Goal: Information Seeking & Learning: Check status

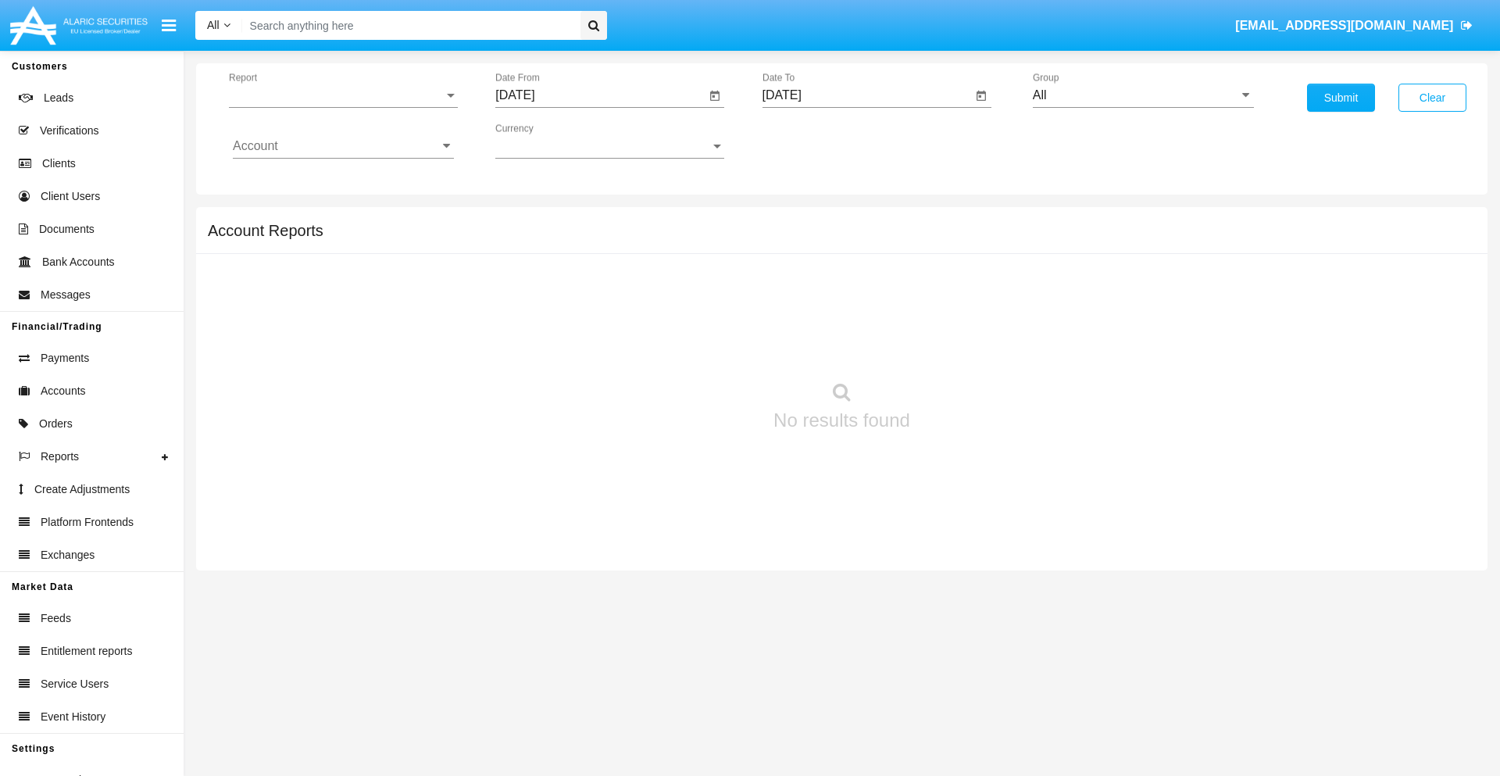
click at [343, 95] on span "Report" at bounding box center [336, 95] width 215 height 14
click at [337, 107] on span "Trades" at bounding box center [343, 107] width 221 height 38
click at [600, 95] on input "[DATE]" at bounding box center [600, 95] width 210 height 14
click at [546, 141] on span "[DATE]" at bounding box center [533, 141] width 34 height 13
click at [697, 345] on div "2025" at bounding box center [697, 345] width 49 height 28
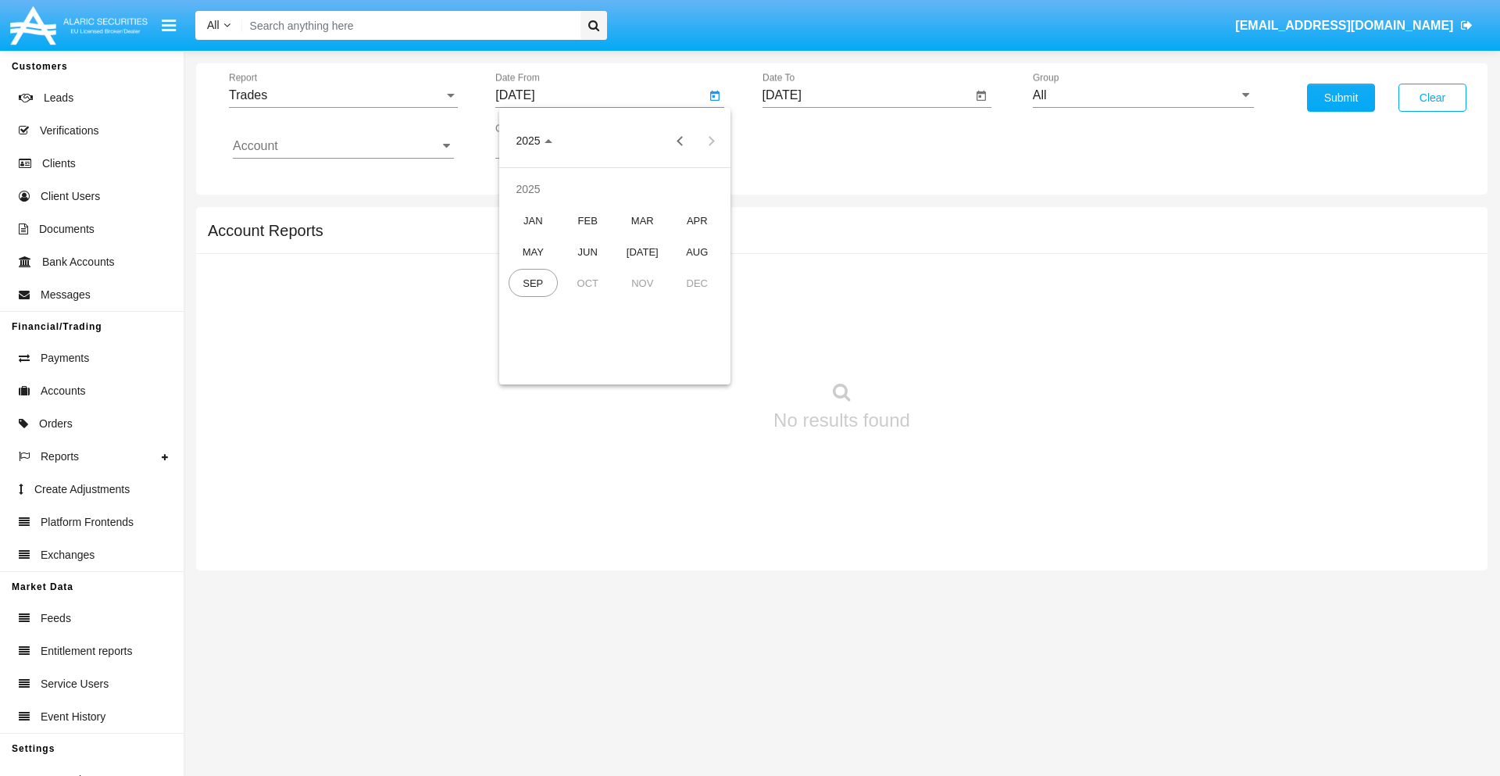
click at [588, 252] on div "JUN" at bounding box center [587, 252] width 49 height 28
click at [584, 239] on div "3" at bounding box center [584, 240] width 28 height 28
type input "06/03/25"
click at [867, 95] on input "[DATE]" at bounding box center [868, 95] width 210 height 14
click at [813, 141] on span "[DATE]" at bounding box center [800, 141] width 34 height 13
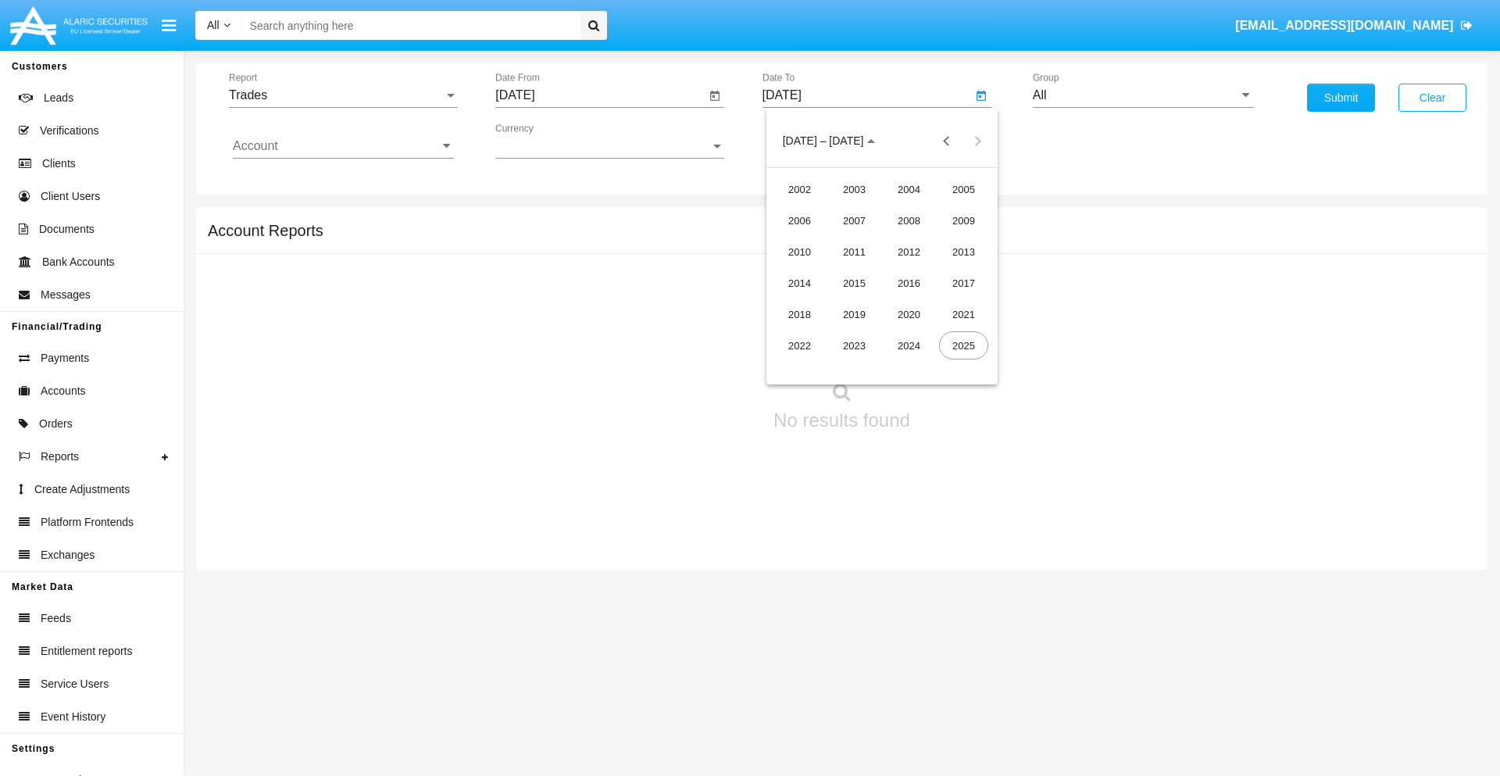
click at [964, 345] on div "2025" at bounding box center [963, 345] width 49 height 28
click at [799, 283] on div "SEP" at bounding box center [799, 283] width 49 height 28
click at [882, 239] on div "3" at bounding box center [882, 240] width 28 height 28
type input "[DATE]"
click at [1143, 95] on input "All" at bounding box center [1143, 95] width 221 height 14
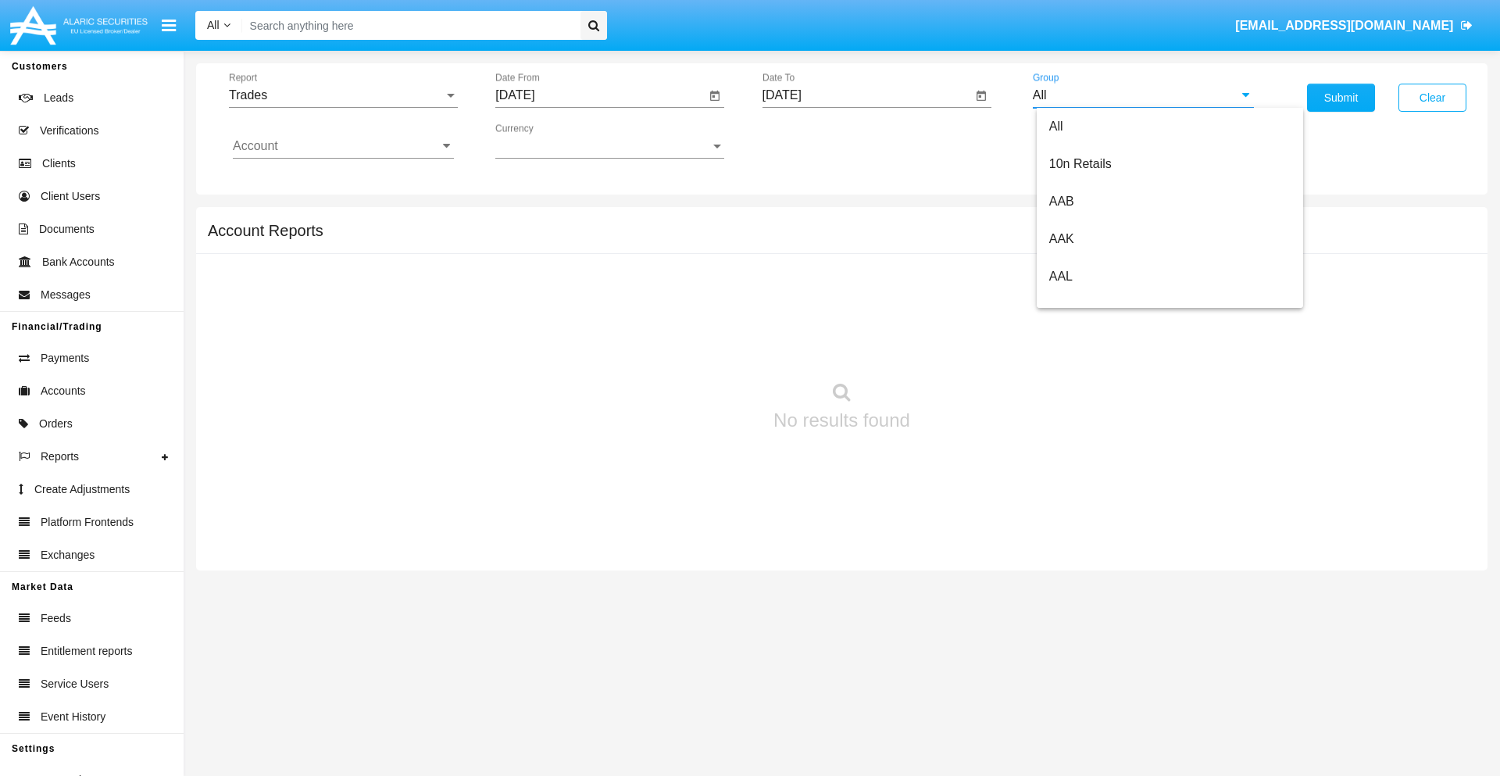
scroll to position [838, 0]
click at [1100, 301] on span "Hammer Web Lite" at bounding box center [1100, 301] width 101 height 13
type input "Hammer Web Lite"
click at [343, 146] on input "Account" at bounding box center [343, 146] width 221 height 14
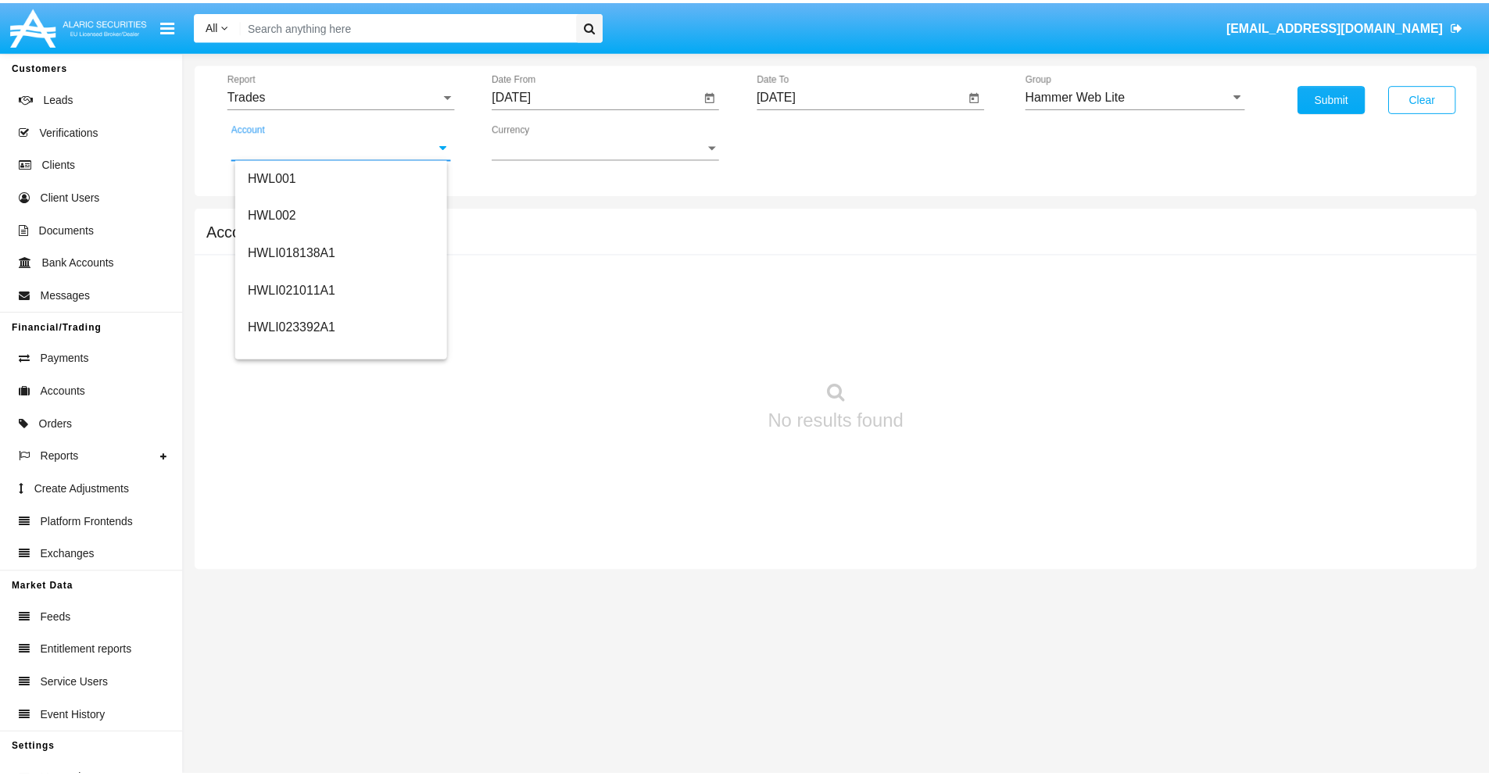
scroll to position [238, 0]
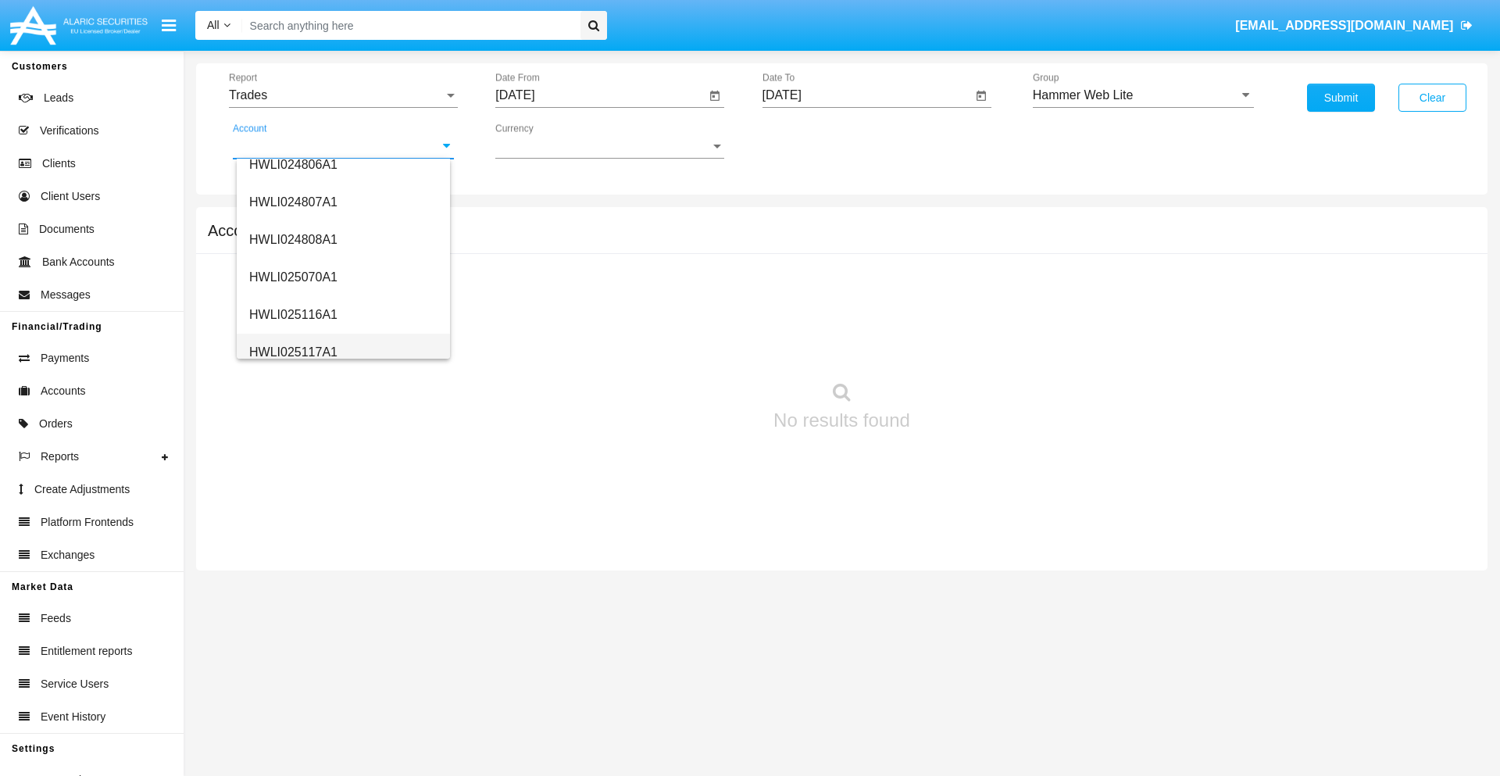
click at [292, 352] on span "HWLI025117A1" at bounding box center [293, 351] width 88 height 13
type input "HWLI025117A1"
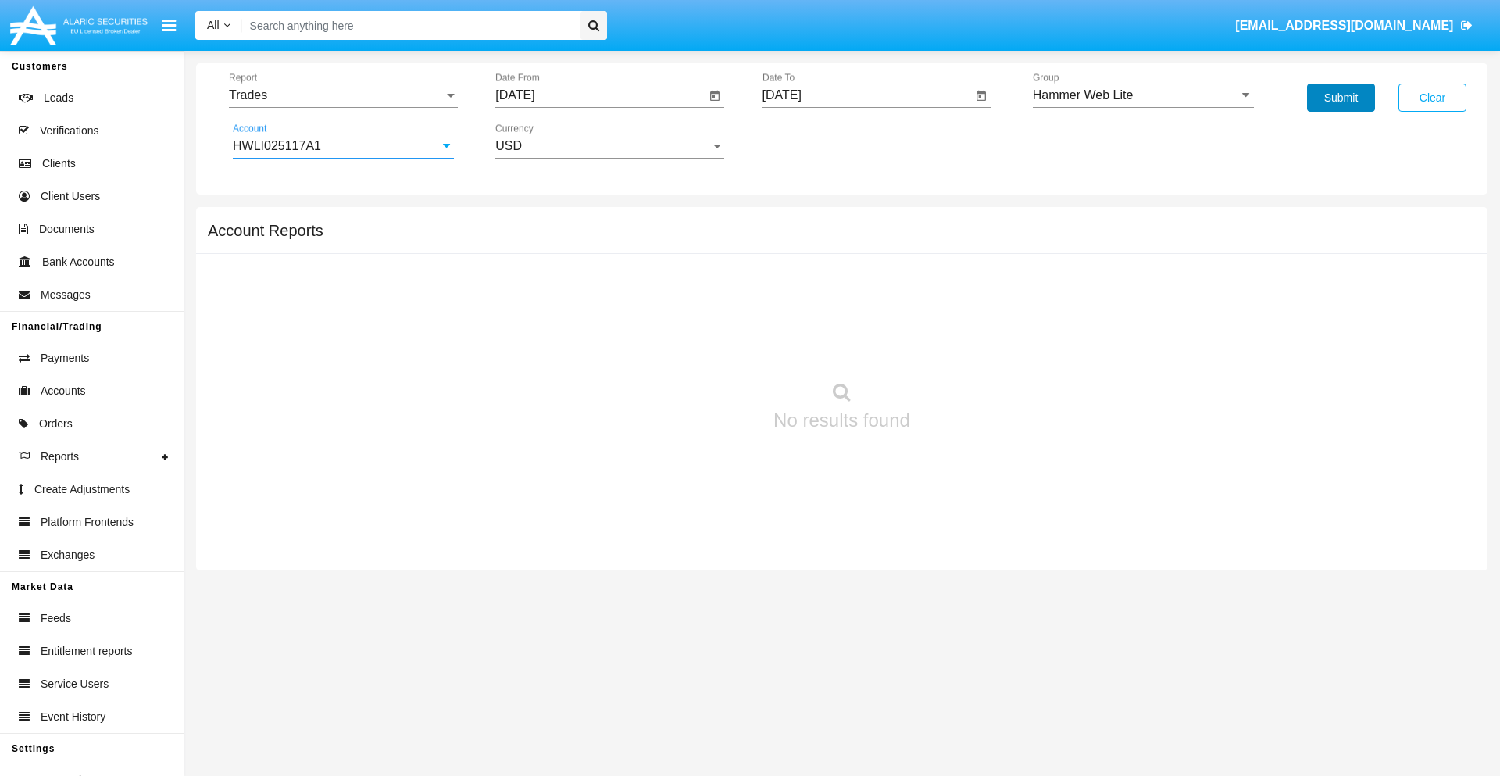
click at [1341, 98] on button "Submit" at bounding box center [1341, 98] width 68 height 28
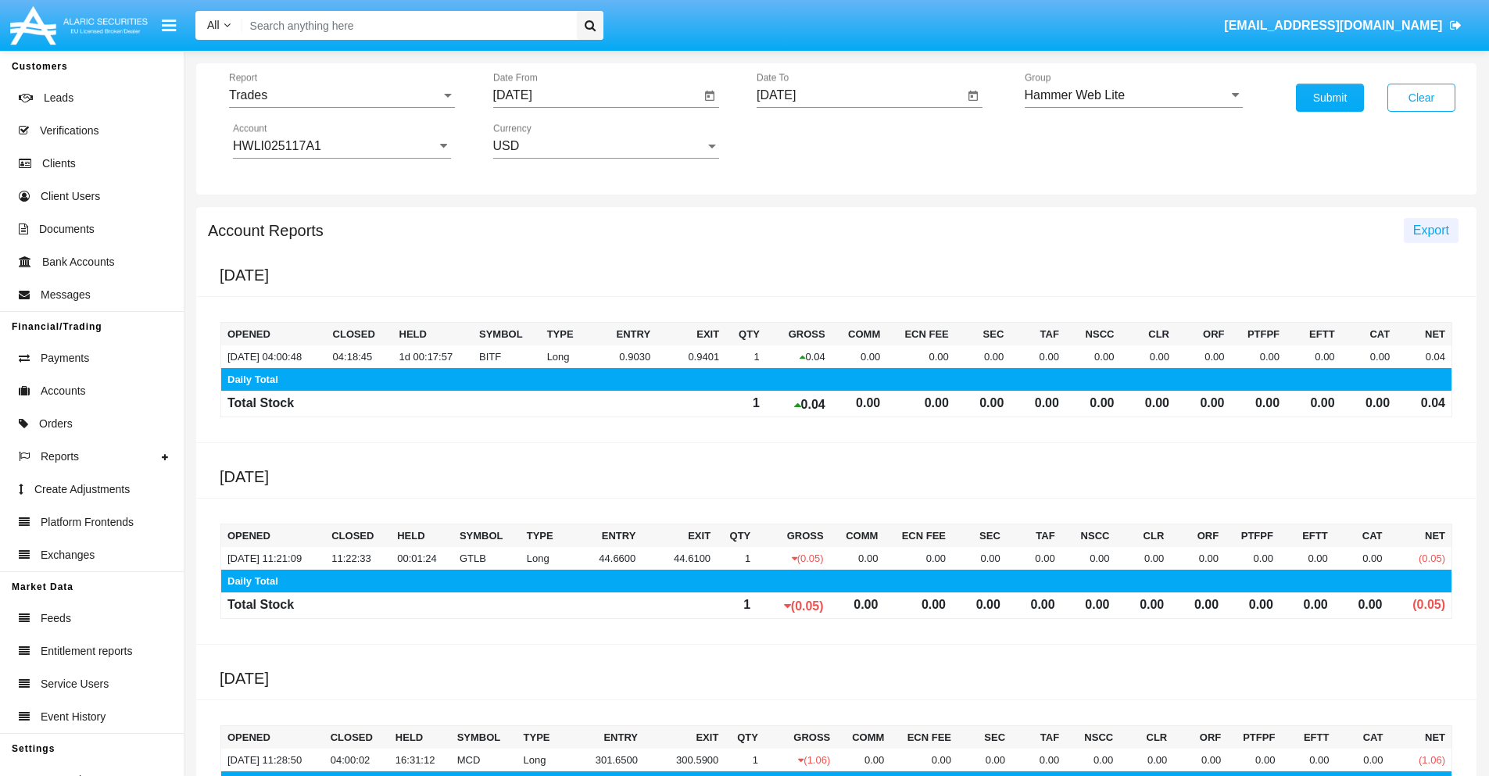
click at [1430, 230] on span "Export" at bounding box center [1431, 230] width 36 height 13
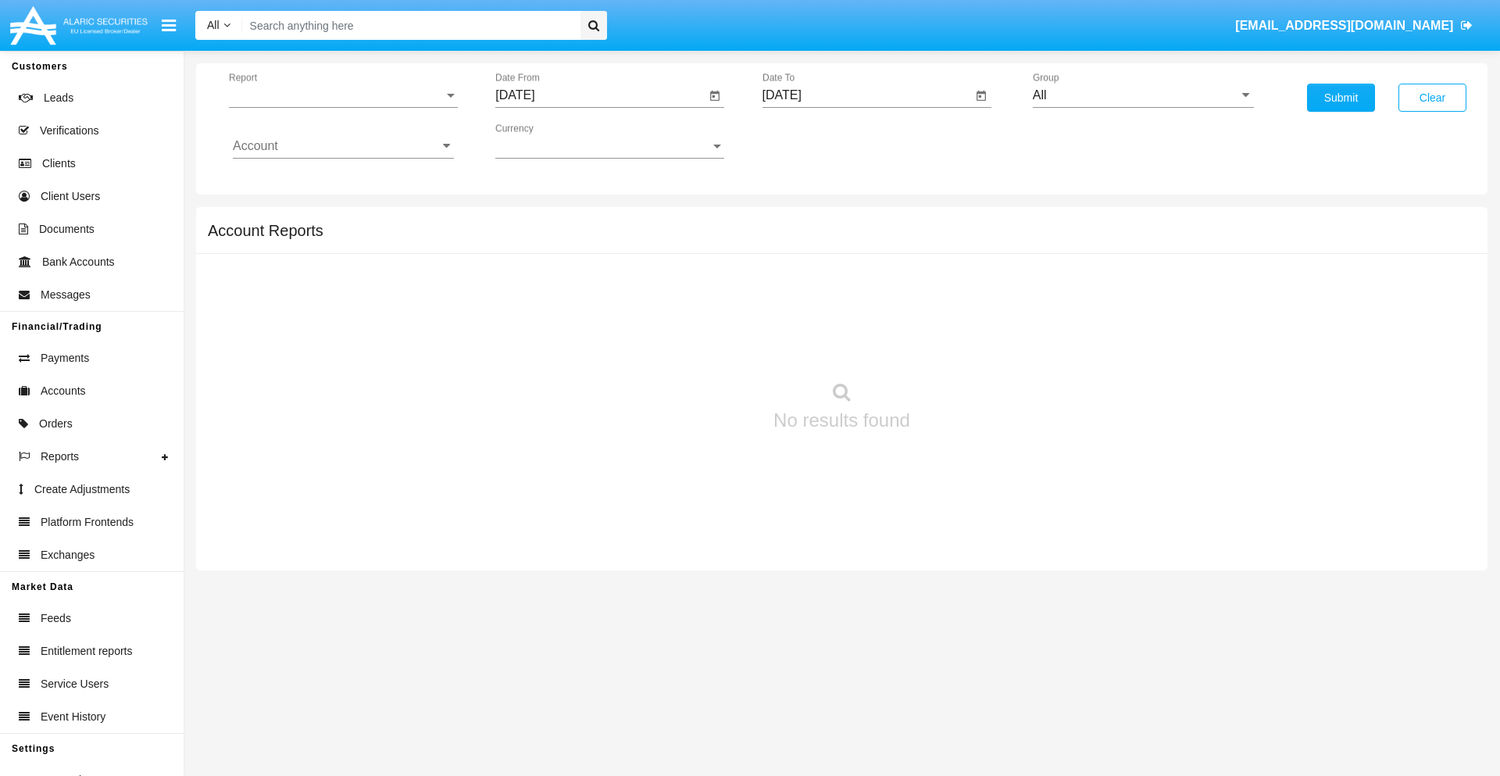
click at [343, 95] on span "Report" at bounding box center [336, 95] width 215 height 14
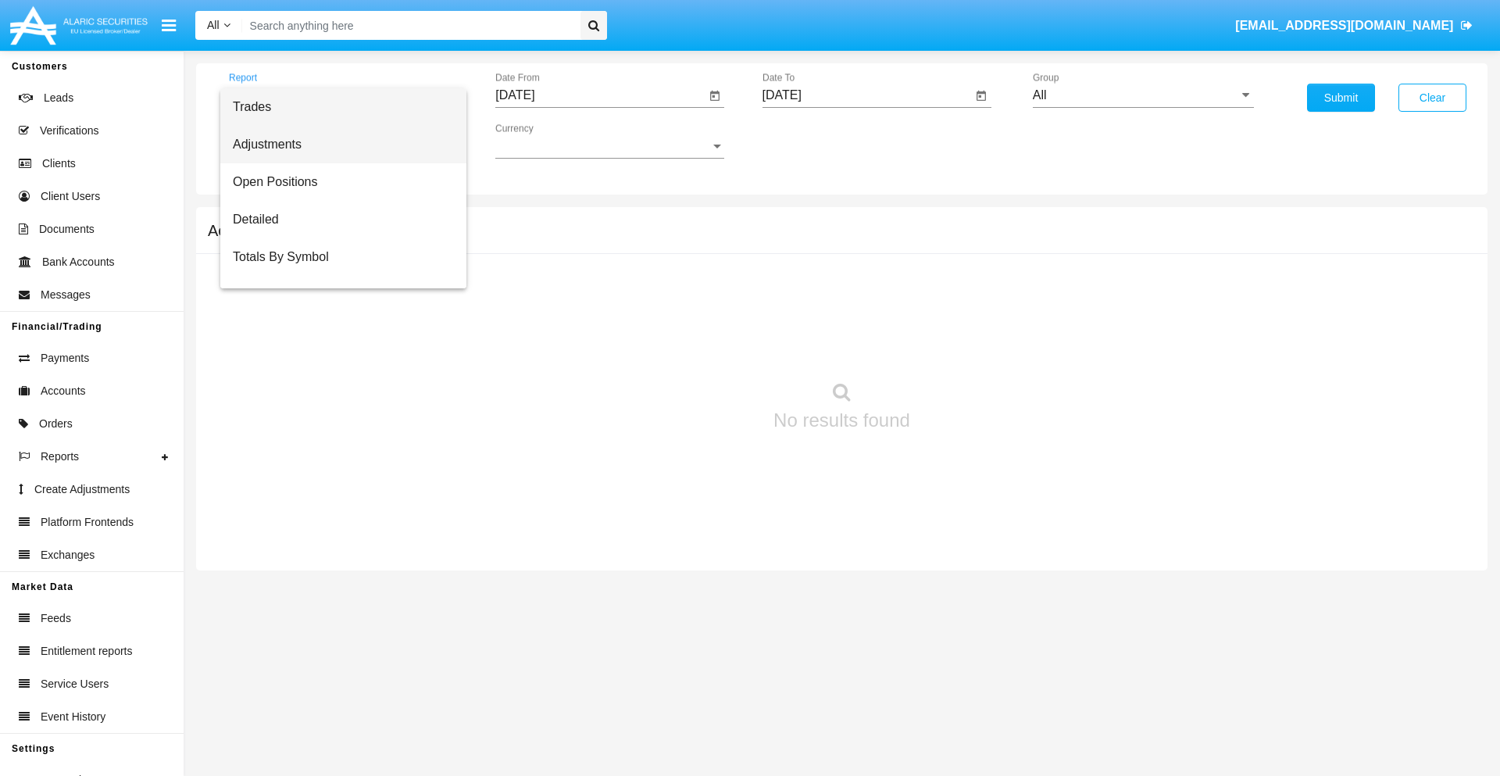
click at [337, 145] on span "Adjustments" at bounding box center [343, 145] width 221 height 38
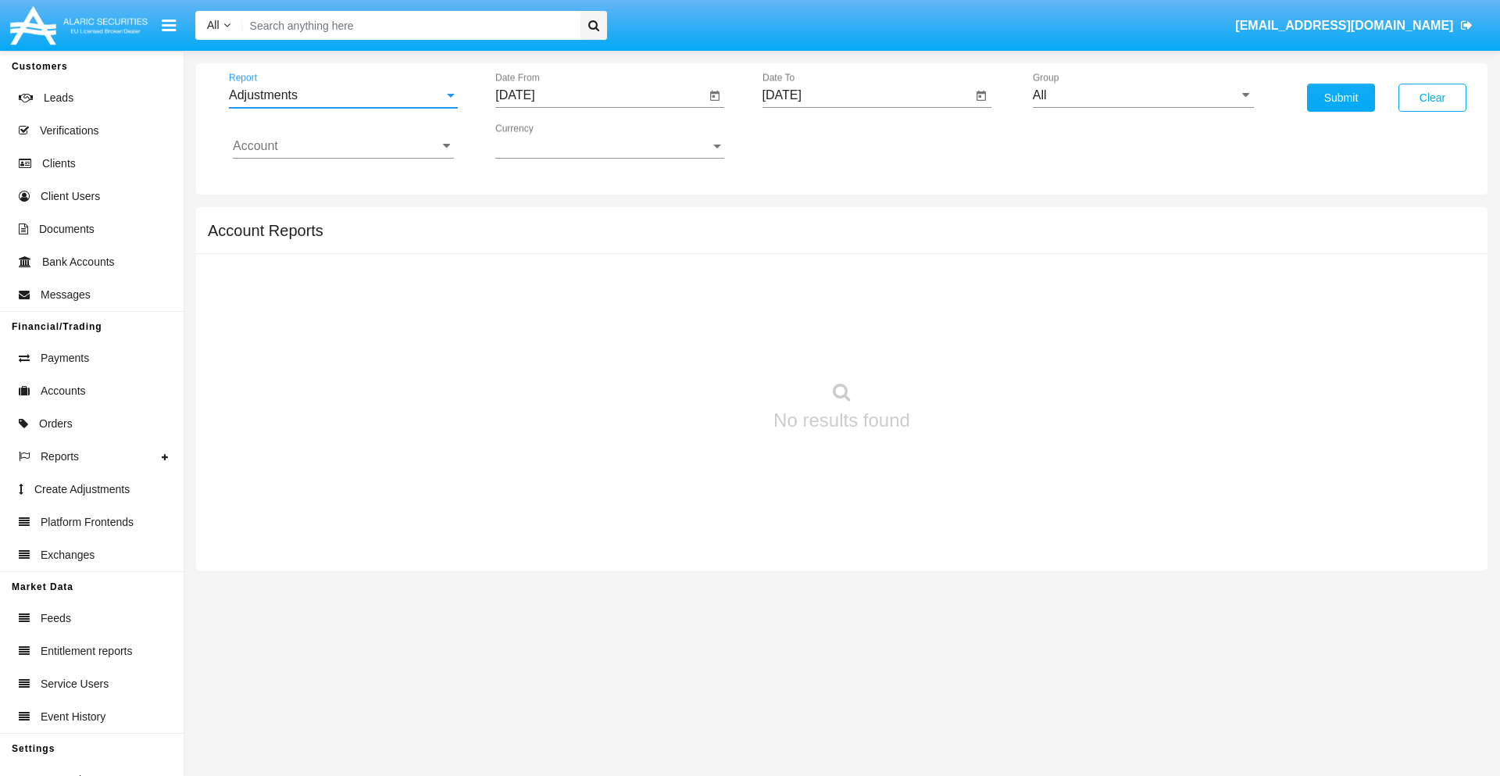
click at [600, 95] on input "[DATE]" at bounding box center [600, 95] width 210 height 14
click at [546, 141] on span "[DATE]" at bounding box center [533, 141] width 34 height 13
click at [697, 345] on div "2025" at bounding box center [697, 345] width 49 height 28
click at [697, 252] on div "AUG" at bounding box center [697, 252] width 49 height 28
click at [521, 239] on div "3" at bounding box center [521, 240] width 28 height 28
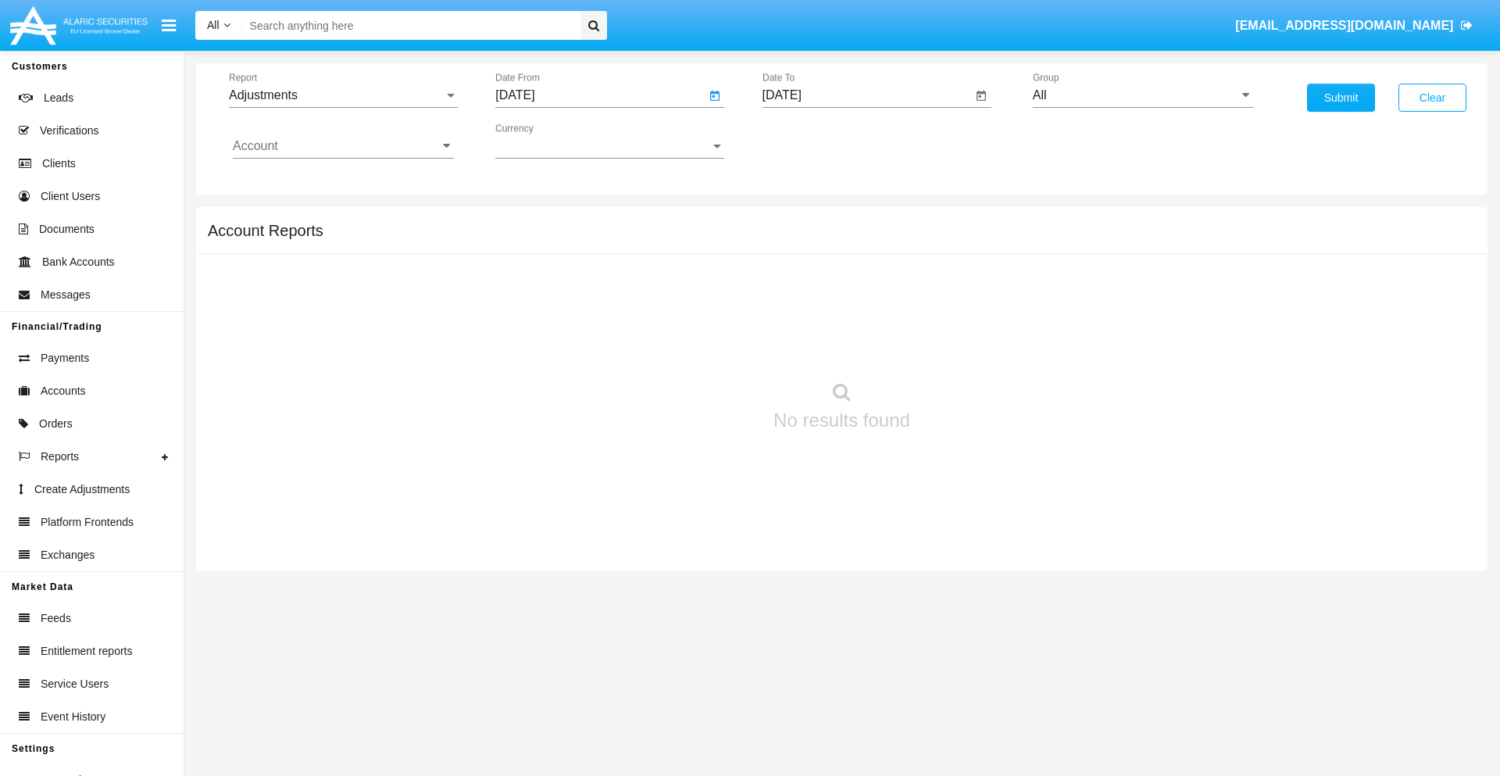
type input "08/03/25"
click at [867, 95] on input "[DATE]" at bounding box center [868, 95] width 210 height 14
click at [813, 141] on span "[DATE]" at bounding box center [800, 141] width 34 height 13
click at [964, 345] on div "2025" at bounding box center [963, 345] width 49 height 28
click at [799, 283] on div "SEP" at bounding box center [799, 283] width 49 height 28
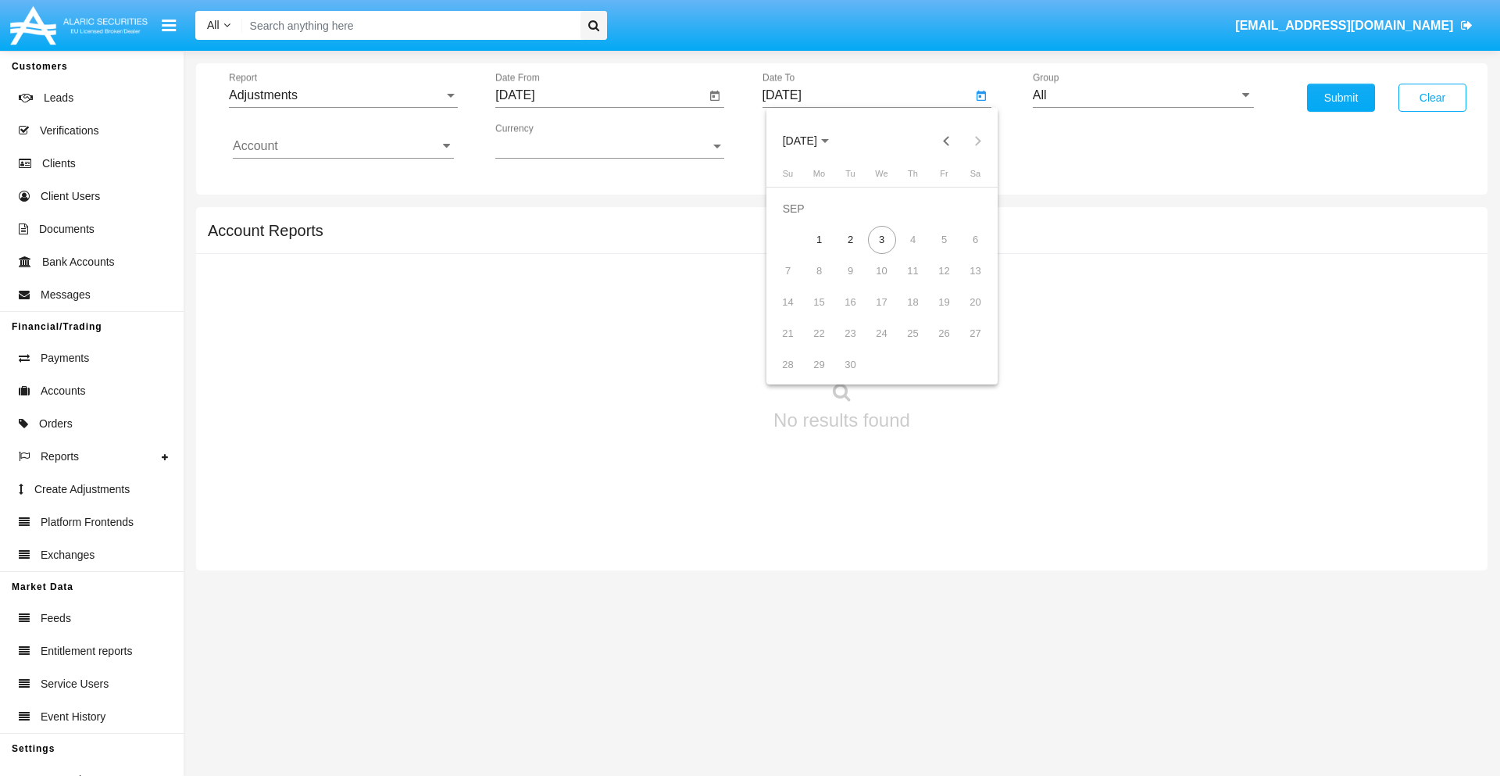
click at [882, 239] on div "3" at bounding box center [882, 240] width 28 height 28
type input "09/03/25"
click at [1143, 95] on input "All" at bounding box center [1143, 95] width 221 height 14
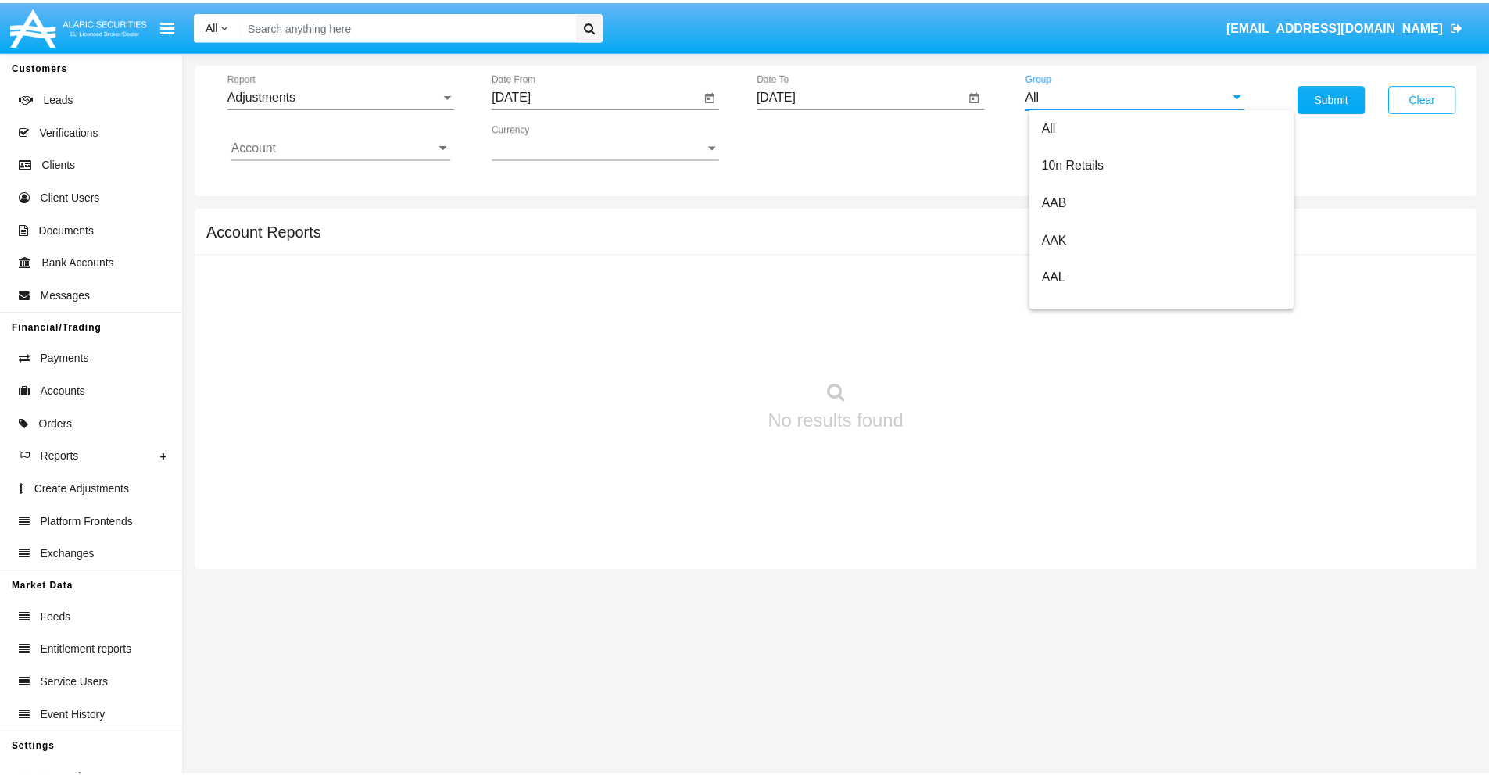
scroll to position [350, 0]
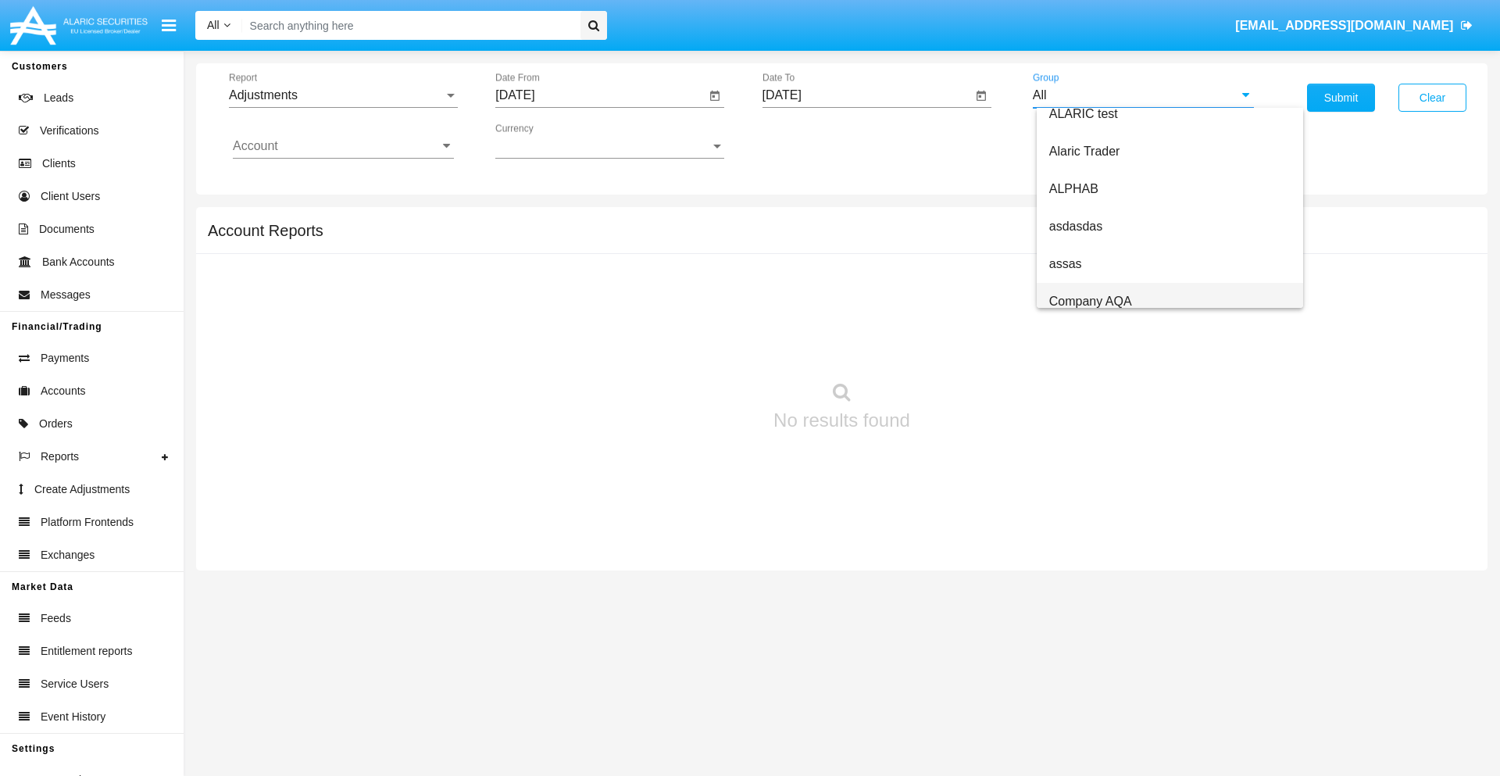
click at [1090, 301] on span "Company AQA" at bounding box center [1091, 301] width 83 height 13
type input "Company AQA"
click at [343, 146] on input "Account" at bounding box center [343, 146] width 221 height 14
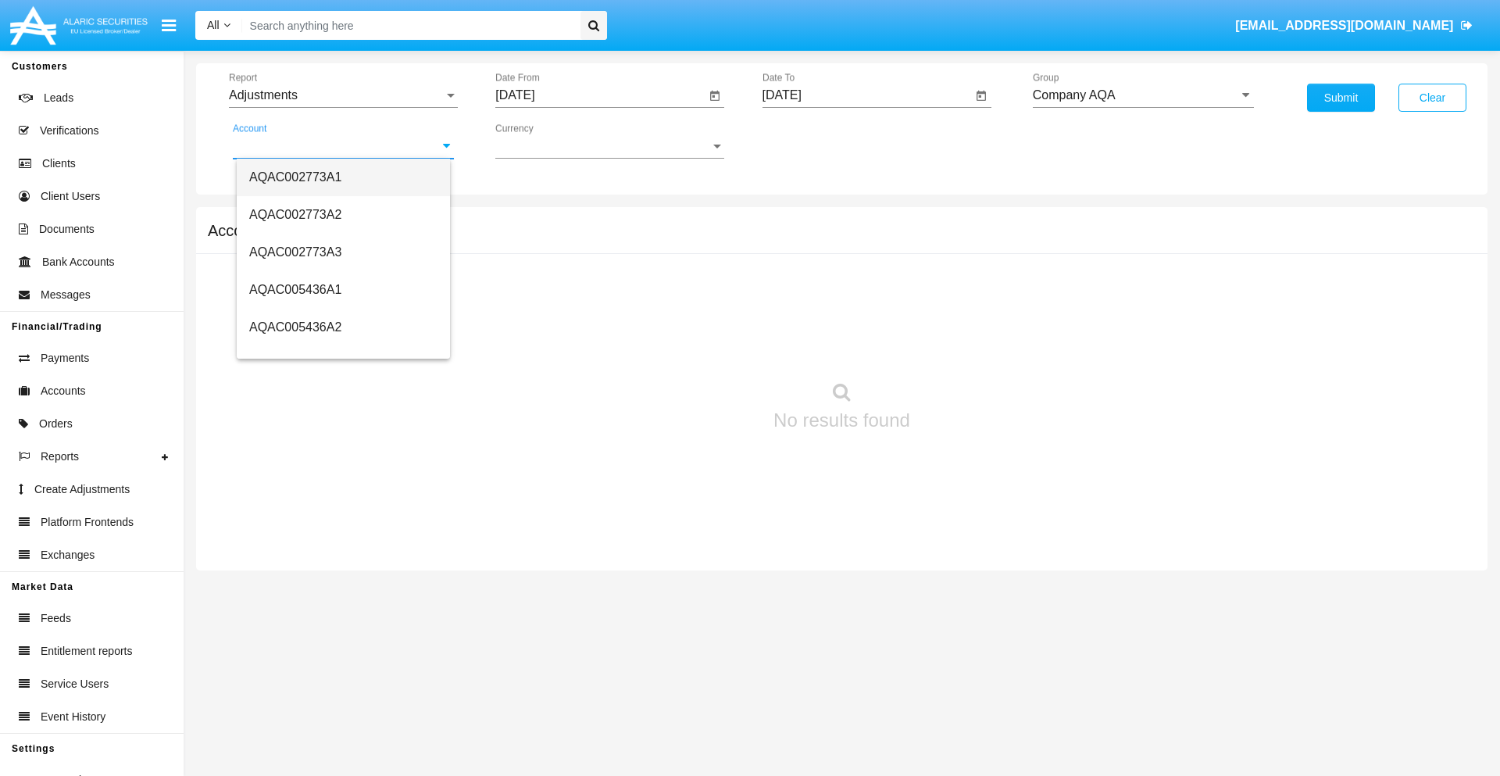
click at [295, 177] on span "AQAC002773A1" at bounding box center [295, 176] width 92 height 13
type input "AQAC002773A1"
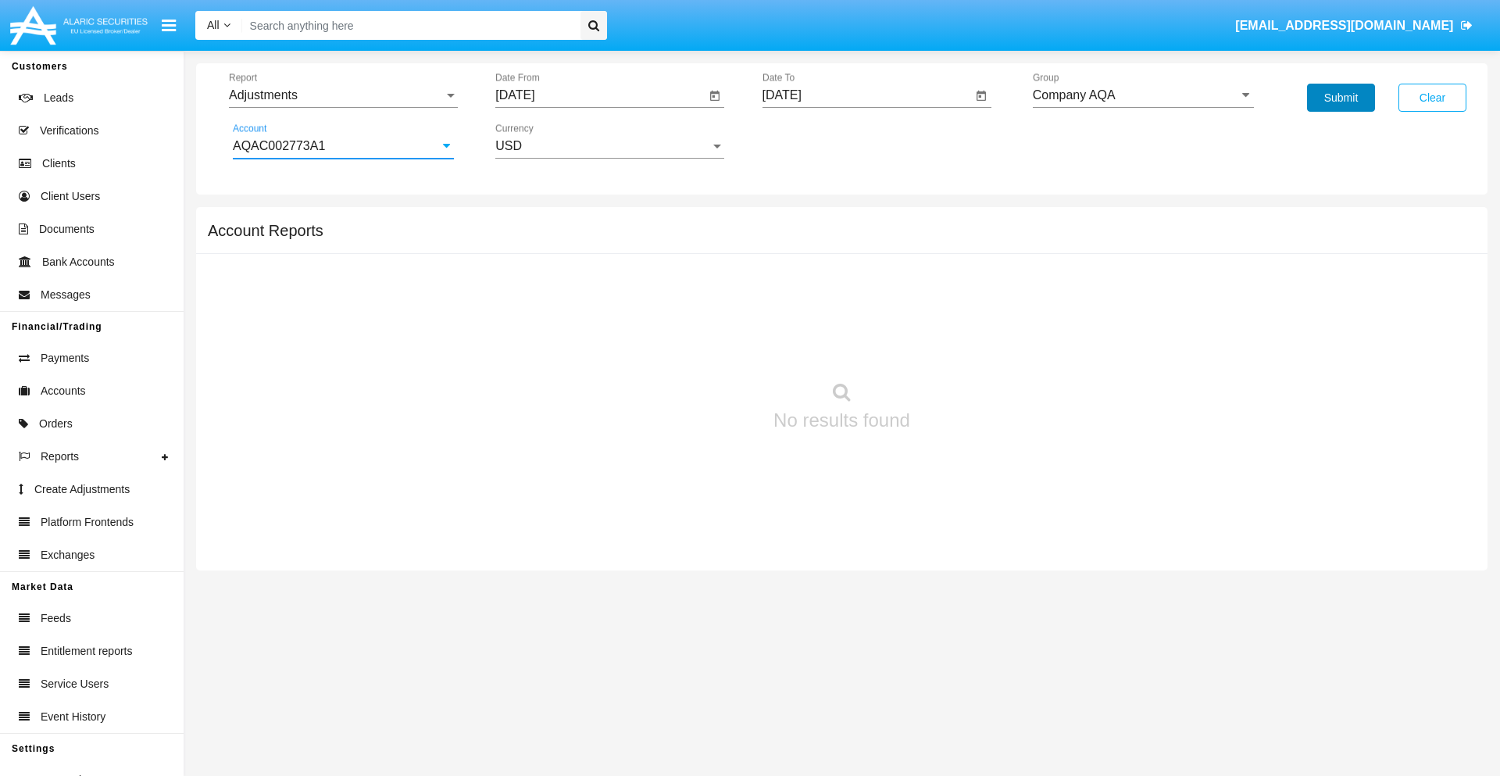
click at [1341, 98] on button "Submit" at bounding box center [1341, 98] width 68 height 28
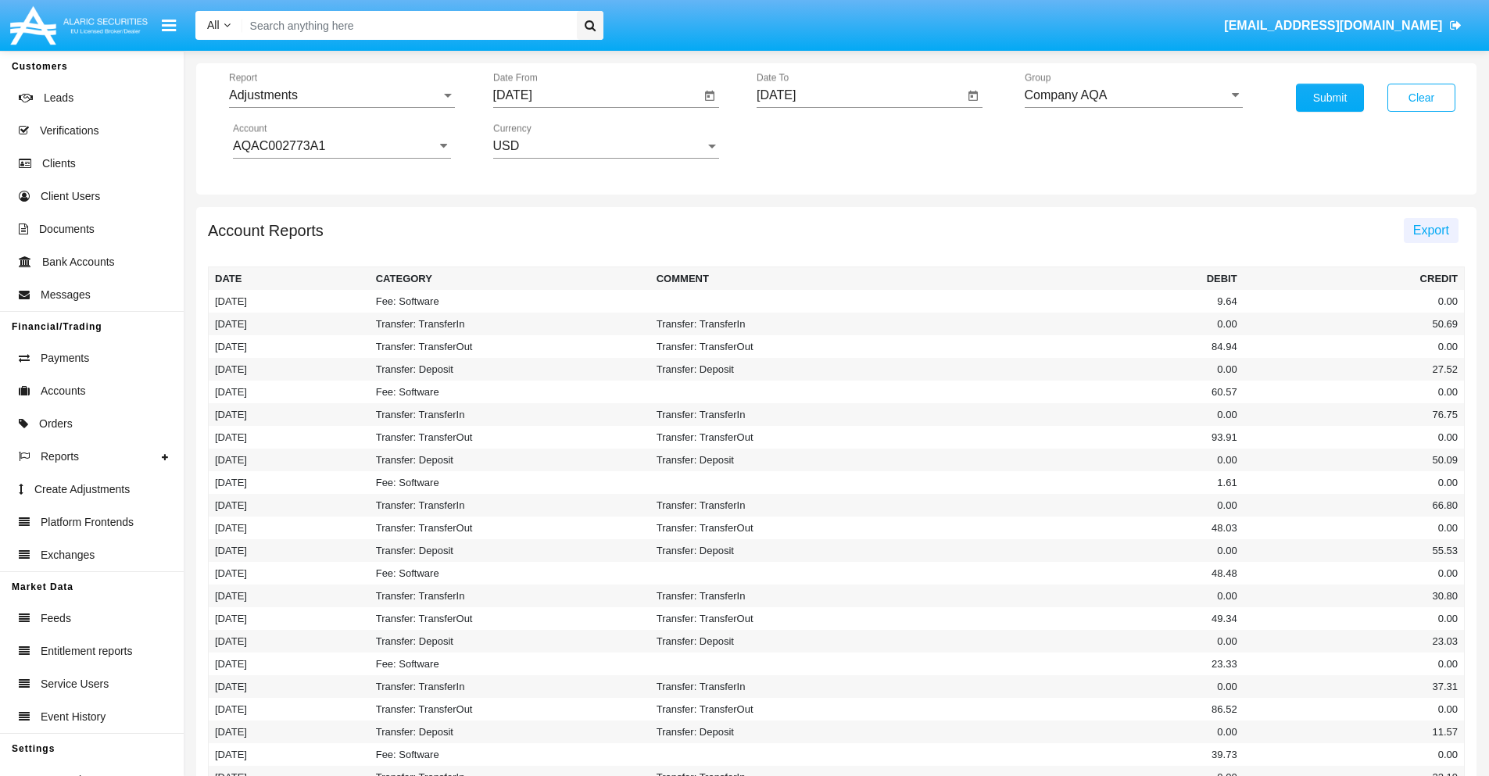
click at [1430, 230] on span "Export" at bounding box center [1431, 230] width 36 height 13
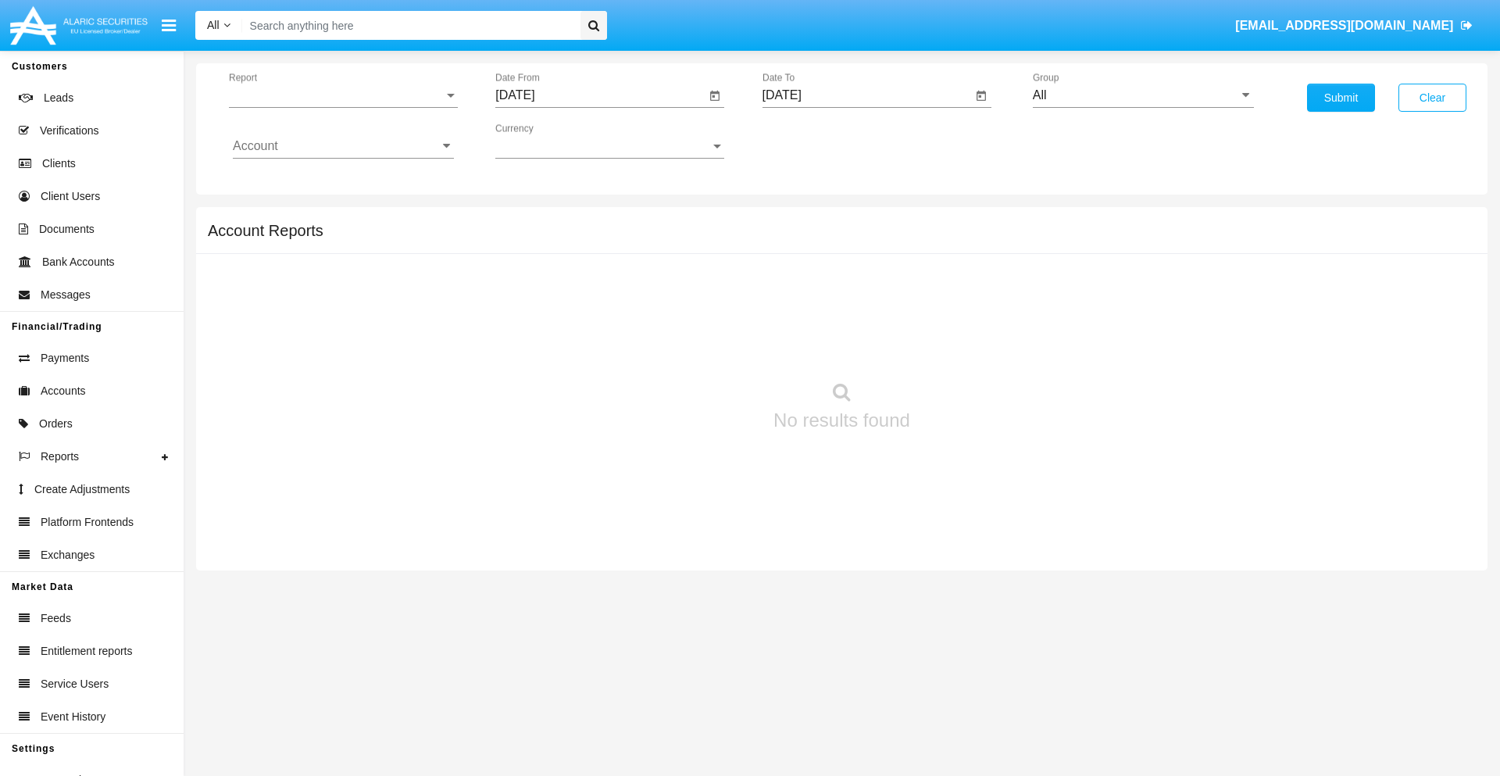
click at [343, 95] on span "Report" at bounding box center [336, 95] width 215 height 14
click at [337, 182] on span "Open Positions" at bounding box center [343, 182] width 221 height 38
click at [600, 95] on input "[DATE]" at bounding box center [600, 95] width 210 height 14
click at [546, 141] on span "[DATE]" at bounding box center [533, 141] width 34 height 13
click at [697, 345] on div "2025" at bounding box center [697, 345] width 49 height 28
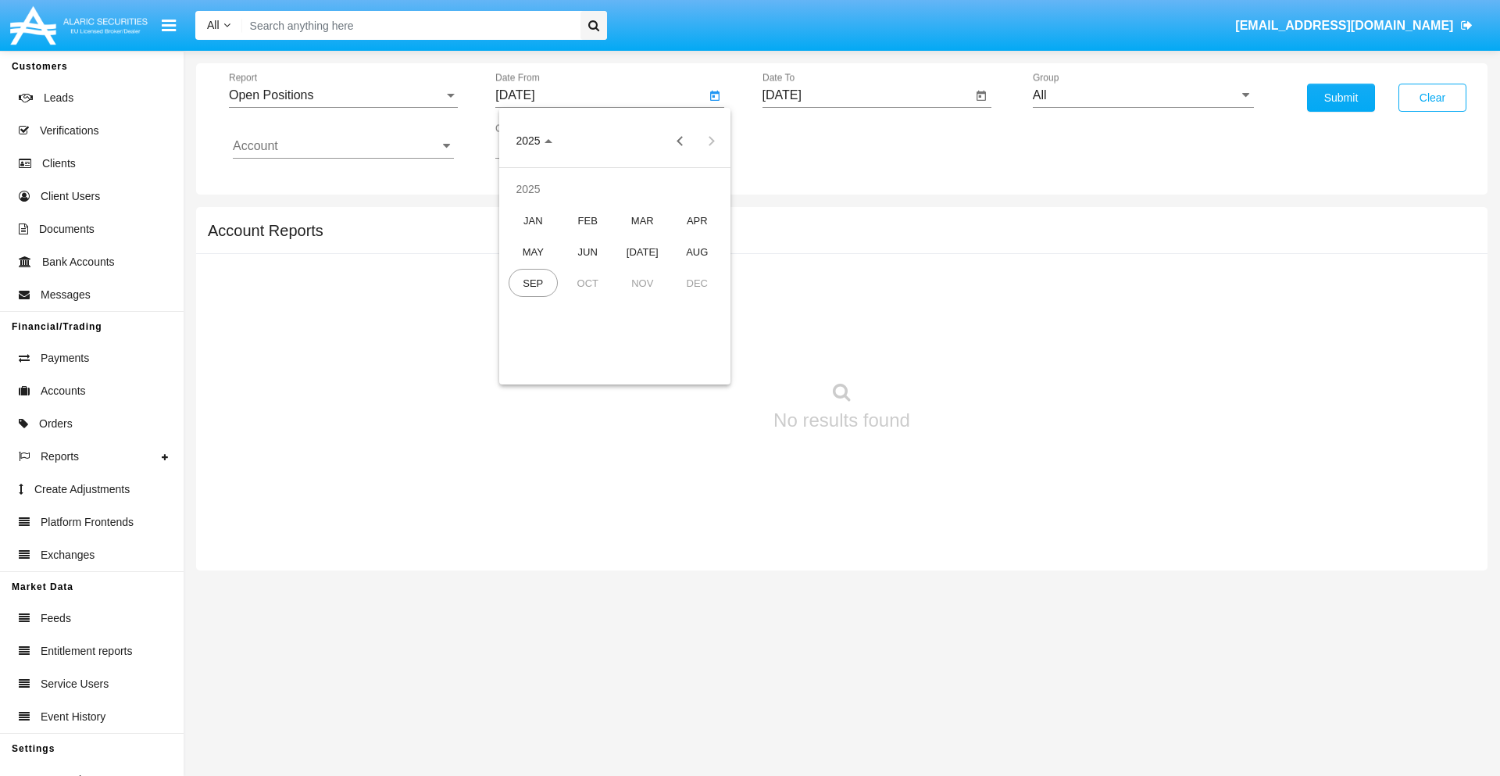
click at [697, 252] on div "AUG" at bounding box center [697, 252] width 49 height 28
click at [521, 239] on div "3" at bounding box center [521, 240] width 28 height 28
type input "08/03/25"
click at [867, 95] on input "[DATE]" at bounding box center [868, 95] width 210 height 14
click at [813, 141] on span "[DATE]" at bounding box center [800, 141] width 34 height 13
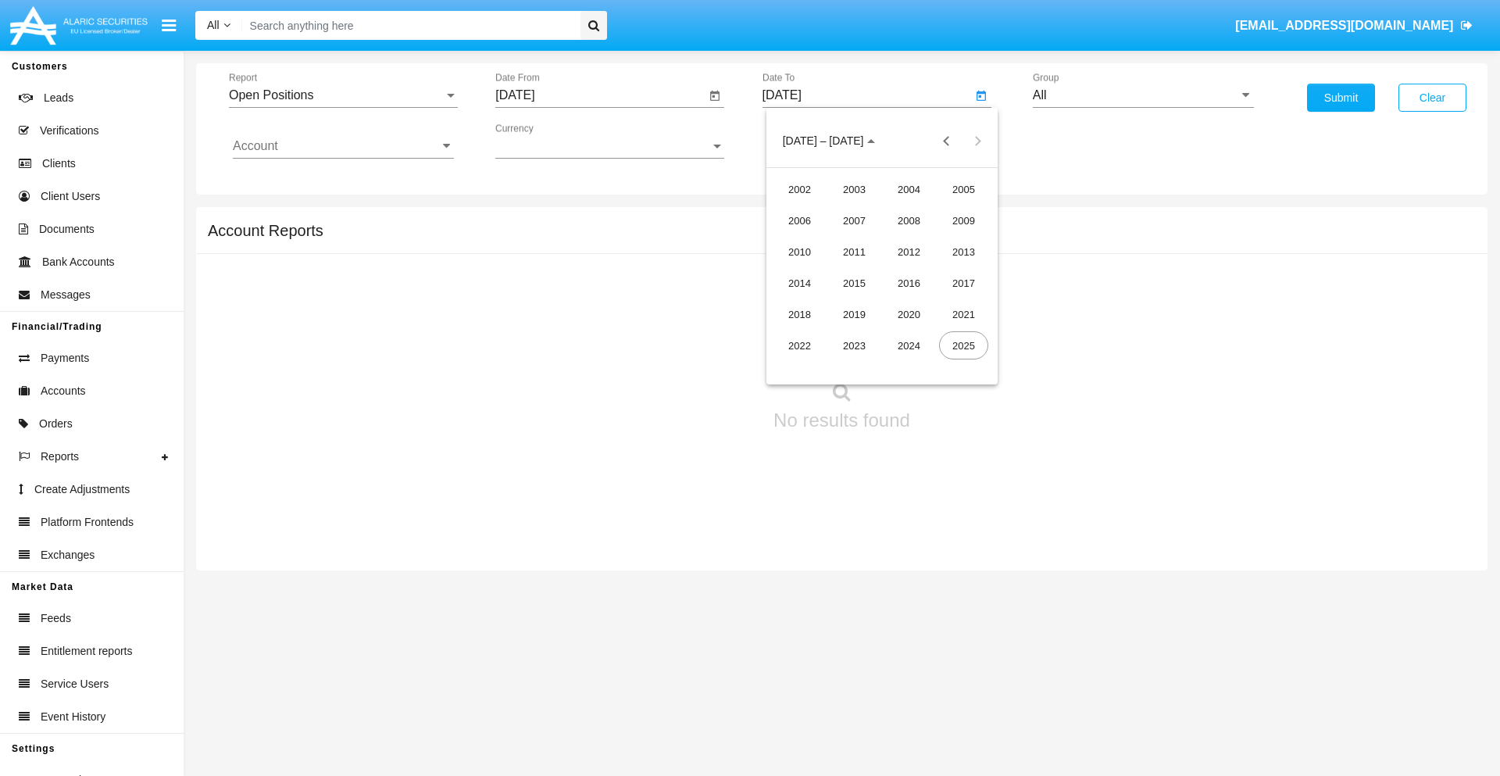
click at [964, 345] on div "2025" at bounding box center [963, 345] width 49 height 28
click at [799, 283] on div "SEP" at bounding box center [799, 283] width 49 height 28
click at [882, 239] on div "3" at bounding box center [882, 240] width 28 height 28
type input "[DATE]"
click at [1143, 95] on input "All" at bounding box center [1143, 95] width 221 height 14
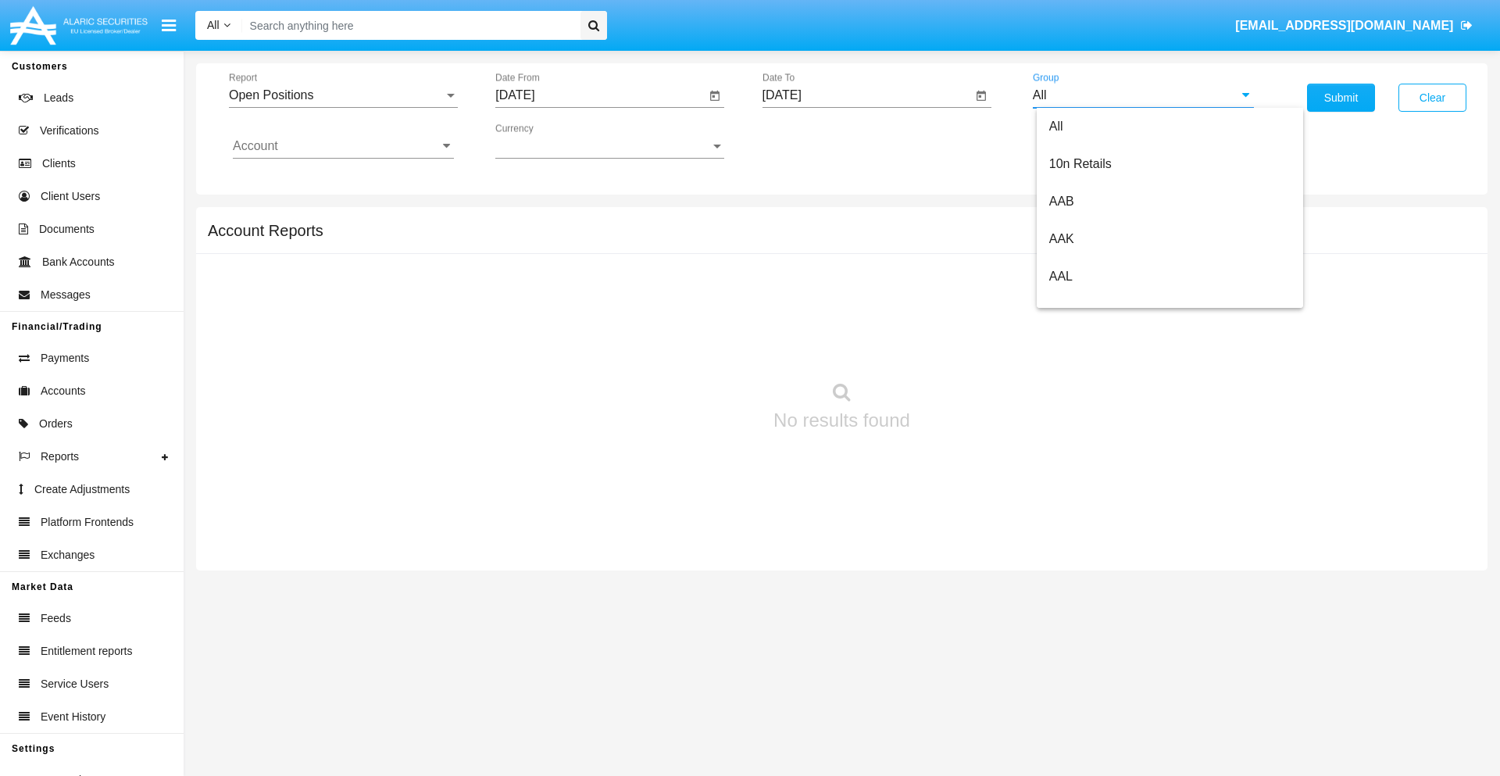
scroll to position [838, 0]
click at [1100, 301] on span "Hammer Web Lite" at bounding box center [1100, 301] width 101 height 13
type input "Hammer Web Lite"
click at [343, 146] on input "Account" at bounding box center [343, 146] width 221 height 14
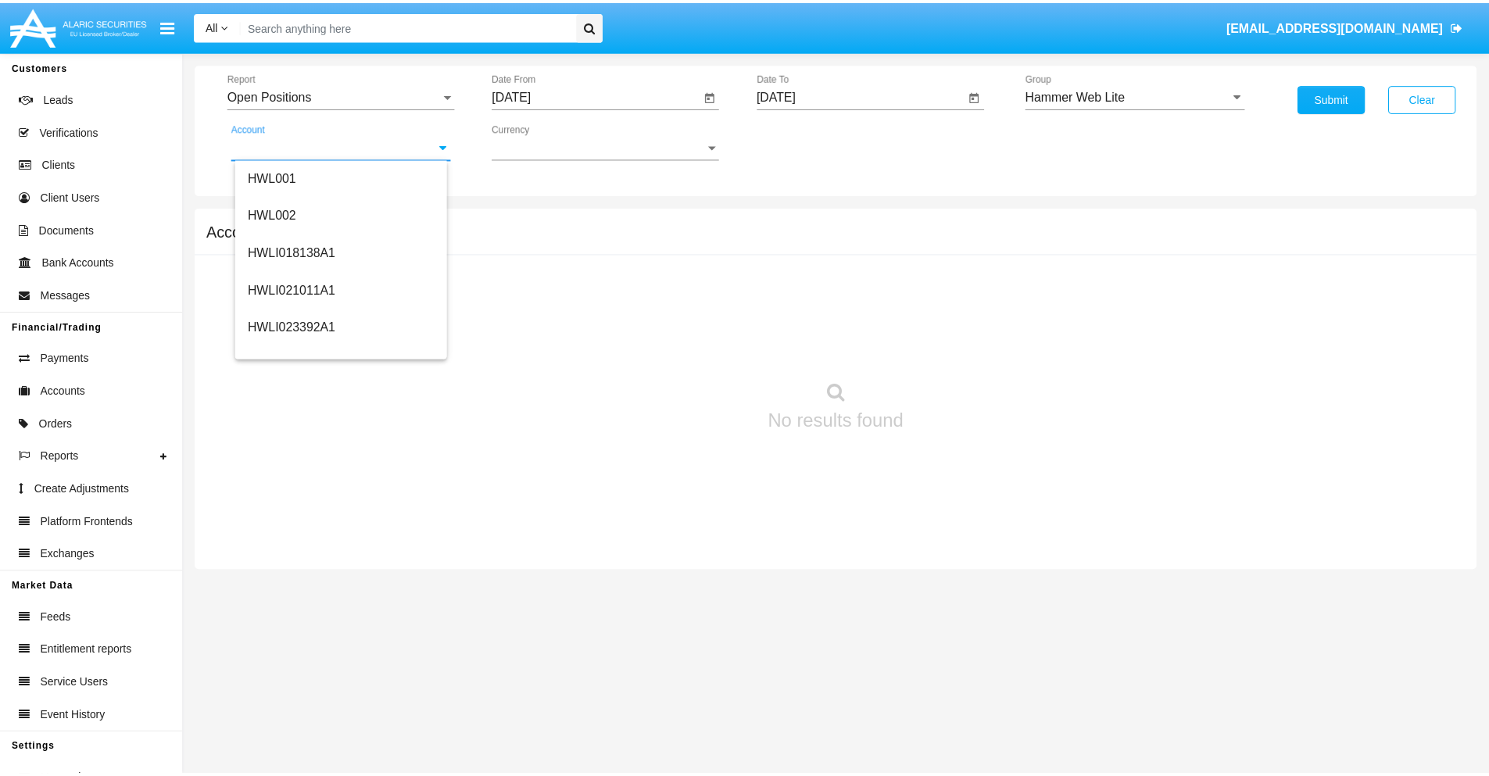
scroll to position [238, 0]
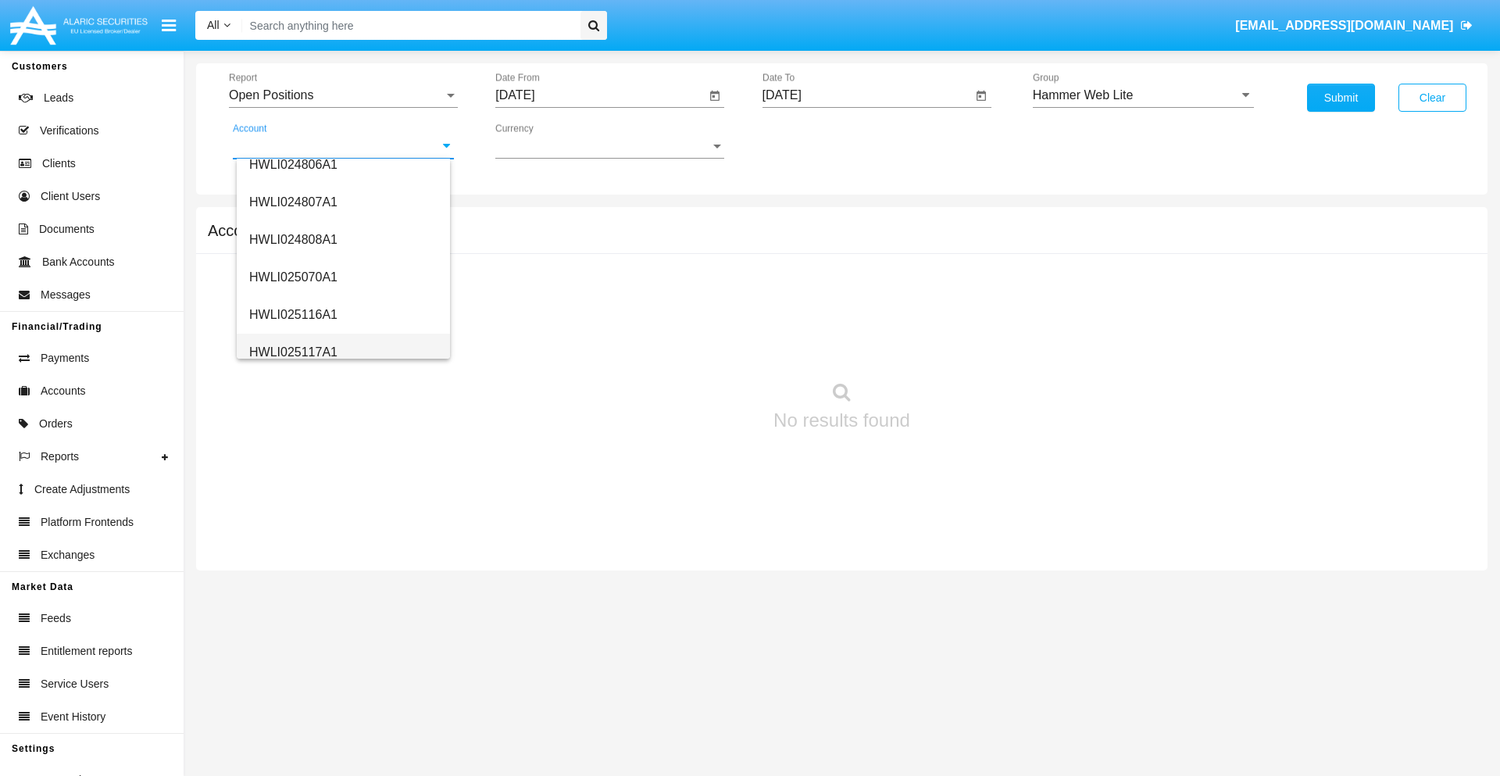
click at [292, 352] on span "HWLI025117A1" at bounding box center [293, 351] width 88 height 13
type input "HWLI025117A1"
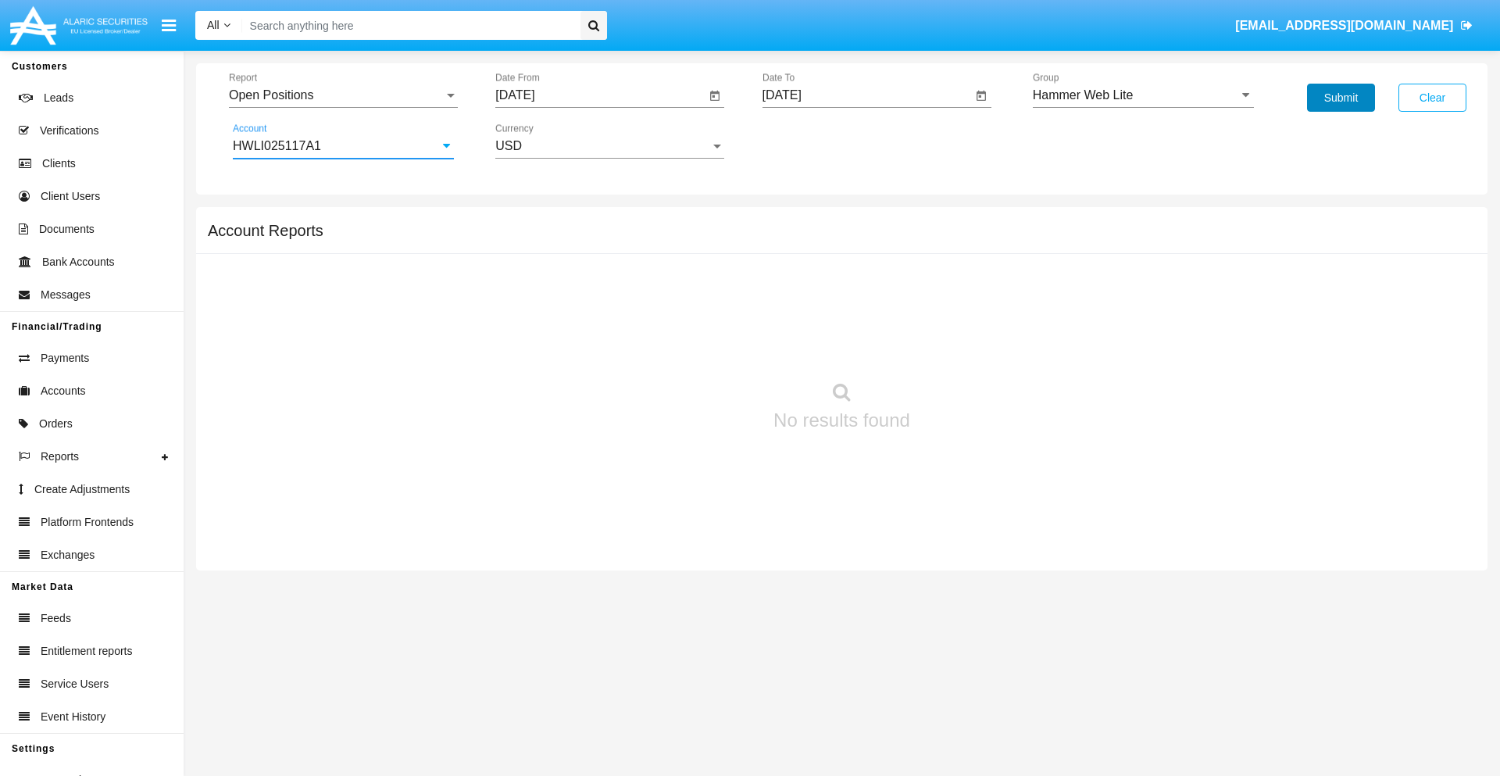
click at [1341, 98] on button "Submit" at bounding box center [1341, 98] width 68 height 28
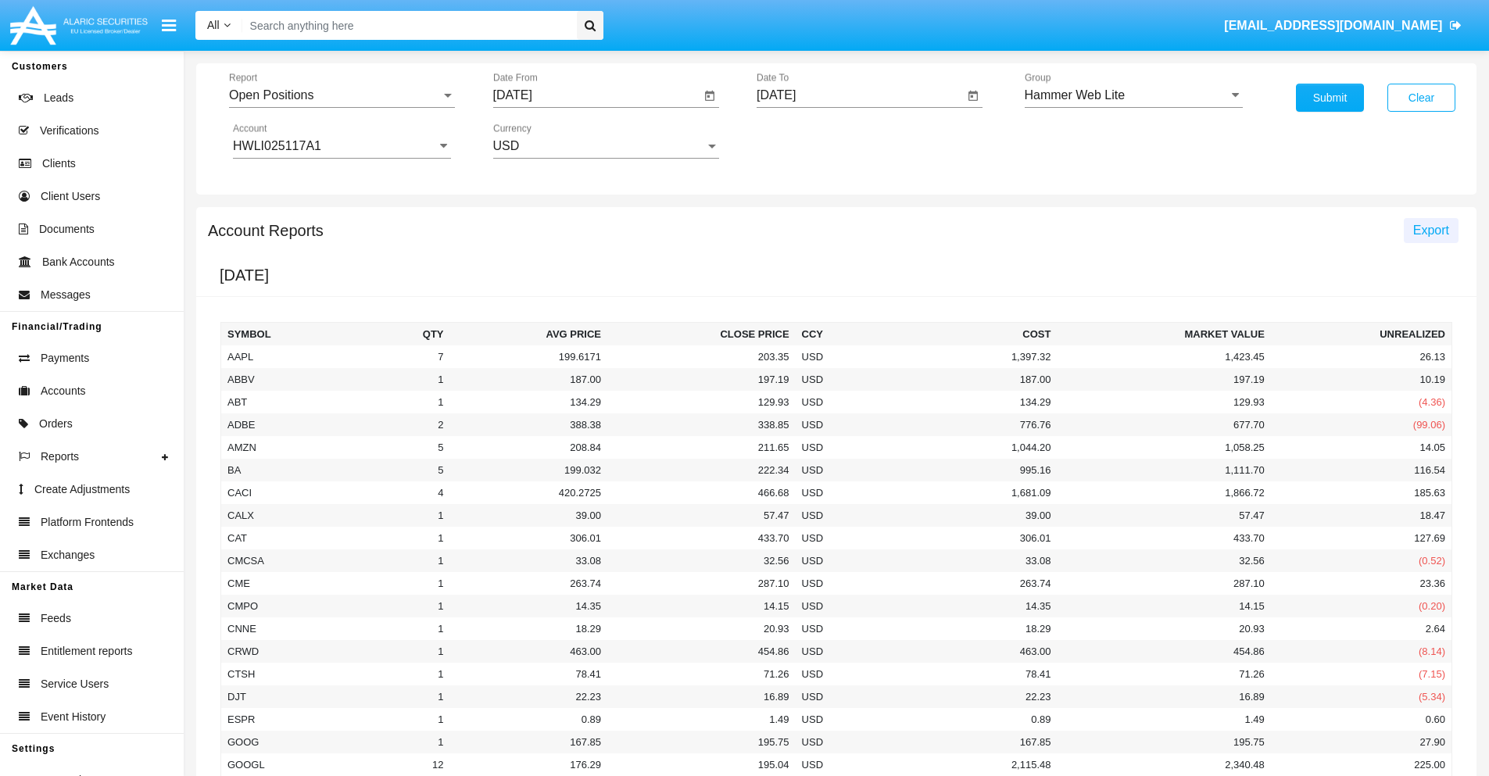
click at [1430, 230] on span "Export" at bounding box center [1431, 230] width 36 height 13
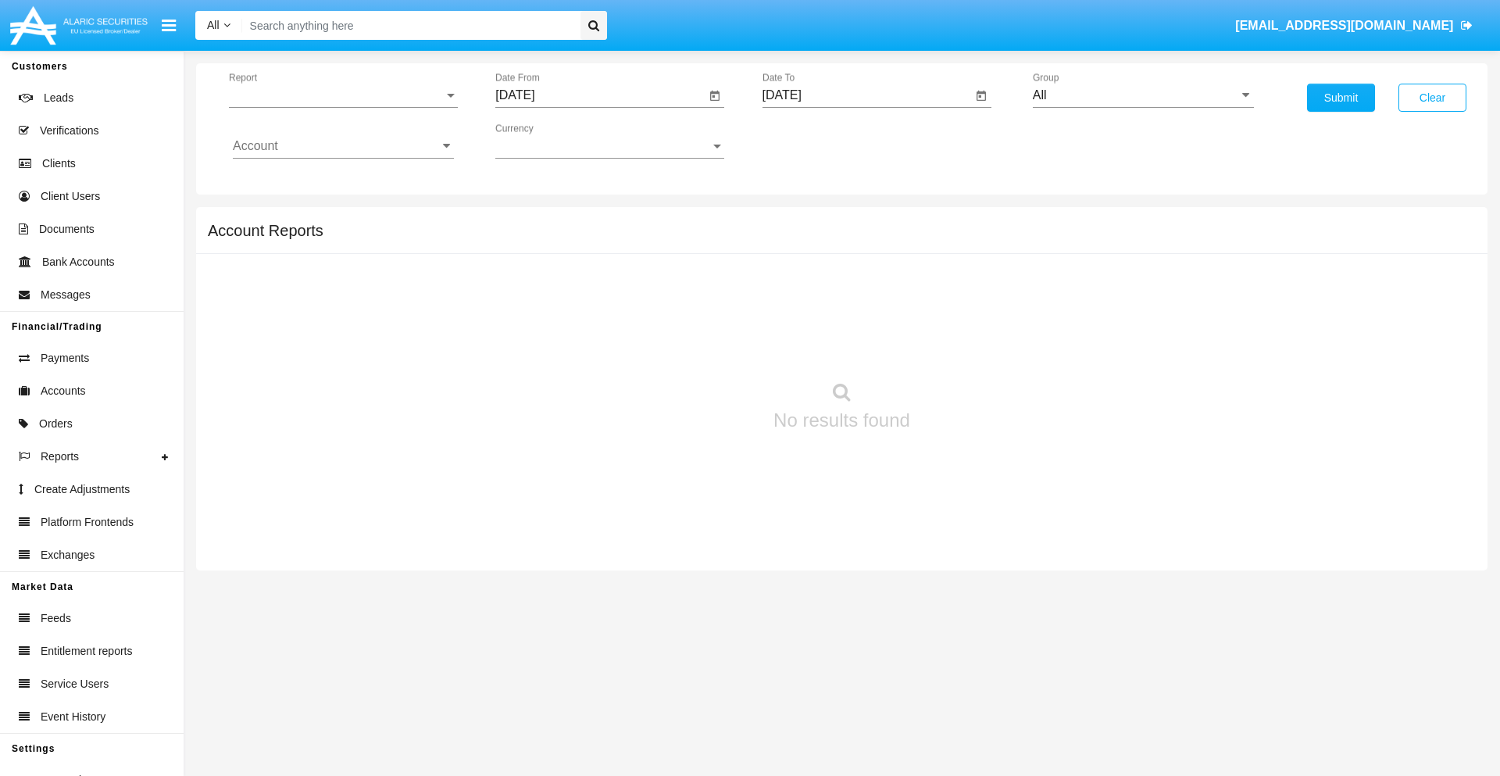
click at [343, 95] on span "Report" at bounding box center [336, 95] width 215 height 14
click at [337, 220] on span "Detailed" at bounding box center [343, 220] width 221 height 38
click at [600, 95] on input "[DATE]" at bounding box center [600, 95] width 210 height 14
click at [546, 141] on span "[DATE]" at bounding box center [533, 141] width 34 height 13
click at [697, 345] on div "2025" at bounding box center [697, 345] width 49 height 28
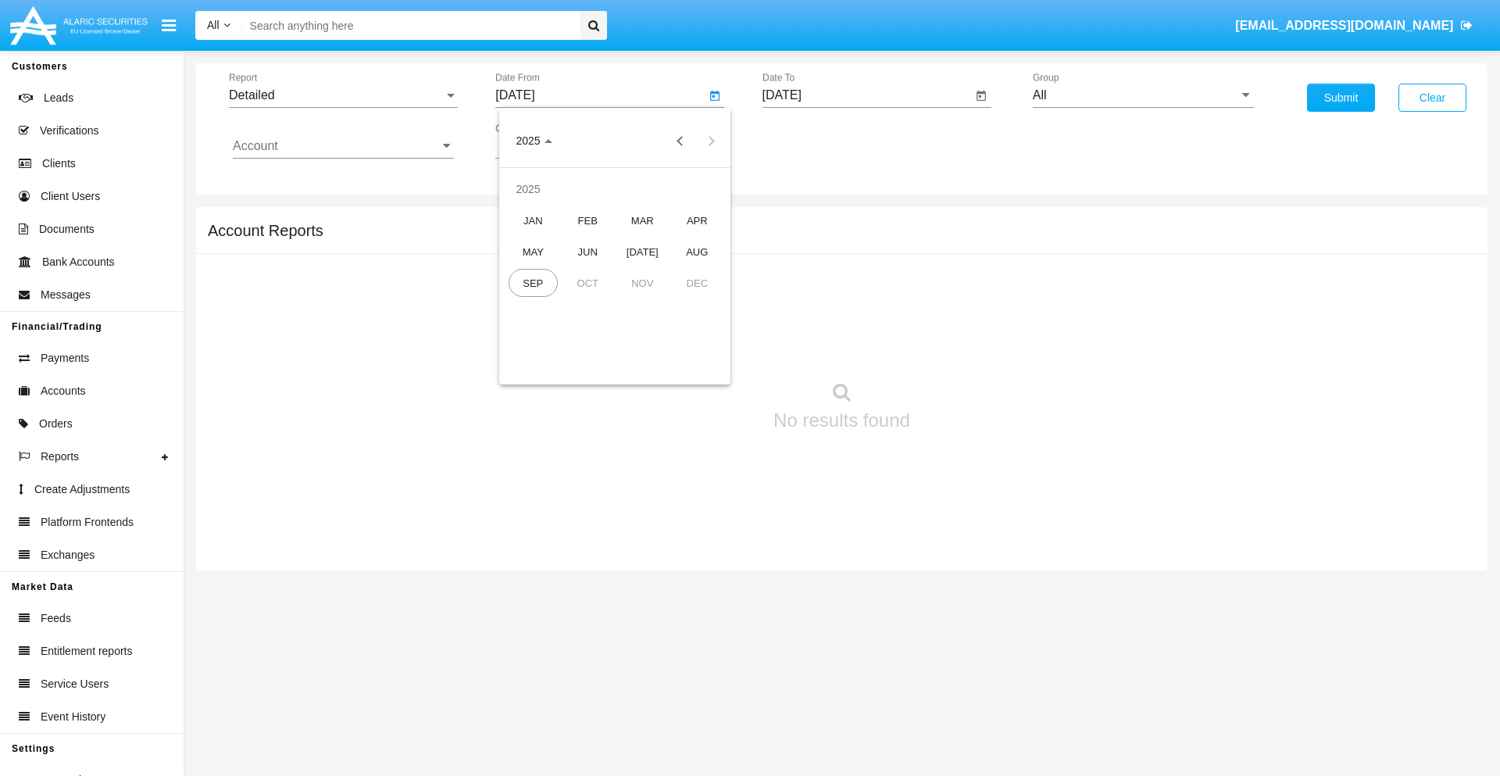
click at [697, 252] on div "AUG" at bounding box center [697, 252] width 49 height 28
click at [521, 333] on div "24" at bounding box center [521, 334] width 28 height 28
type input "08/24/25"
click at [867, 95] on input "[DATE]" at bounding box center [868, 95] width 210 height 14
click at [813, 141] on span "[DATE]" at bounding box center [800, 141] width 34 height 13
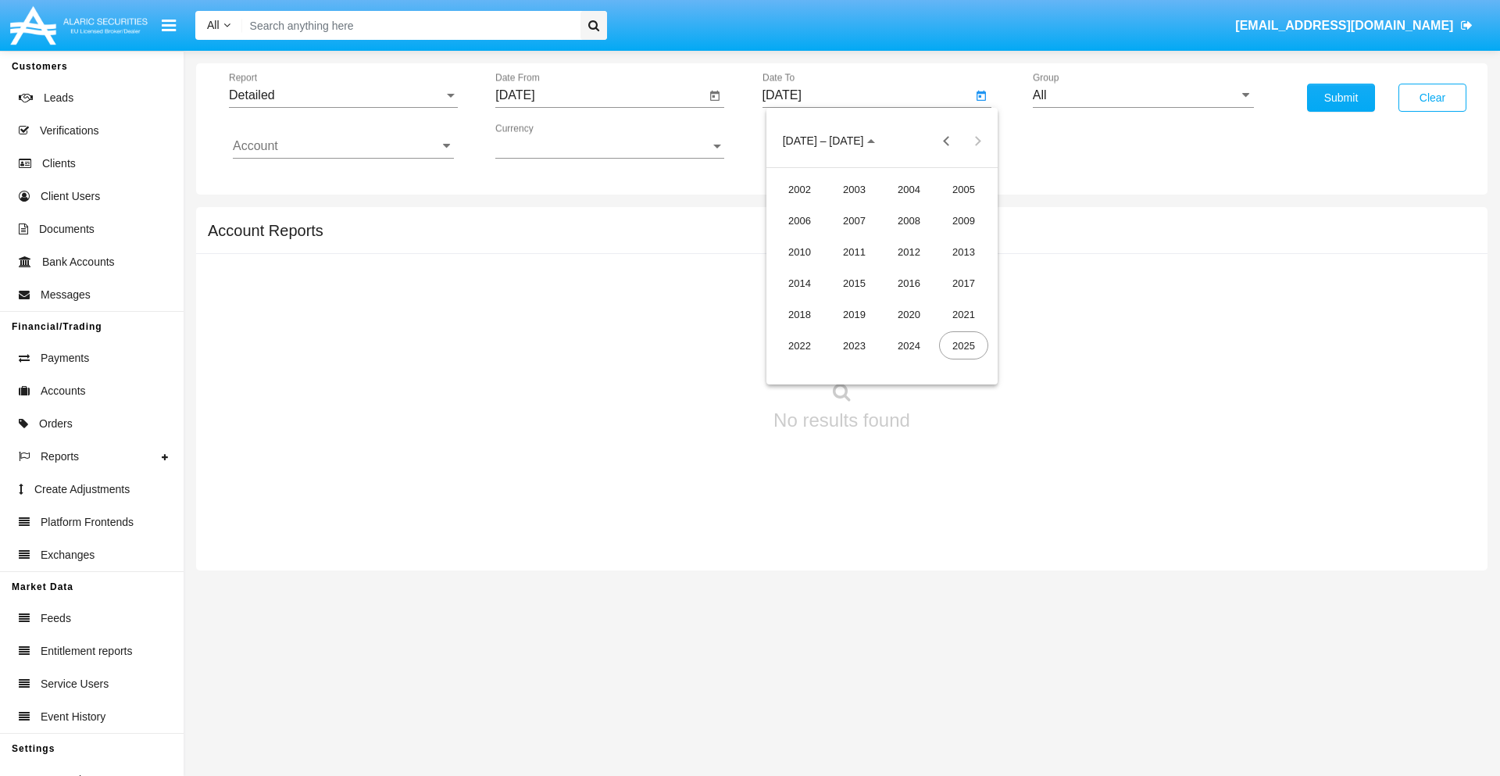
click at [964, 345] on div "2025" at bounding box center [963, 345] width 49 height 28
click at [799, 283] on div "SEP" at bounding box center [799, 283] width 49 height 28
click at [882, 239] on div "3" at bounding box center [882, 240] width 28 height 28
type input "[DATE]"
click at [1143, 95] on input "All" at bounding box center [1143, 95] width 221 height 14
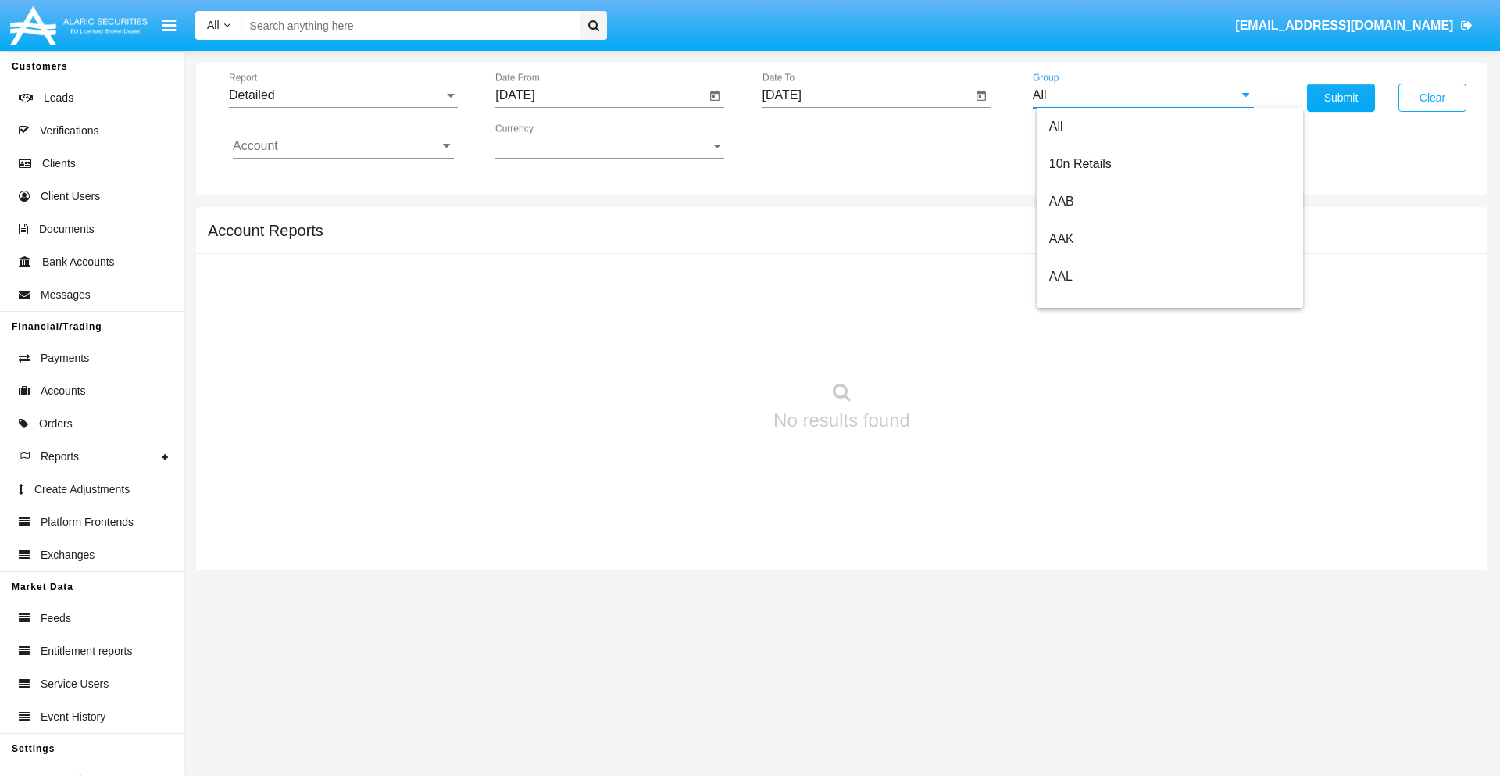
type input "Hammer Web Lite"
click at [343, 146] on input "Account" at bounding box center [343, 146] width 221 height 14
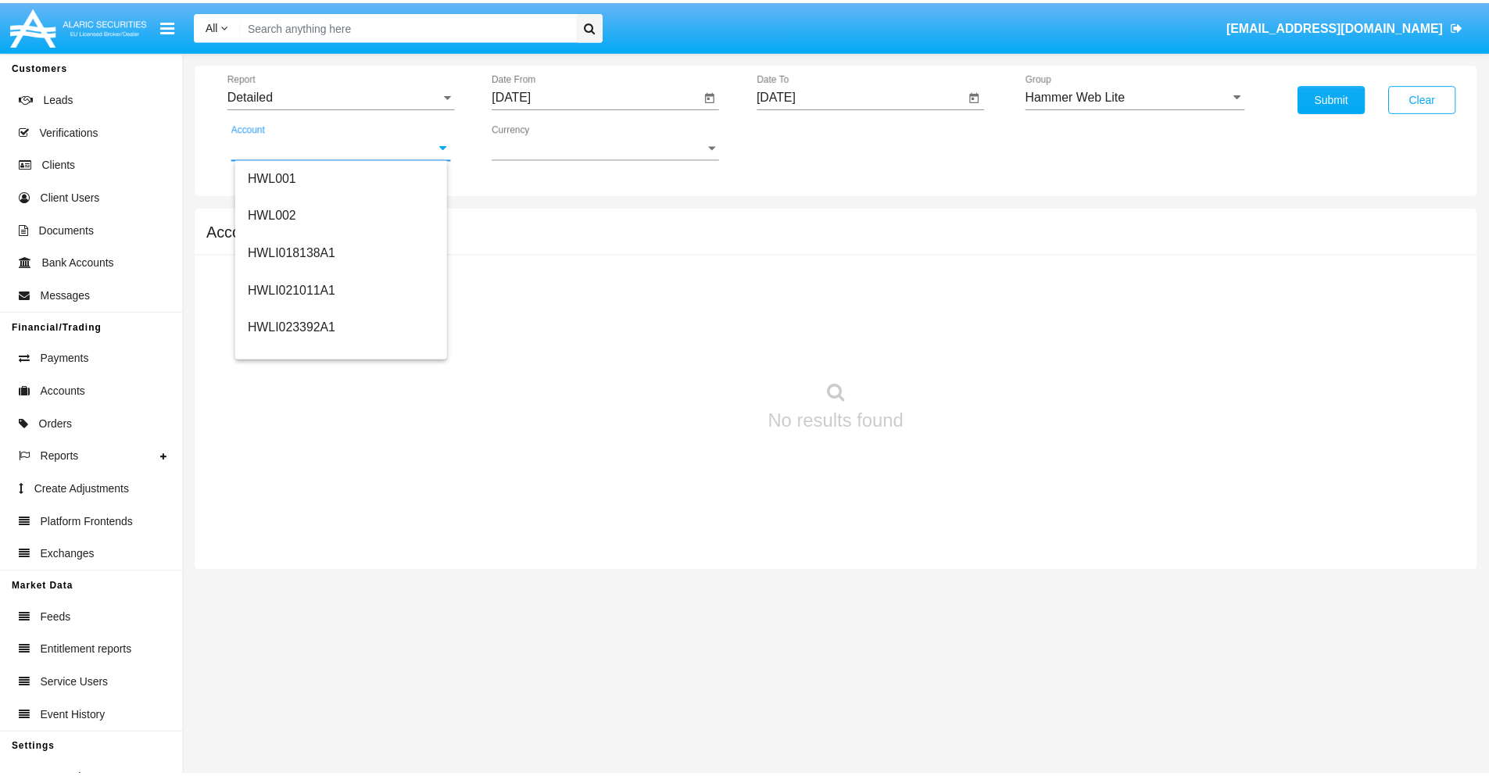
scroll to position [238, 0]
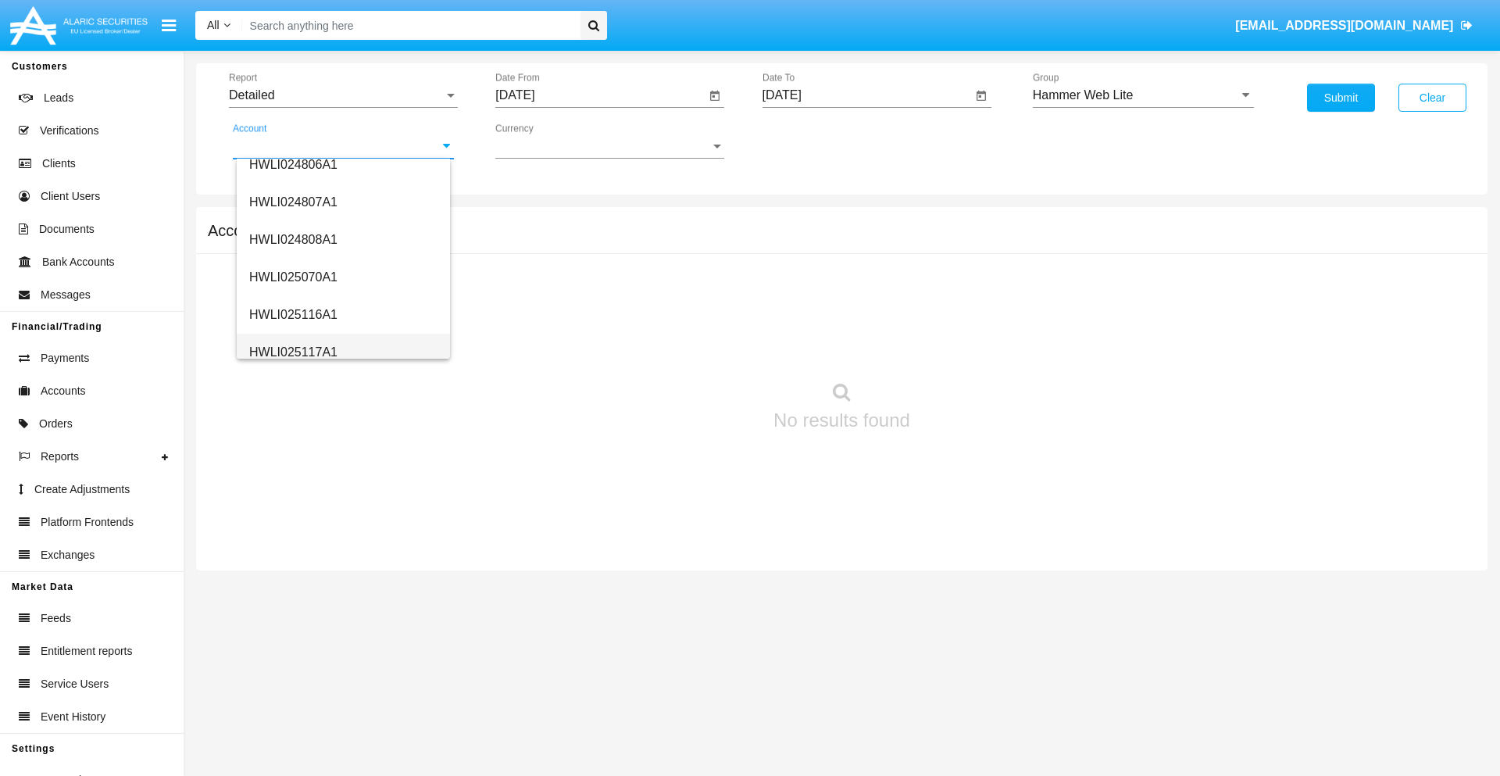
click at [292, 352] on span "HWLI025117A1" at bounding box center [293, 351] width 88 height 13
type input "HWLI025117A1"
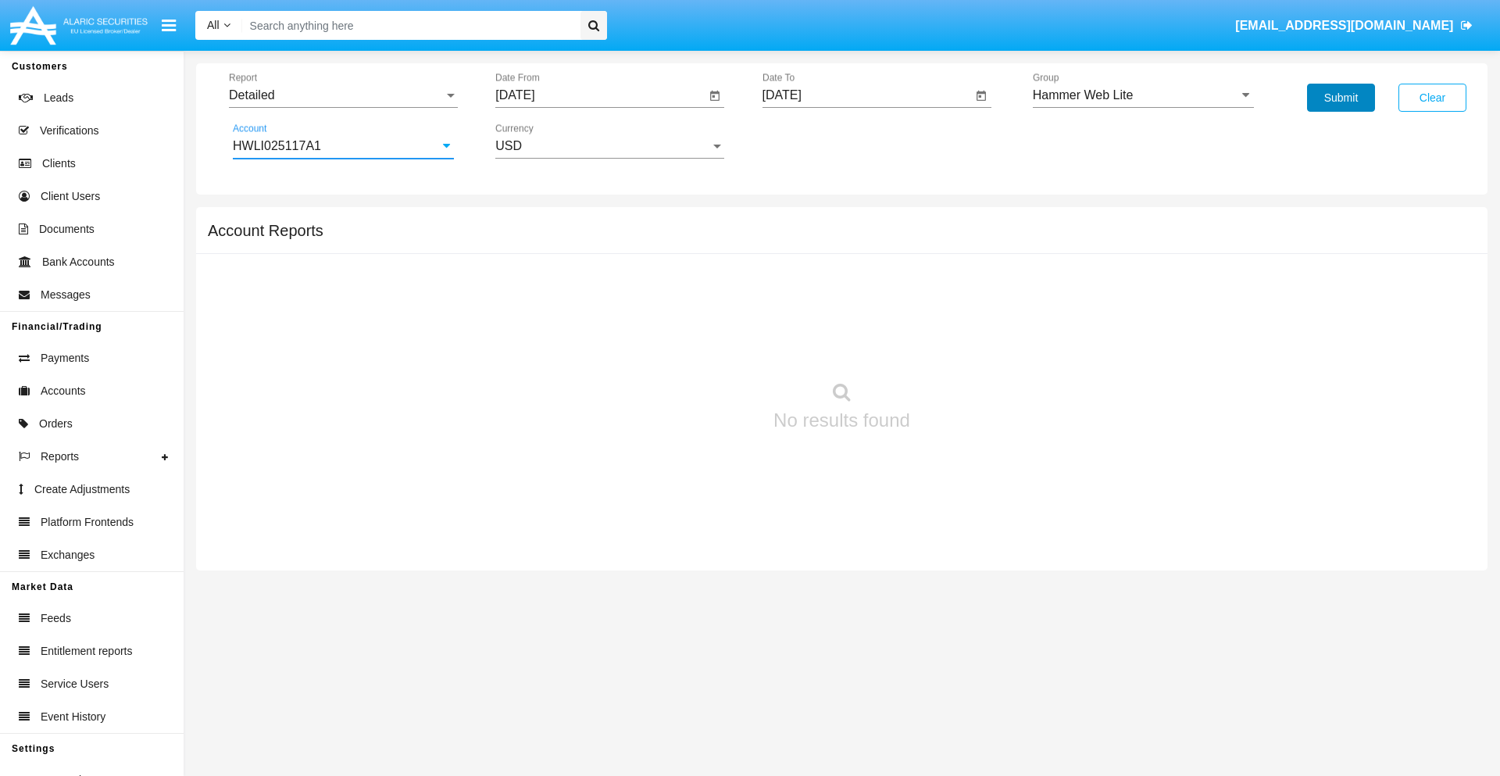
click at [1341, 98] on button "Submit" at bounding box center [1341, 98] width 68 height 28
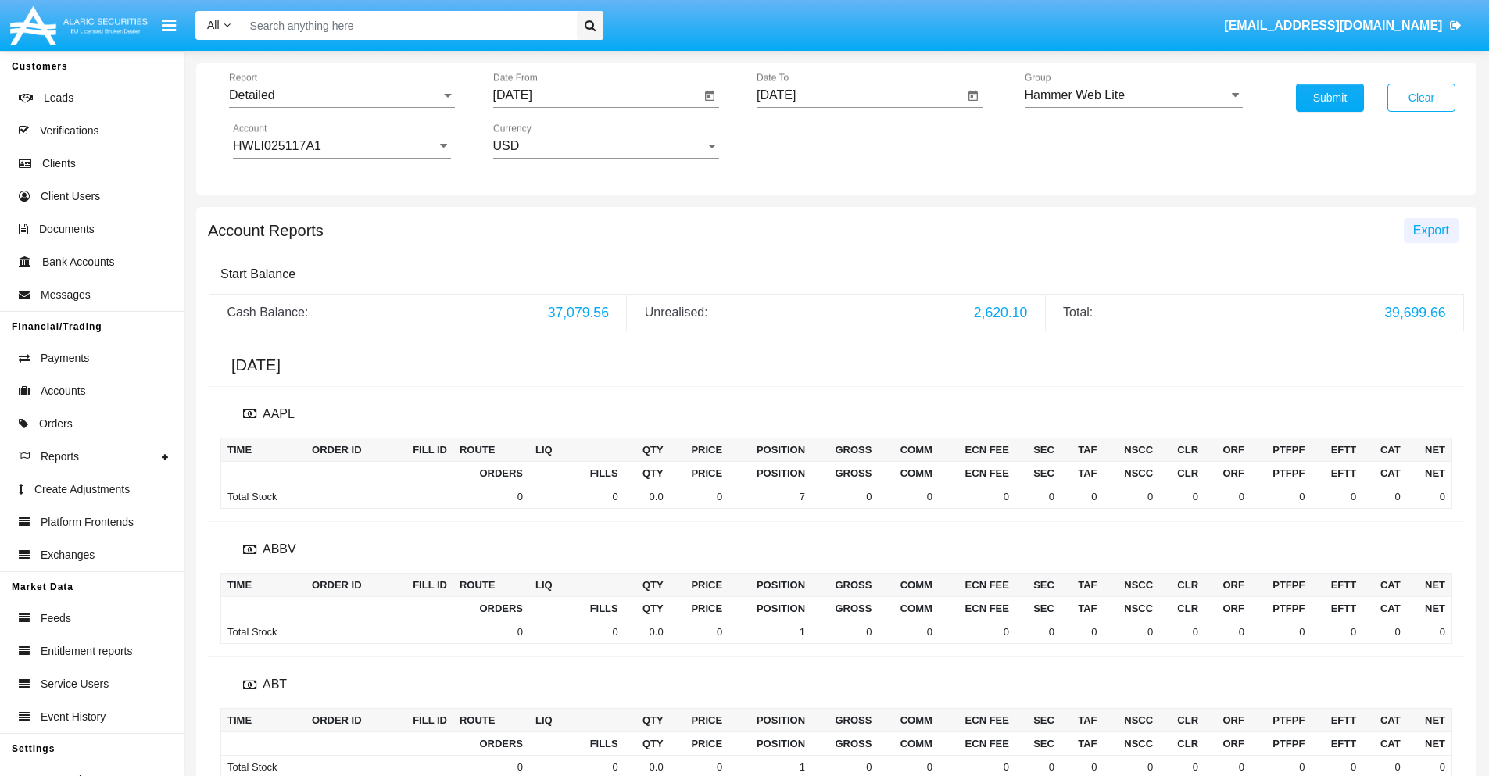
click at [1430, 230] on span "Export" at bounding box center [1431, 230] width 36 height 13
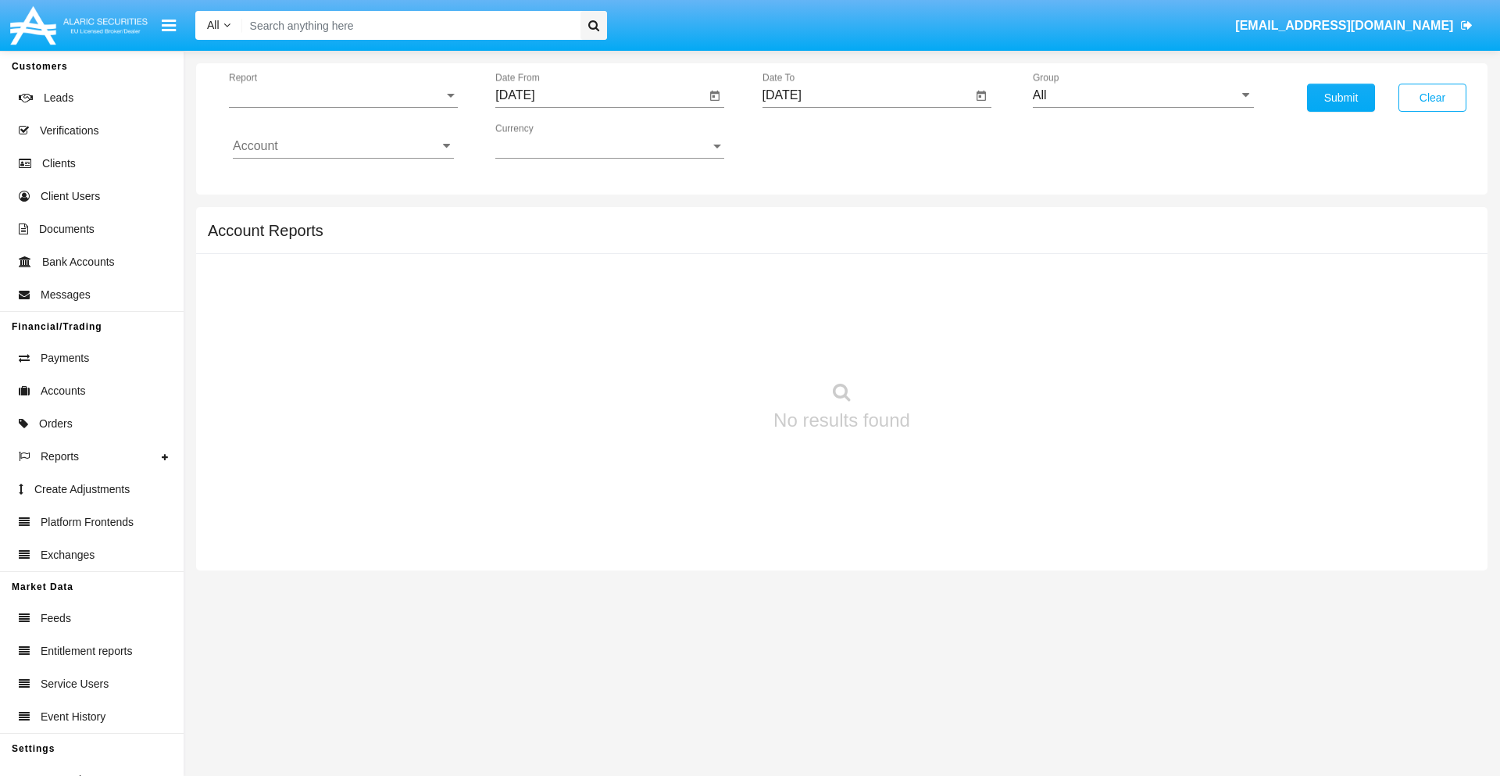
click at [343, 95] on span "Report" at bounding box center [336, 95] width 215 height 14
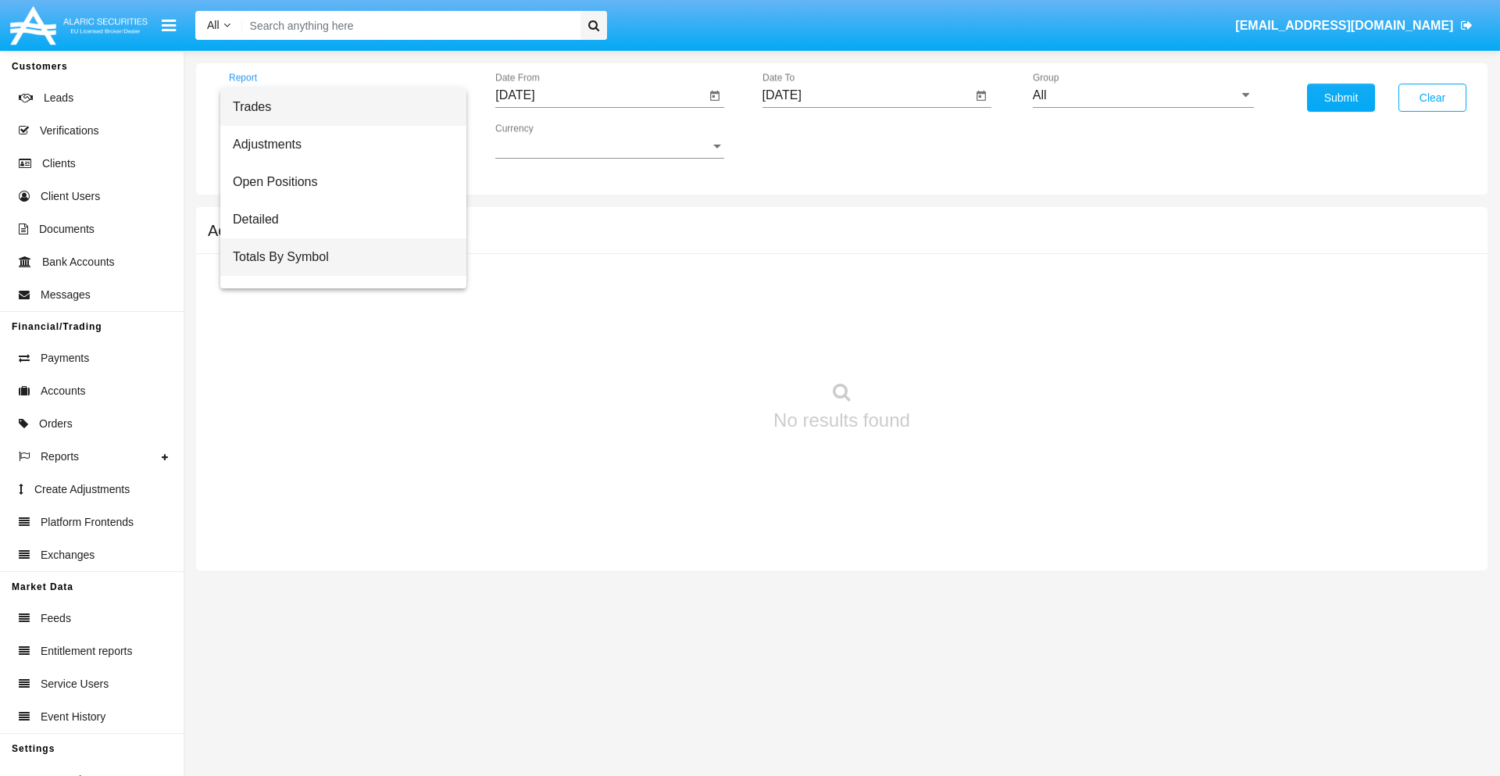
click at [337, 257] on span "Totals By Symbol" at bounding box center [343, 257] width 221 height 38
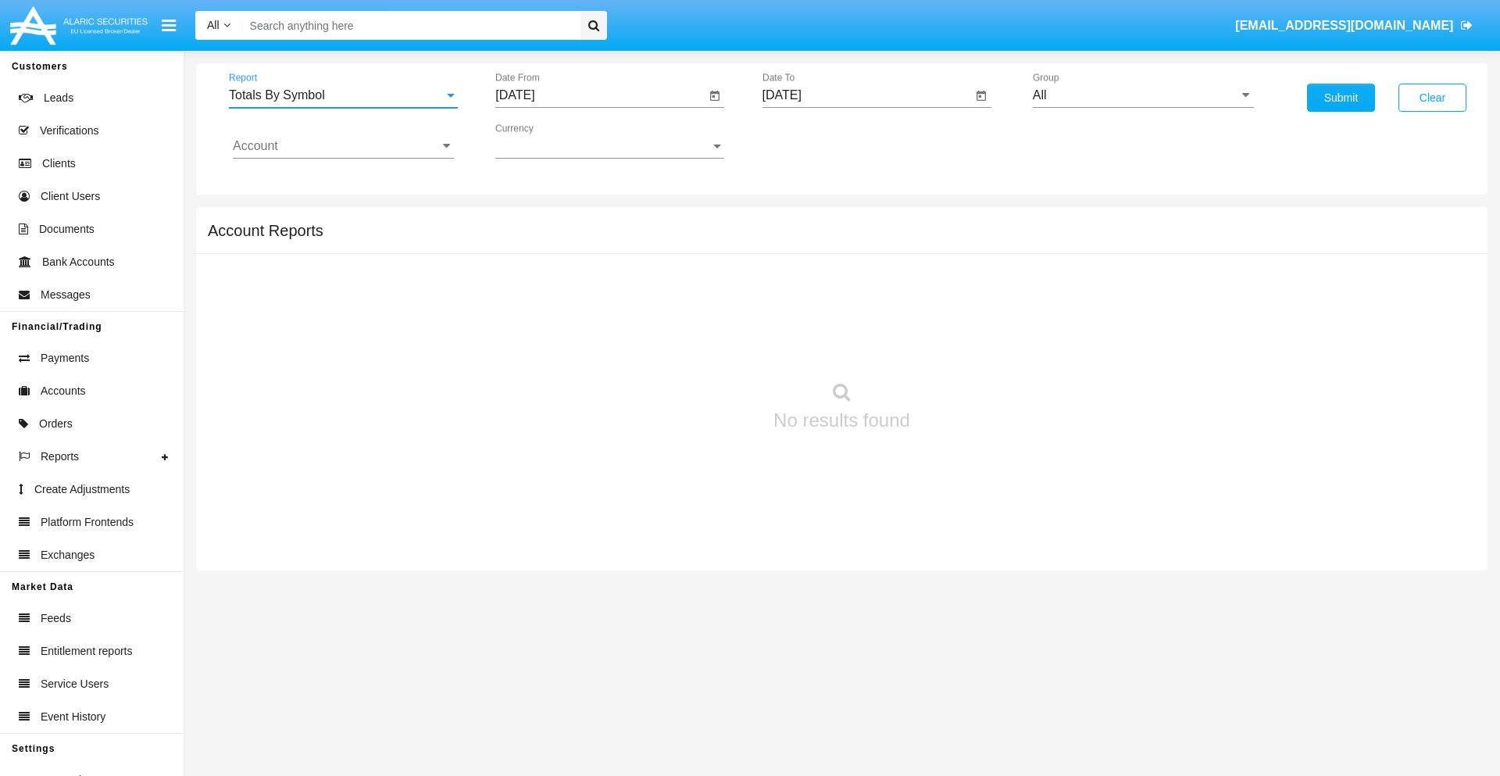
click at [600, 95] on input "[DATE]" at bounding box center [600, 95] width 210 height 14
click at [546, 141] on span "[DATE]" at bounding box center [533, 141] width 34 height 13
click at [697, 345] on div "2025" at bounding box center [697, 345] width 49 height 28
click at [697, 252] on div "AUG" at bounding box center [697, 252] width 49 height 28
click at [553, 239] on div "4" at bounding box center [552, 240] width 28 height 28
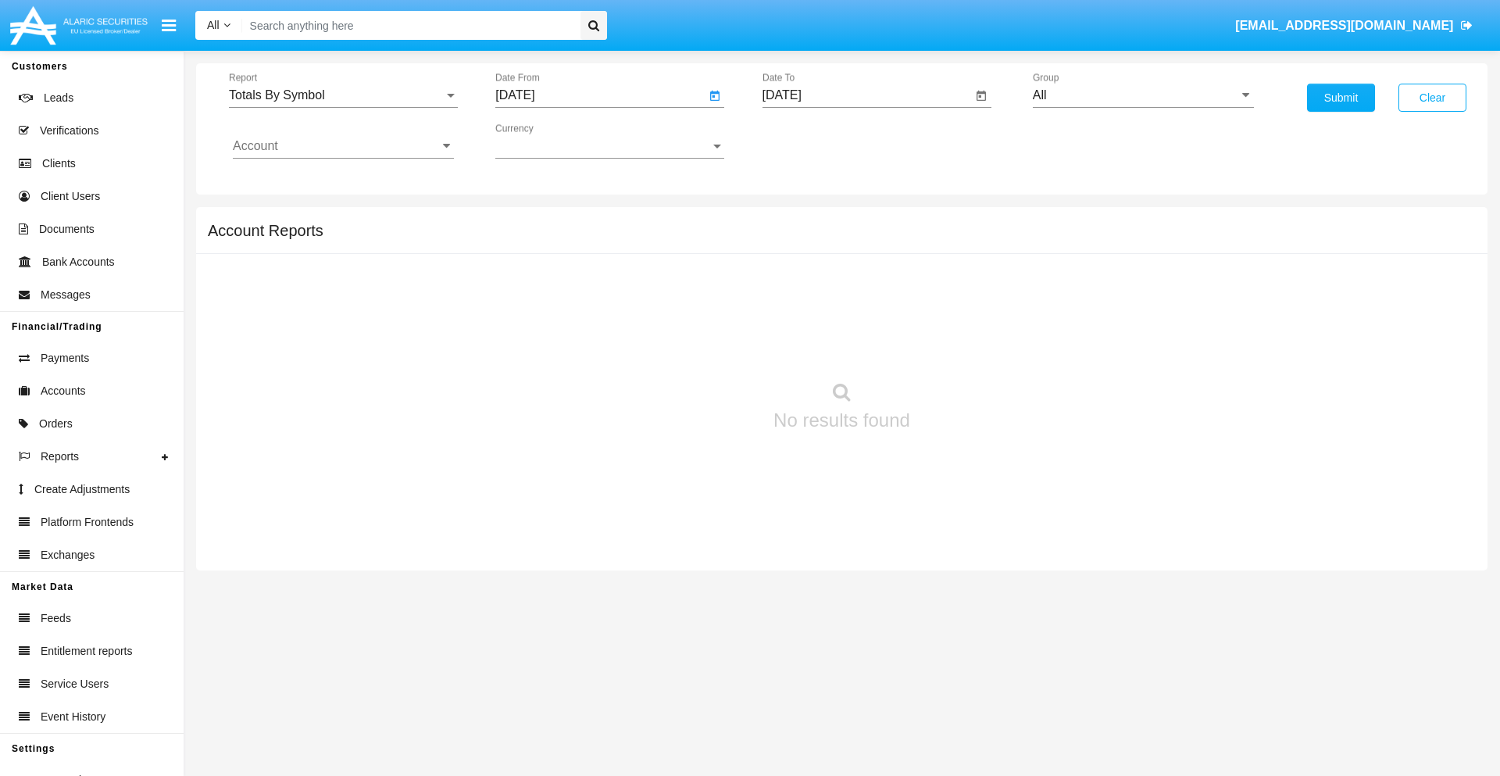
type input "[DATE]"
click at [867, 95] on input "[DATE]" at bounding box center [868, 95] width 210 height 14
click at [813, 141] on span "[DATE]" at bounding box center [800, 141] width 34 height 13
click at [964, 345] on div "2025" at bounding box center [963, 345] width 49 height 28
click at [799, 283] on div "SEP" at bounding box center [799, 283] width 49 height 28
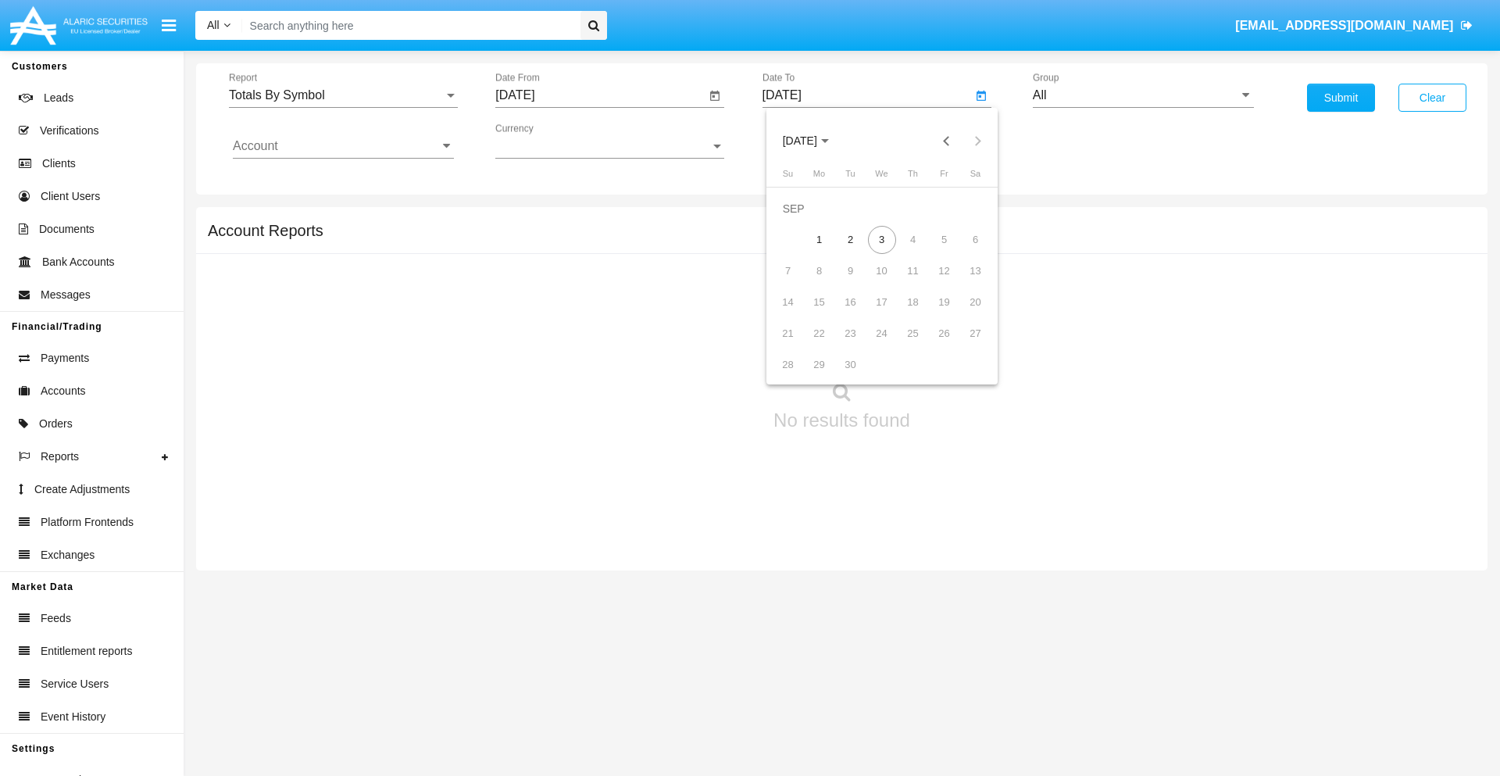
click at [882, 239] on div "3" at bounding box center [882, 240] width 28 height 28
type input "[DATE]"
click at [1143, 95] on input "All" at bounding box center [1143, 95] width 221 height 14
type input "Hammer Web Lite"
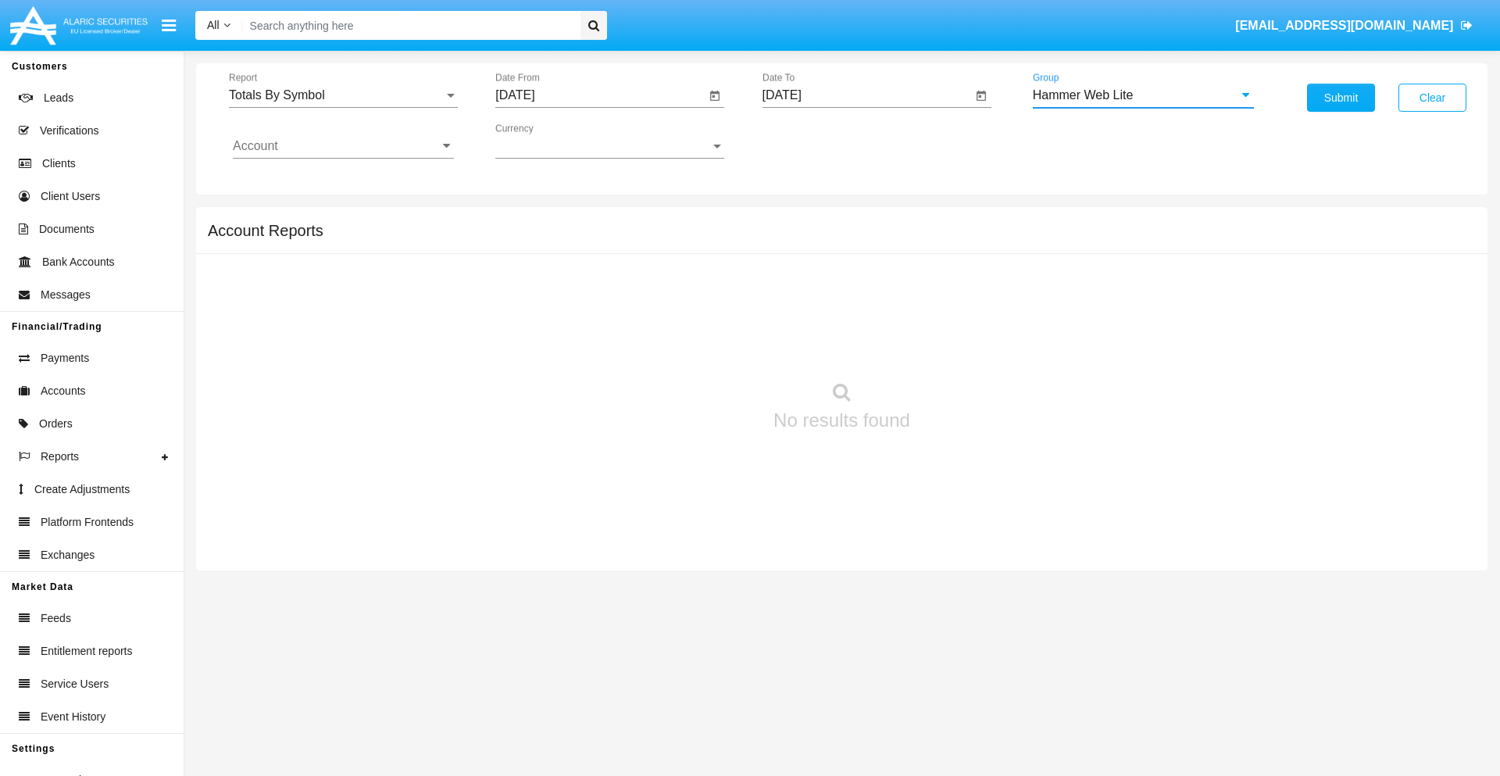
click at [343, 146] on input "Account" at bounding box center [343, 146] width 221 height 14
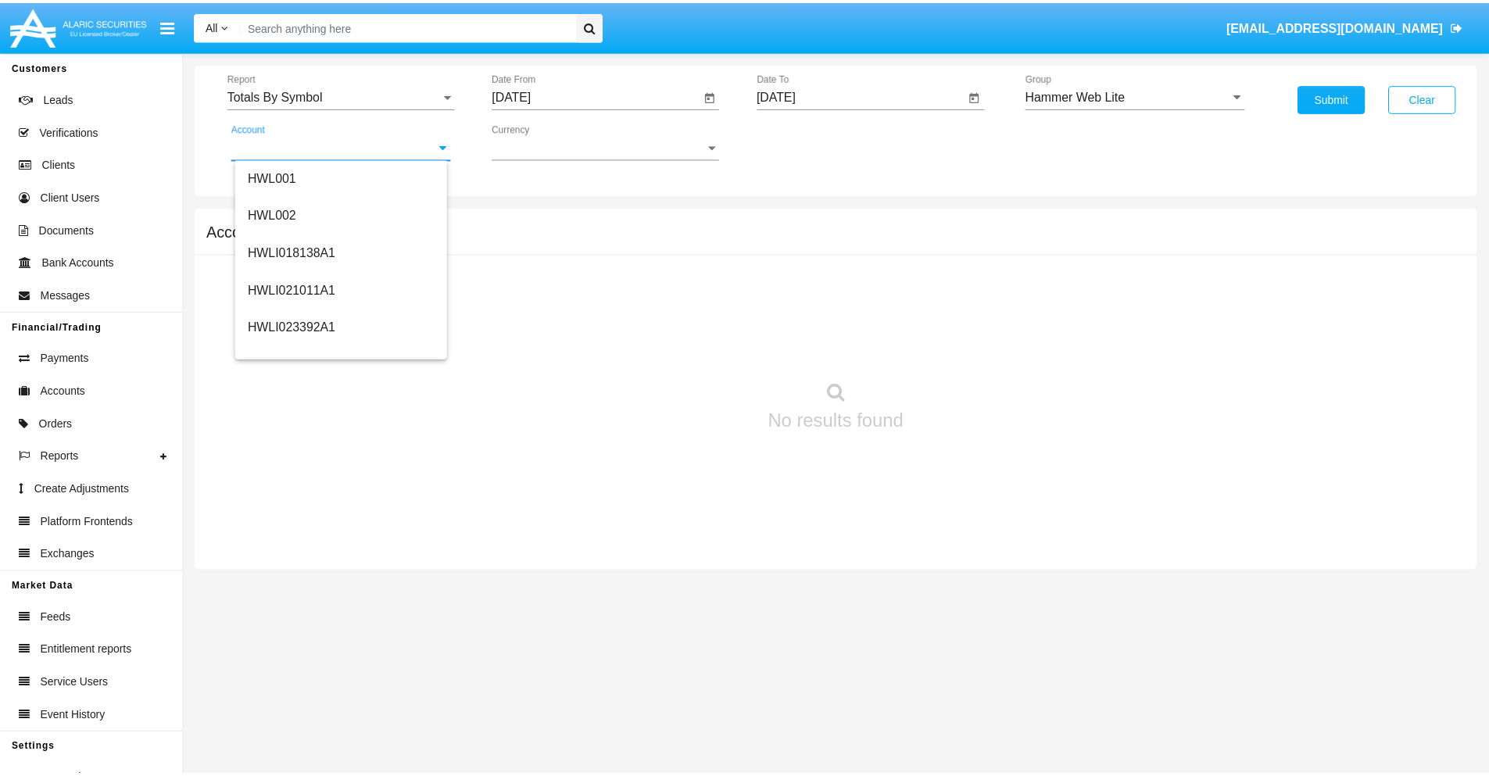
scroll to position [238, 0]
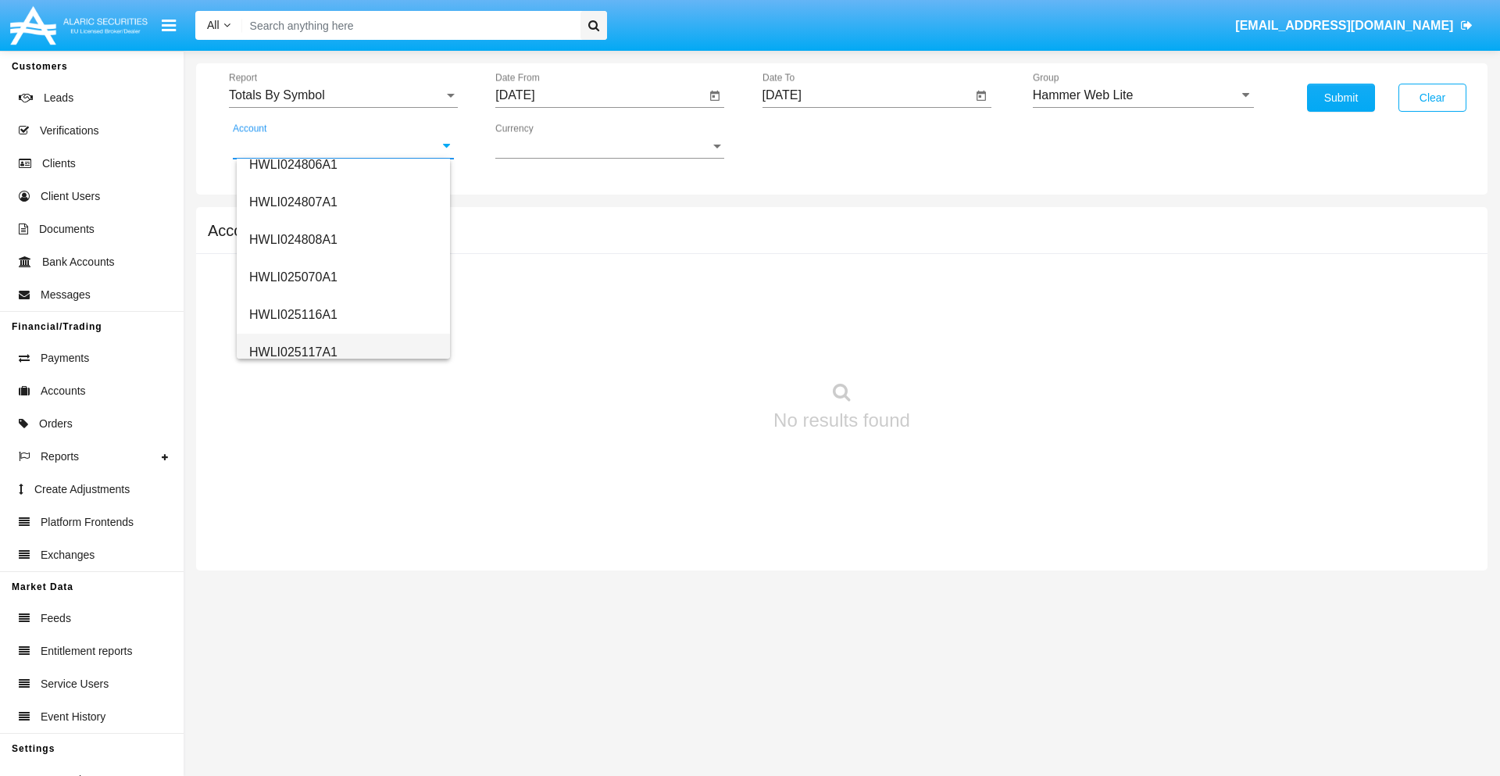
click at [292, 352] on span "HWLI025117A1" at bounding box center [293, 351] width 88 height 13
type input "HWLI025117A1"
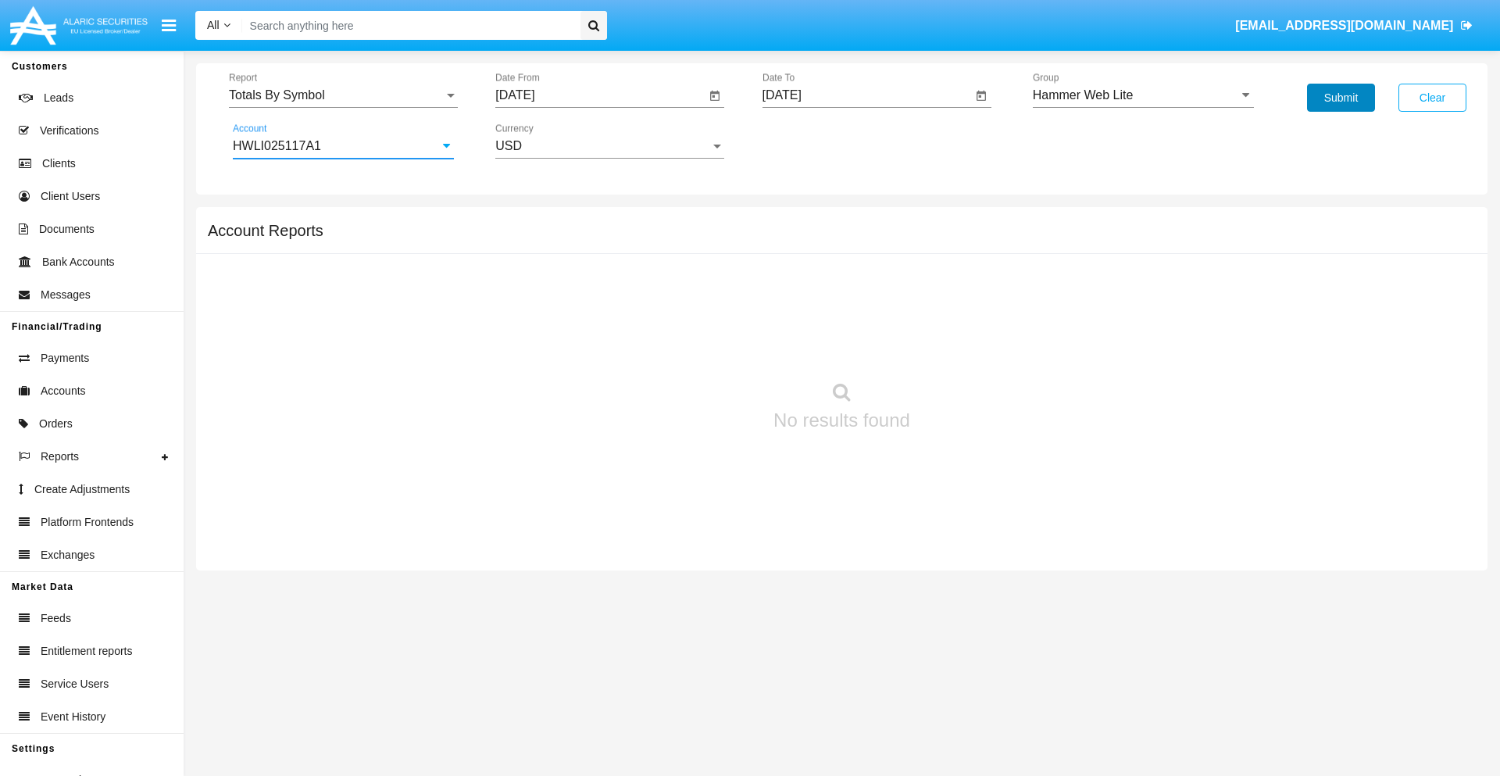
click at [1341, 98] on button "Submit" at bounding box center [1341, 98] width 68 height 28
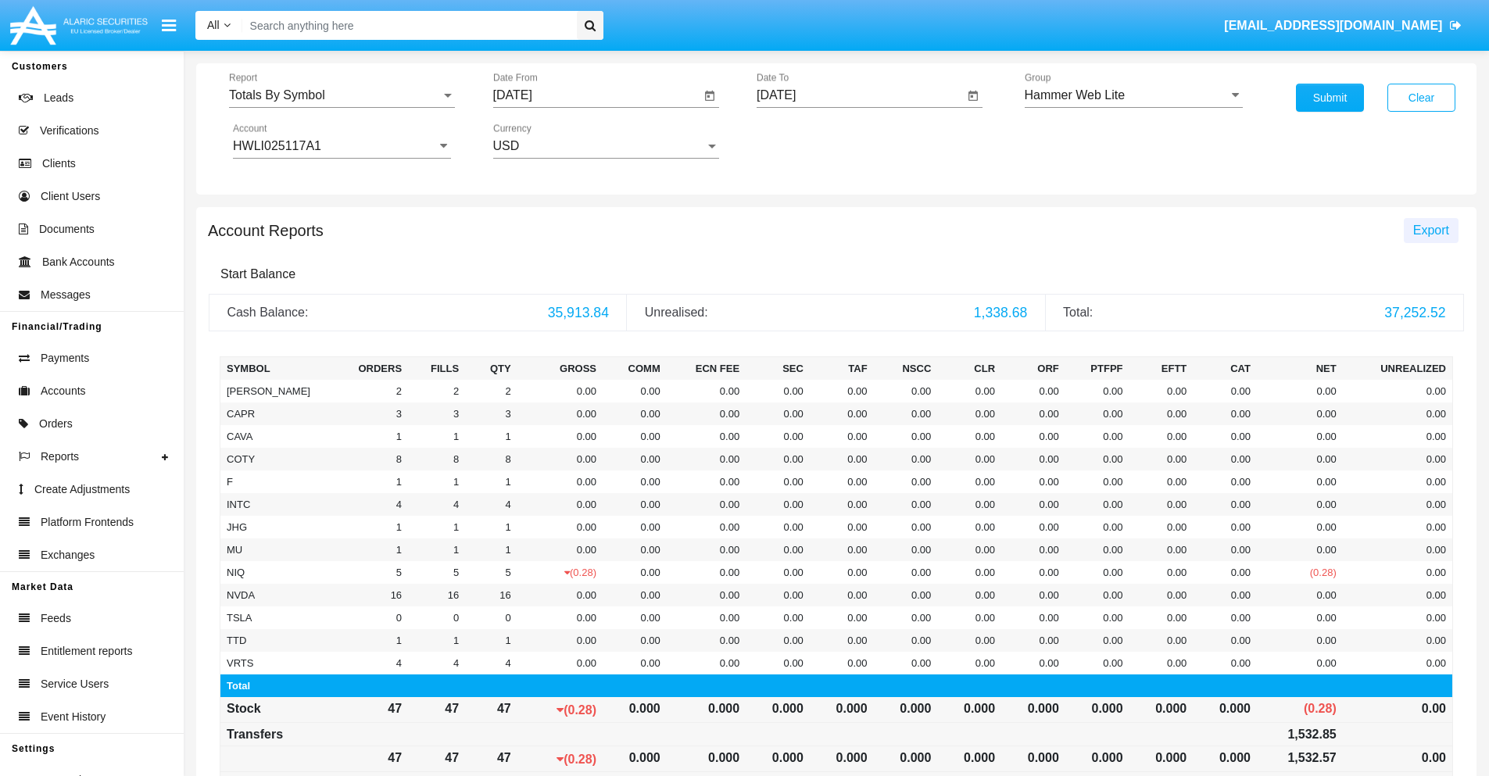
click at [1430, 230] on span "Export" at bounding box center [1431, 230] width 36 height 13
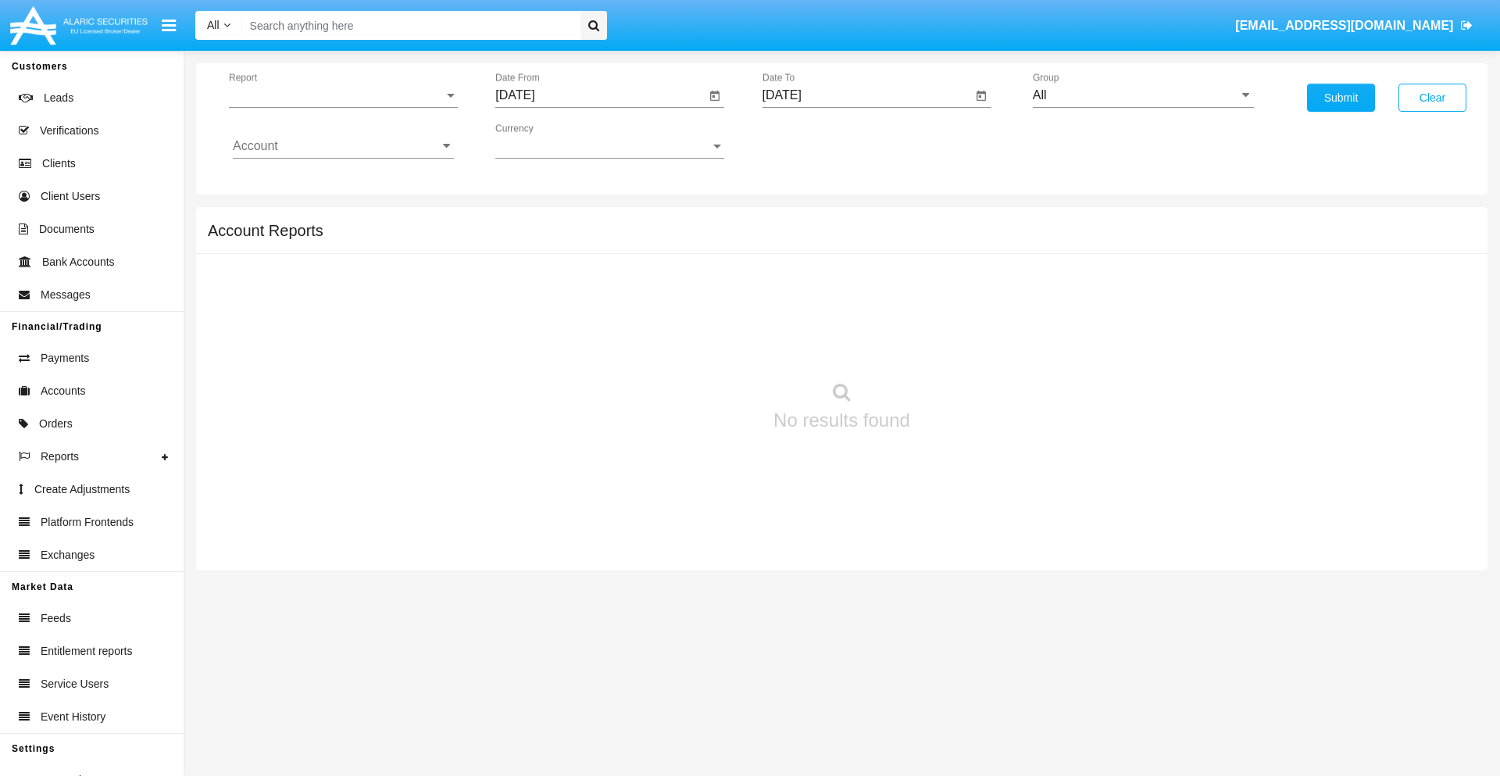
click at [343, 95] on span "Report" at bounding box center [336, 95] width 215 height 14
click at [337, 270] on span "Totals By Date" at bounding box center [343, 270] width 221 height 38
click at [600, 95] on input "[DATE]" at bounding box center [600, 95] width 210 height 14
click at [546, 141] on span "[DATE]" at bounding box center [533, 141] width 34 height 13
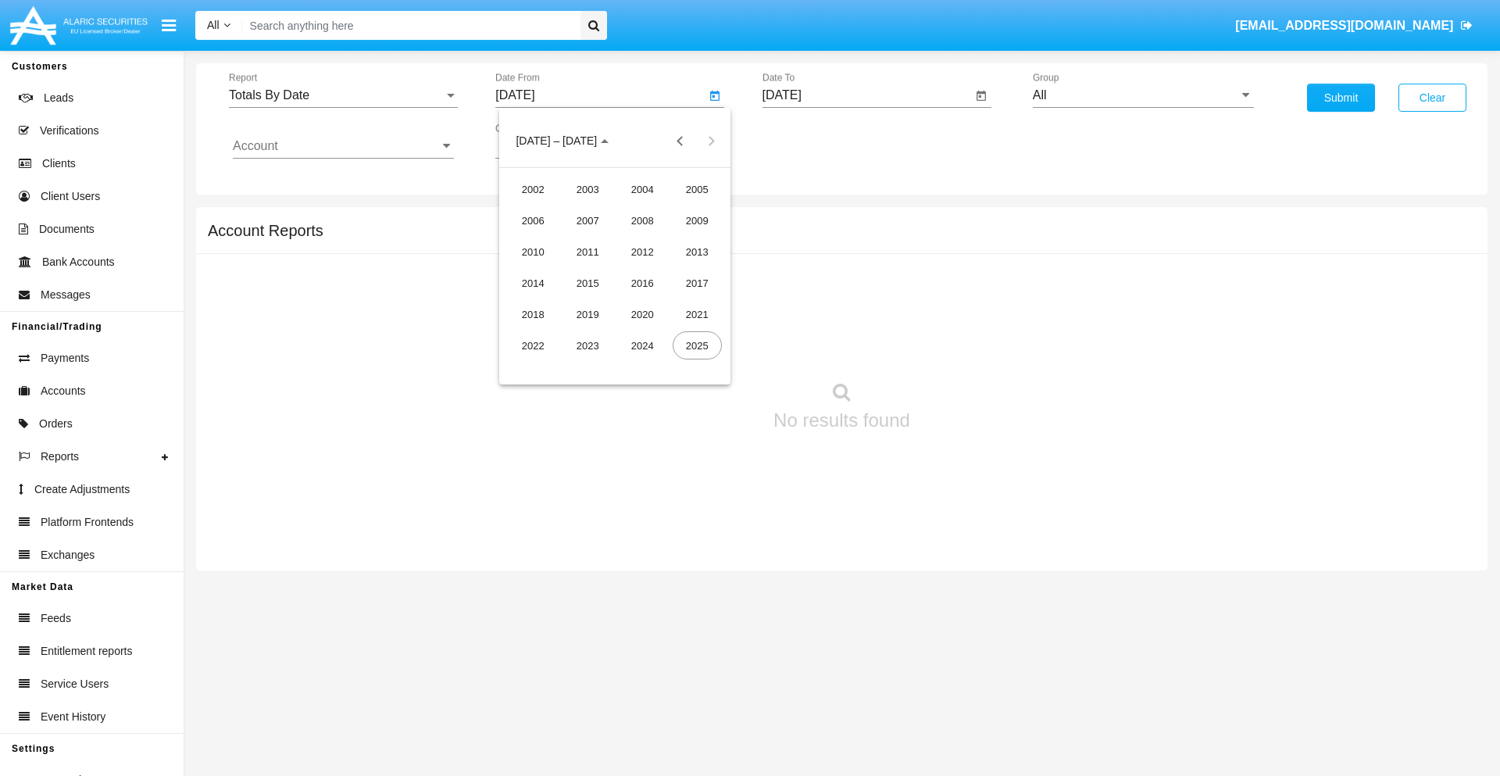
click at [697, 345] on div "2025" at bounding box center [697, 345] width 49 height 28
click at [697, 252] on div "AUG" at bounding box center [697, 252] width 49 height 28
click at [584, 302] on div "19" at bounding box center [584, 302] width 28 height 28
type input "[DATE]"
click at [867, 95] on input "[DATE]" at bounding box center [868, 95] width 210 height 14
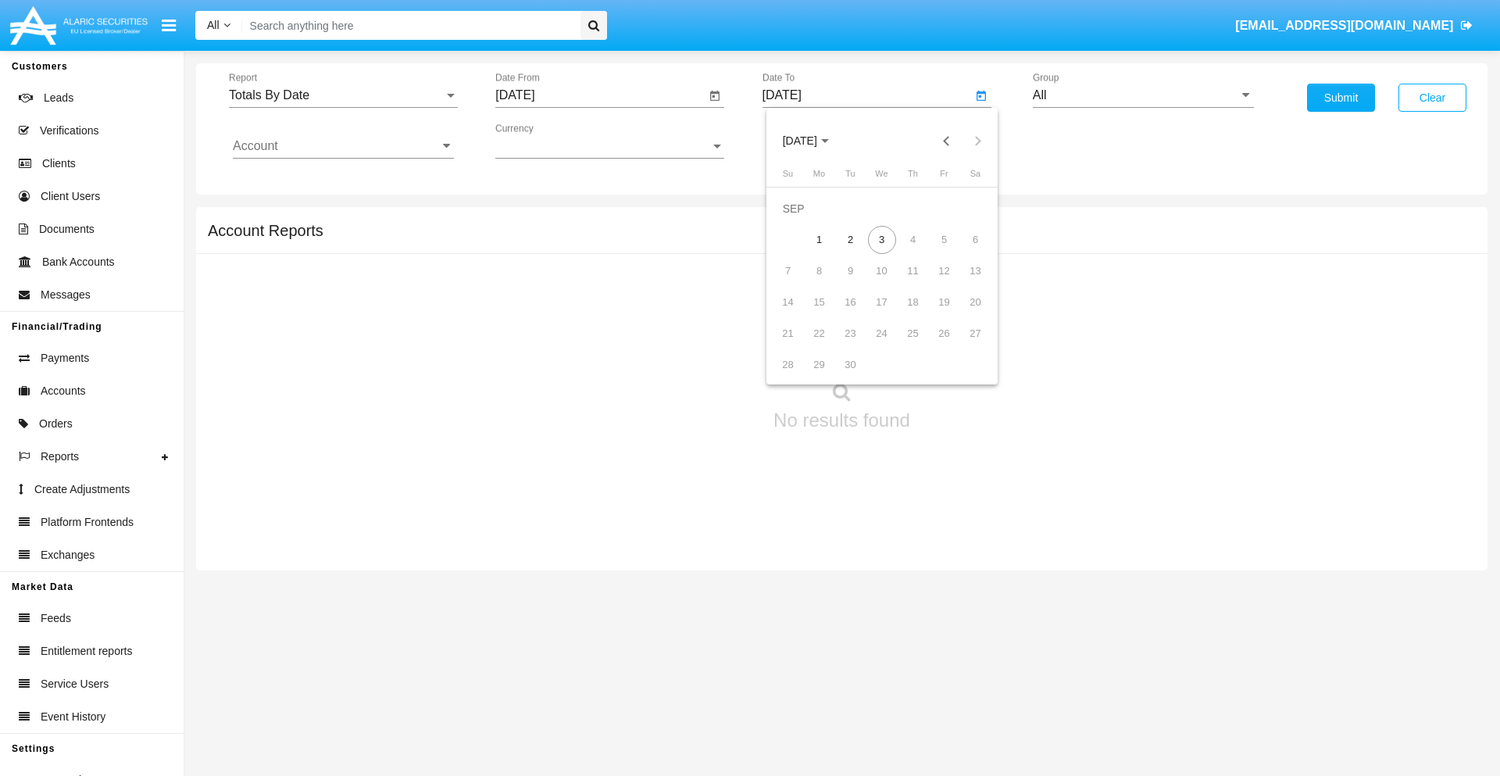
click at [813, 141] on span "[DATE]" at bounding box center [800, 141] width 34 height 13
click at [964, 345] on div "2025" at bounding box center [963, 345] width 49 height 28
click at [799, 283] on div "SEP" at bounding box center [799, 283] width 49 height 28
click at [882, 239] on div "3" at bounding box center [882, 240] width 28 height 28
type input "[DATE]"
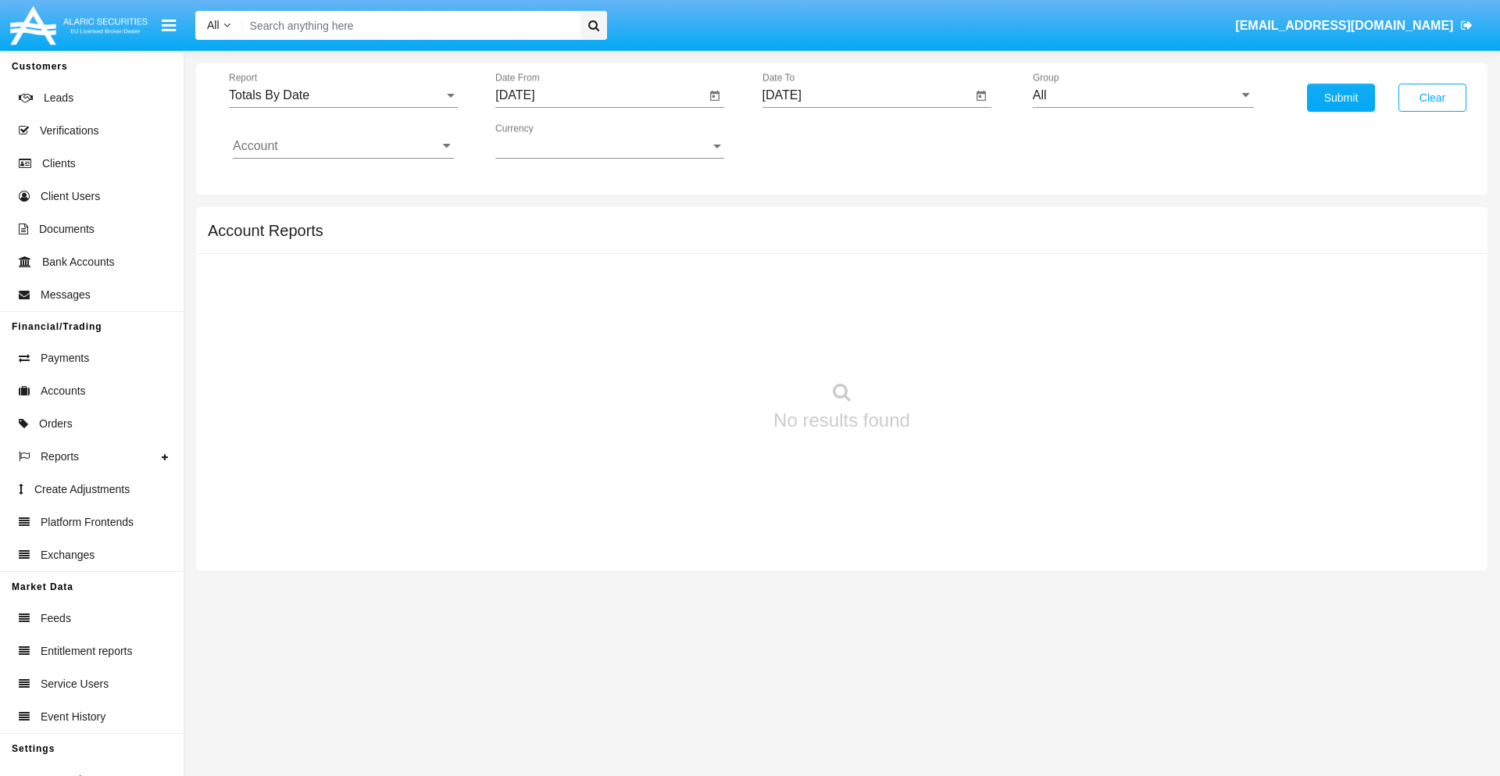
click at [1143, 95] on input "All" at bounding box center [1143, 95] width 221 height 14
click at [1100, 301] on span "Hammer Web Lite" at bounding box center [1100, 301] width 101 height 13
type input "Hammer Web Lite"
click at [343, 146] on input "Account" at bounding box center [343, 146] width 221 height 14
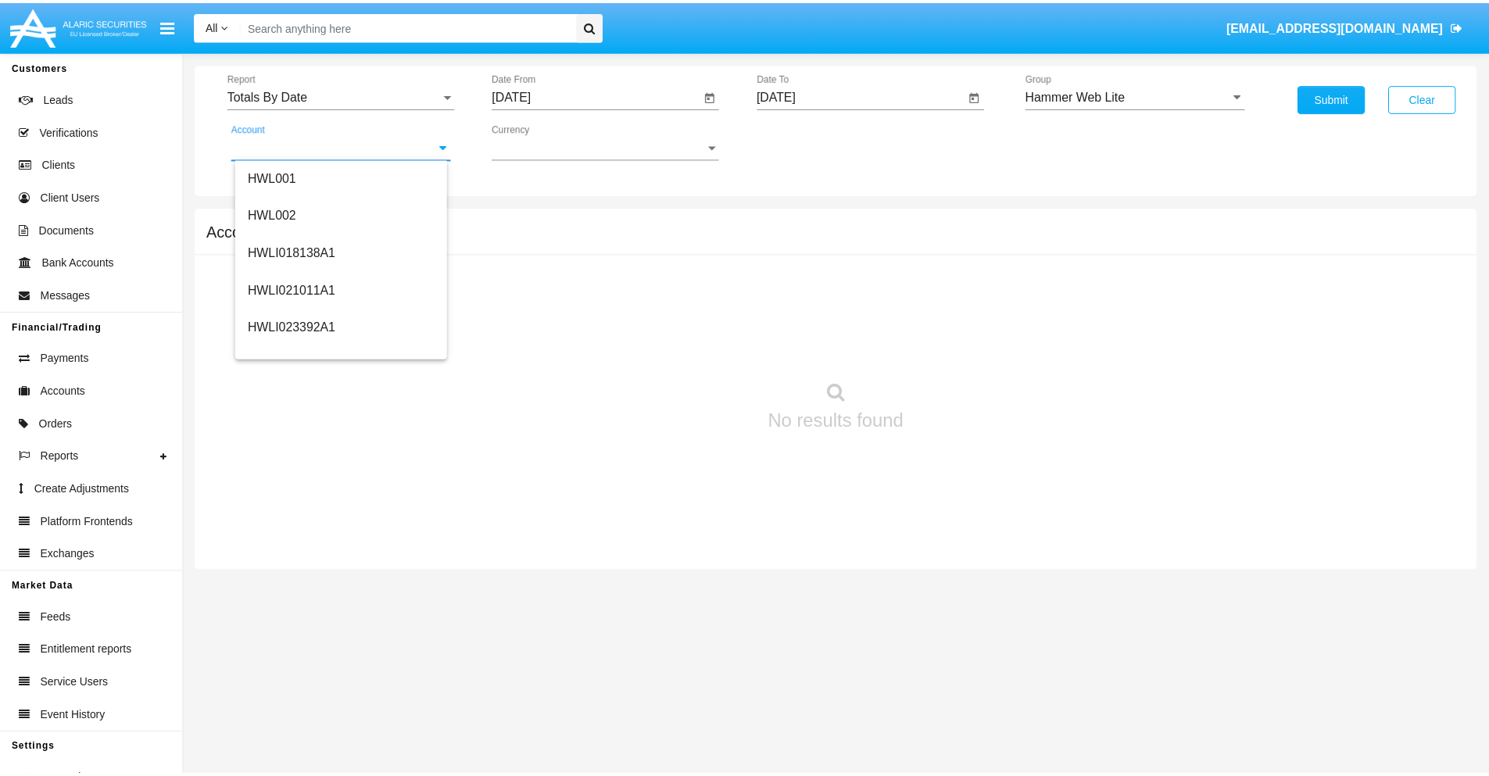
scroll to position [238, 0]
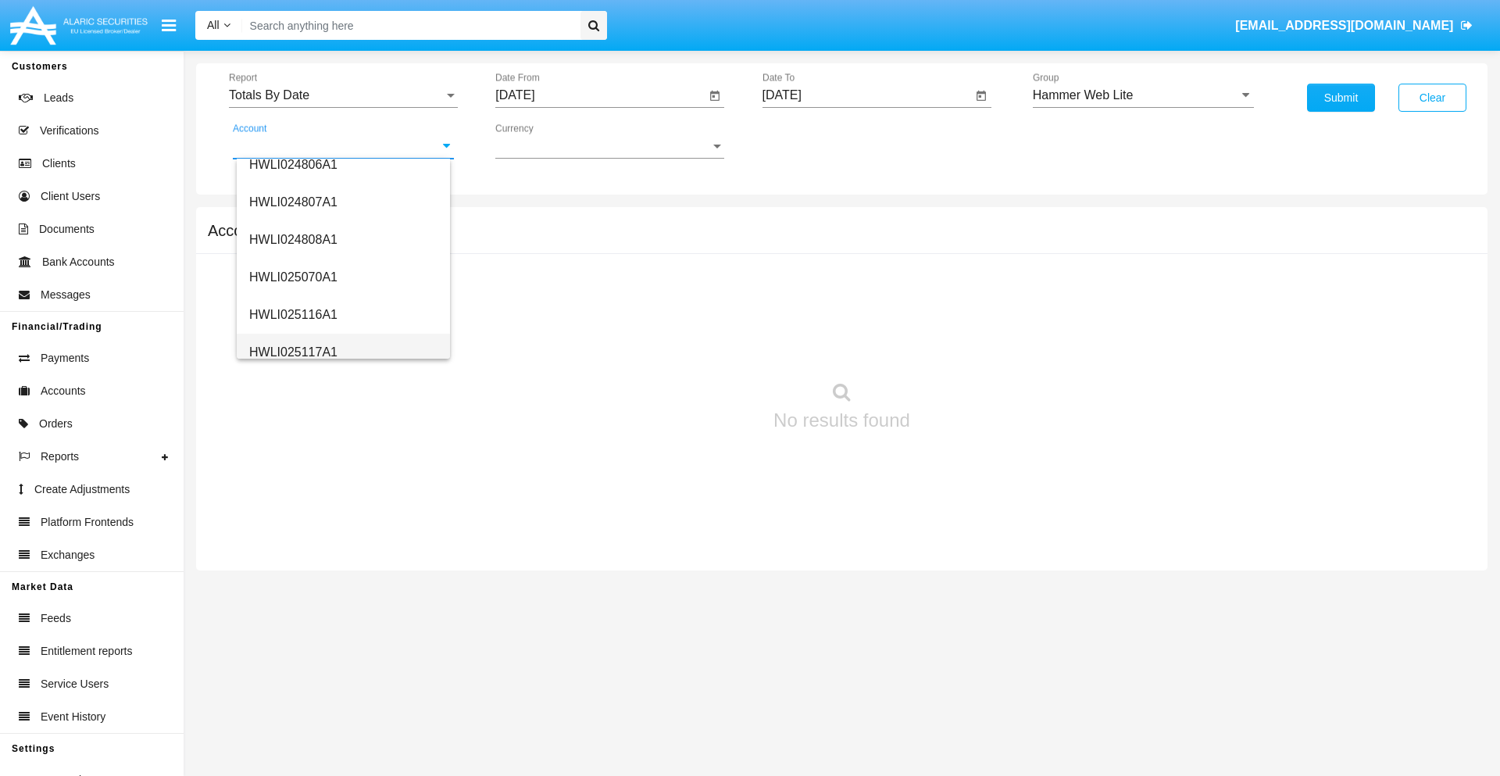
click at [292, 352] on span "HWLI025117A1" at bounding box center [293, 351] width 88 height 13
type input "HWLI025117A1"
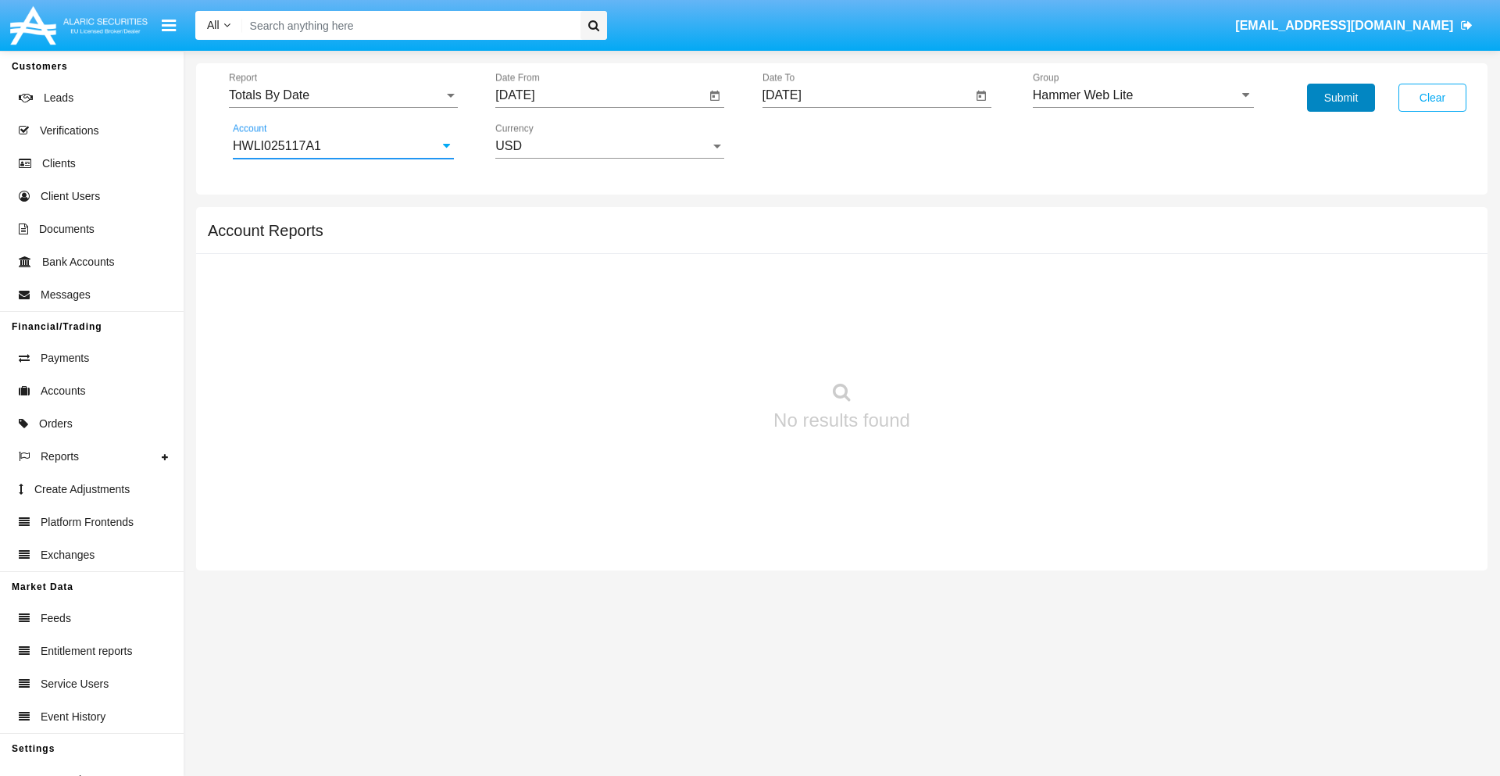
click at [1341, 98] on button "Submit" at bounding box center [1341, 98] width 68 height 28
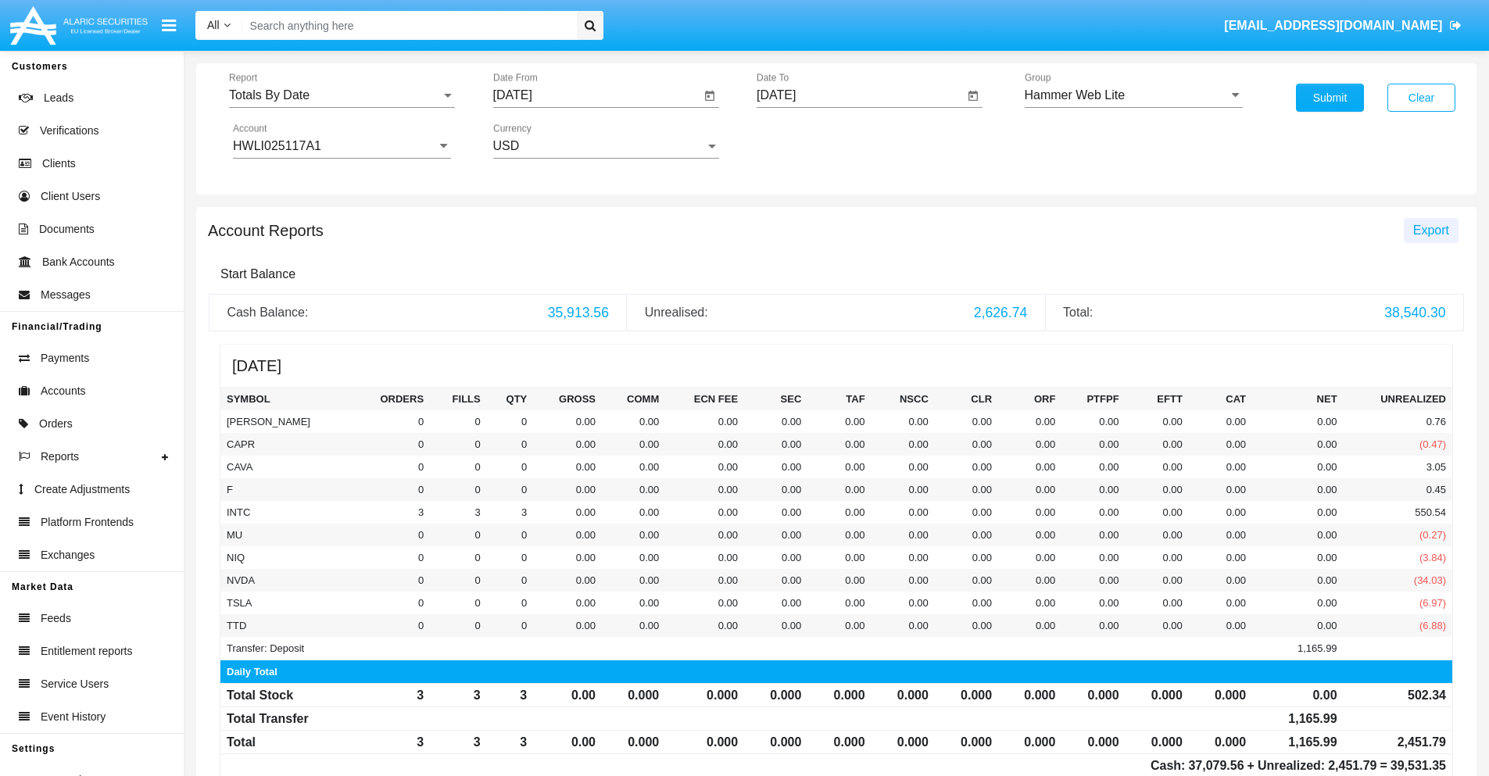
click at [1430, 230] on span "Export" at bounding box center [1431, 230] width 36 height 13
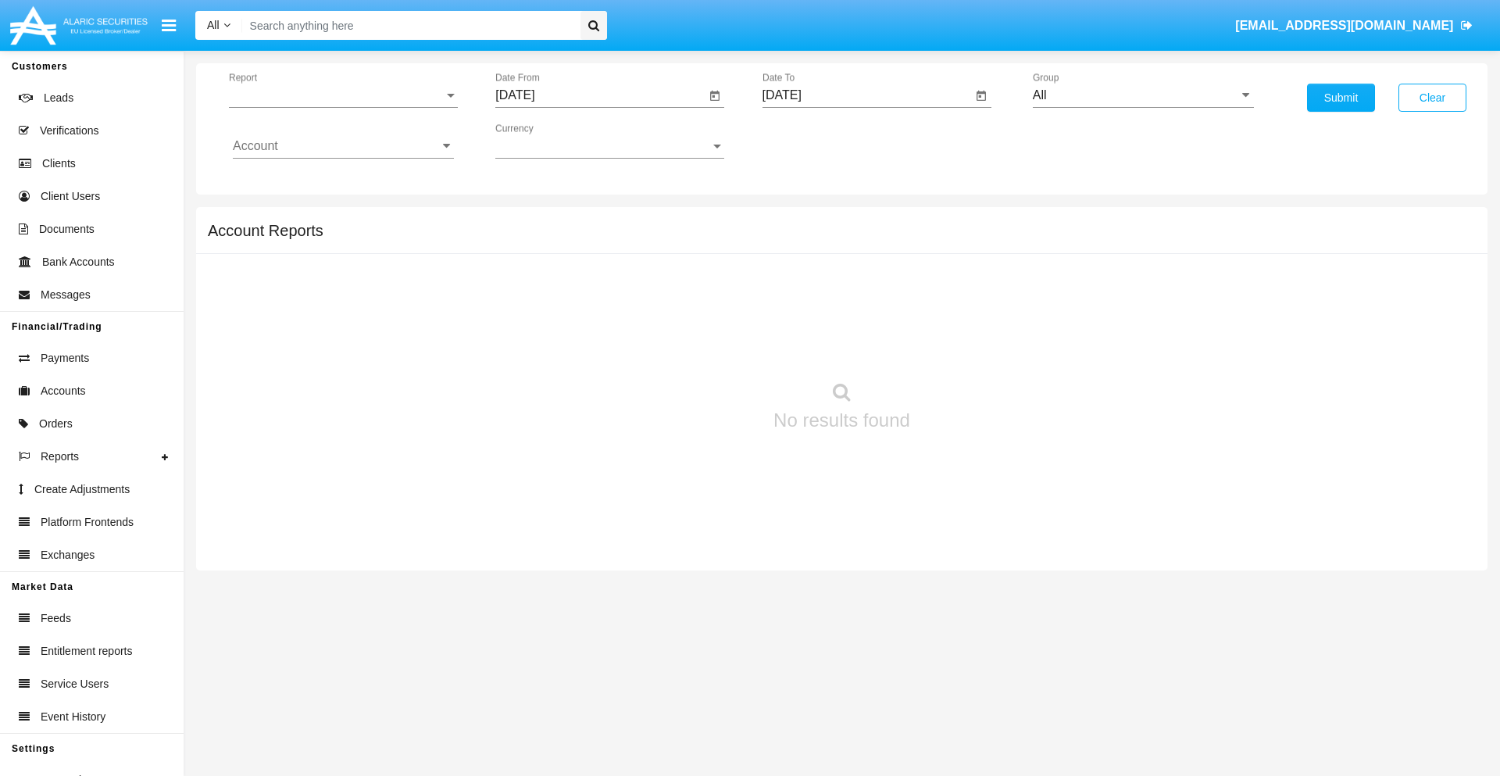
click at [343, 95] on span "Report" at bounding box center [336, 95] width 215 height 14
click at [337, 313] on span "Summary By Date" at bounding box center [343, 332] width 221 height 38
click at [600, 95] on input "[DATE]" at bounding box center [600, 95] width 210 height 14
click at [546, 141] on span "[DATE]" at bounding box center [533, 141] width 34 height 13
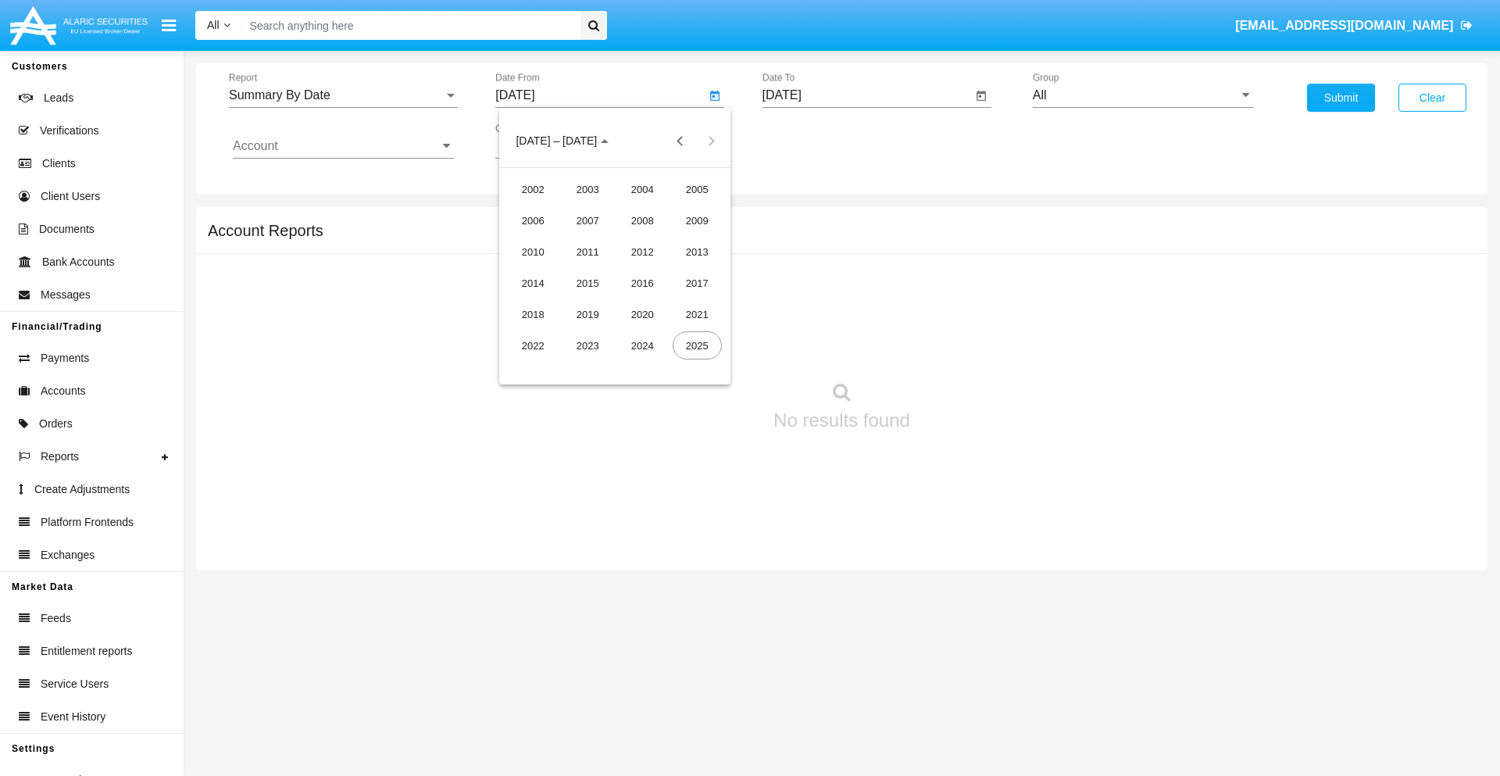
click at [697, 345] on div "2025" at bounding box center [697, 345] width 49 height 28
click at [697, 252] on div "AUG" at bounding box center [697, 252] width 49 height 28
click at [584, 302] on div "19" at bounding box center [584, 302] width 28 height 28
type input "08/19/25"
click at [867, 95] on input "[DATE]" at bounding box center [868, 95] width 210 height 14
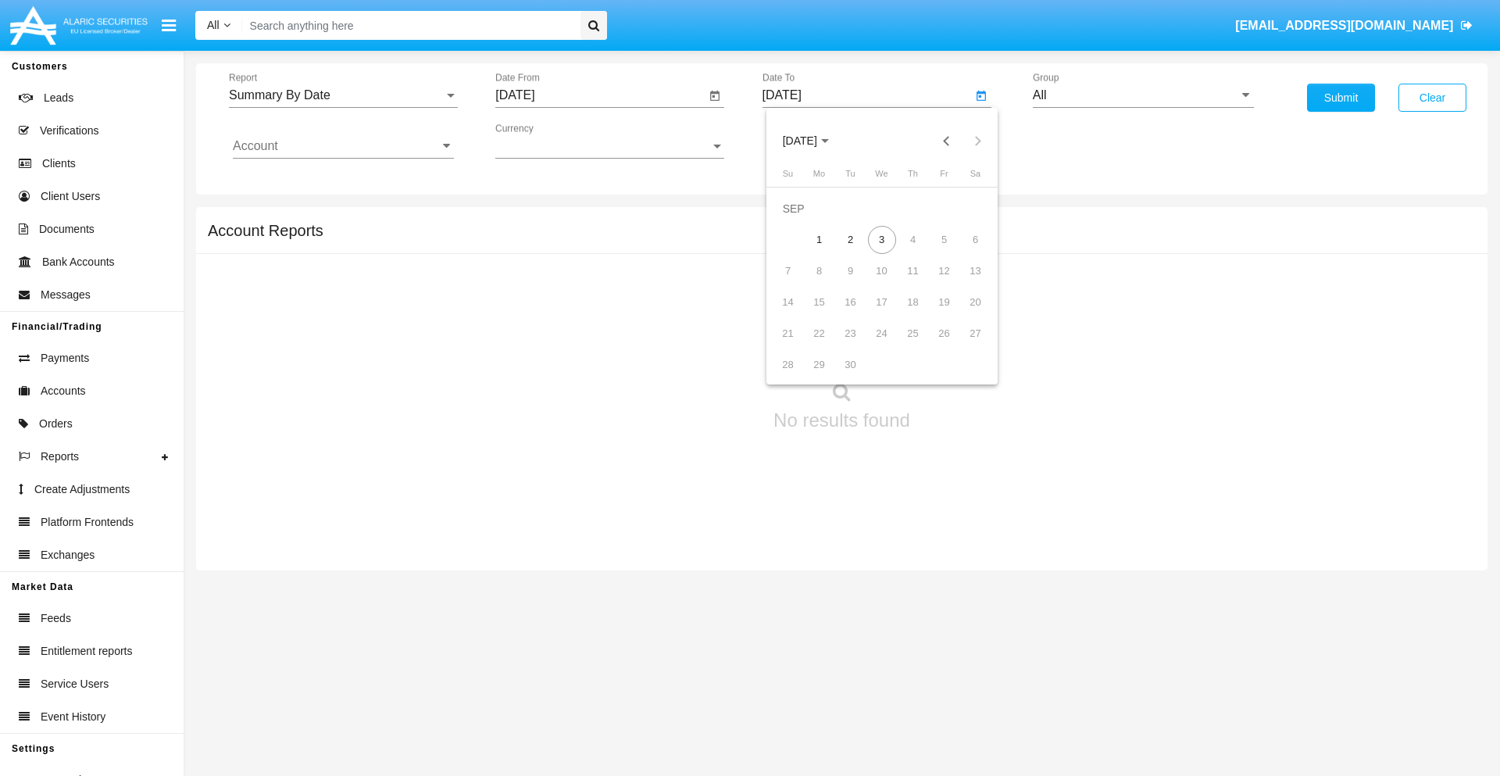
click at [813, 141] on span "[DATE]" at bounding box center [800, 141] width 34 height 13
click at [964, 345] on div "2025" at bounding box center [963, 345] width 49 height 28
click at [799, 283] on div "SEP" at bounding box center [799, 283] width 49 height 28
click at [882, 239] on div "3" at bounding box center [882, 240] width 28 height 28
type input "[DATE]"
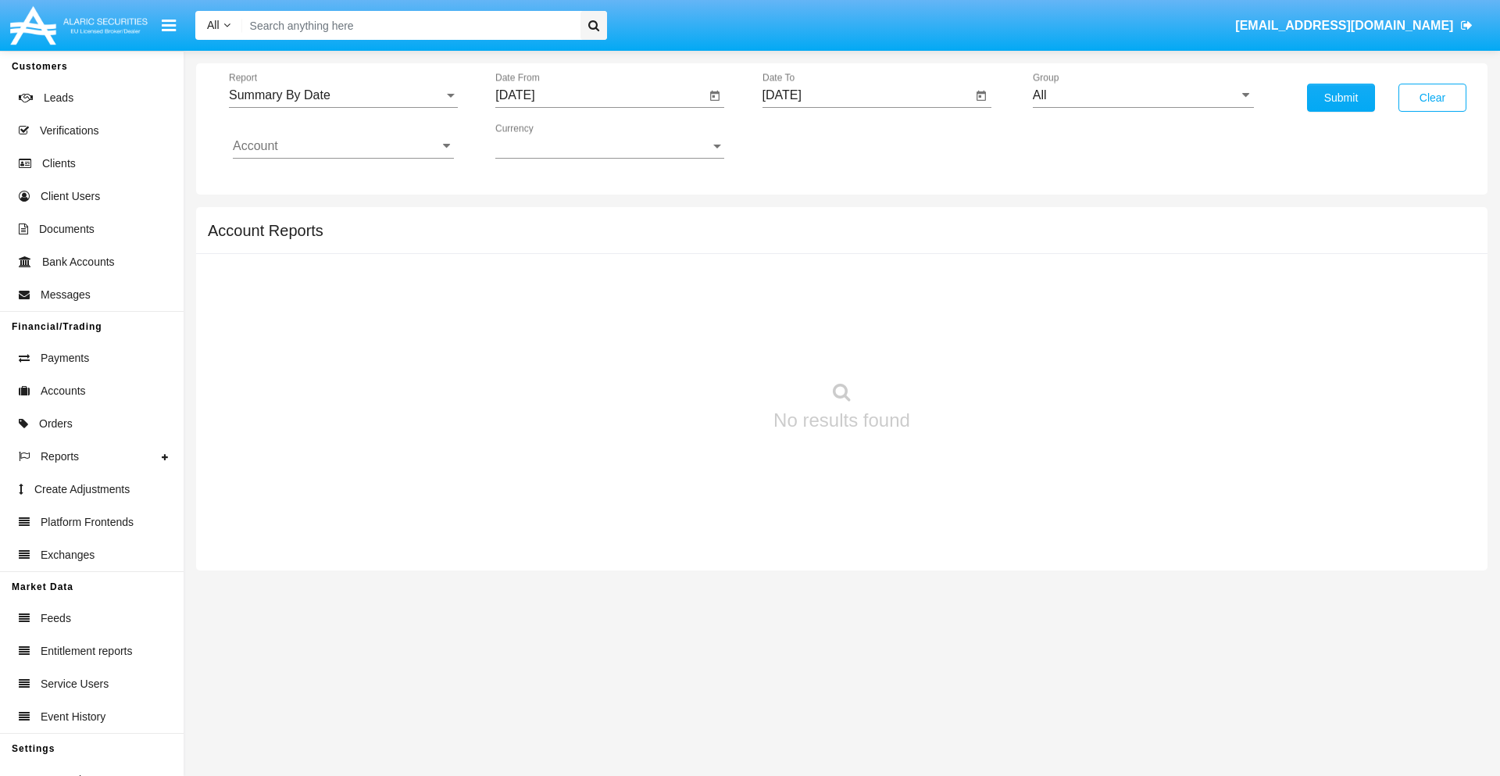
click at [1143, 95] on input "All" at bounding box center [1143, 95] width 221 height 14
click at [1100, 301] on span "Hammer Web Lite" at bounding box center [1100, 301] width 101 height 13
type input "Hammer Web Lite"
click at [343, 146] on input "Account" at bounding box center [343, 146] width 221 height 14
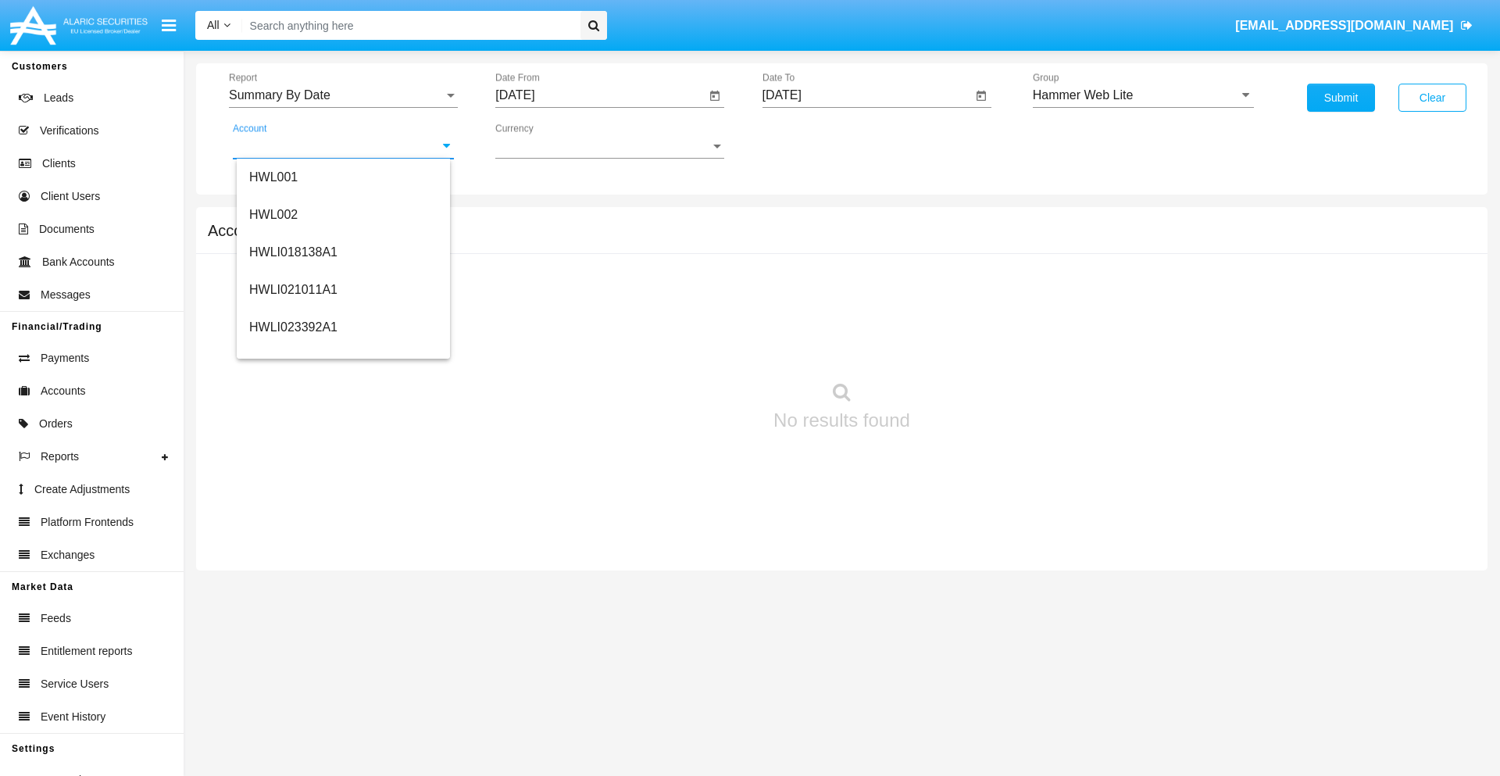
scroll to position [238, 0]
click at [292, 352] on span "HWLI025117A1" at bounding box center [293, 351] width 88 height 13
type input "HWLI025117A1"
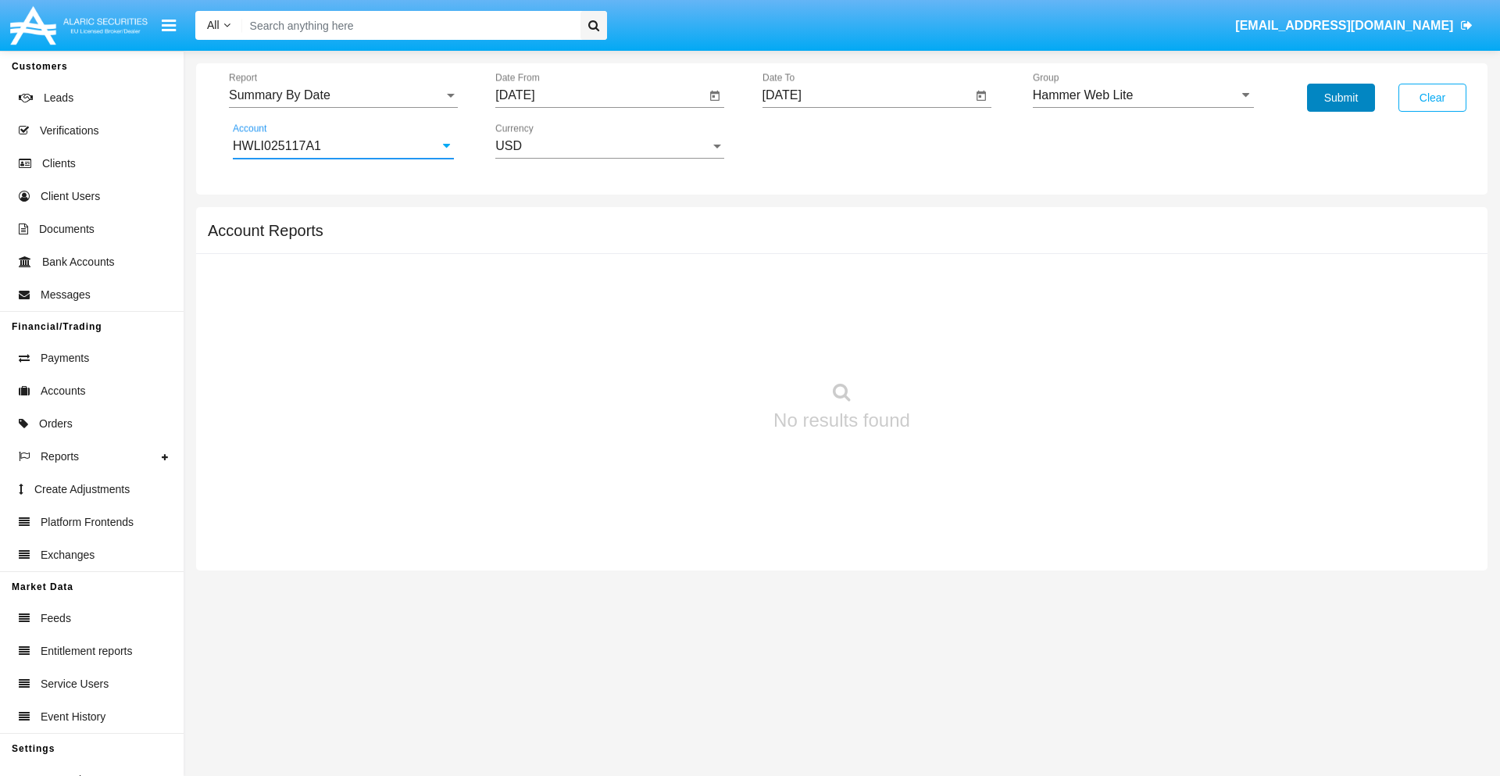
click at [1341, 98] on button "Submit" at bounding box center [1341, 98] width 68 height 28
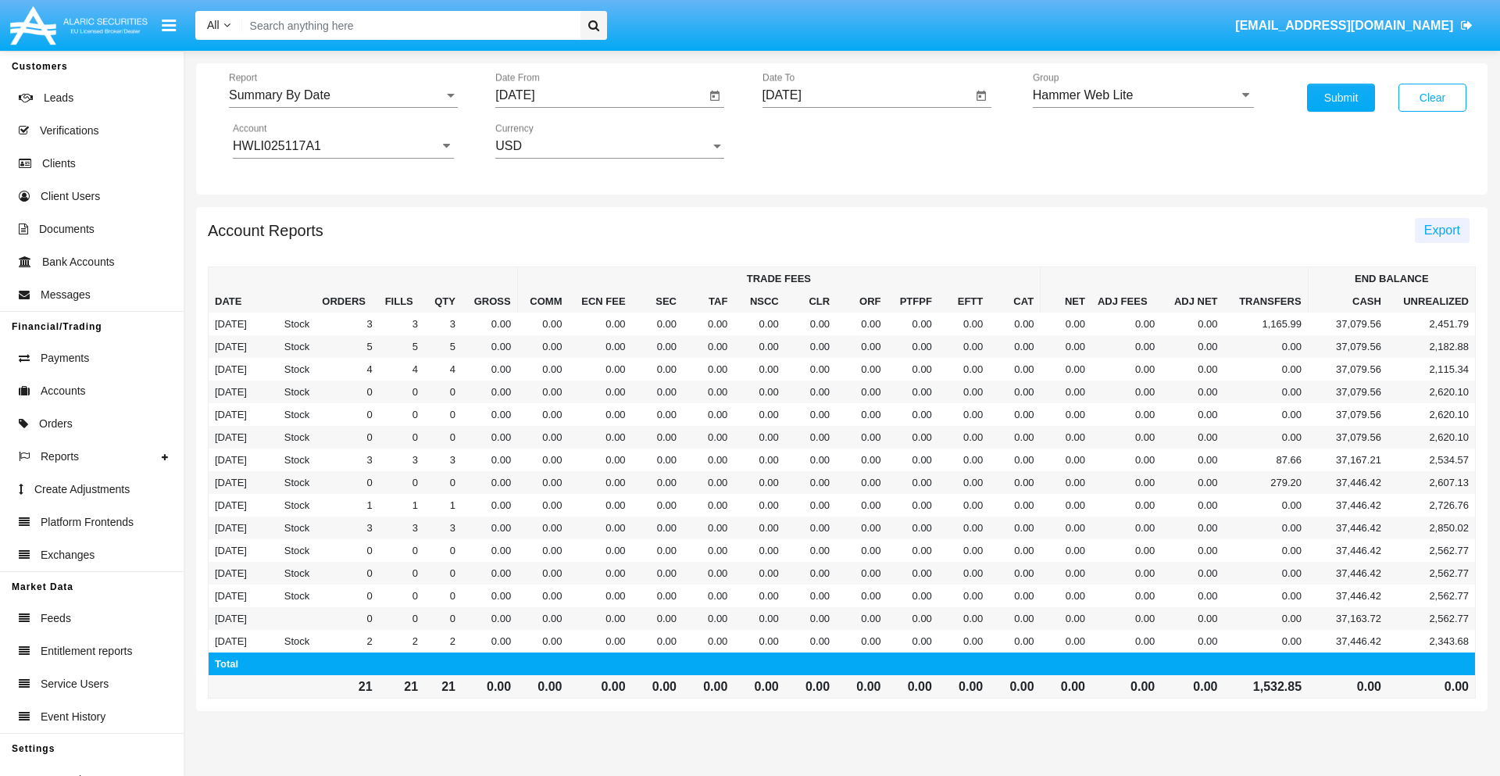
click at [1442, 230] on span "Export" at bounding box center [1443, 230] width 36 height 13
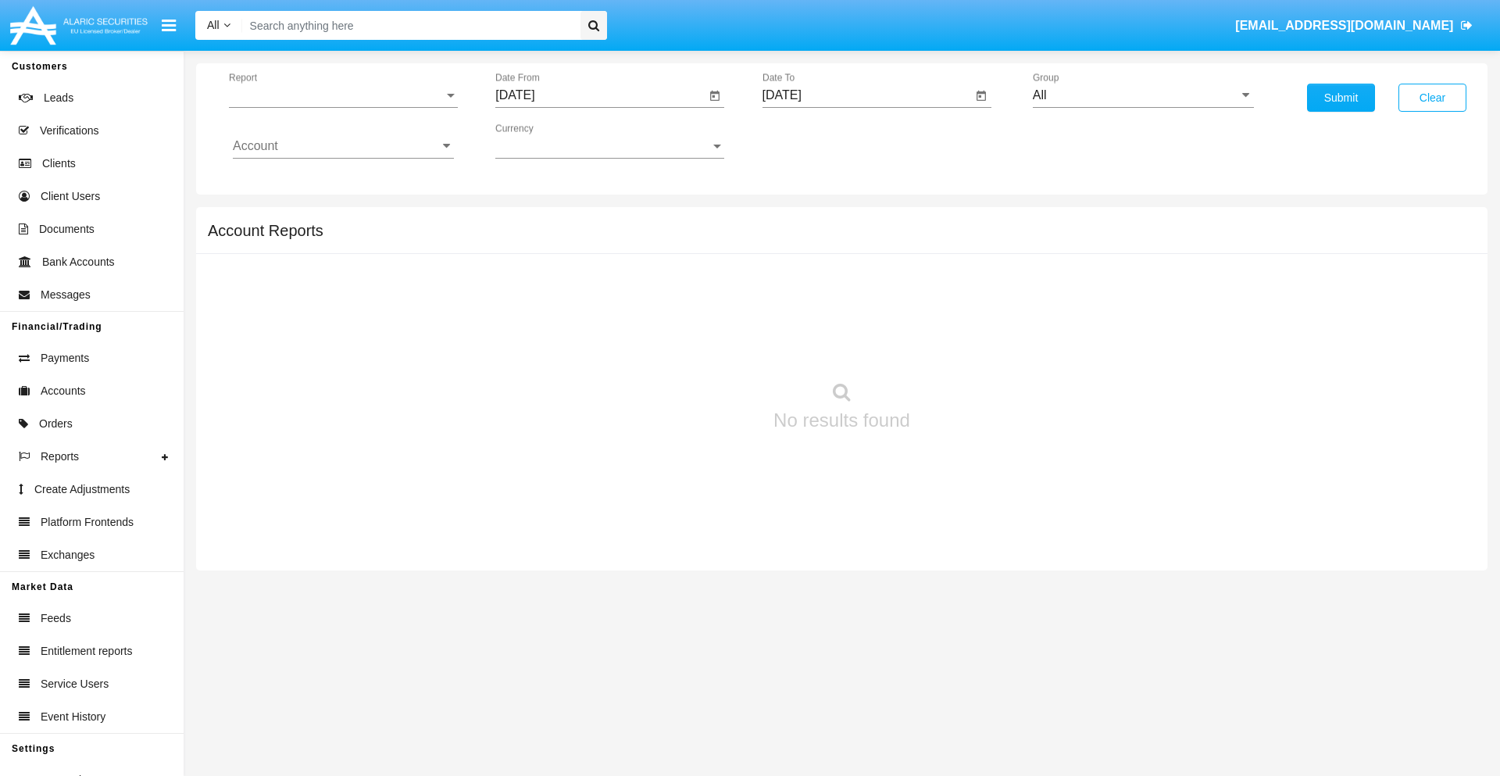
click at [343, 95] on span "Report" at bounding box center [336, 95] width 215 height 14
click at [337, 270] on span "Fees By Destination" at bounding box center [343, 270] width 221 height 38
click at [600, 95] on input "[DATE]" at bounding box center [600, 95] width 210 height 14
click at [546, 141] on span "[DATE]" at bounding box center [533, 141] width 34 height 13
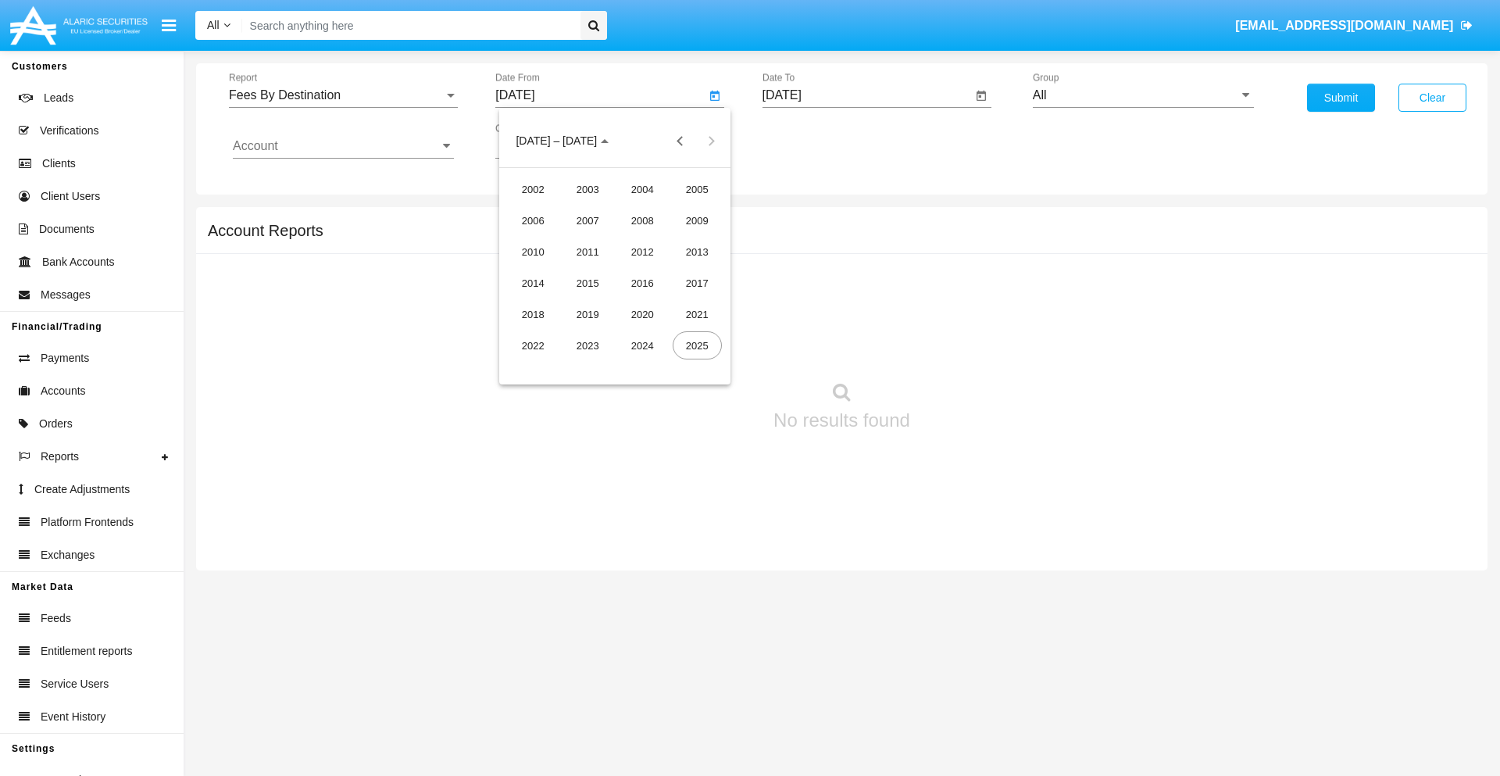
click at [697, 345] on div "2025" at bounding box center [697, 345] width 49 height 28
click at [588, 252] on div "JUN" at bounding box center [587, 252] width 49 height 28
click at [584, 239] on div "3" at bounding box center [584, 240] width 28 height 28
type input "[DATE]"
click at [867, 95] on input "[DATE]" at bounding box center [868, 95] width 210 height 14
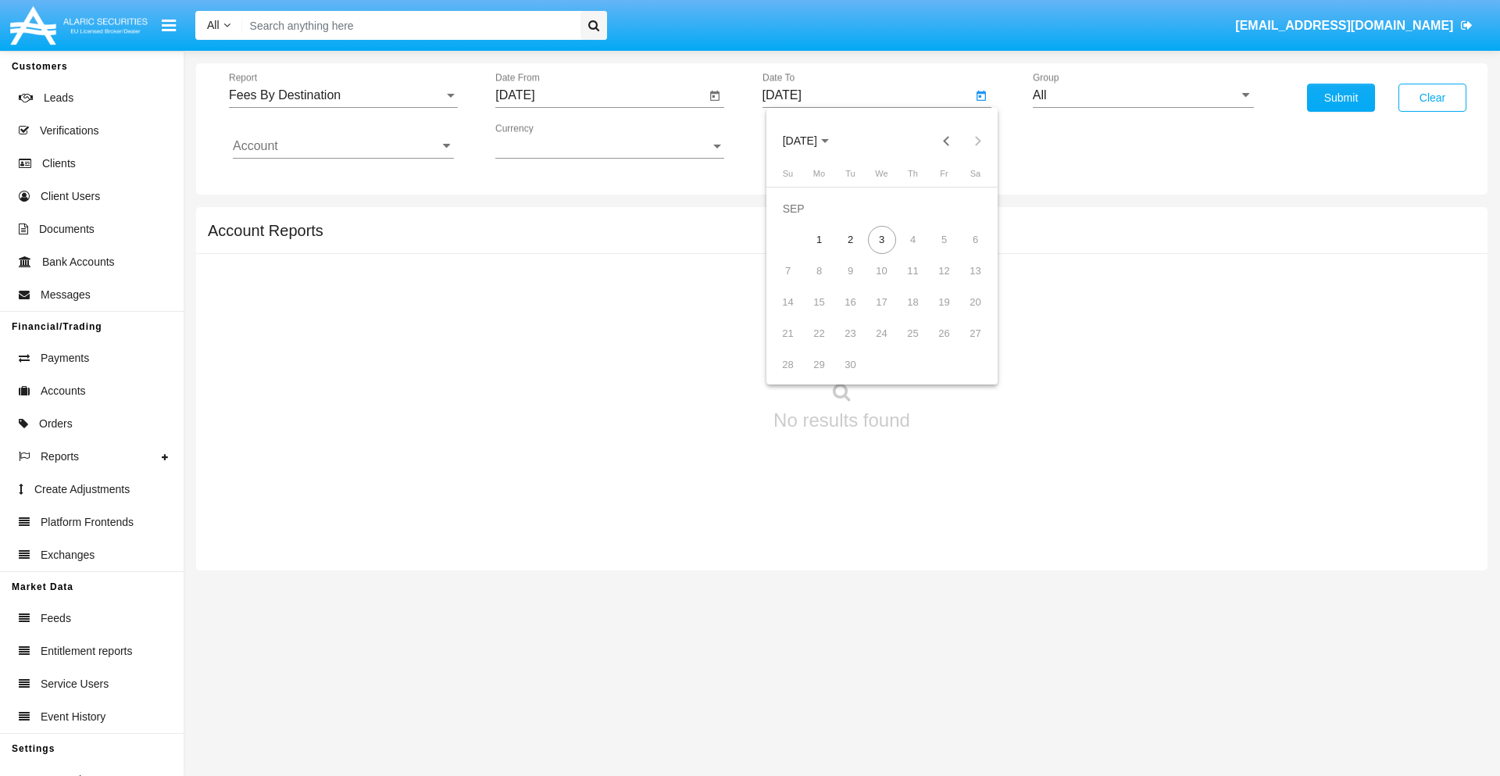
click at [813, 141] on span "[DATE]" at bounding box center [800, 141] width 34 height 13
click at [964, 345] on div "2025" at bounding box center [963, 345] width 49 height 28
click at [799, 283] on div "SEP" at bounding box center [799, 283] width 49 height 28
click at [882, 239] on div "3" at bounding box center [882, 240] width 28 height 28
type input "09/03/25"
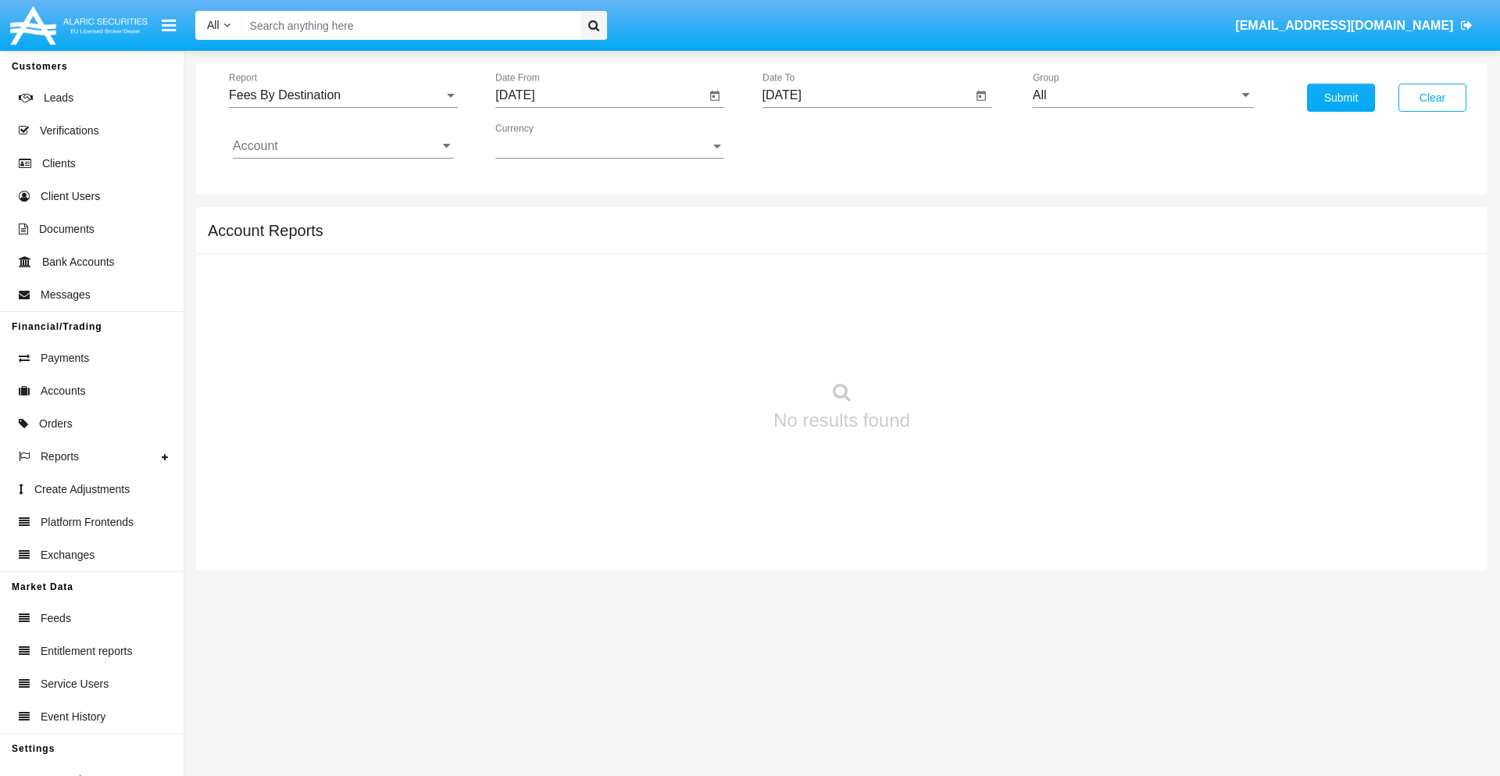
click at [1143, 95] on input "All" at bounding box center [1143, 95] width 221 height 14
click at [1100, 301] on span "Hammer Web Lite" at bounding box center [1100, 301] width 101 height 13
type input "Hammer Web Lite"
click at [343, 146] on input "Account" at bounding box center [343, 146] width 221 height 14
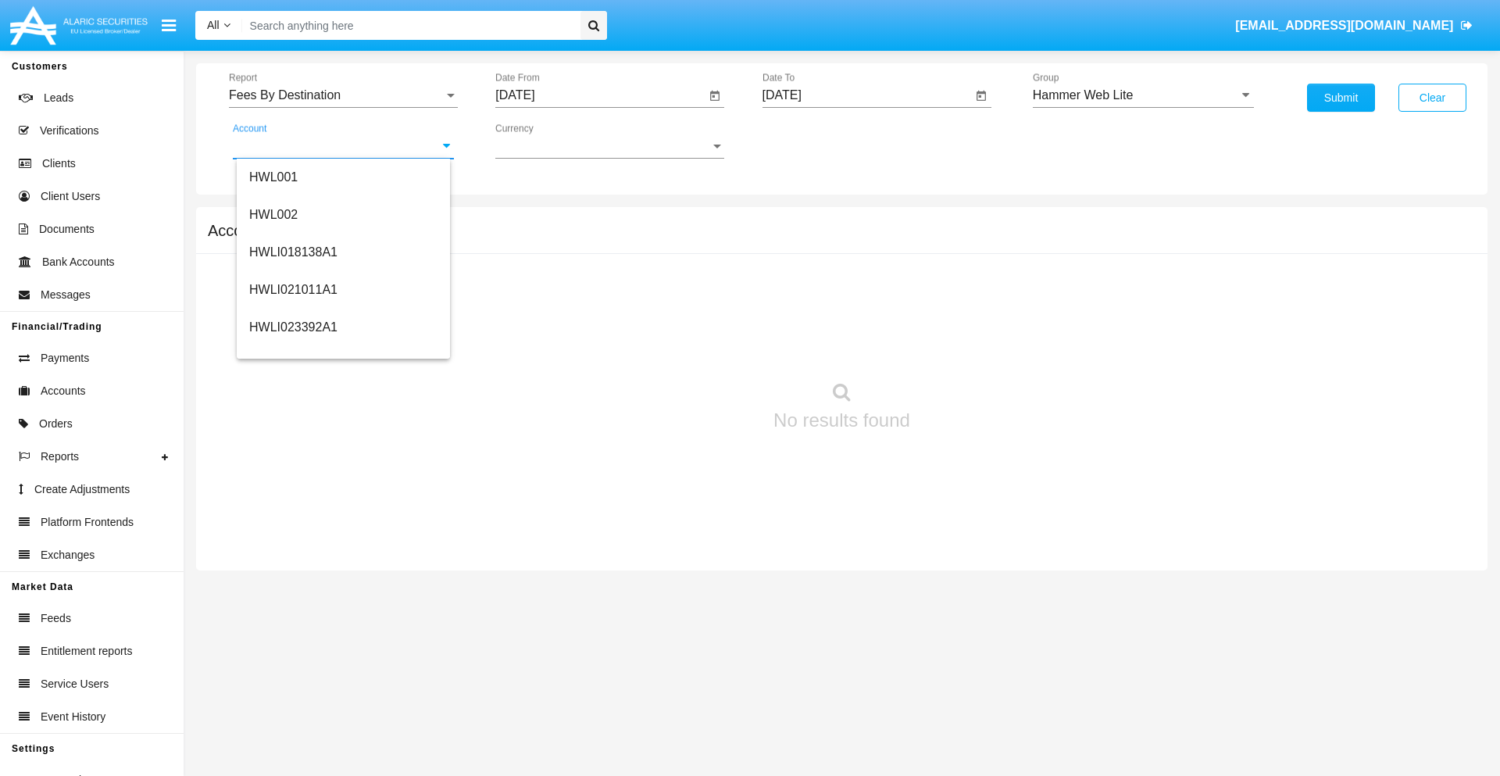
scroll to position [238, 0]
click at [292, 352] on span "HWLI025117A1" at bounding box center [293, 351] width 88 height 13
type input "HWLI025117A1"
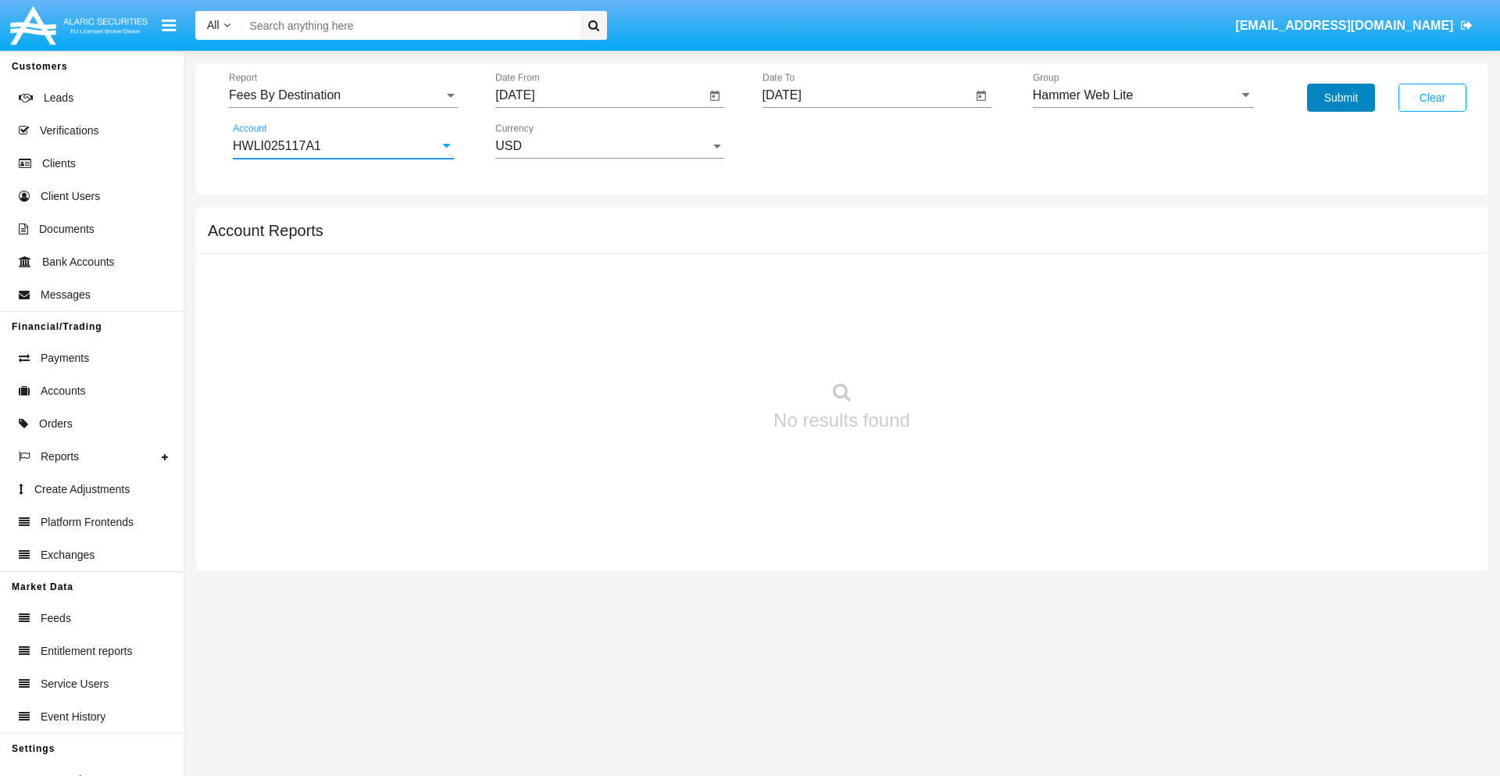
click at [1341, 98] on button "Submit" at bounding box center [1341, 98] width 68 height 28
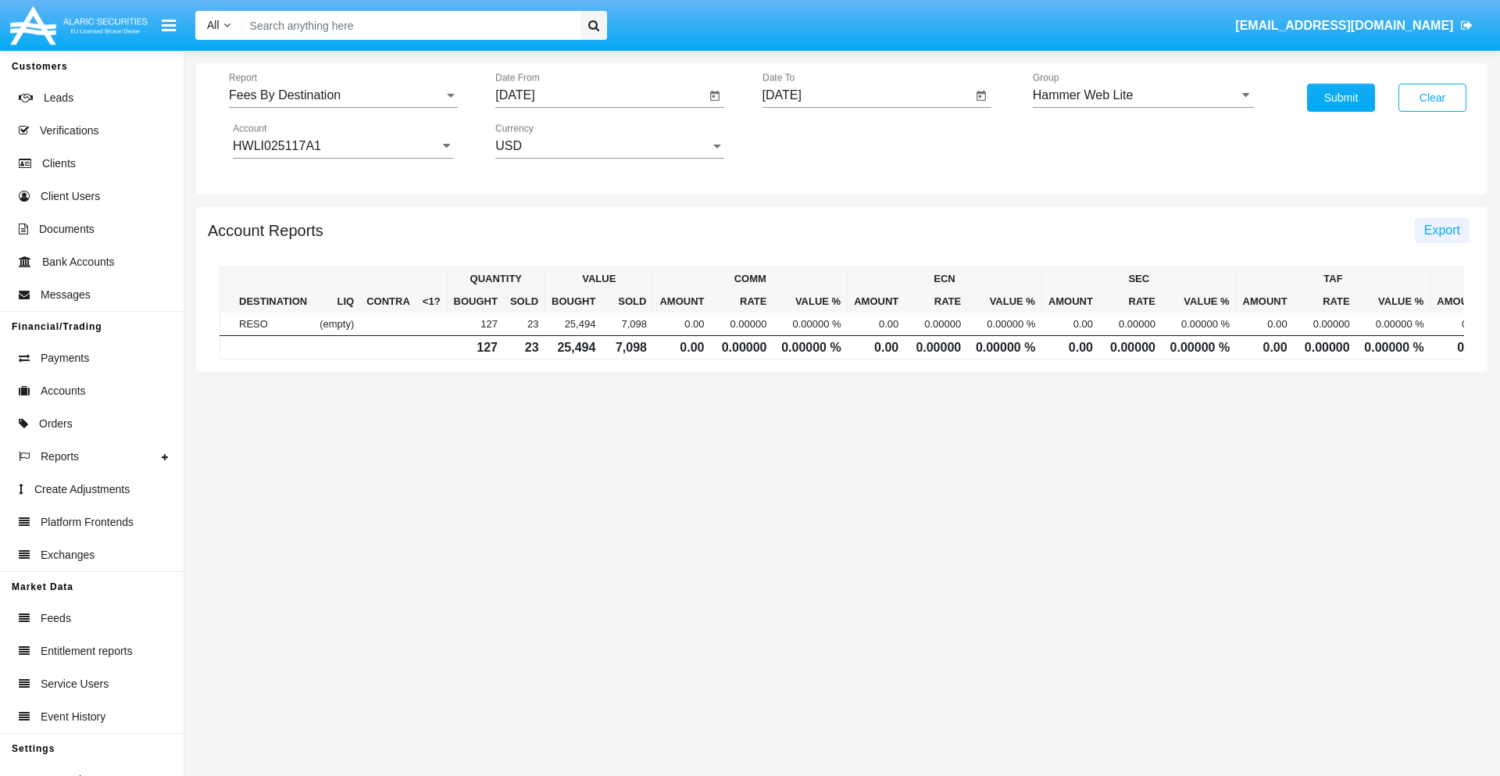
click at [1442, 230] on span "Export" at bounding box center [1443, 230] width 36 height 13
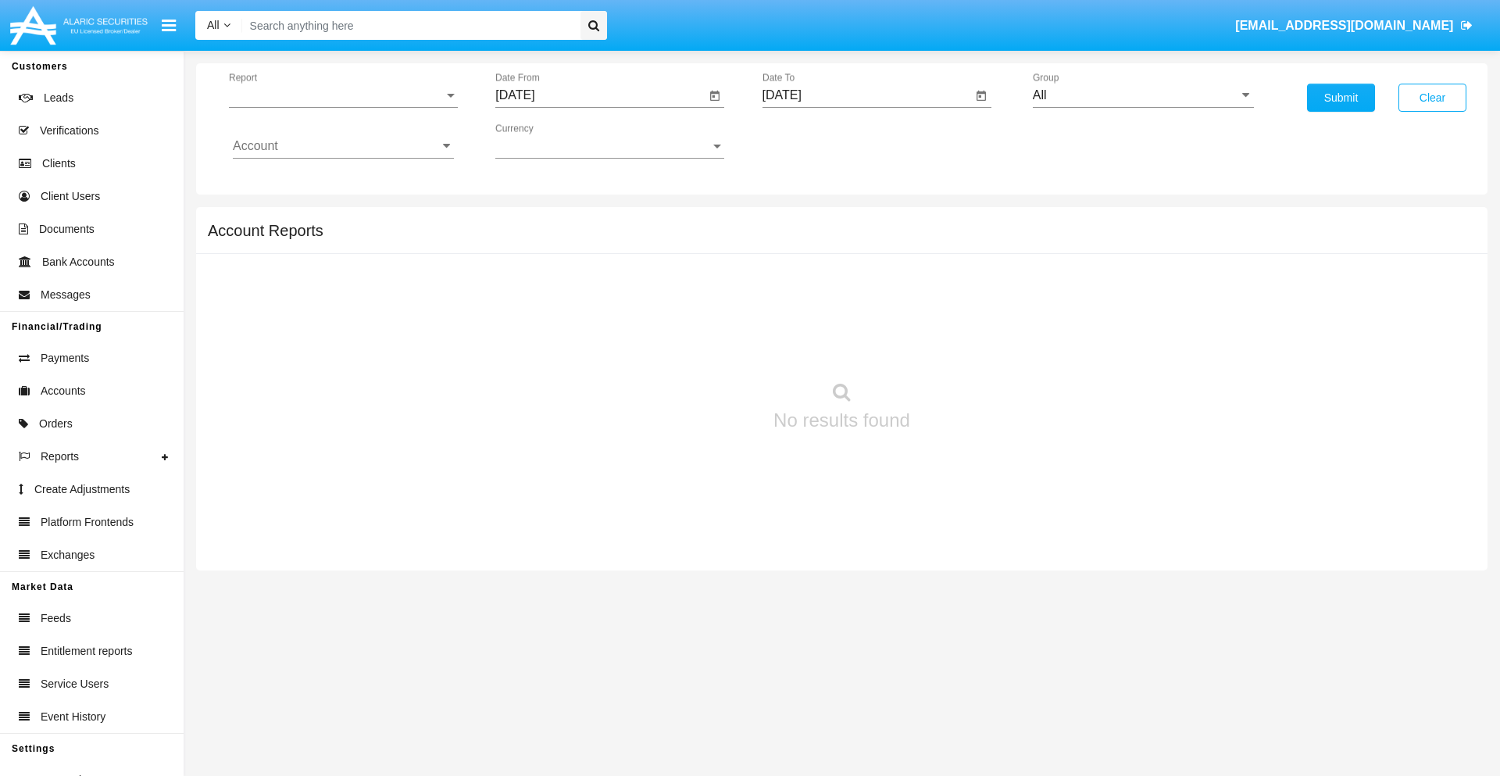
click at [343, 95] on span "Report" at bounding box center [336, 95] width 215 height 14
click at [337, 107] on span "Trades" at bounding box center [343, 107] width 221 height 38
click at [600, 95] on input "[DATE]" at bounding box center [600, 95] width 210 height 14
click at [546, 141] on span "[DATE]" at bounding box center [533, 141] width 34 height 13
click at [588, 314] on div "2019" at bounding box center [587, 314] width 49 height 28
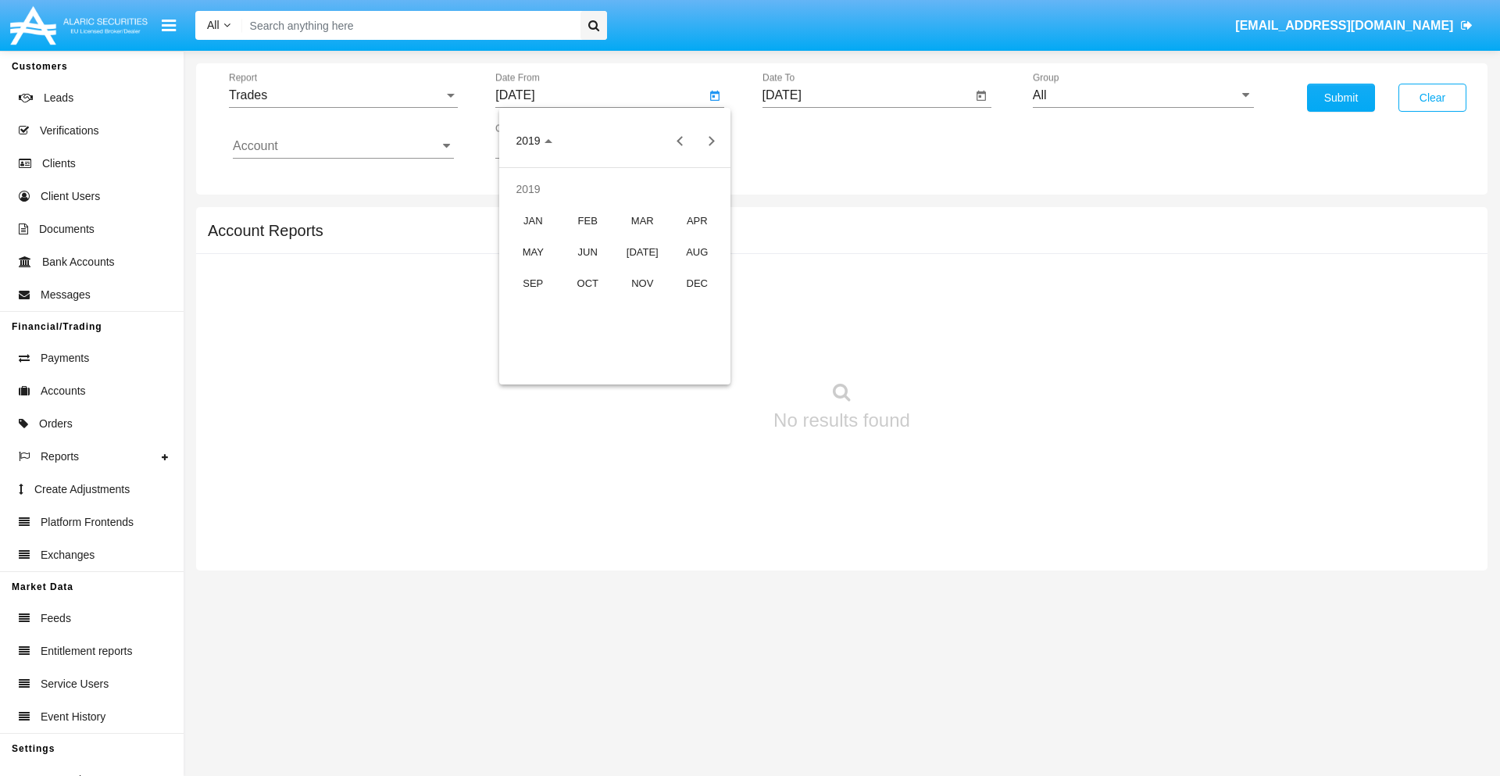
click at [533, 220] on div "JAN" at bounding box center [533, 220] width 49 height 28
click at [584, 239] on div "1" at bounding box center [584, 240] width 28 height 28
type input "[DATE]"
click at [867, 95] on input "[DATE]" at bounding box center [868, 95] width 210 height 14
click at [813, 141] on span "[DATE]" at bounding box center [800, 141] width 34 height 13
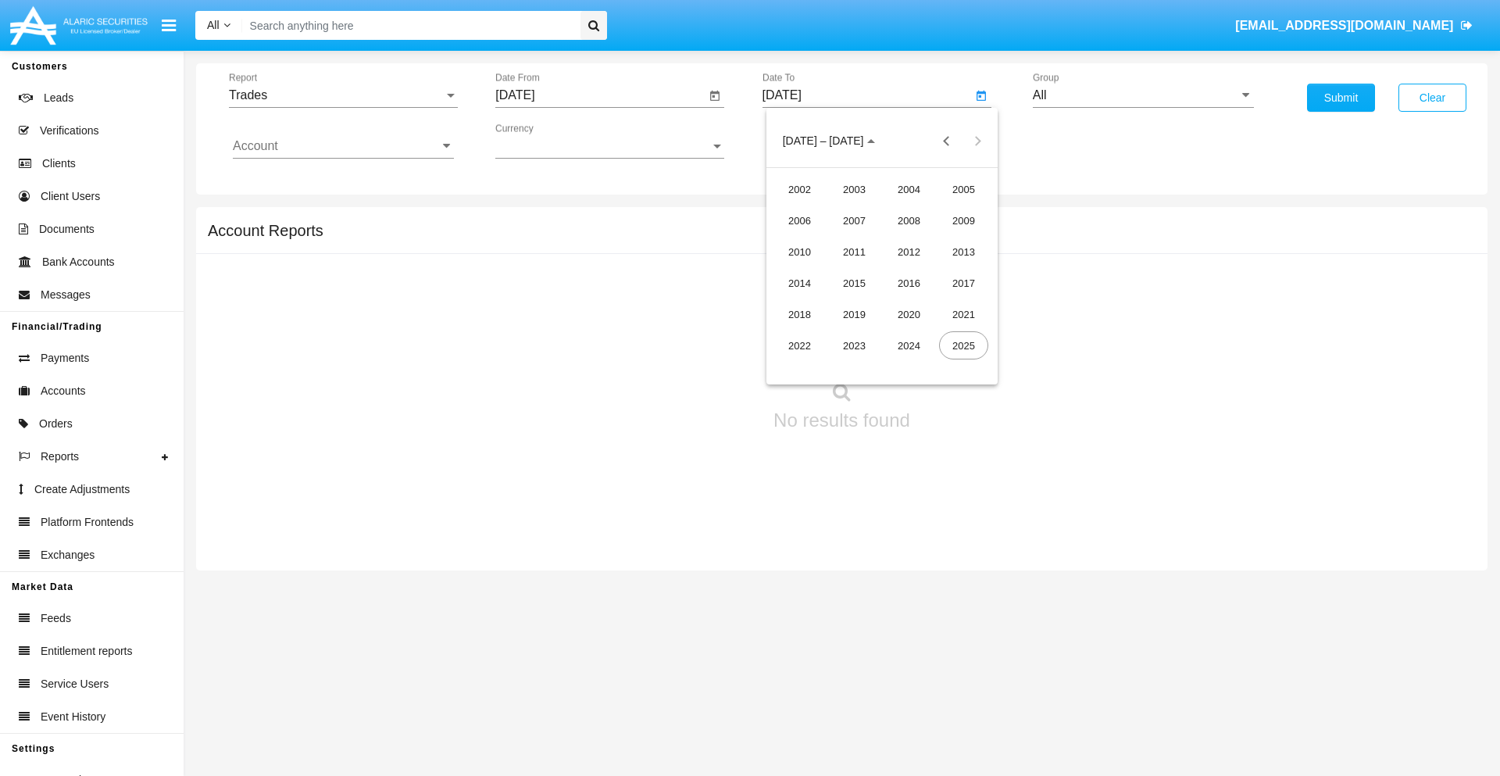
click at [854, 314] on div "2019" at bounding box center [854, 314] width 49 height 28
click at [799, 220] on div "JAN" at bounding box center [799, 220] width 49 height 28
click at [850, 239] on div "1" at bounding box center [851, 240] width 28 height 28
type input "[DATE]"
click at [343, 146] on input "Account" at bounding box center [343, 146] width 221 height 14
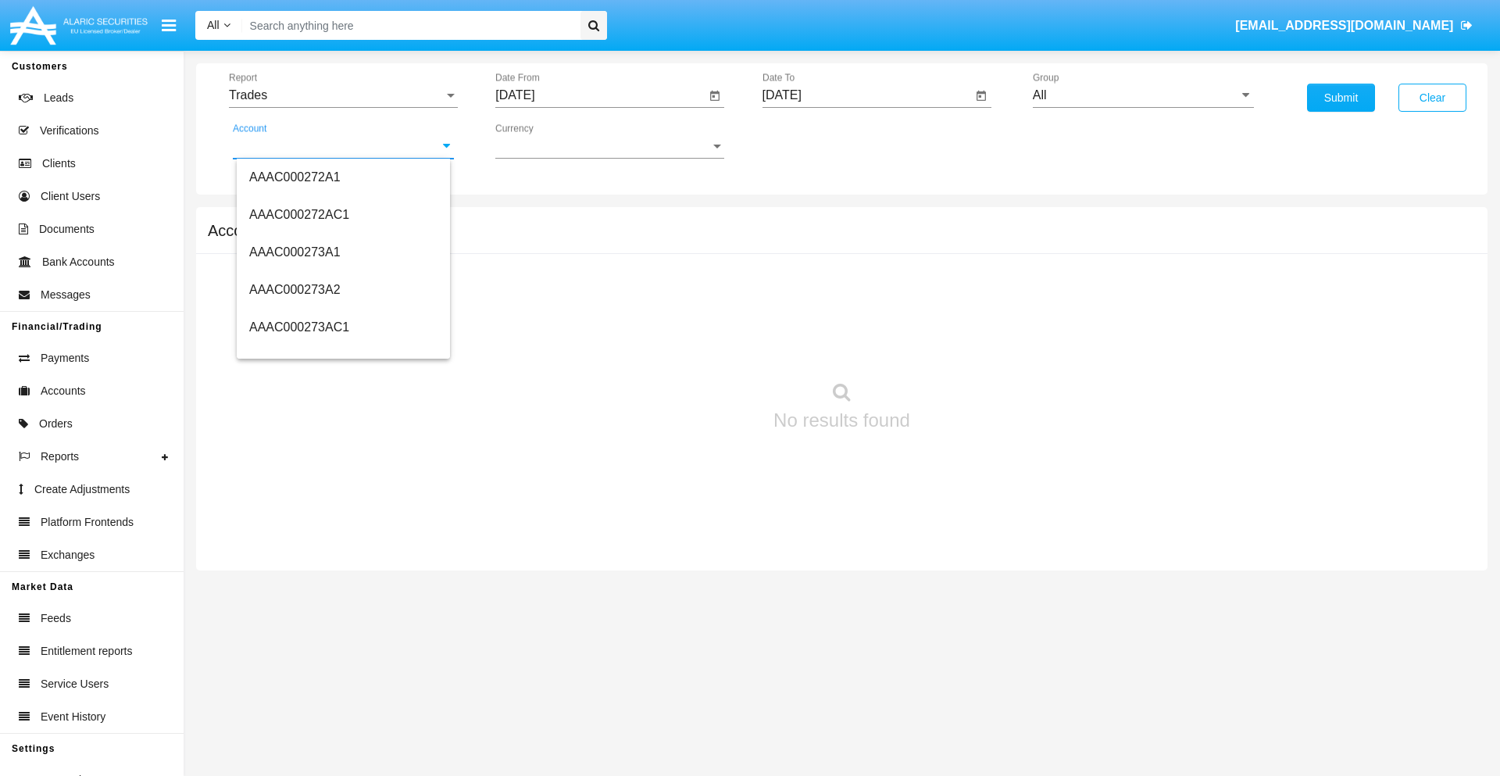
scroll to position [164986, 0]
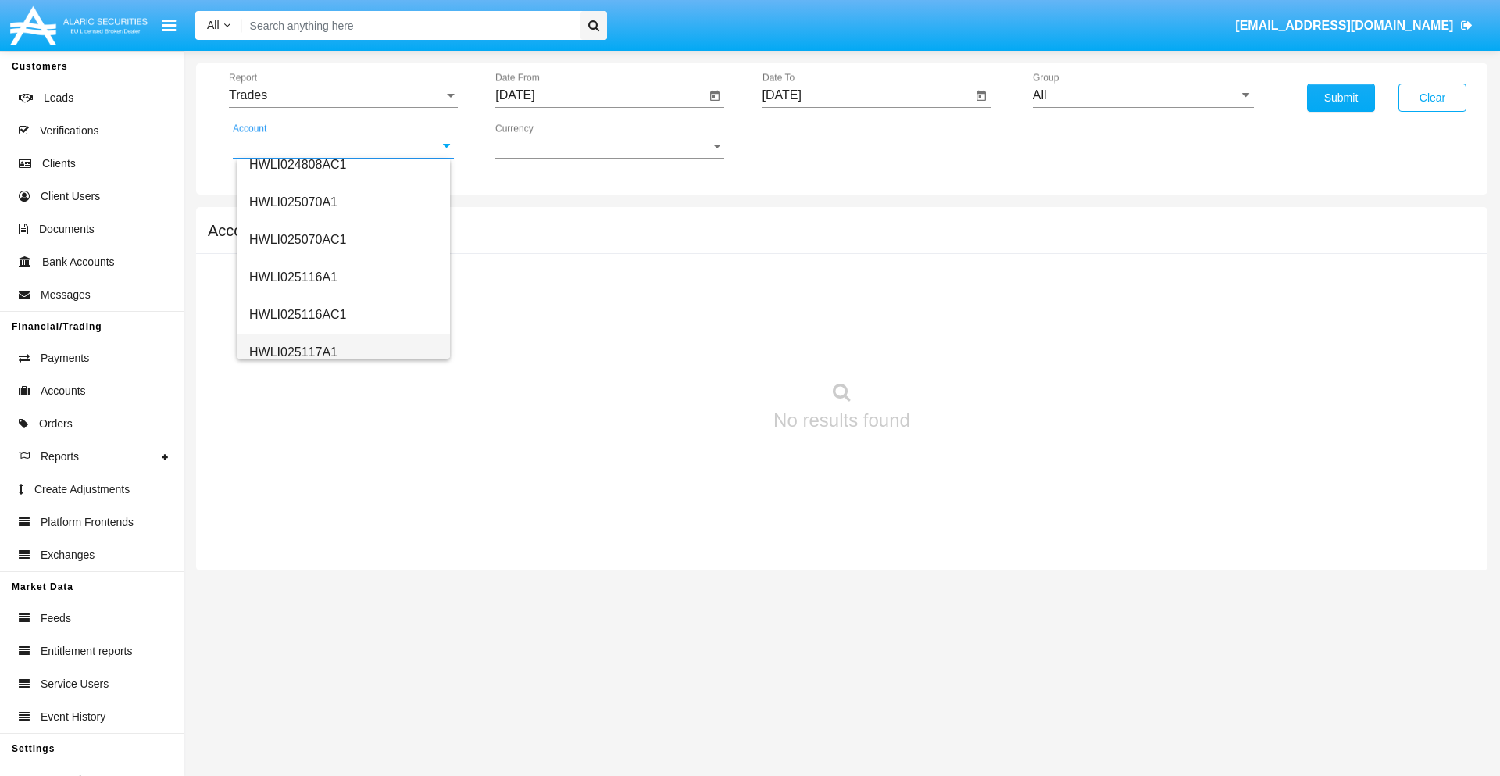
click at [292, 352] on span "HWLI025117A1" at bounding box center [293, 351] width 88 height 13
type input "HWLI025117A1"
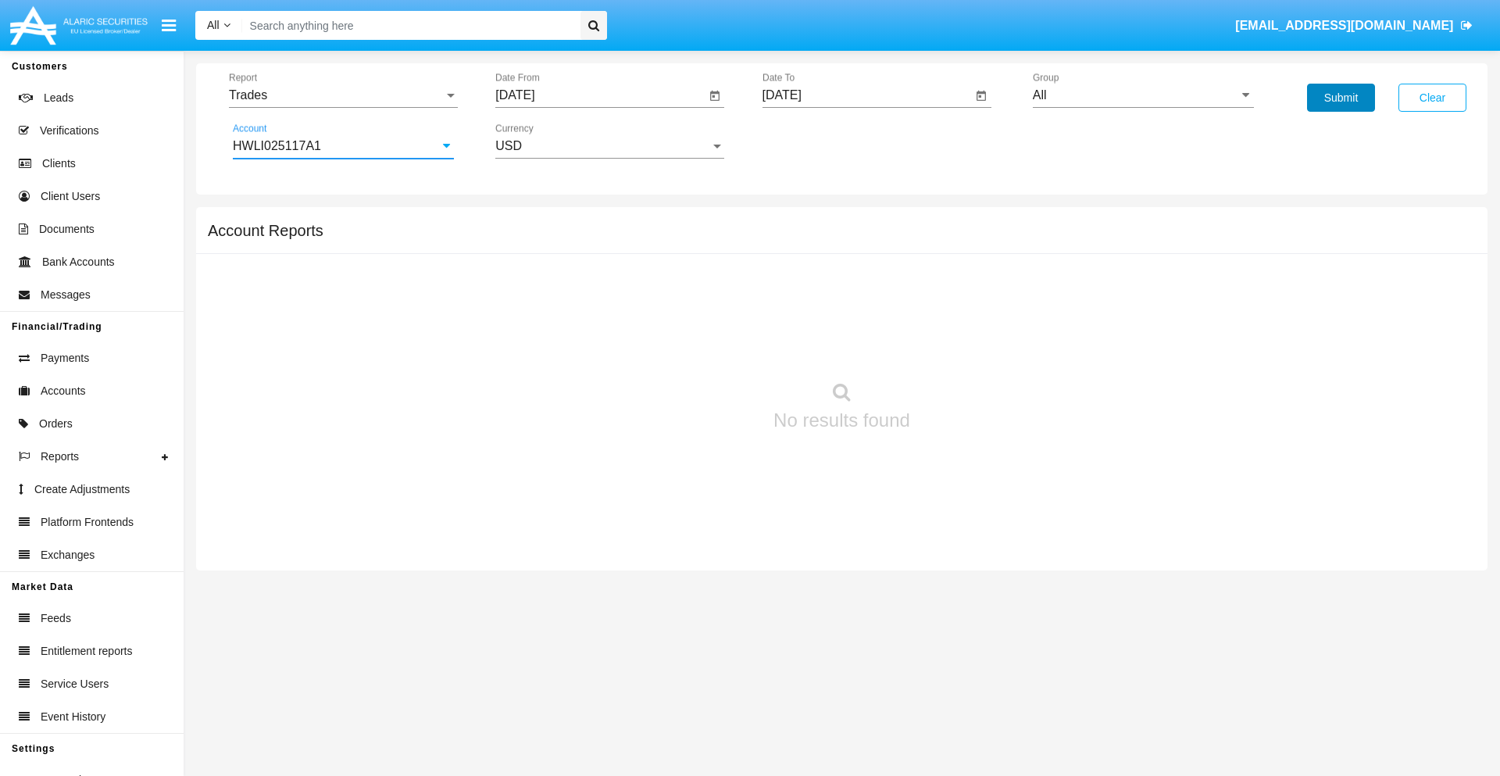
click at [1341, 98] on button "Submit" at bounding box center [1341, 98] width 68 height 28
click at [343, 95] on span "Report" at bounding box center [336, 95] width 215 height 14
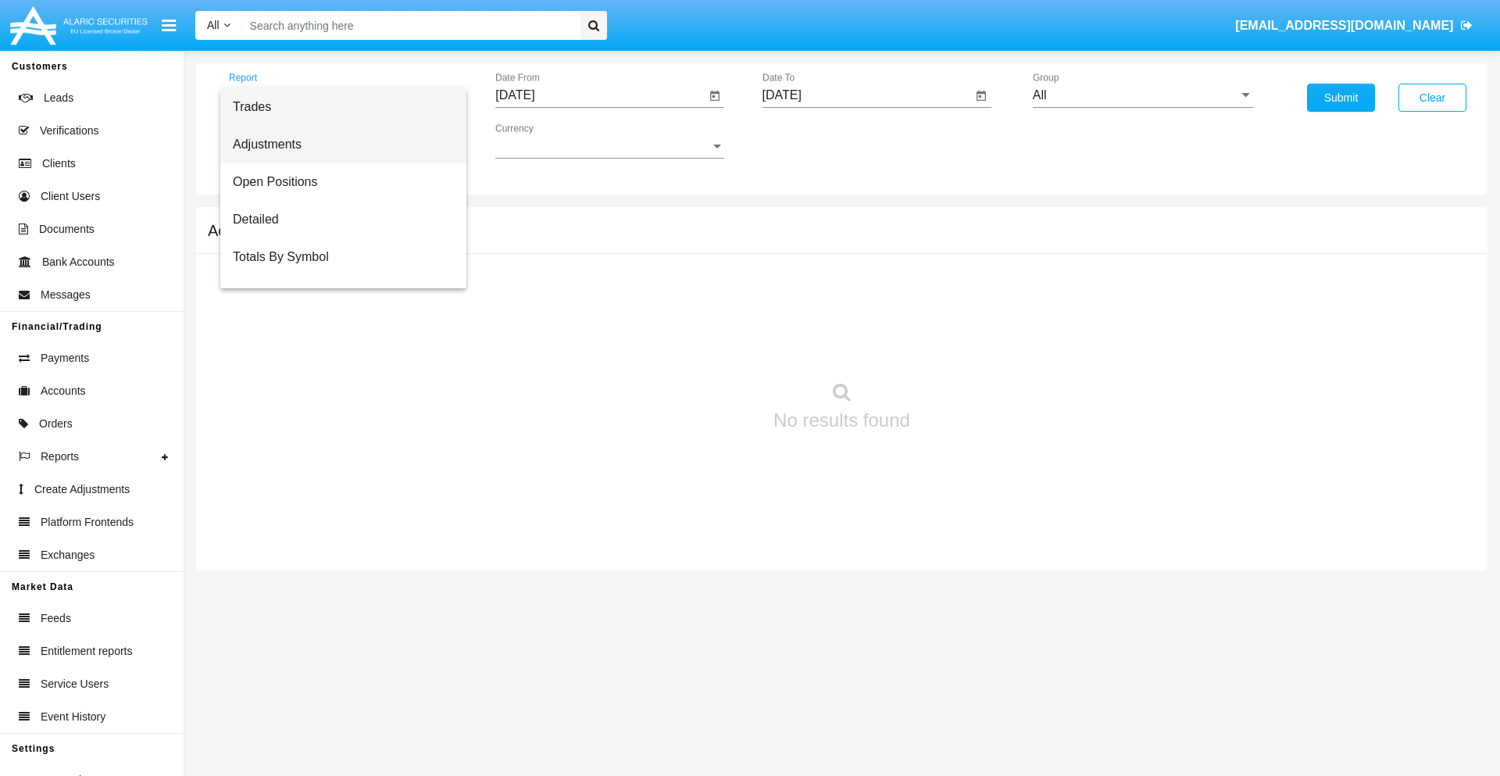
click at [337, 145] on span "Adjustments" at bounding box center [343, 145] width 221 height 38
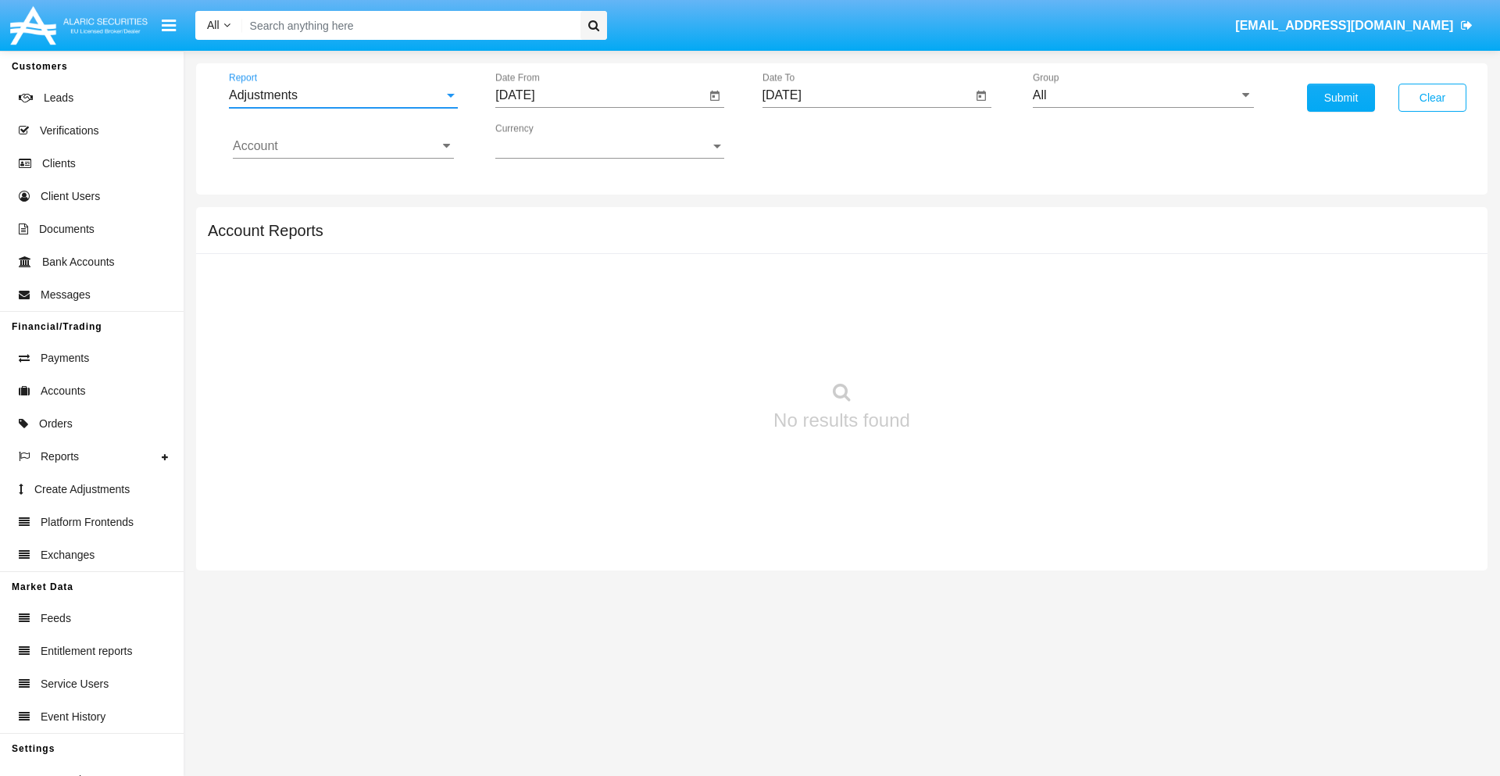
click at [600, 95] on input "[DATE]" at bounding box center [600, 95] width 210 height 14
click at [546, 141] on span "[DATE]" at bounding box center [533, 141] width 34 height 13
click at [588, 314] on div "2019" at bounding box center [587, 314] width 49 height 28
click at [533, 220] on div "JAN" at bounding box center [533, 220] width 49 height 28
click at [584, 239] on div "1" at bounding box center [584, 240] width 28 height 28
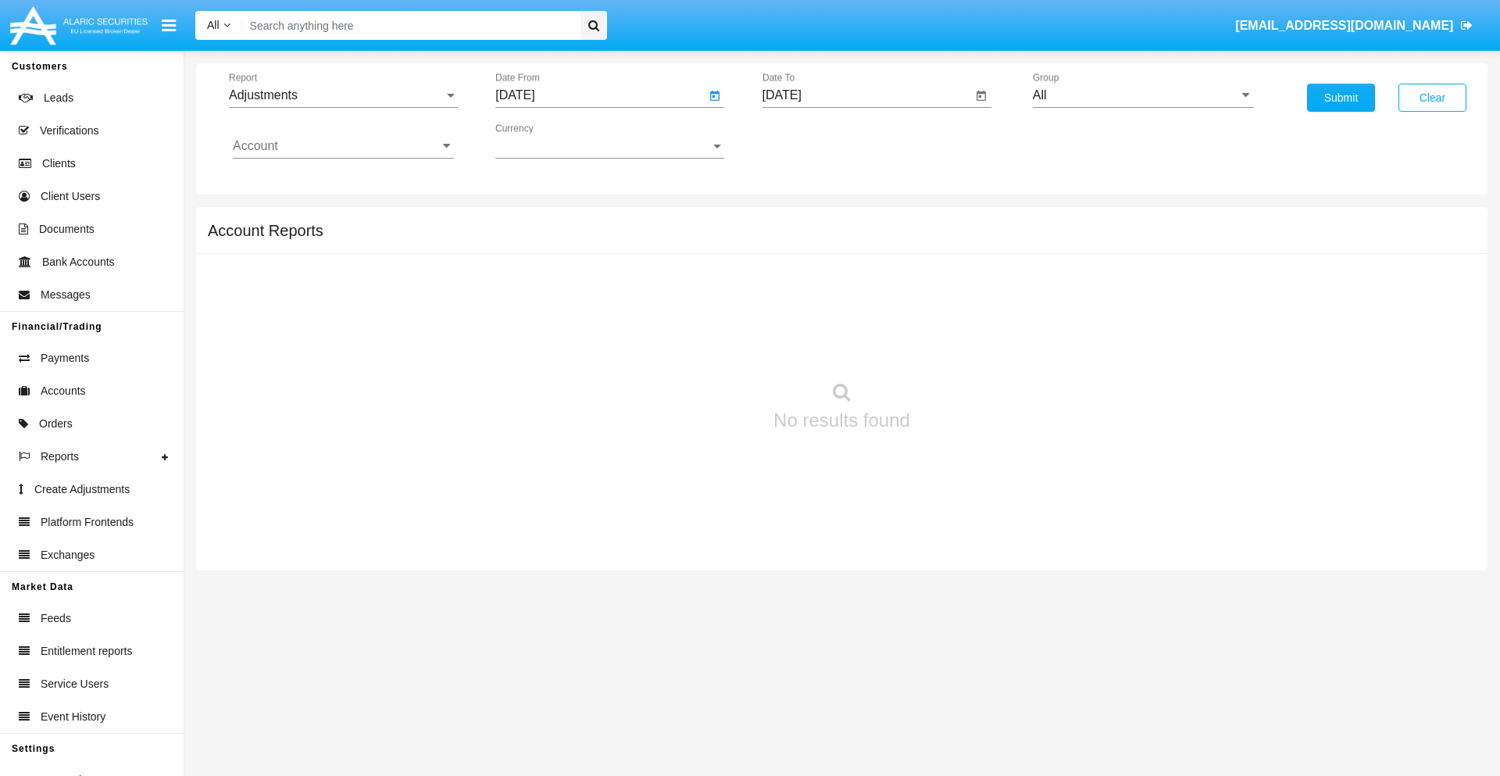
type input "[DATE]"
click at [867, 95] on input "[DATE]" at bounding box center [868, 95] width 210 height 14
click at [813, 141] on span "[DATE]" at bounding box center [800, 141] width 34 height 13
click at [854, 314] on div "2019" at bounding box center [854, 314] width 49 height 28
click at [799, 220] on div "JAN" at bounding box center [799, 220] width 49 height 28
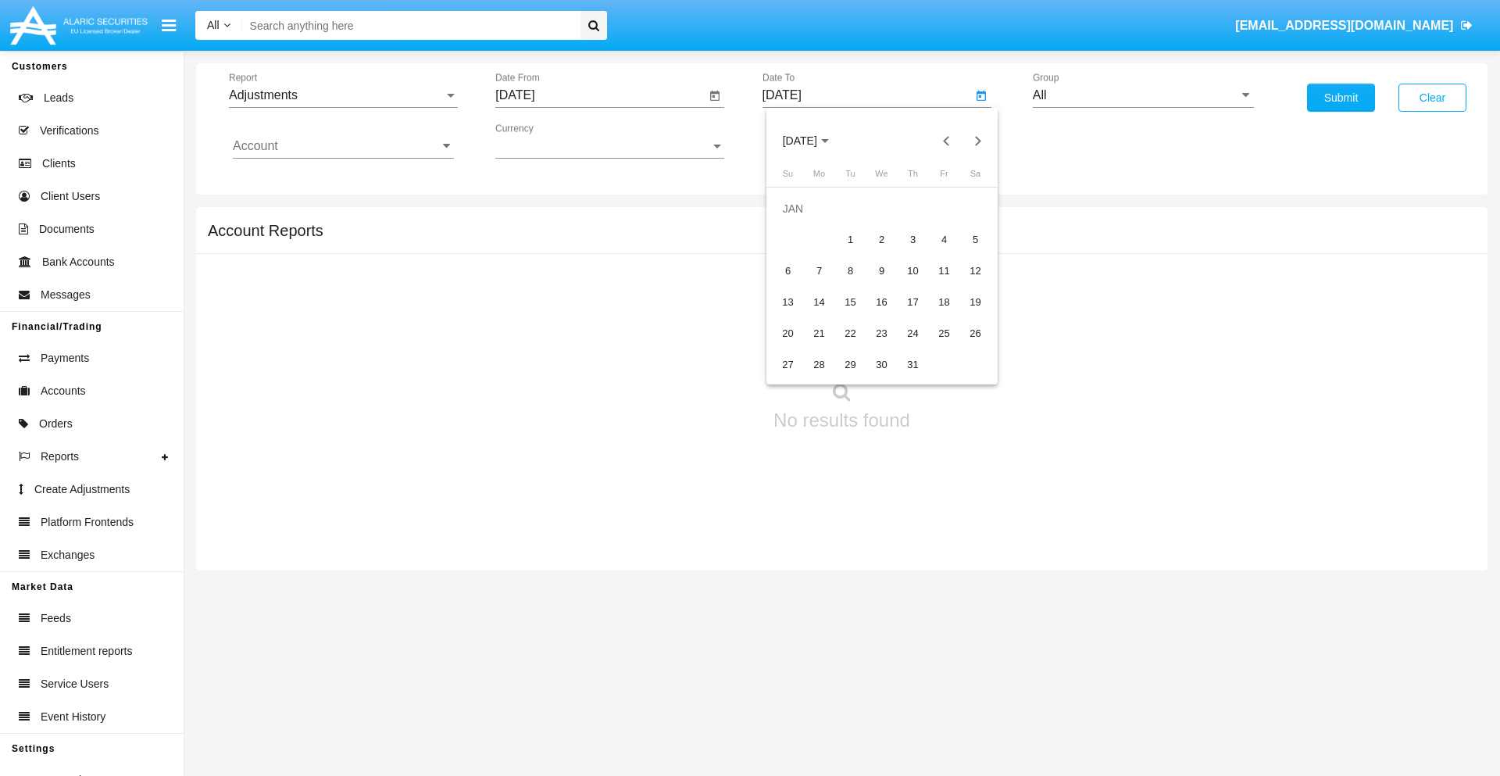
click at [850, 239] on div "1" at bounding box center [851, 240] width 28 height 28
type input "[DATE]"
click at [343, 146] on input "Account" at bounding box center [343, 146] width 221 height 14
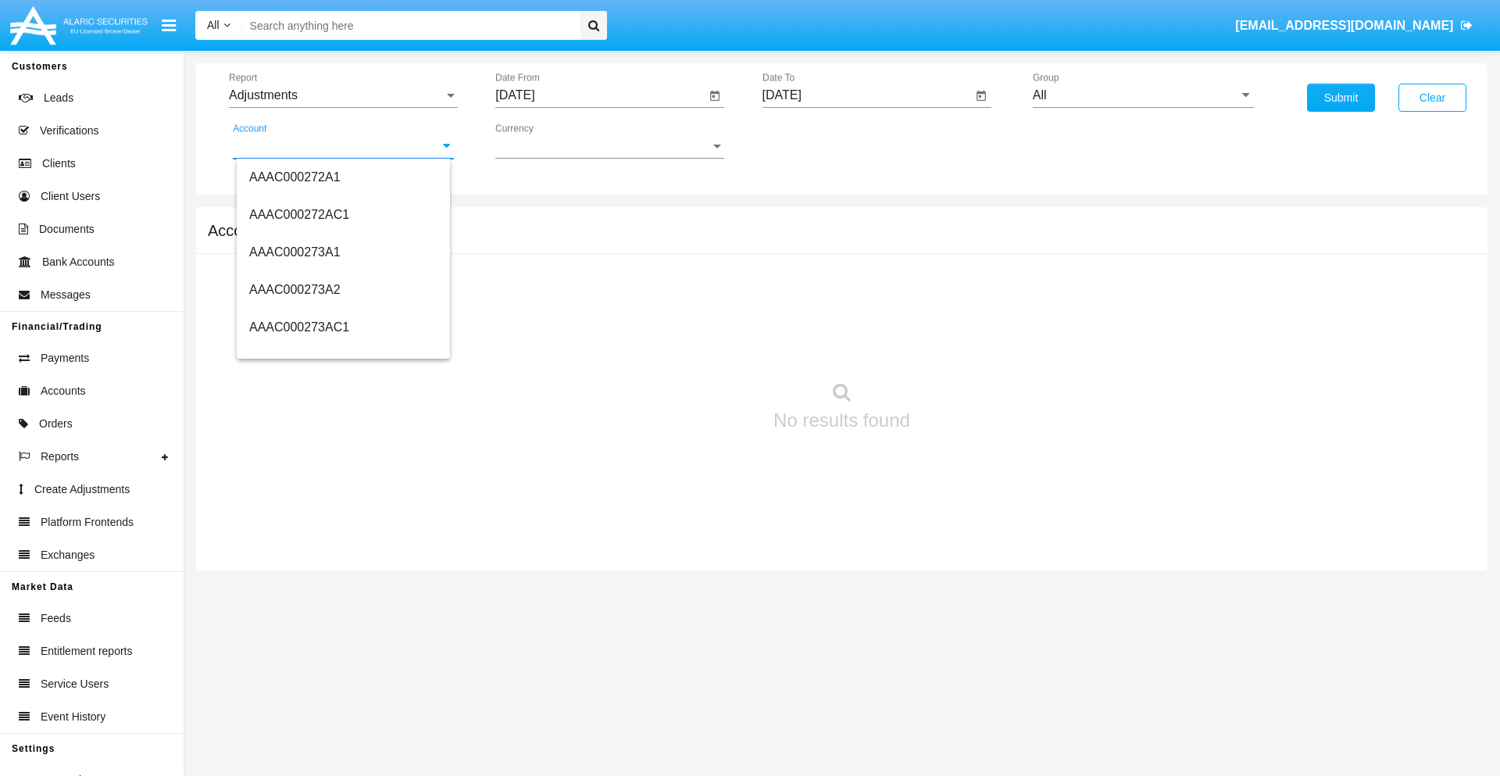
scroll to position [164986, 0]
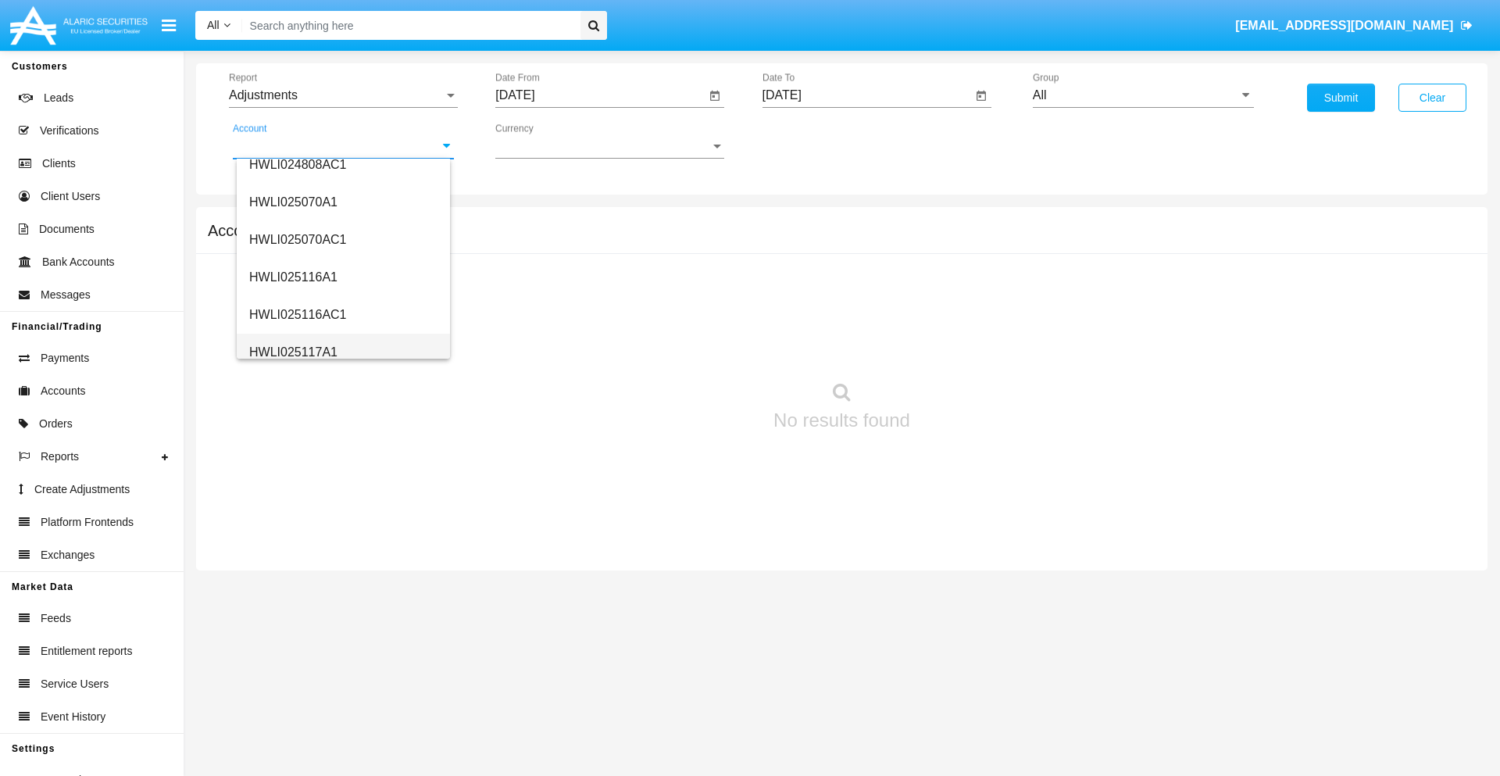
click at [292, 352] on span "HWLI025117A1" at bounding box center [293, 351] width 88 height 13
type input "HWLI025117A1"
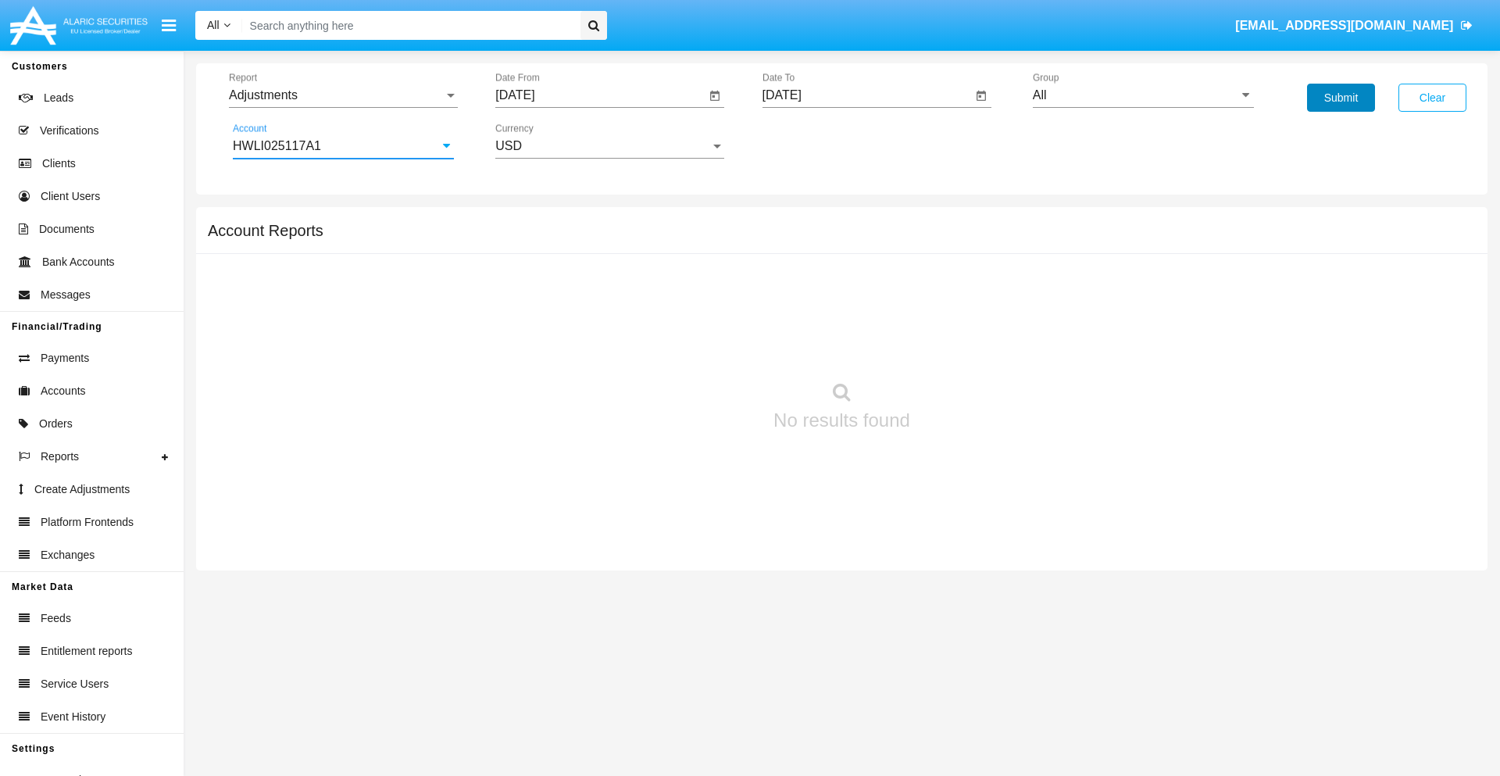
click at [1341, 98] on button "Submit" at bounding box center [1341, 98] width 68 height 28
click at [343, 95] on span "Report" at bounding box center [336, 95] width 215 height 14
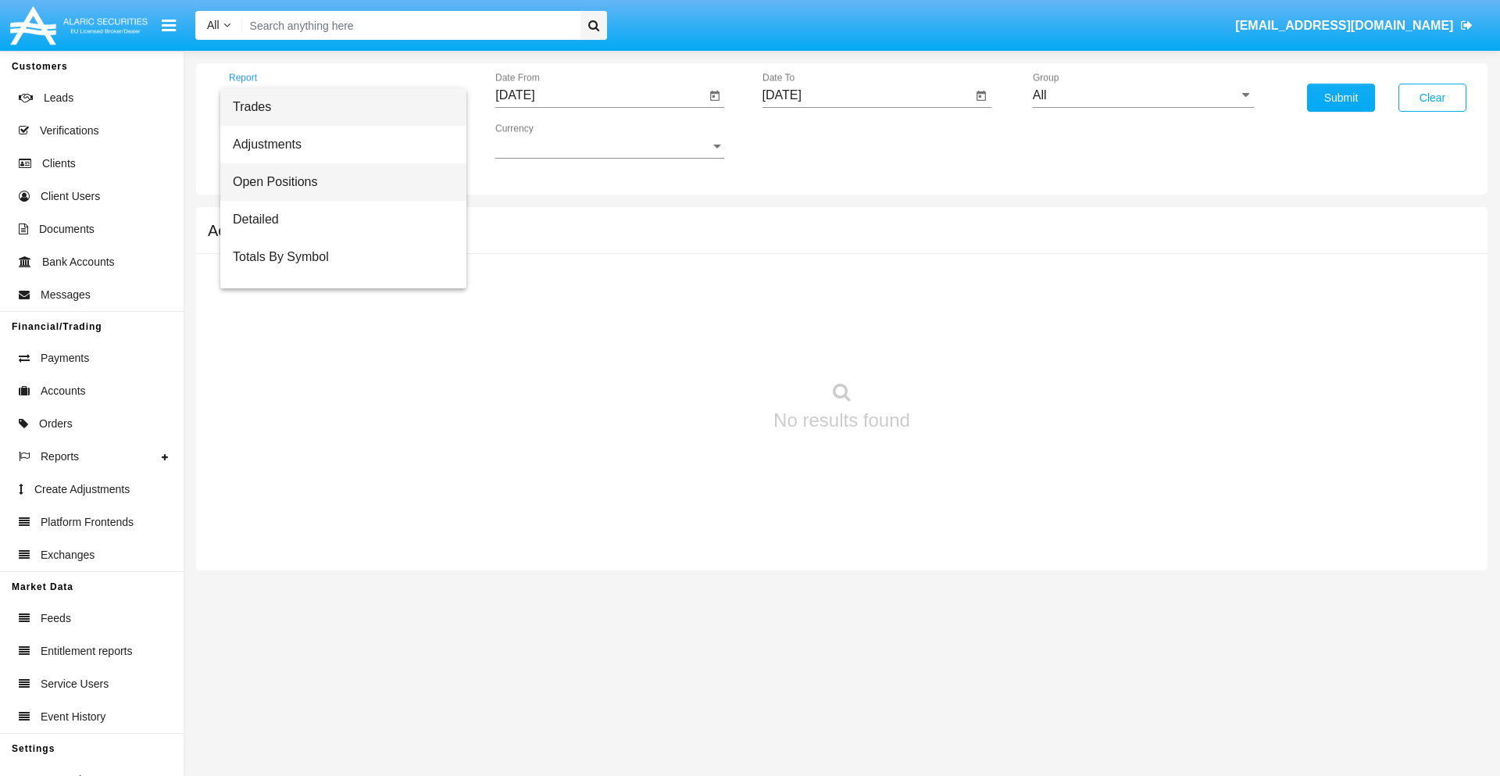
click at [337, 182] on span "Open Positions" at bounding box center [343, 182] width 221 height 38
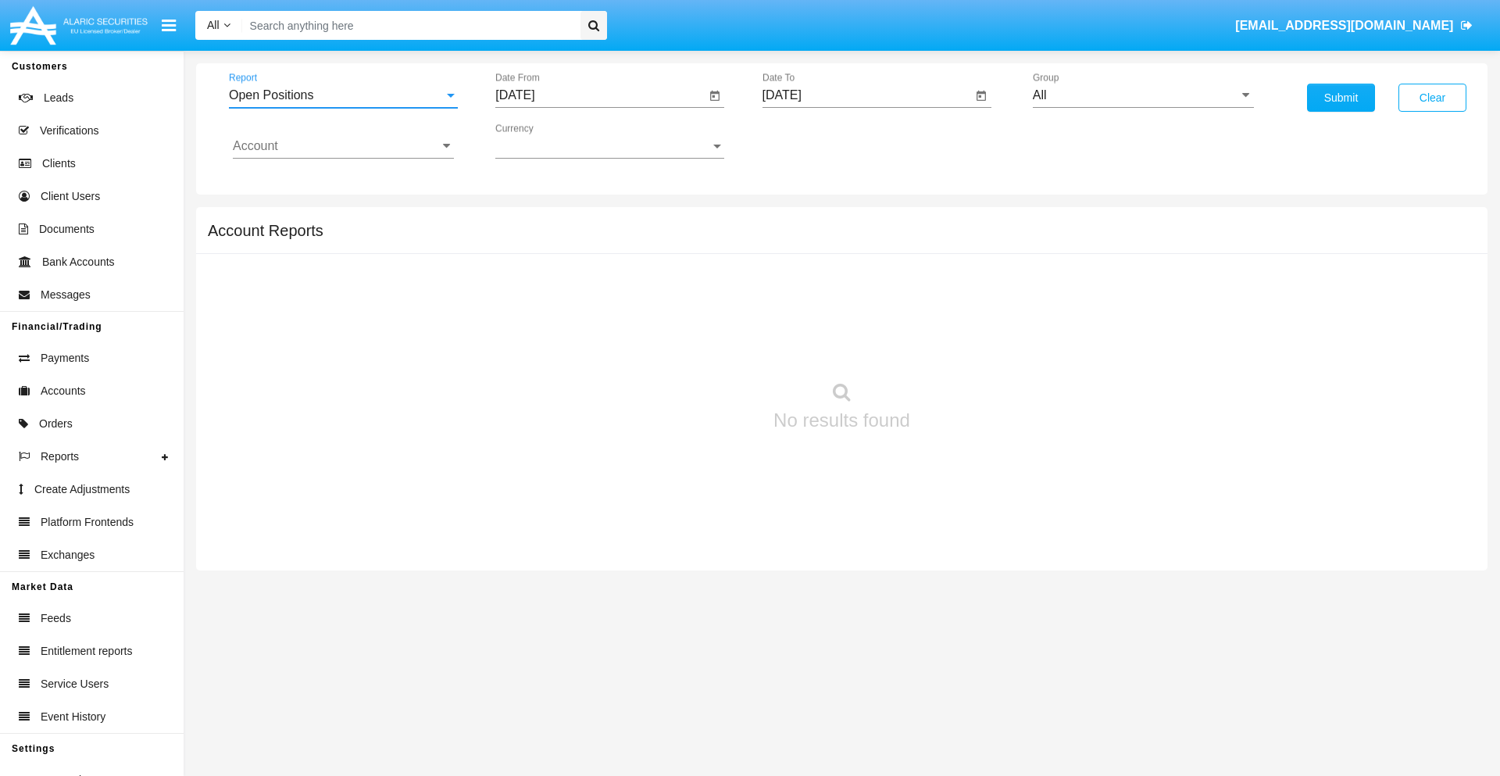
click at [600, 95] on input "[DATE]" at bounding box center [600, 95] width 210 height 14
click at [546, 141] on span "[DATE]" at bounding box center [533, 141] width 34 height 13
click at [588, 314] on div "2019" at bounding box center [587, 314] width 49 height 28
click at [533, 220] on div "JAN" at bounding box center [533, 220] width 49 height 28
click at [584, 239] on div "1" at bounding box center [584, 240] width 28 height 28
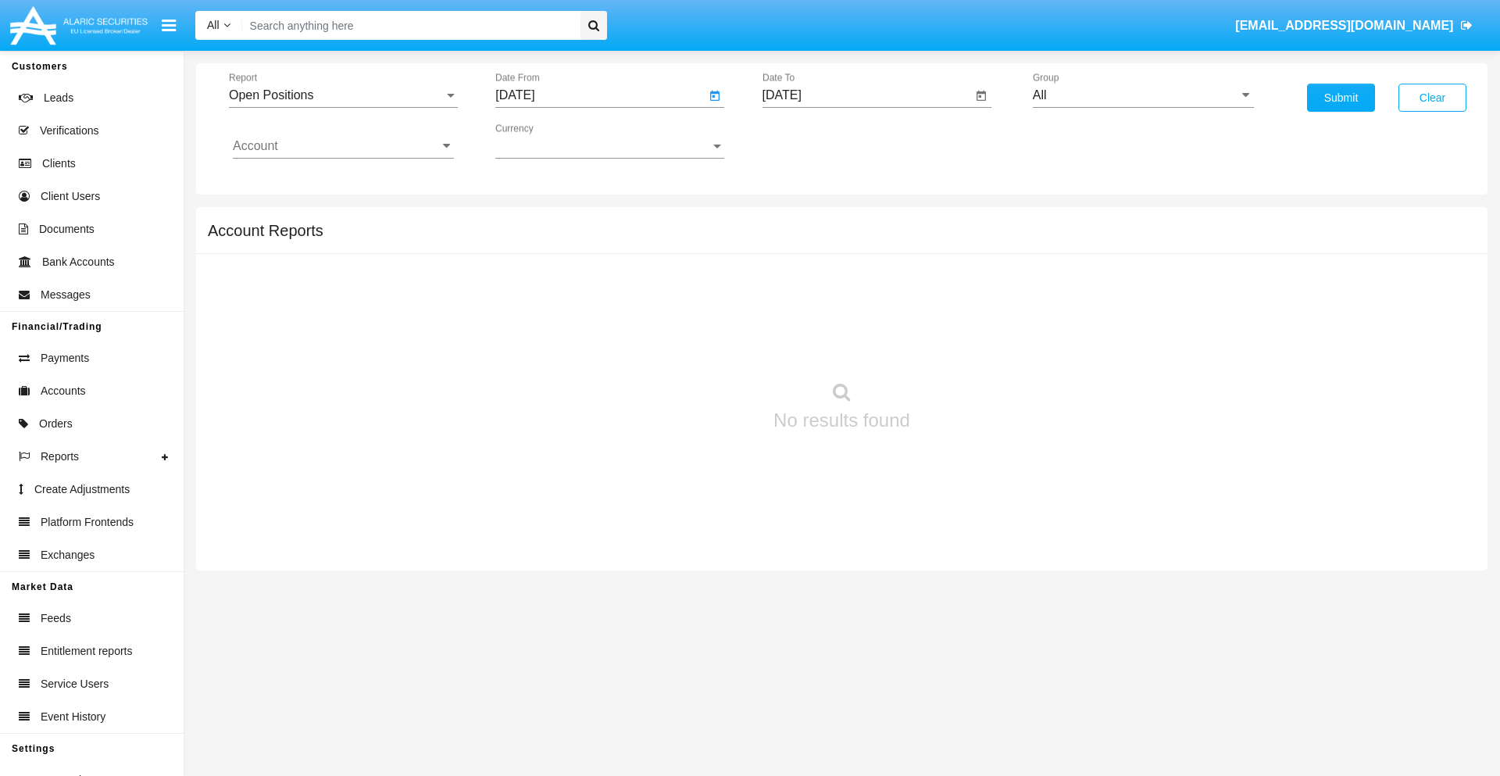
type input "[DATE]"
click at [867, 95] on input "[DATE]" at bounding box center [868, 95] width 210 height 14
click at [813, 141] on span "[DATE]" at bounding box center [800, 141] width 34 height 13
click at [854, 314] on div "2019" at bounding box center [854, 314] width 49 height 28
click at [799, 220] on div "JAN" at bounding box center [799, 220] width 49 height 28
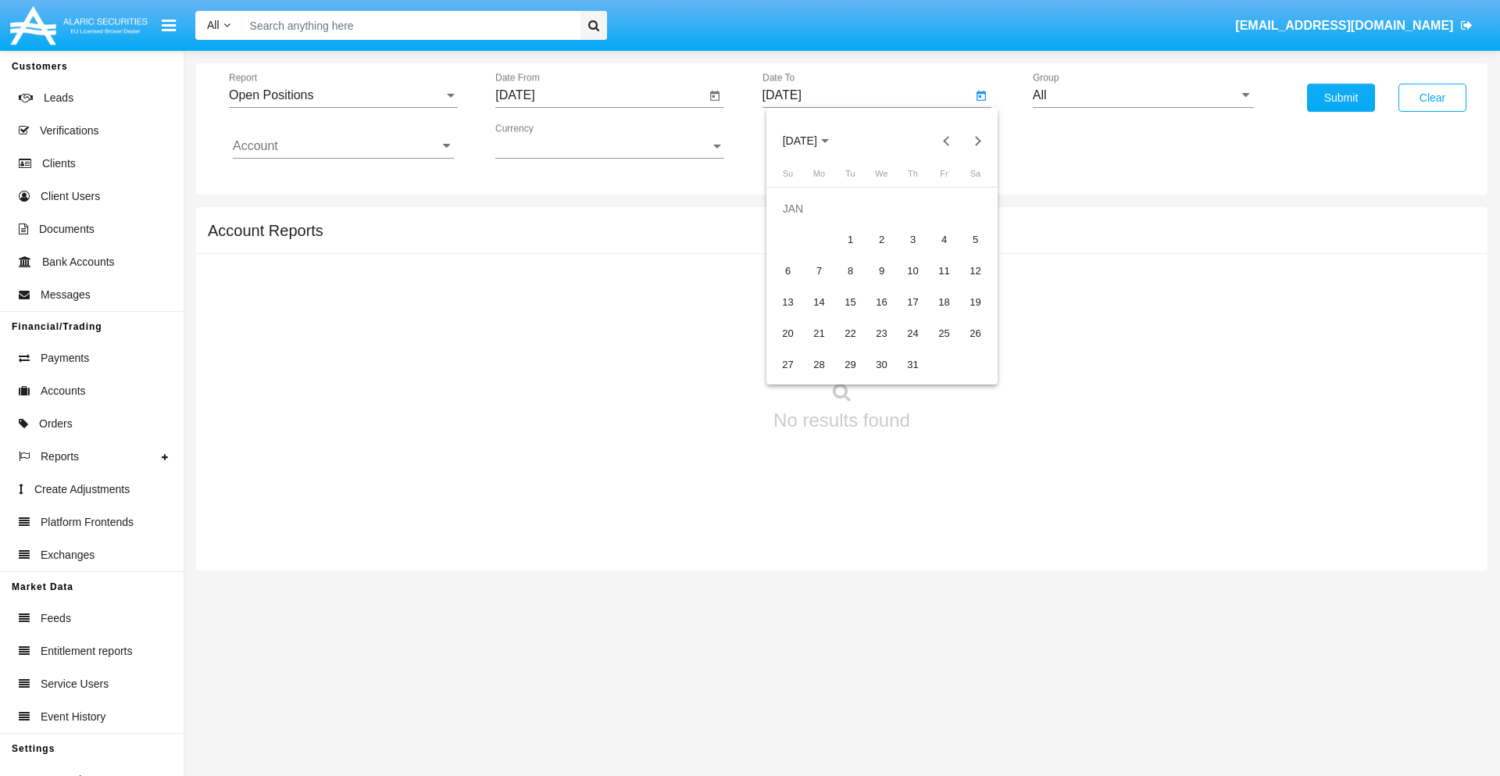
click at [850, 239] on div "1" at bounding box center [851, 240] width 28 height 28
type input "[DATE]"
click at [343, 146] on input "Account" at bounding box center [343, 146] width 221 height 14
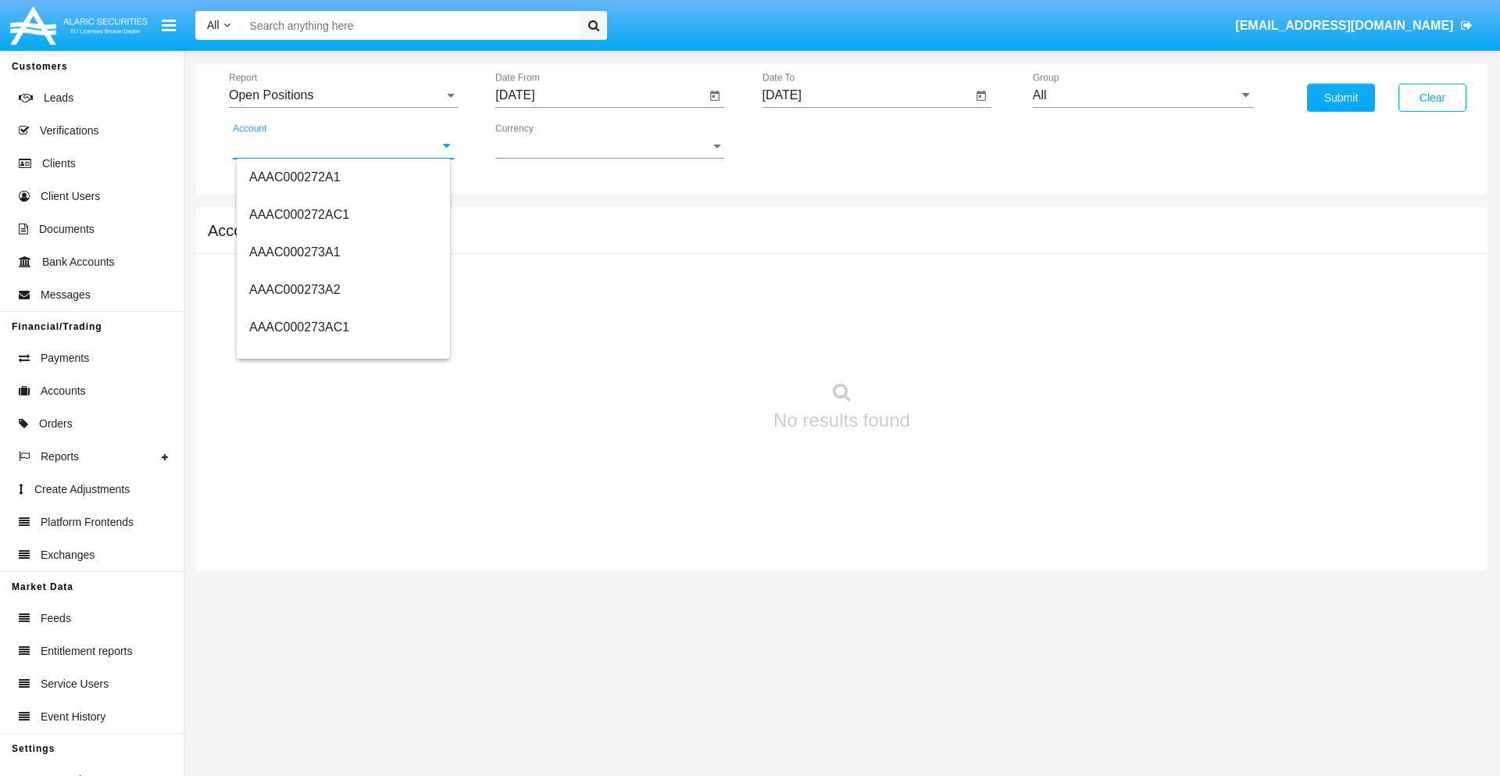
scroll to position [164986, 0]
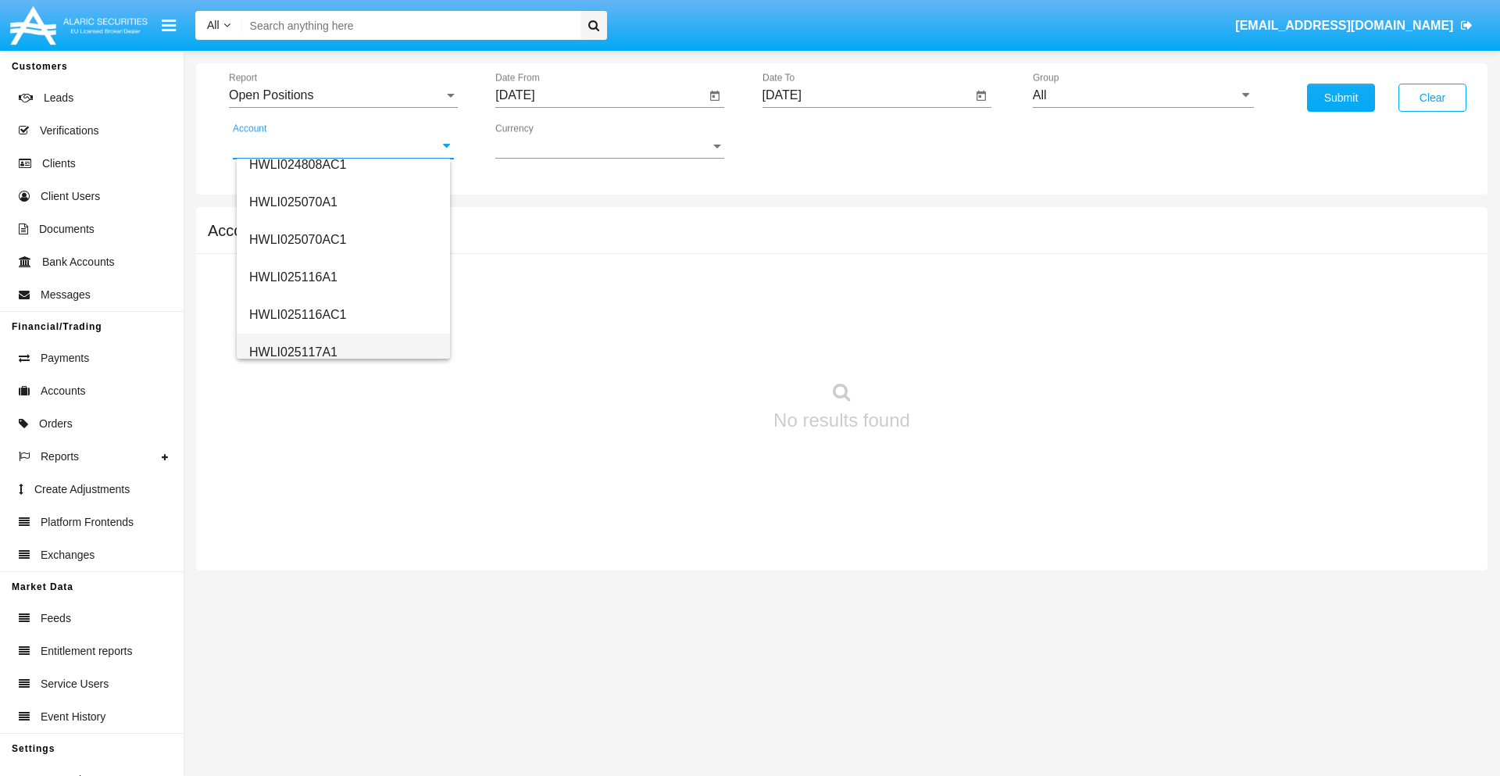
click at [292, 352] on span "HWLI025117A1" at bounding box center [293, 351] width 88 height 13
type input "HWLI025117A1"
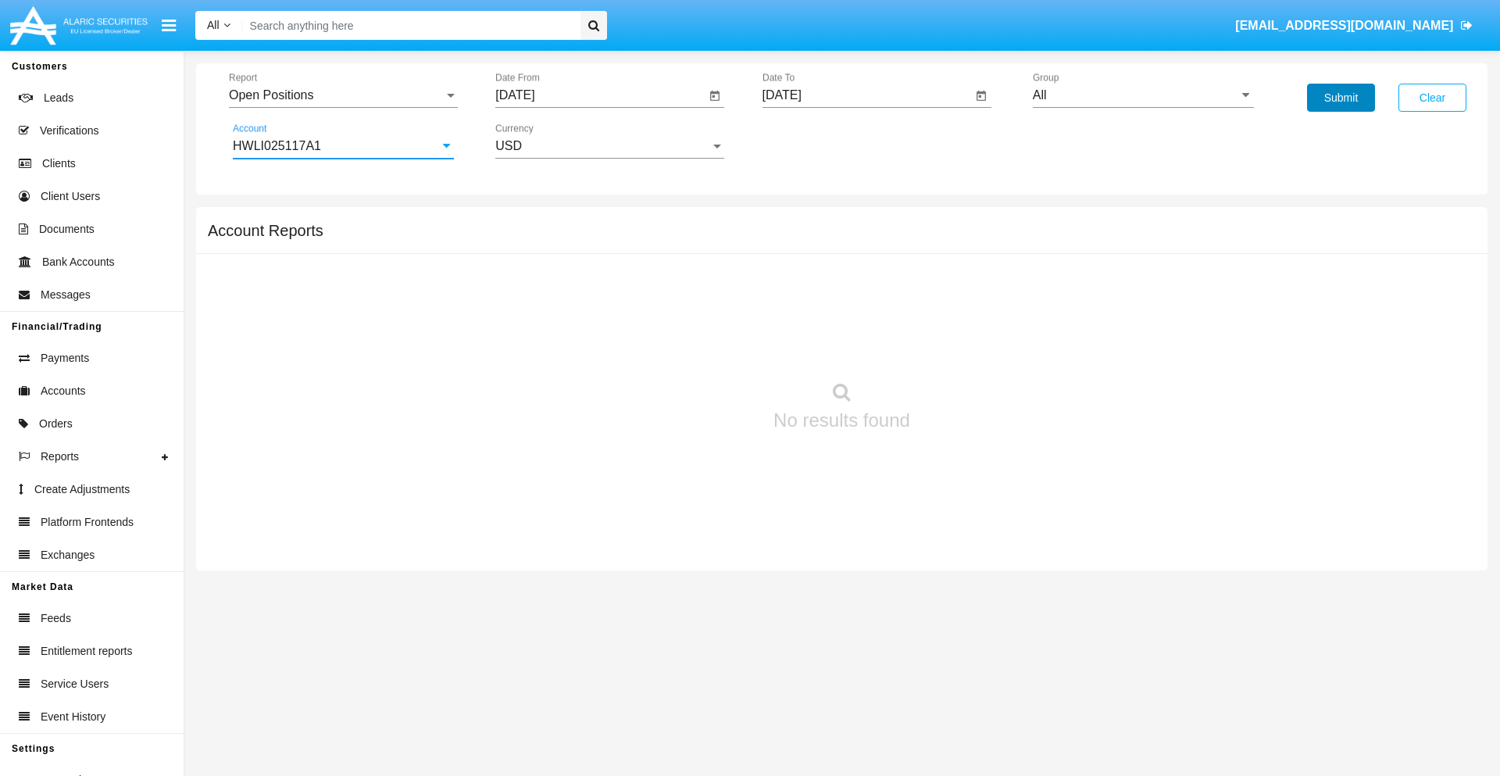
click at [1341, 98] on button "Submit" at bounding box center [1341, 98] width 68 height 28
click at [343, 95] on span "Report" at bounding box center [336, 95] width 215 height 14
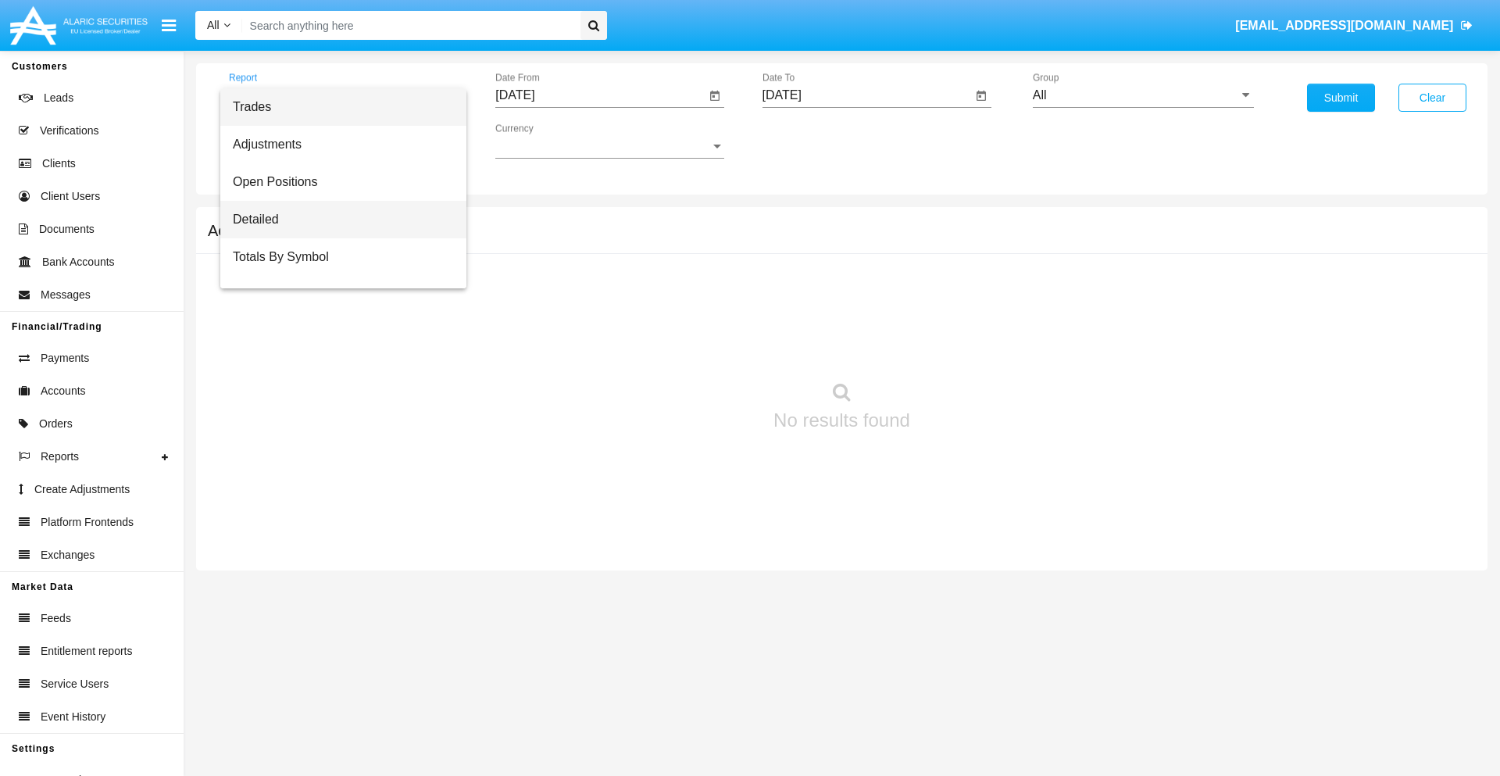
click at [337, 220] on span "Detailed" at bounding box center [343, 220] width 221 height 38
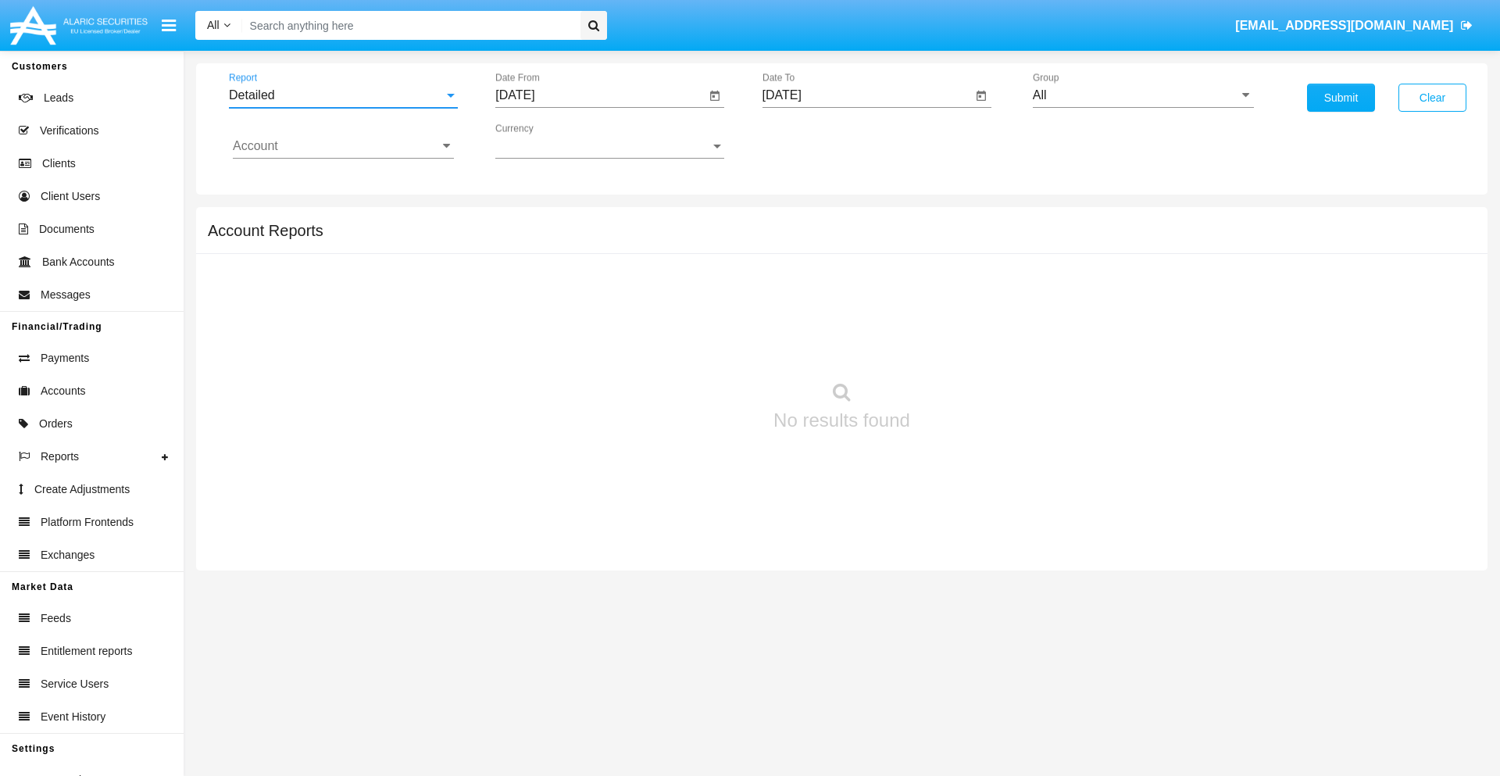
click at [600, 95] on input "[DATE]" at bounding box center [600, 95] width 210 height 14
click at [546, 141] on span "[DATE]" at bounding box center [533, 141] width 34 height 13
click at [588, 314] on div "2019" at bounding box center [587, 314] width 49 height 28
click at [533, 220] on div "JAN" at bounding box center [533, 220] width 49 height 28
click at [584, 239] on div "1" at bounding box center [584, 240] width 28 height 28
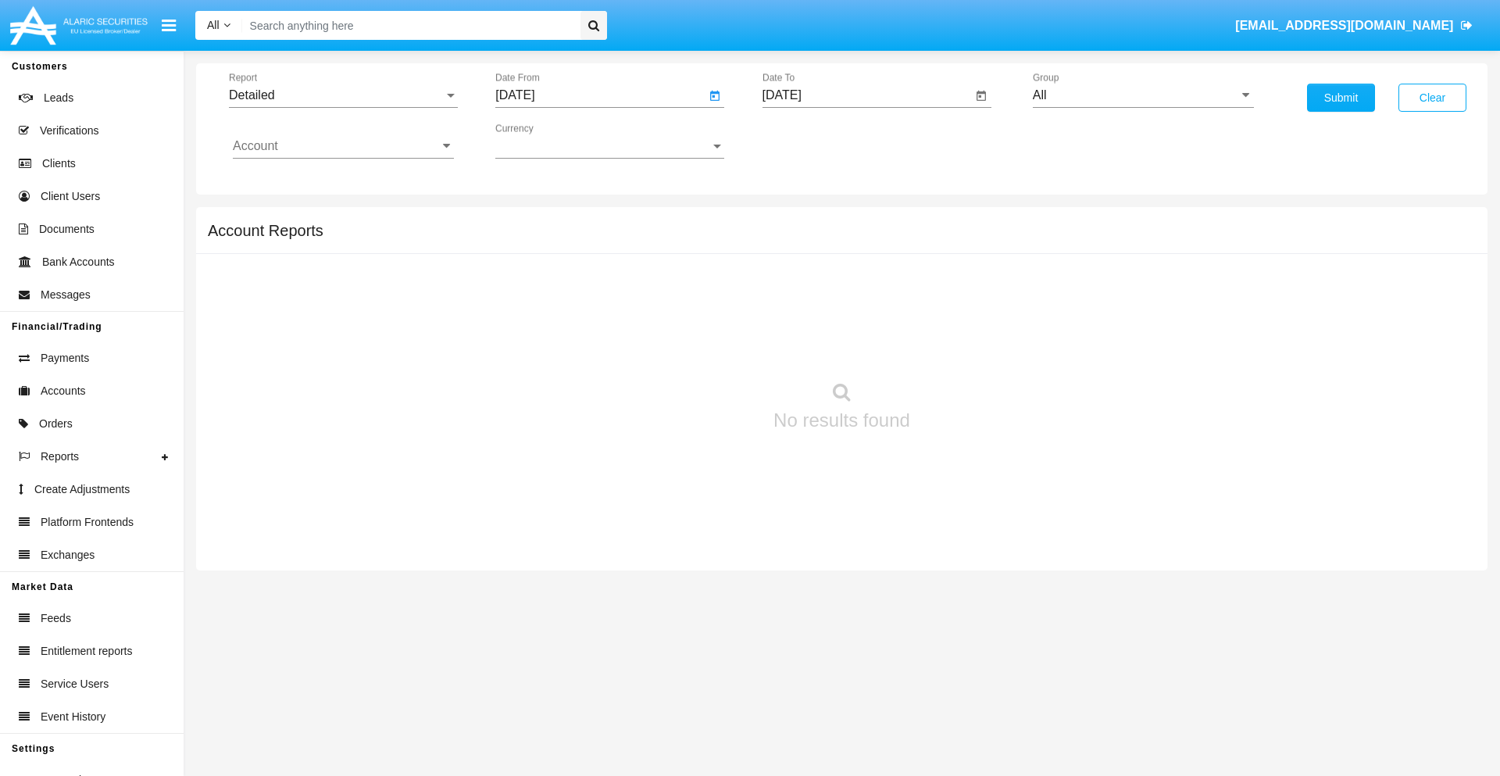
type input "[DATE]"
click at [867, 95] on input "[DATE]" at bounding box center [868, 95] width 210 height 14
click at [813, 141] on span "[DATE]" at bounding box center [800, 141] width 34 height 13
click at [854, 314] on div "2019" at bounding box center [854, 314] width 49 height 28
click at [799, 220] on div "JAN" at bounding box center [799, 220] width 49 height 28
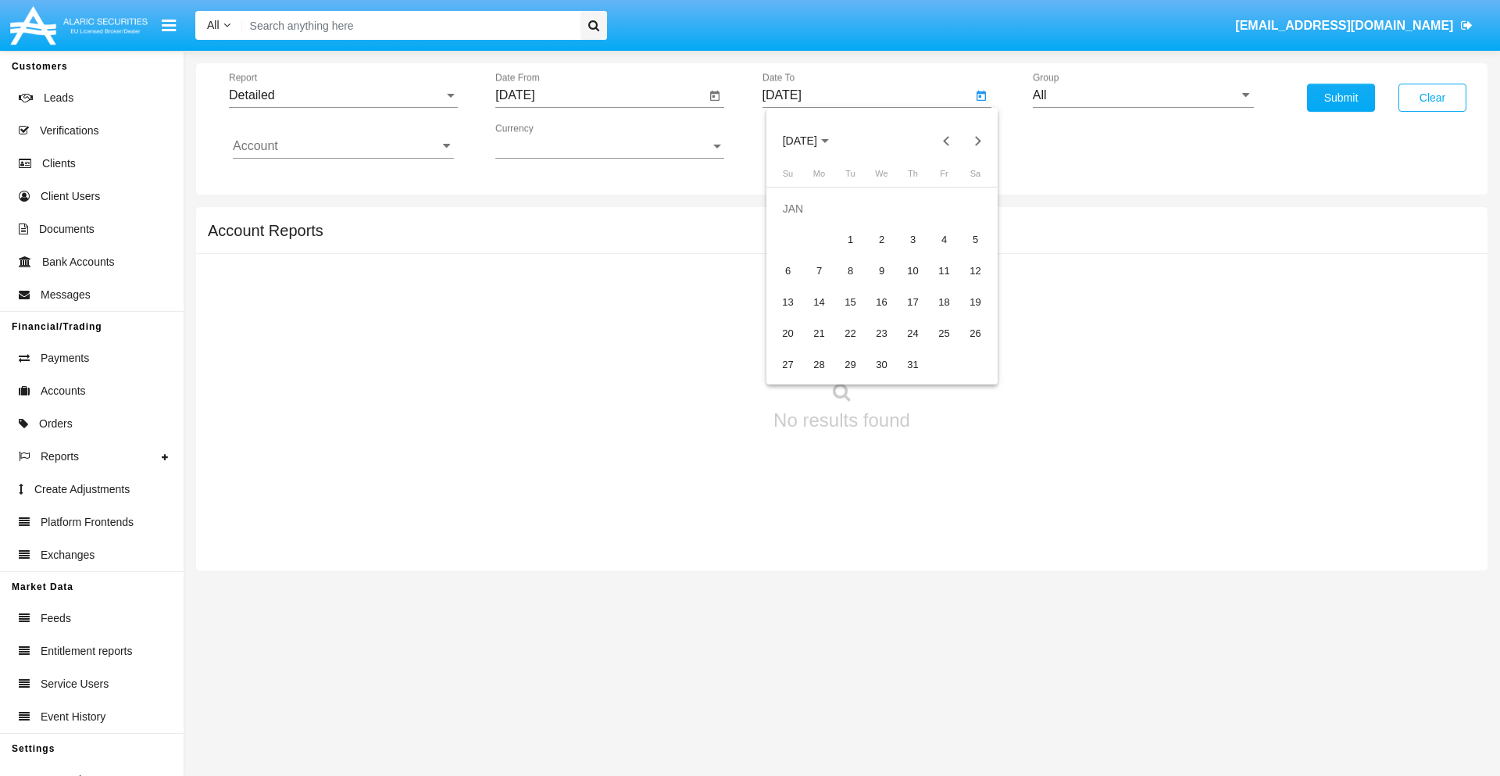
click at [850, 239] on div "1" at bounding box center [851, 240] width 28 height 28
type input "[DATE]"
click at [343, 146] on input "Account" at bounding box center [343, 146] width 221 height 14
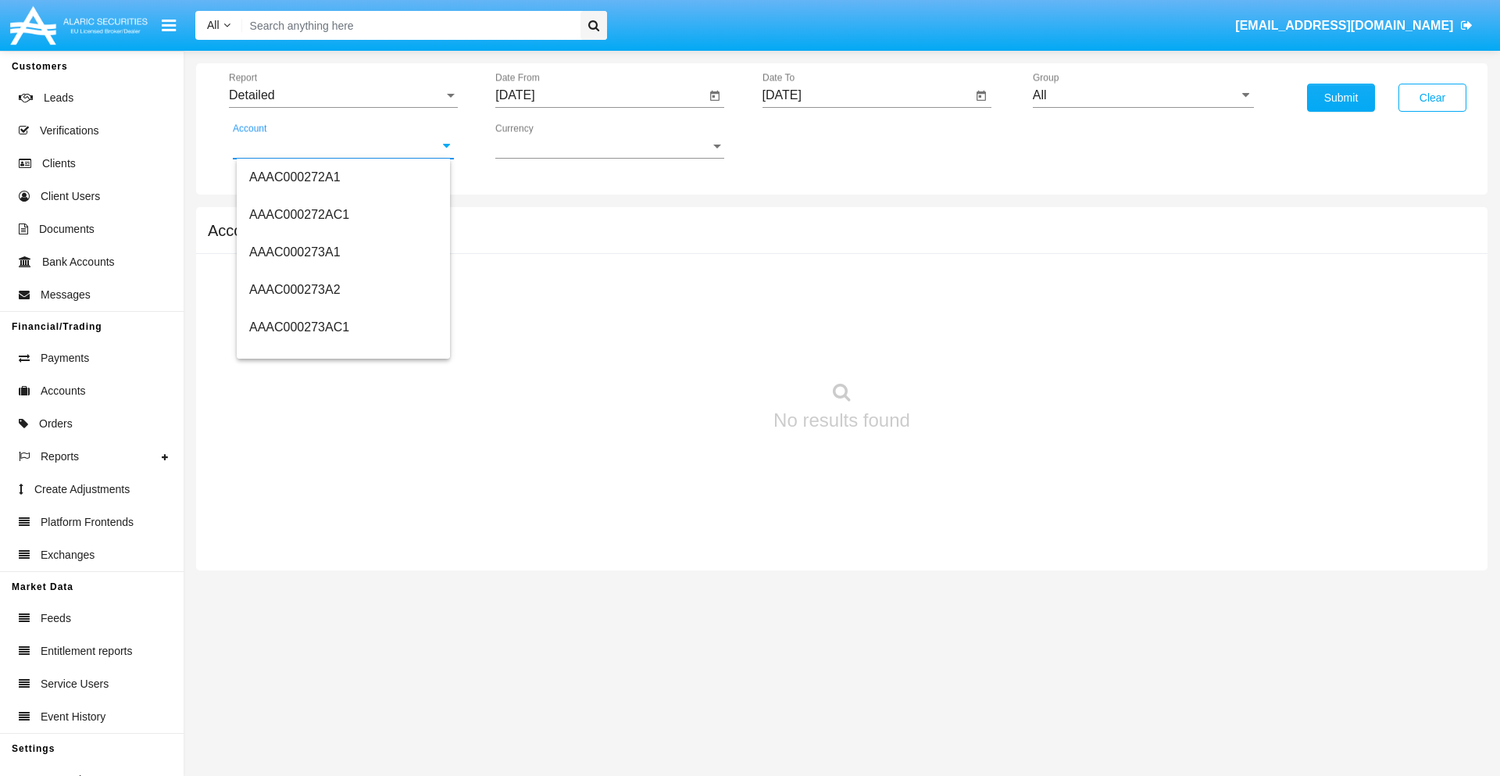
scroll to position [164986, 0]
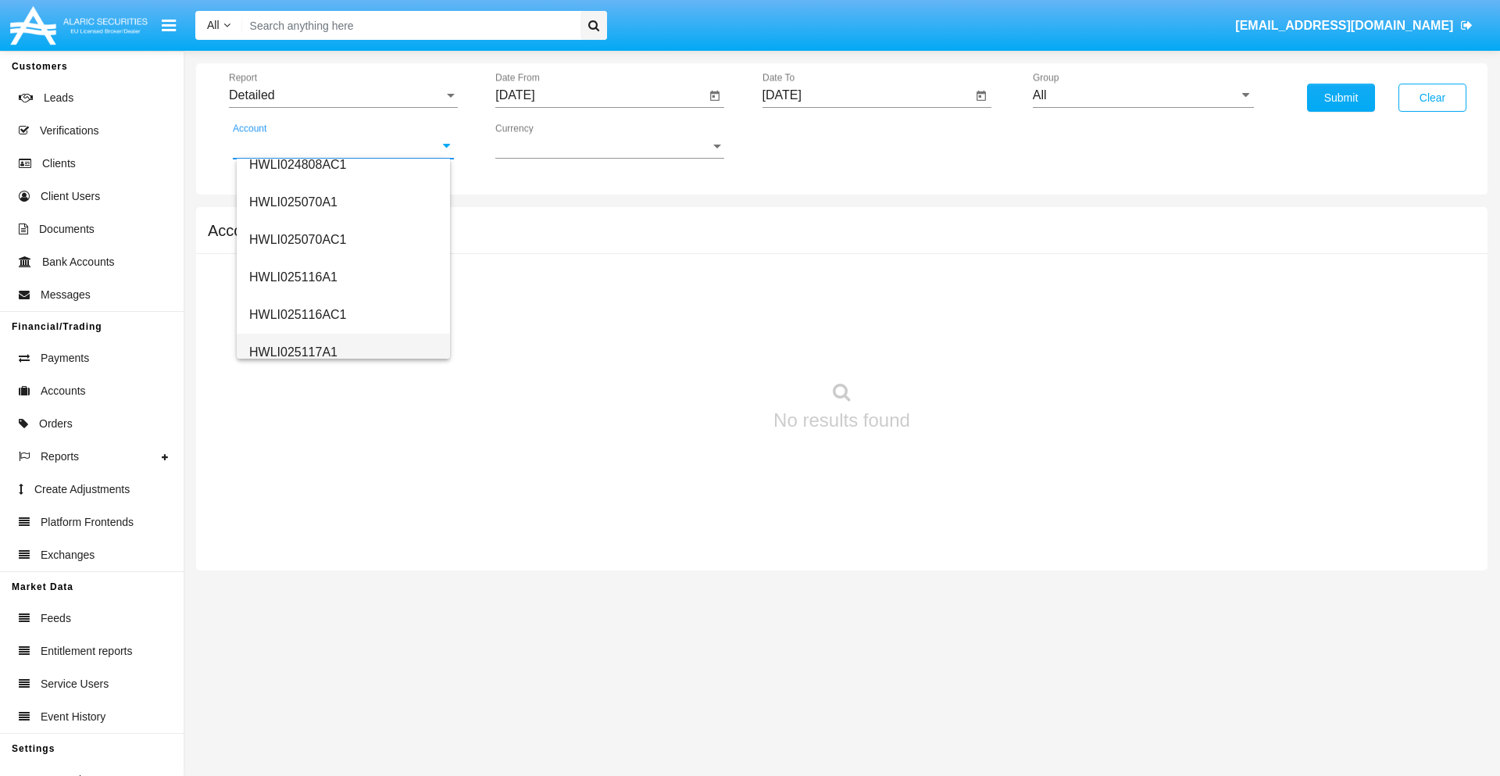
click at [292, 352] on span "HWLI025117A1" at bounding box center [293, 351] width 88 height 13
type input "HWLI025117A1"
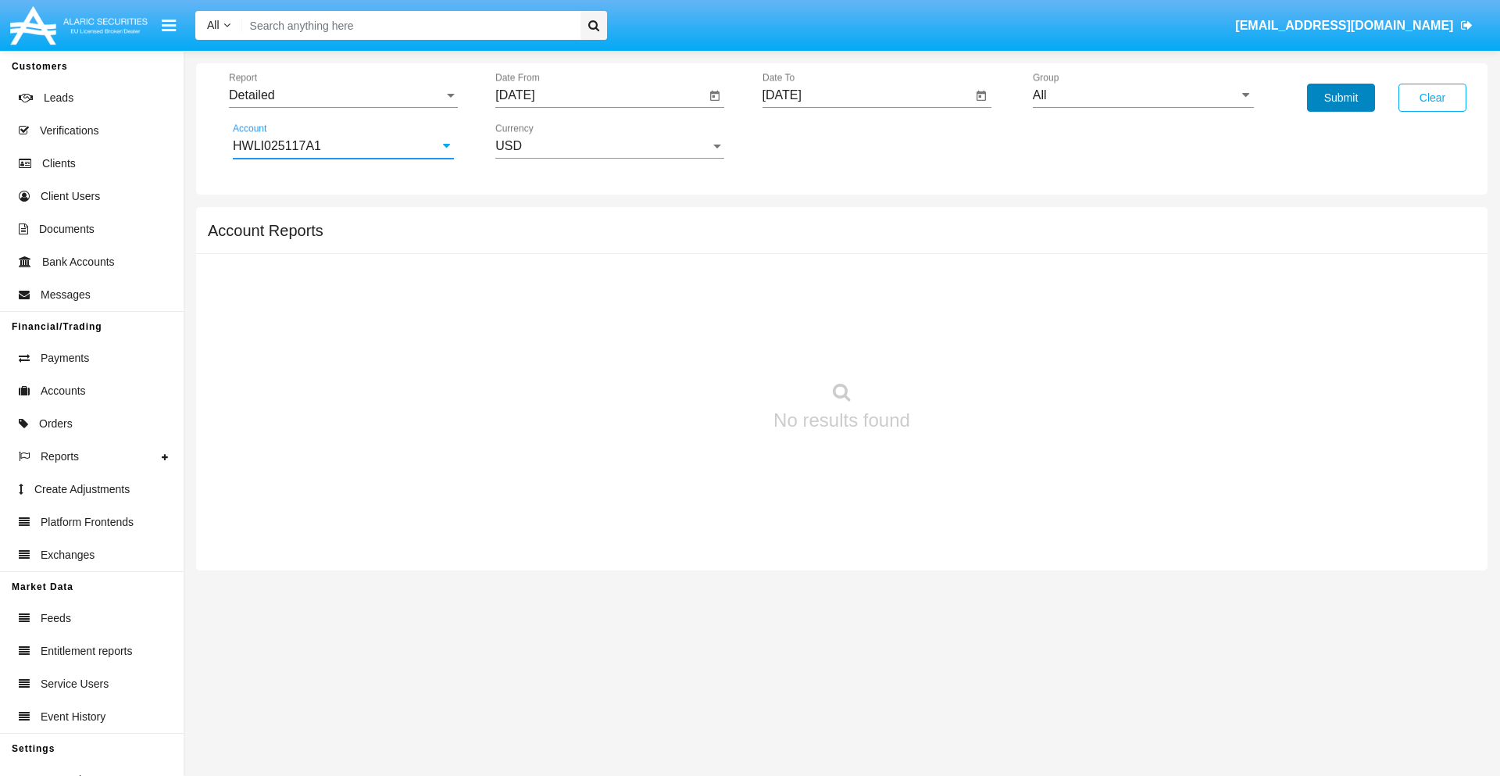
click at [1341, 98] on button "Submit" at bounding box center [1341, 98] width 68 height 28
click at [343, 95] on span "Report" at bounding box center [336, 95] width 215 height 14
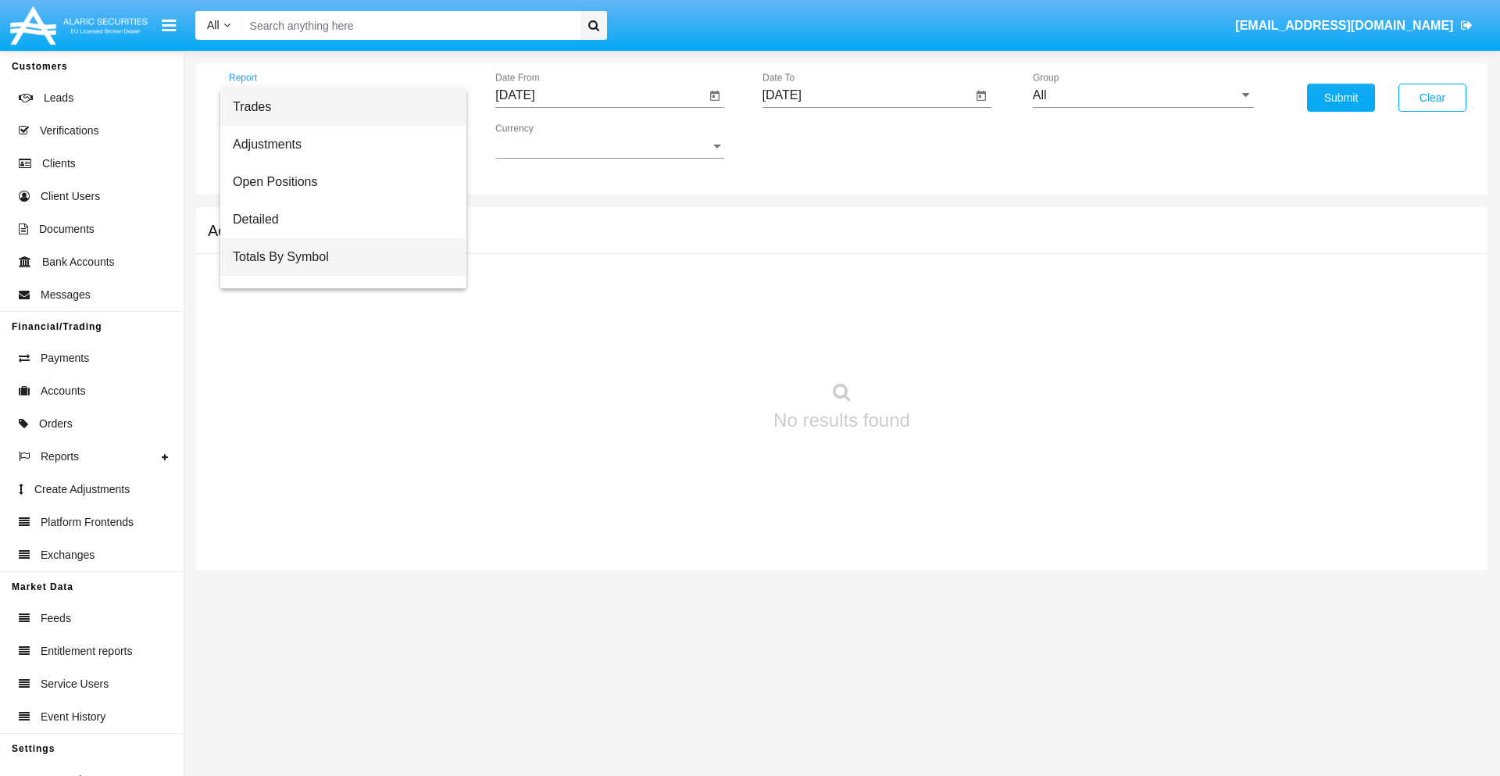
click at [337, 257] on span "Totals By Symbol" at bounding box center [343, 257] width 221 height 38
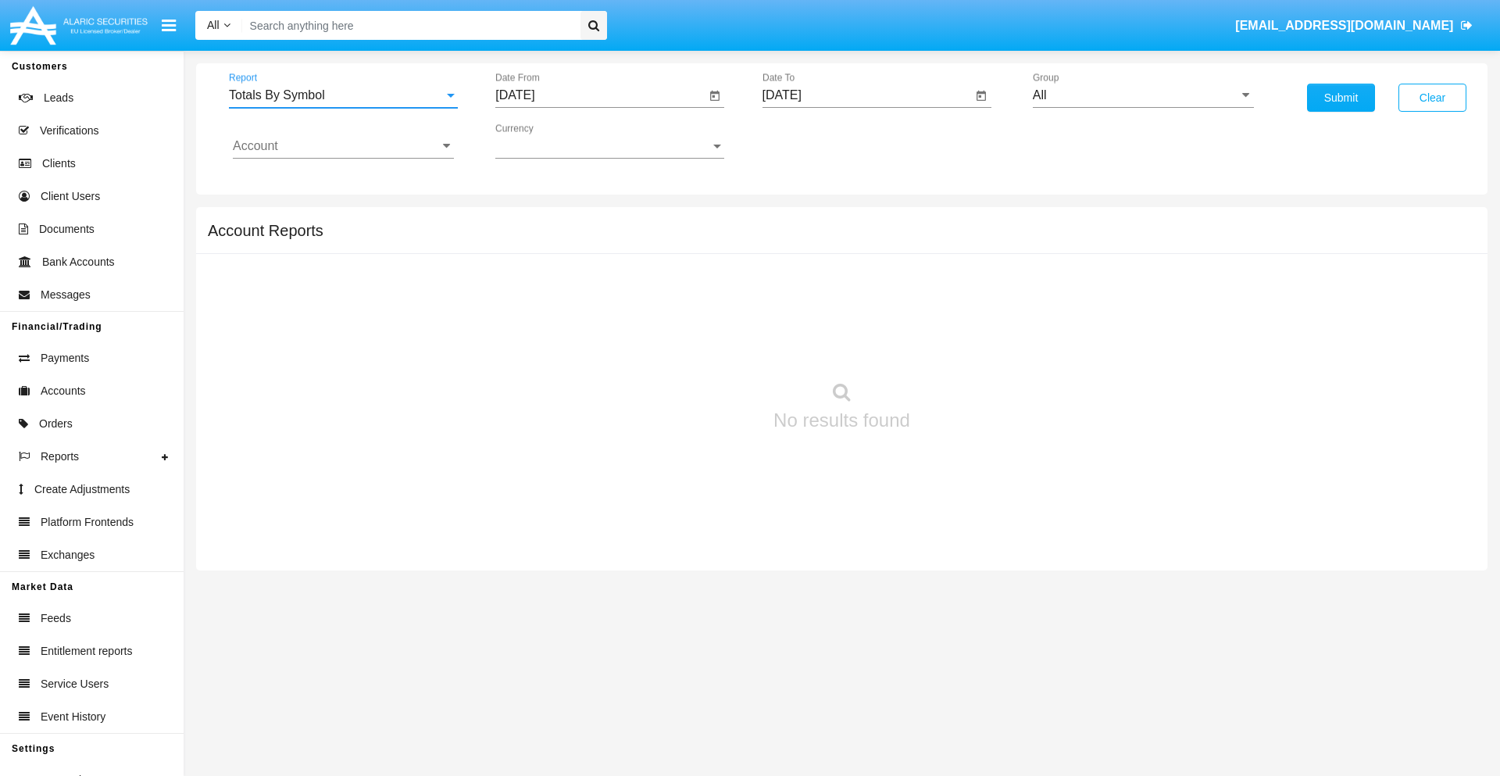
click at [600, 95] on input "[DATE]" at bounding box center [600, 95] width 210 height 14
click at [546, 141] on span "[DATE]" at bounding box center [533, 141] width 34 height 13
click at [588, 314] on div "2019" at bounding box center [587, 314] width 49 height 28
click at [533, 220] on div "JAN" at bounding box center [533, 220] width 49 height 28
click at [584, 239] on div "1" at bounding box center [584, 240] width 28 height 28
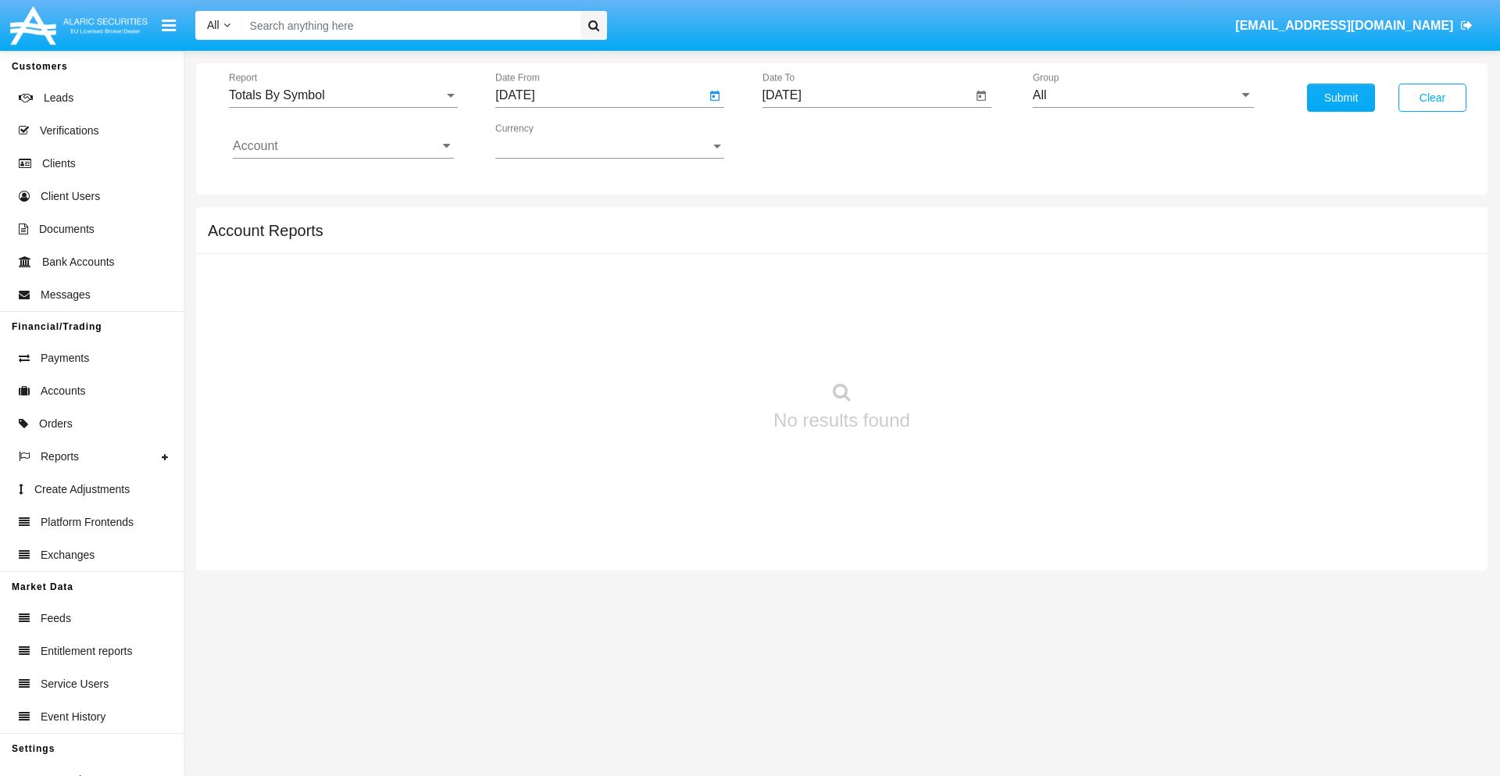
type input "[DATE]"
click at [867, 95] on input "[DATE]" at bounding box center [868, 95] width 210 height 14
click at [813, 141] on span "[DATE]" at bounding box center [800, 141] width 34 height 13
click at [854, 314] on div "2019" at bounding box center [854, 314] width 49 height 28
click at [799, 220] on div "JAN" at bounding box center [799, 220] width 49 height 28
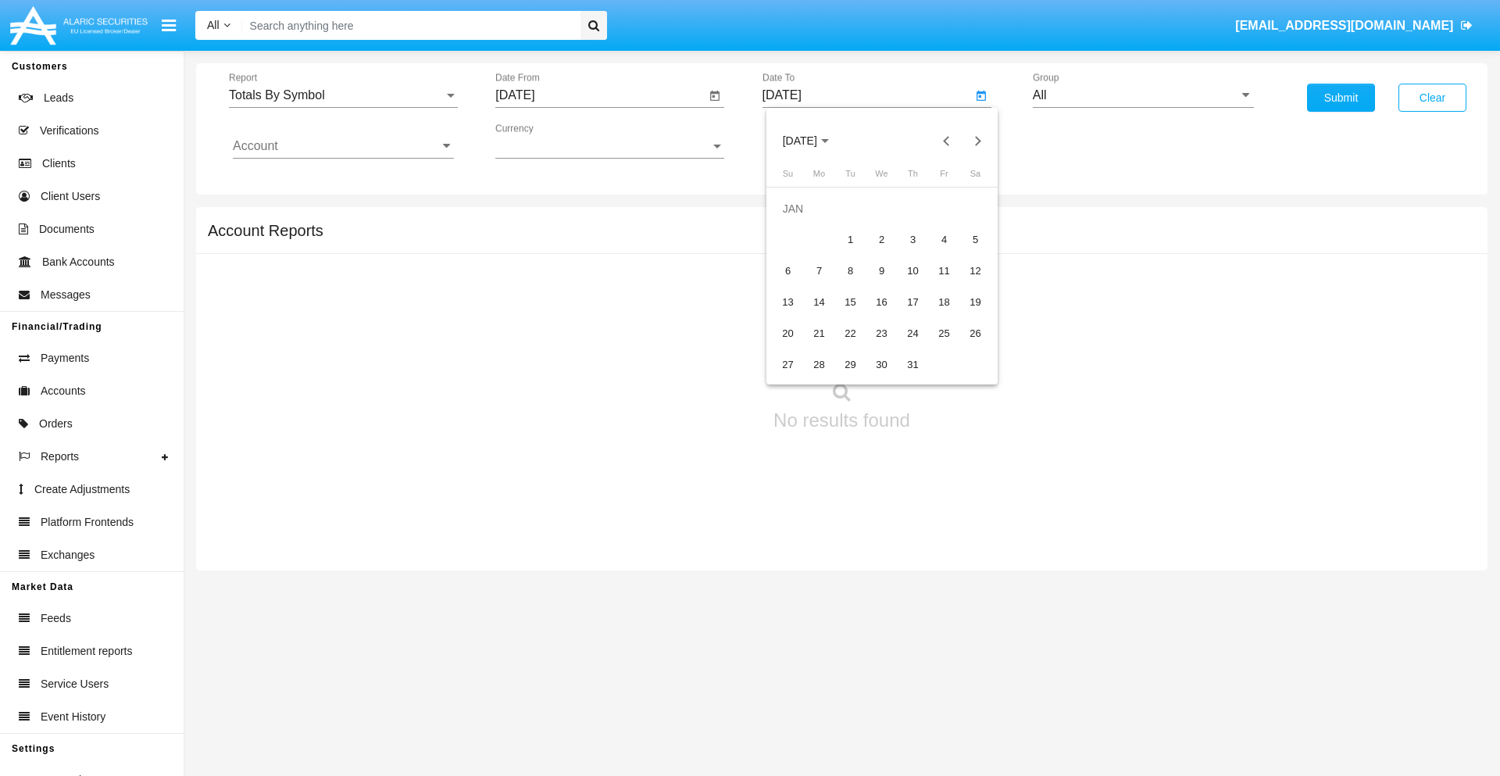
click at [850, 239] on div "1" at bounding box center [851, 240] width 28 height 28
type input "[DATE]"
click at [343, 146] on input "Account" at bounding box center [343, 146] width 221 height 14
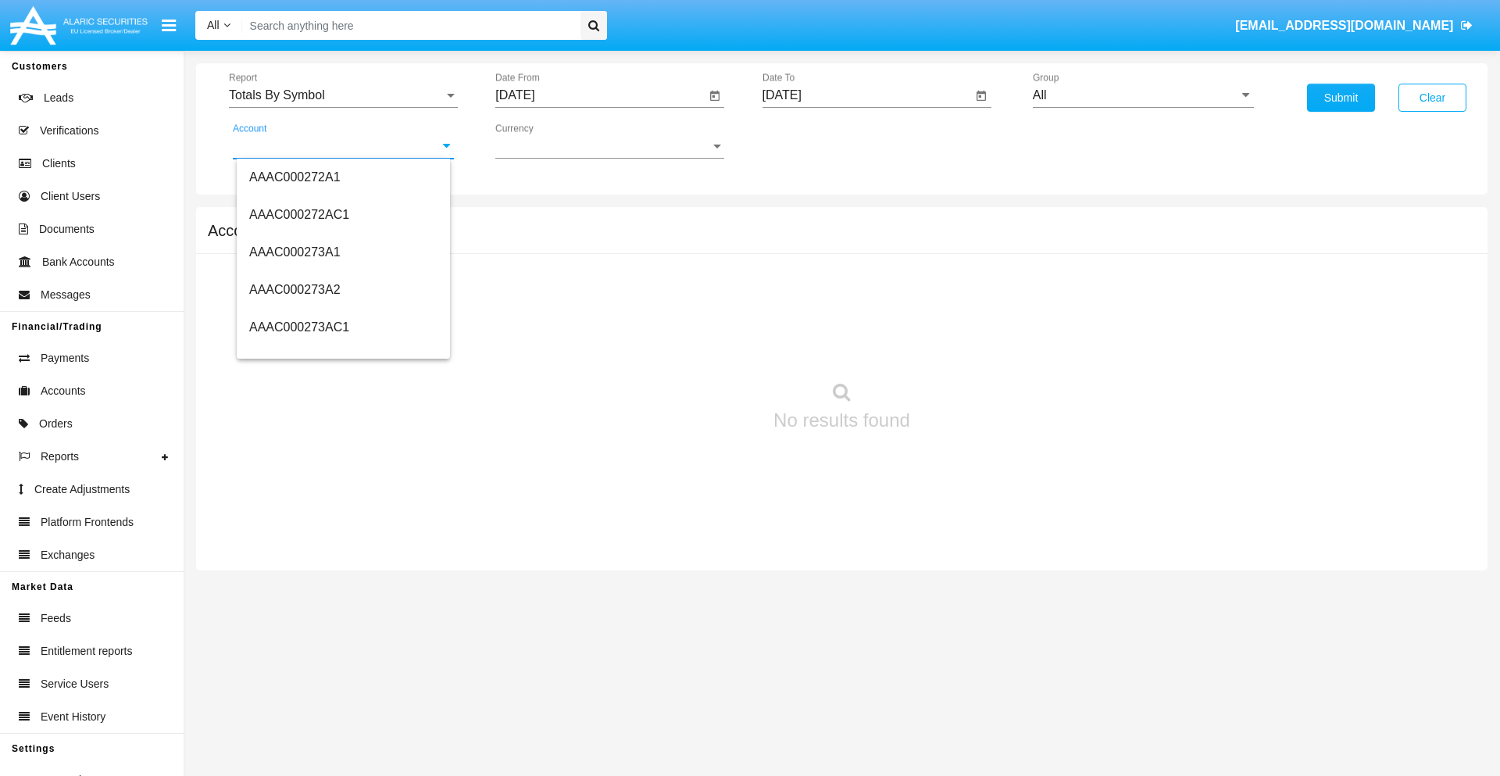
scroll to position [164986, 0]
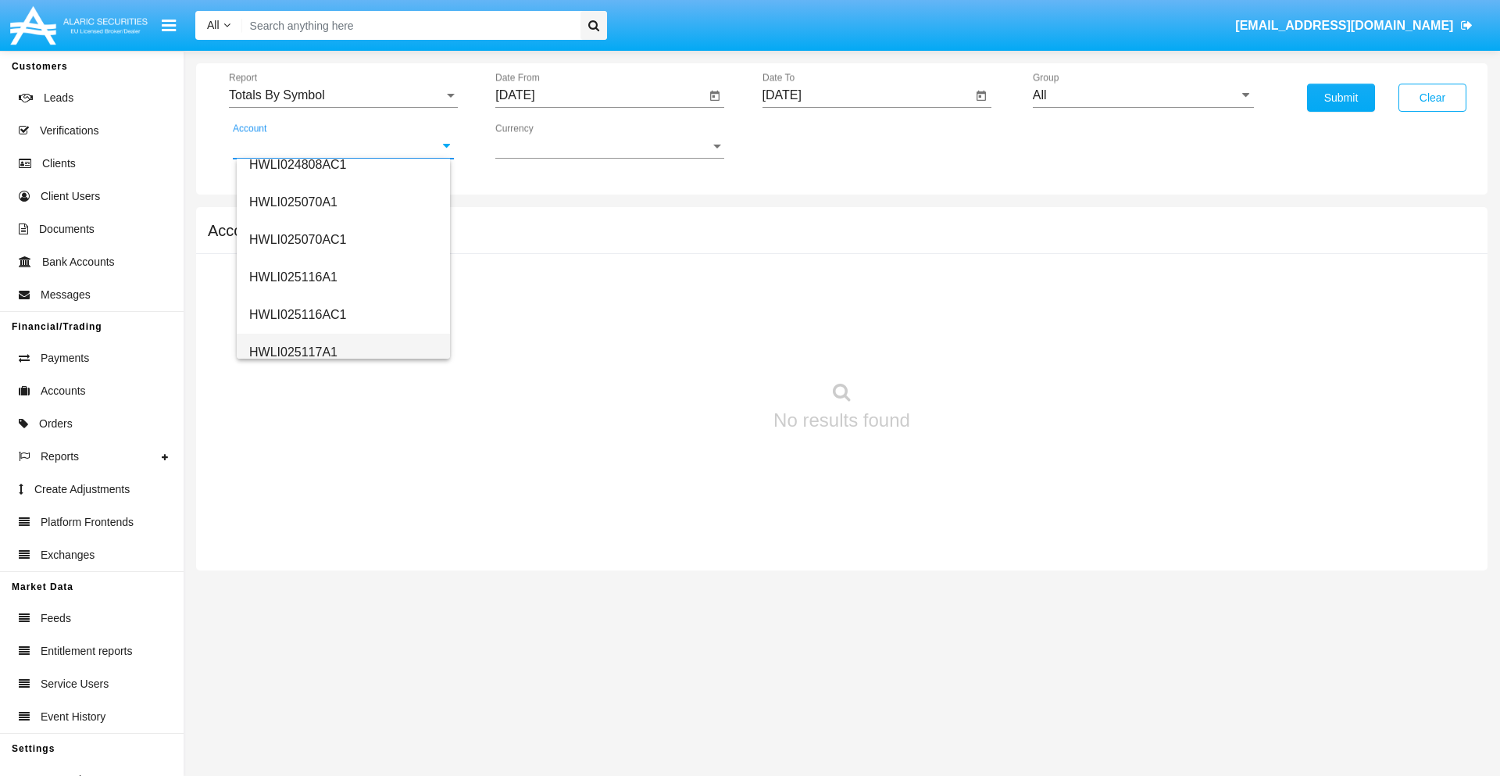
click at [292, 352] on span "HWLI025117A1" at bounding box center [293, 351] width 88 height 13
type input "HWLI025117A1"
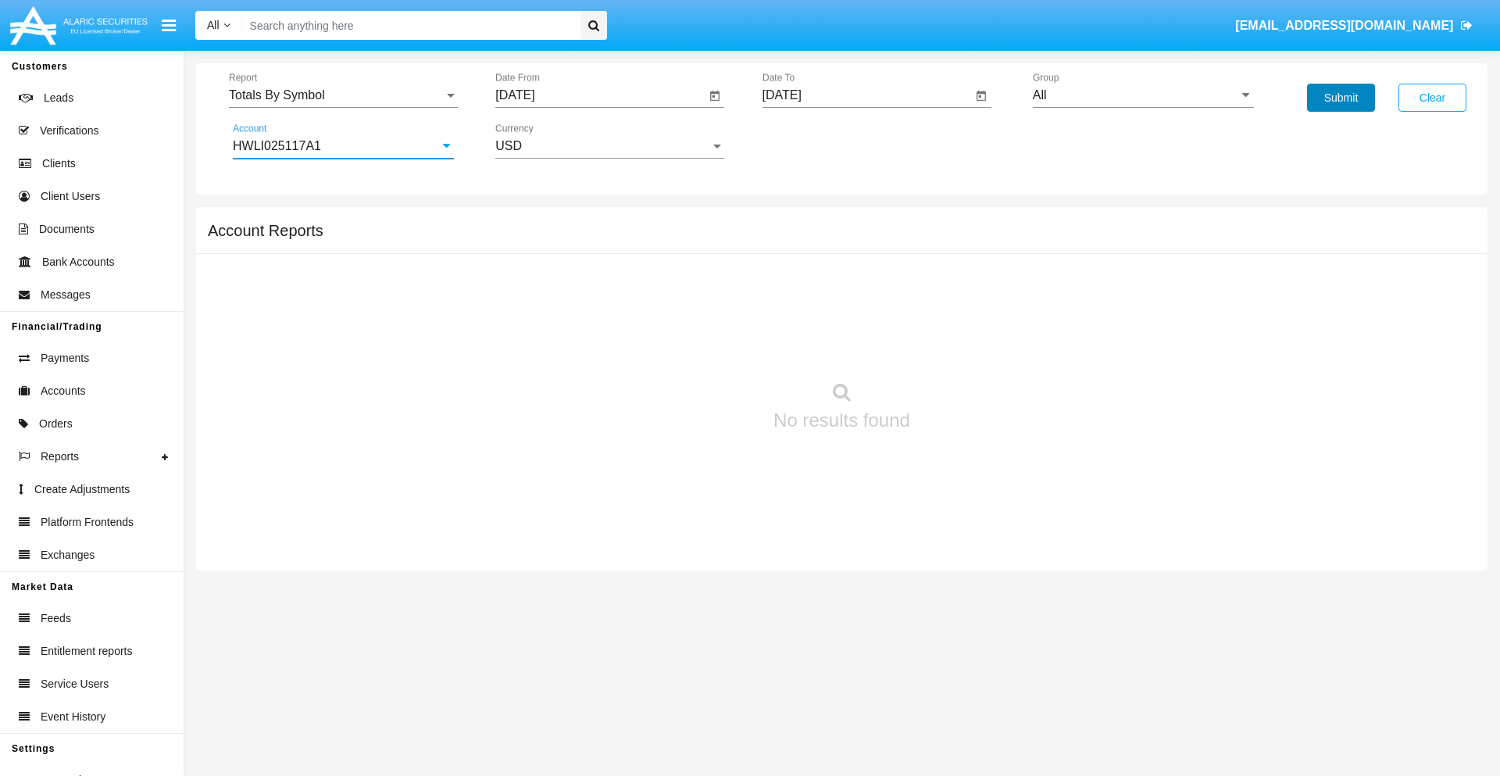
click at [1341, 98] on button "Submit" at bounding box center [1341, 98] width 68 height 28
click at [343, 95] on span "Report" at bounding box center [336, 95] width 215 height 14
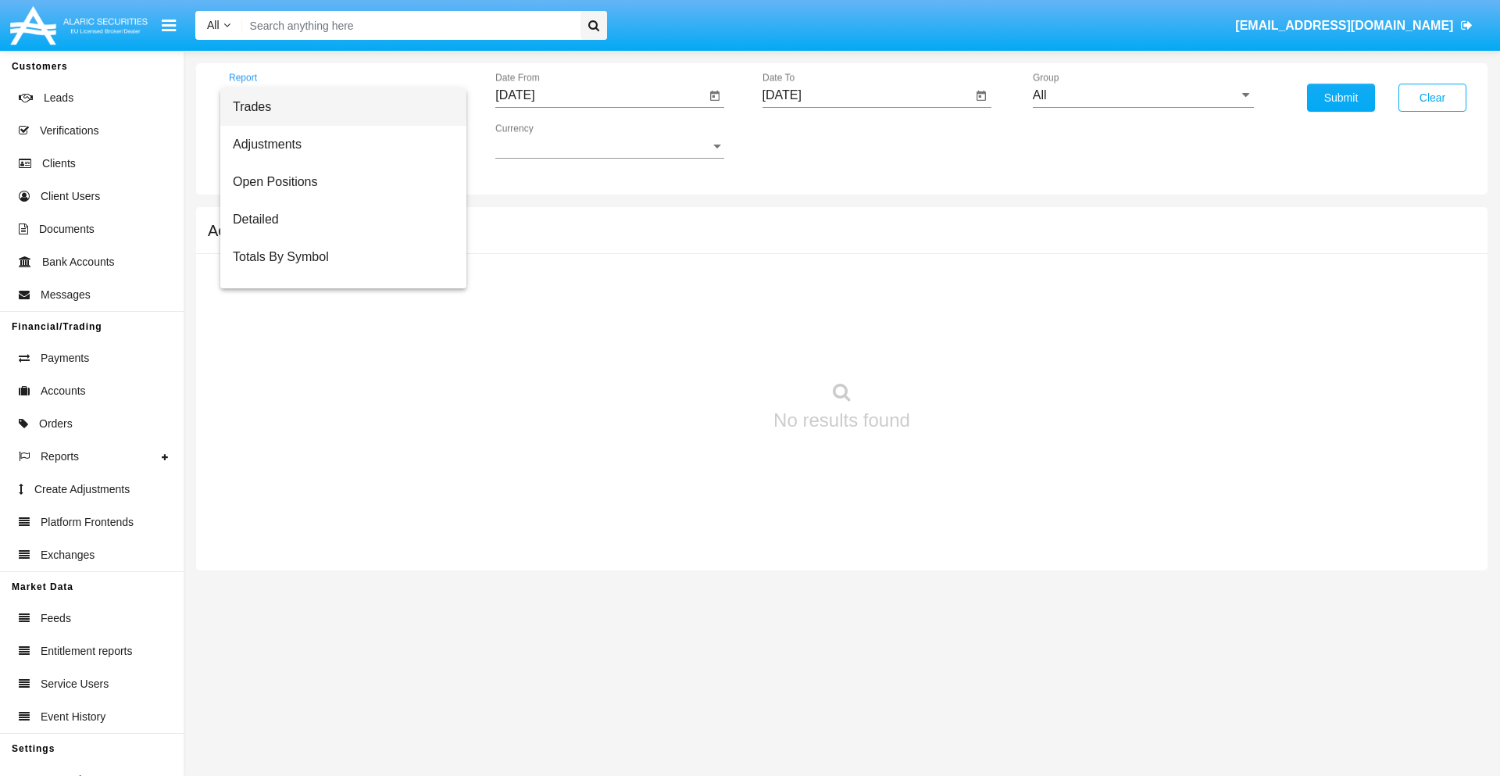
scroll to position [25, 0]
click at [337, 270] on span "Totals By Date" at bounding box center [343, 270] width 221 height 38
click at [600, 95] on input "[DATE]" at bounding box center [600, 95] width 210 height 14
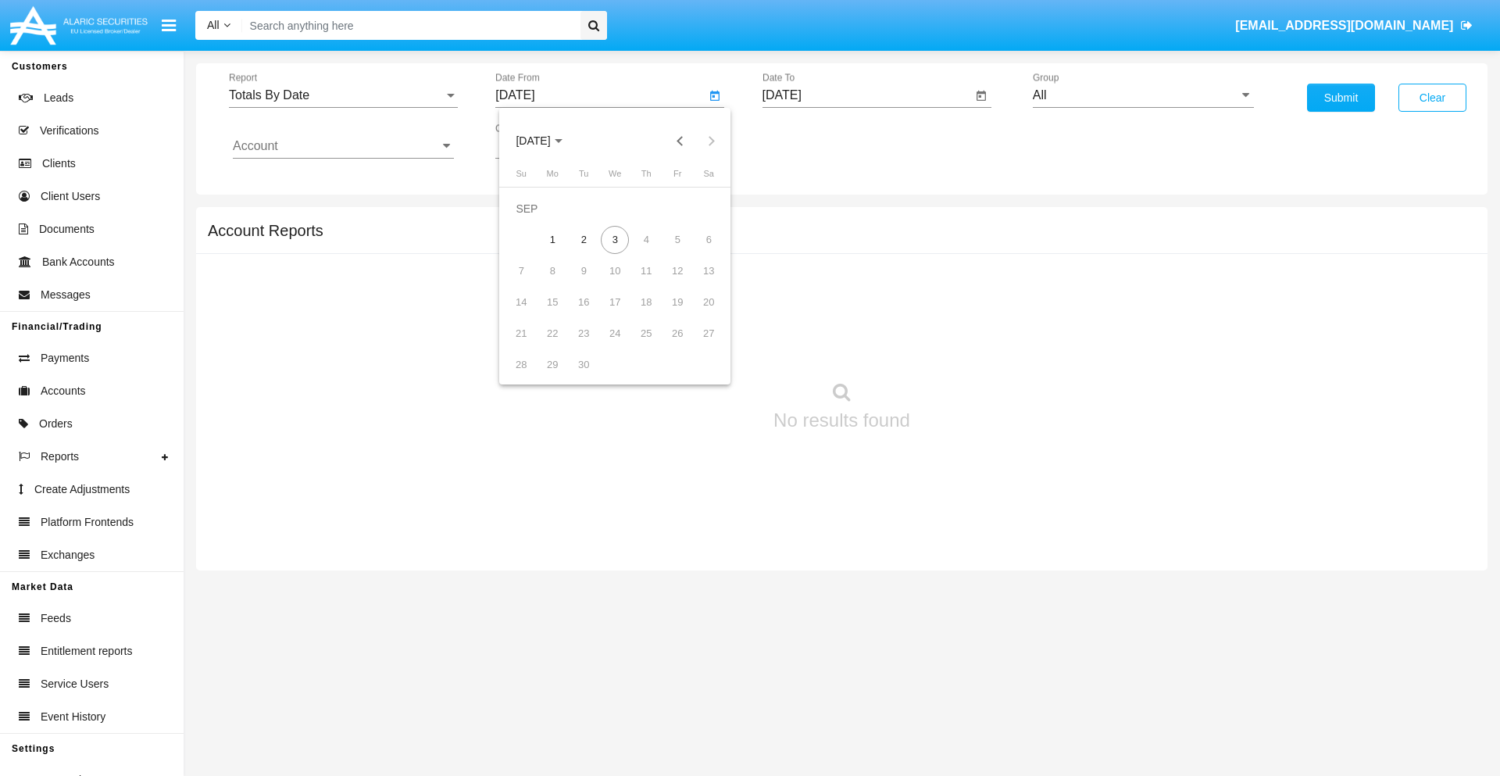
click at [546, 141] on span "[DATE]" at bounding box center [533, 141] width 34 height 13
click at [588, 314] on div "2019" at bounding box center [587, 314] width 49 height 28
click at [533, 220] on div "JAN" at bounding box center [533, 220] width 49 height 28
click at [584, 239] on div "1" at bounding box center [584, 240] width 28 height 28
type input "[DATE]"
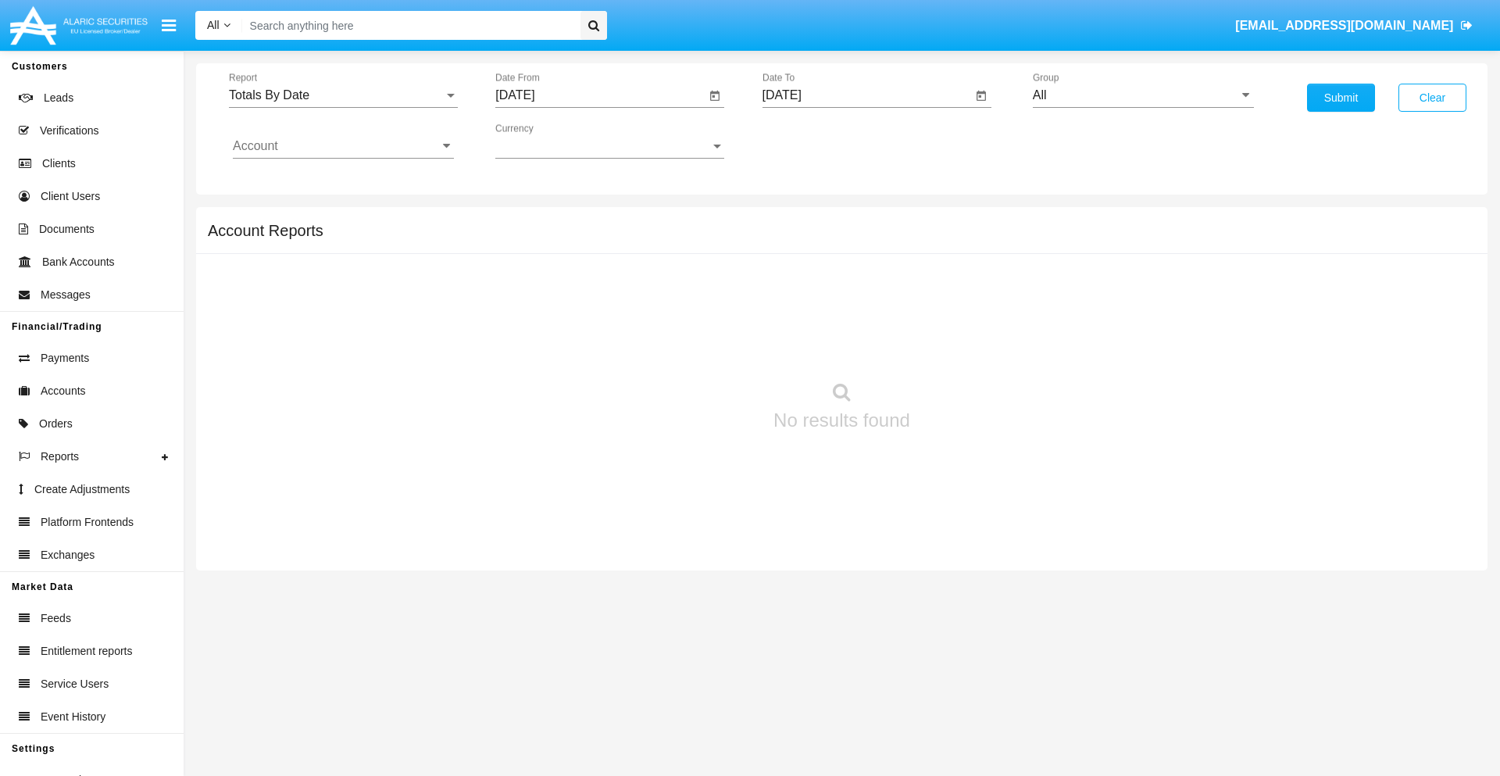
click at [867, 95] on input "[DATE]" at bounding box center [868, 95] width 210 height 14
click at [813, 141] on span "[DATE]" at bounding box center [800, 141] width 34 height 13
click at [854, 314] on div "2019" at bounding box center [854, 314] width 49 height 28
click at [799, 220] on div "JAN" at bounding box center [799, 220] width 49 height 28
click at [850, 239] on div "1" at bounding box center [851, 240] width 28 height 28
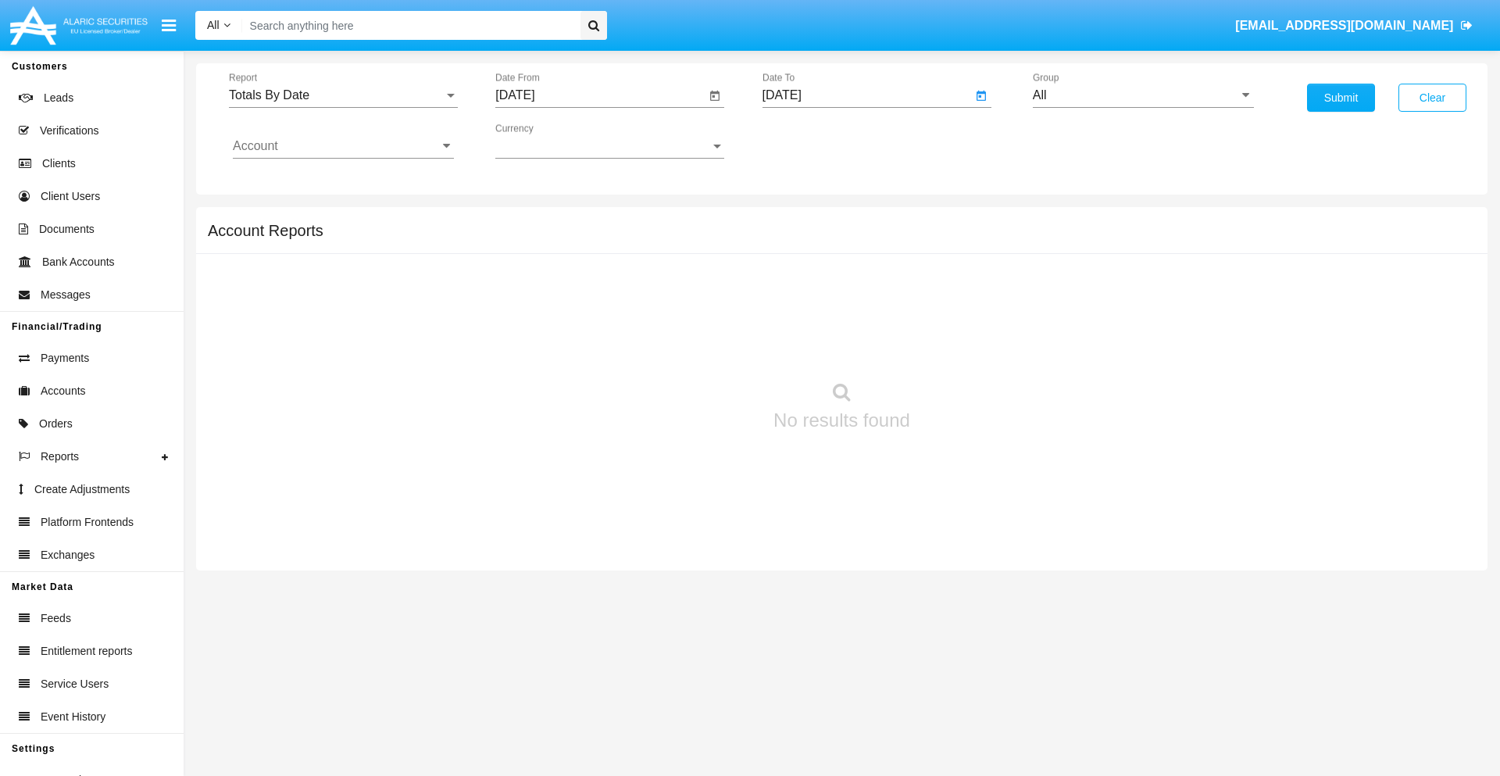
type input "[DATE]"
click at [343, 146] on input "Account" at bounding box center [343, 146] width 221 height 14
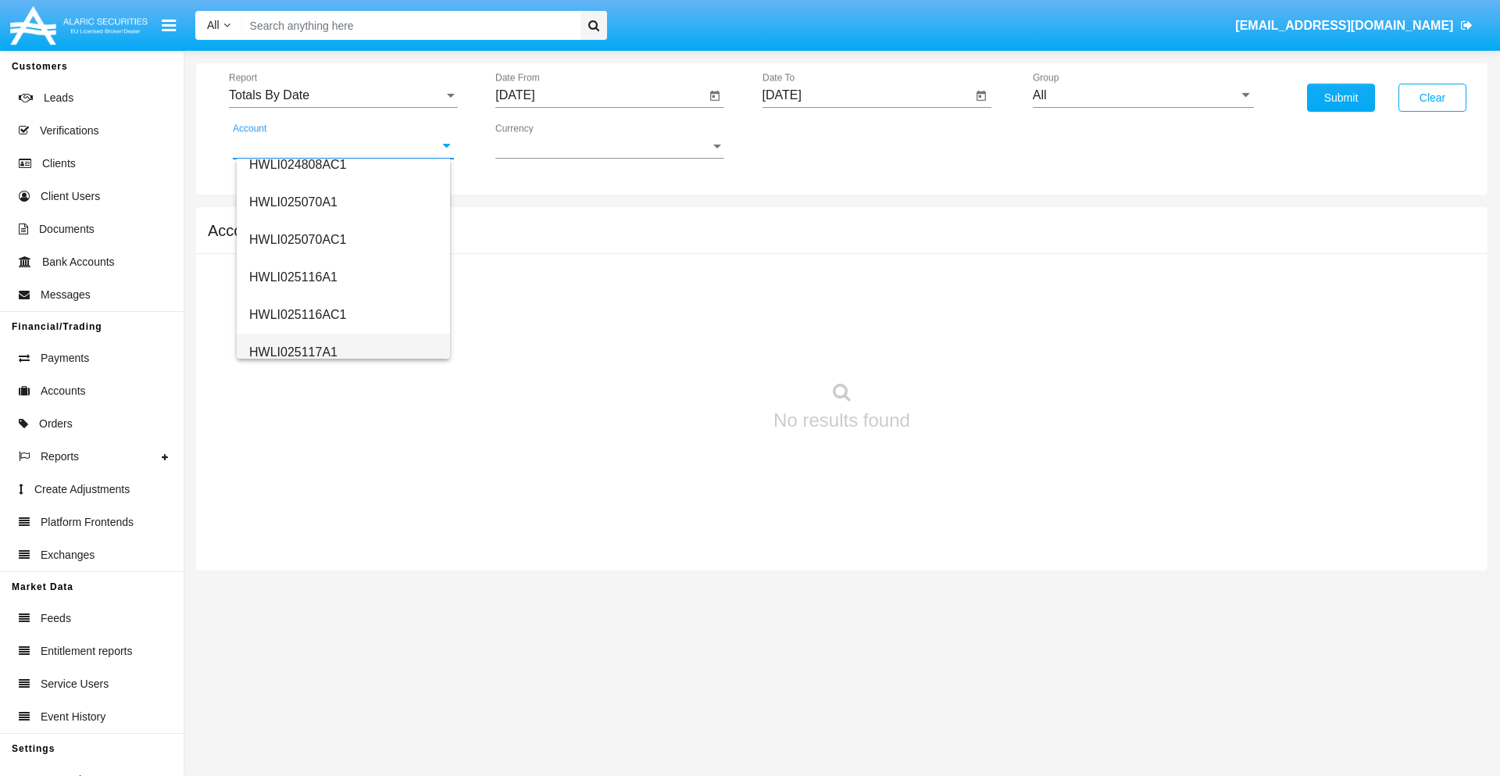
click at [292, 352] on span "HWLI025117A1" at bounding box center [293, 351] width 88 height 13
type input "HWLI025117A1"
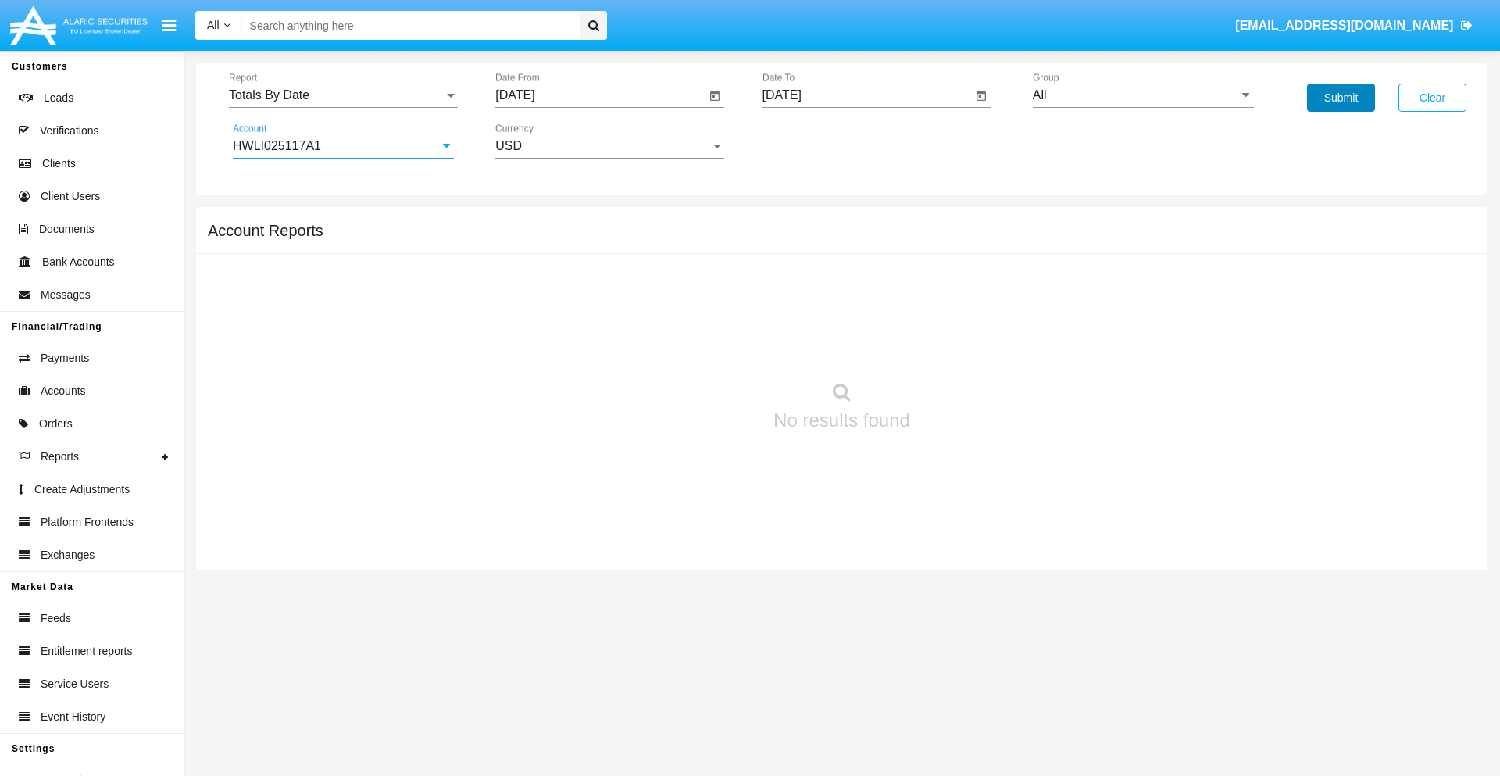
click at [1341, 98] on button "Submit" at bounding box center [1341, 98] width 68 height 28
click at [343, 95] on span "Report" at bounding box center [336, 95] width 215 height 14
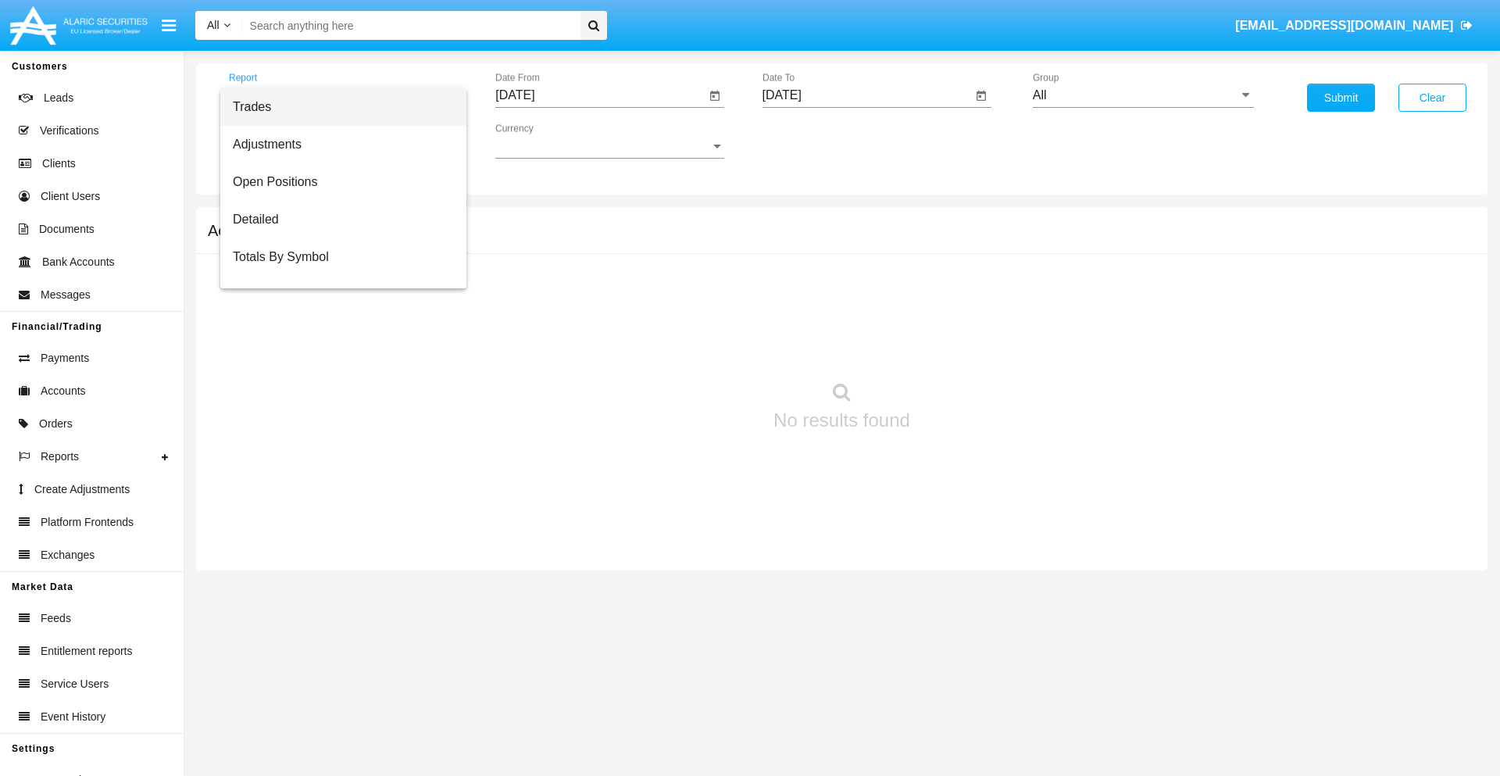
scroll to position [63, 0]
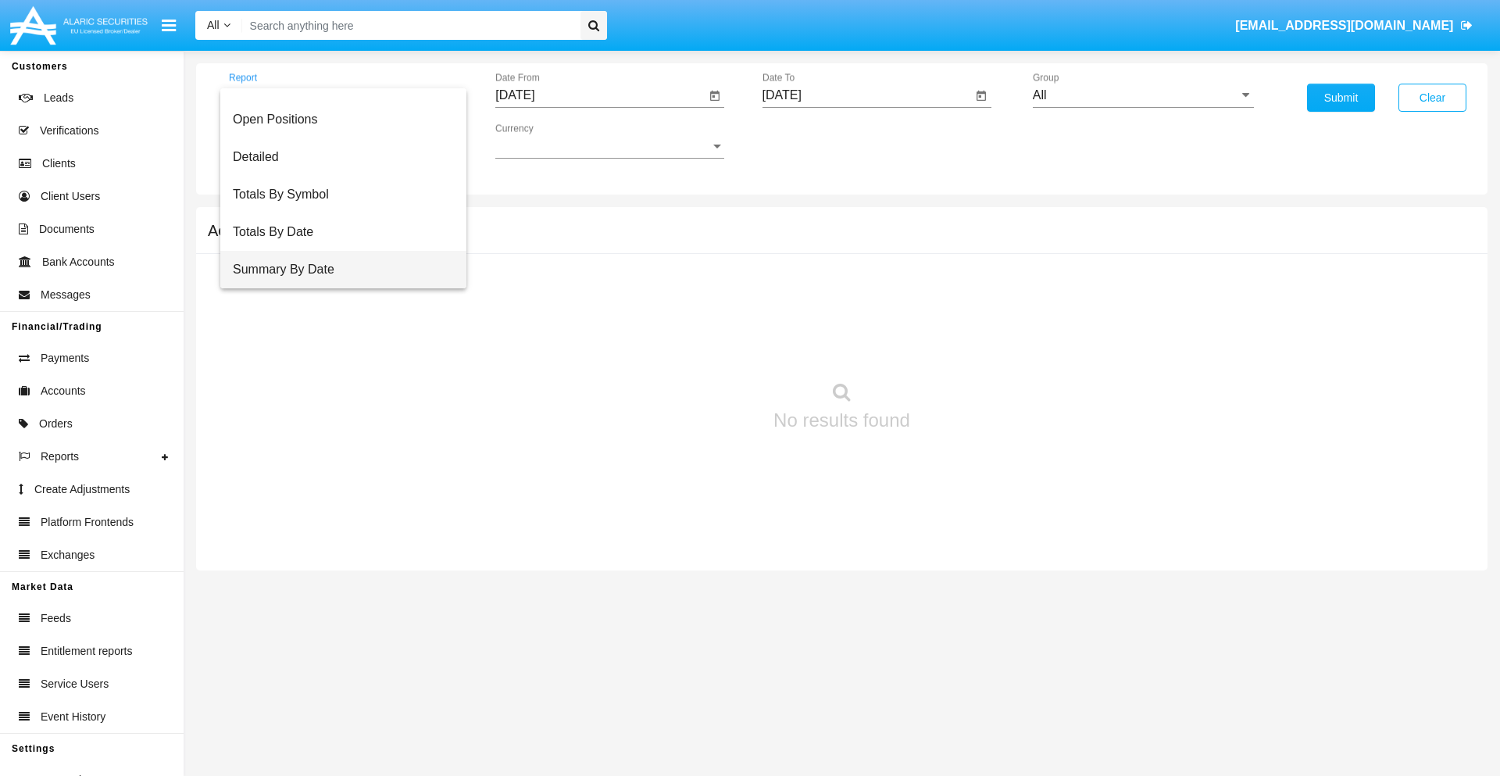
click at [337, 270] on span "Summary By Date" at bounding box center [343, 270] width 221 height 38
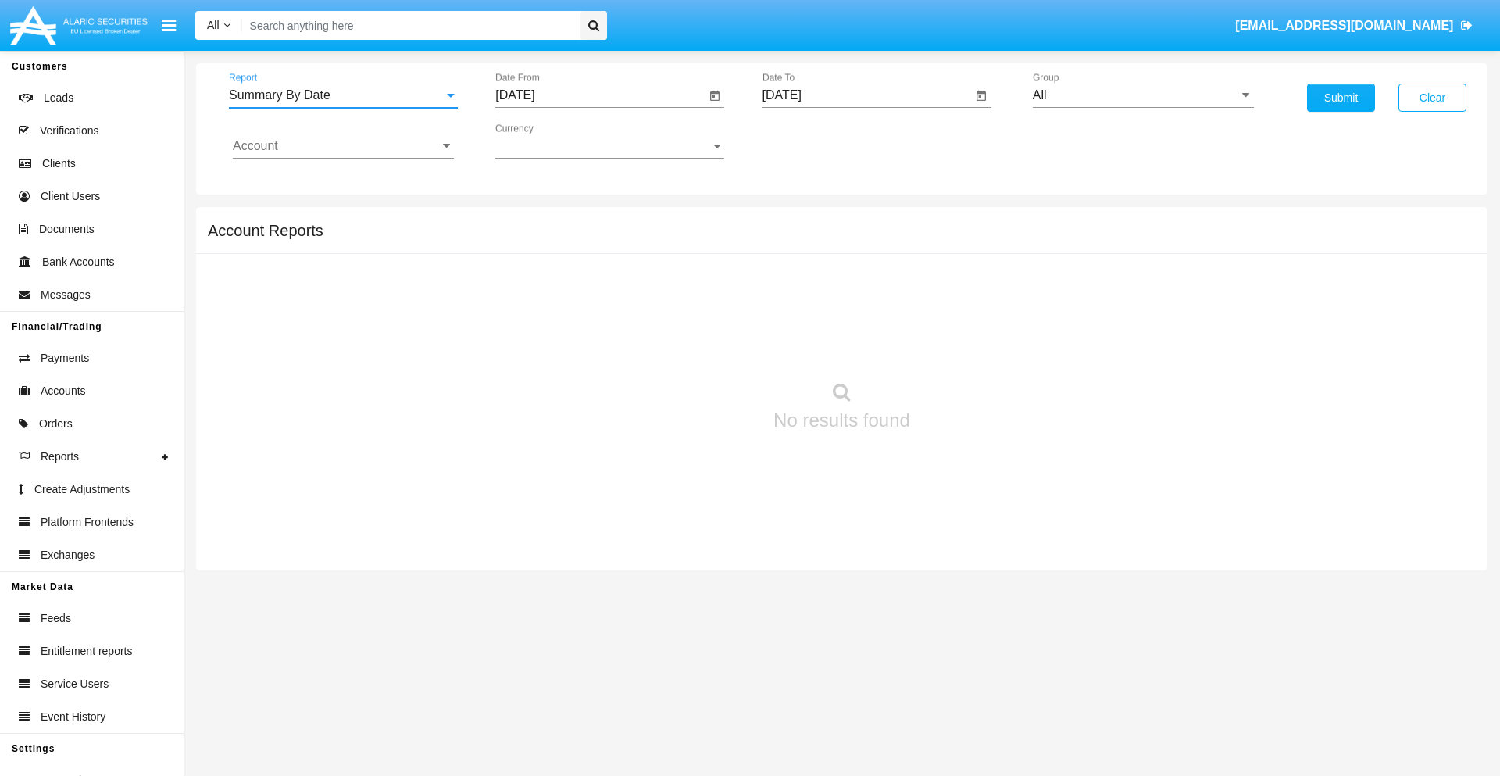
click at [600, 95] on input "[DATE]" at bounding box center [600, 95] width 210 height 14
click at [546, 141] on span "[DATE]" at bounding box center [533, 141] width 34 height 13
click at [588, 314] on div "2019" at bounding box center [587, 314] width 49 height 28
click at [533, 220] on div "JAN" at bounding box center [533, 220] width 49 height 28
click at [584, 239] on div "1" at bounding box center [584, 240] width 28 height 28
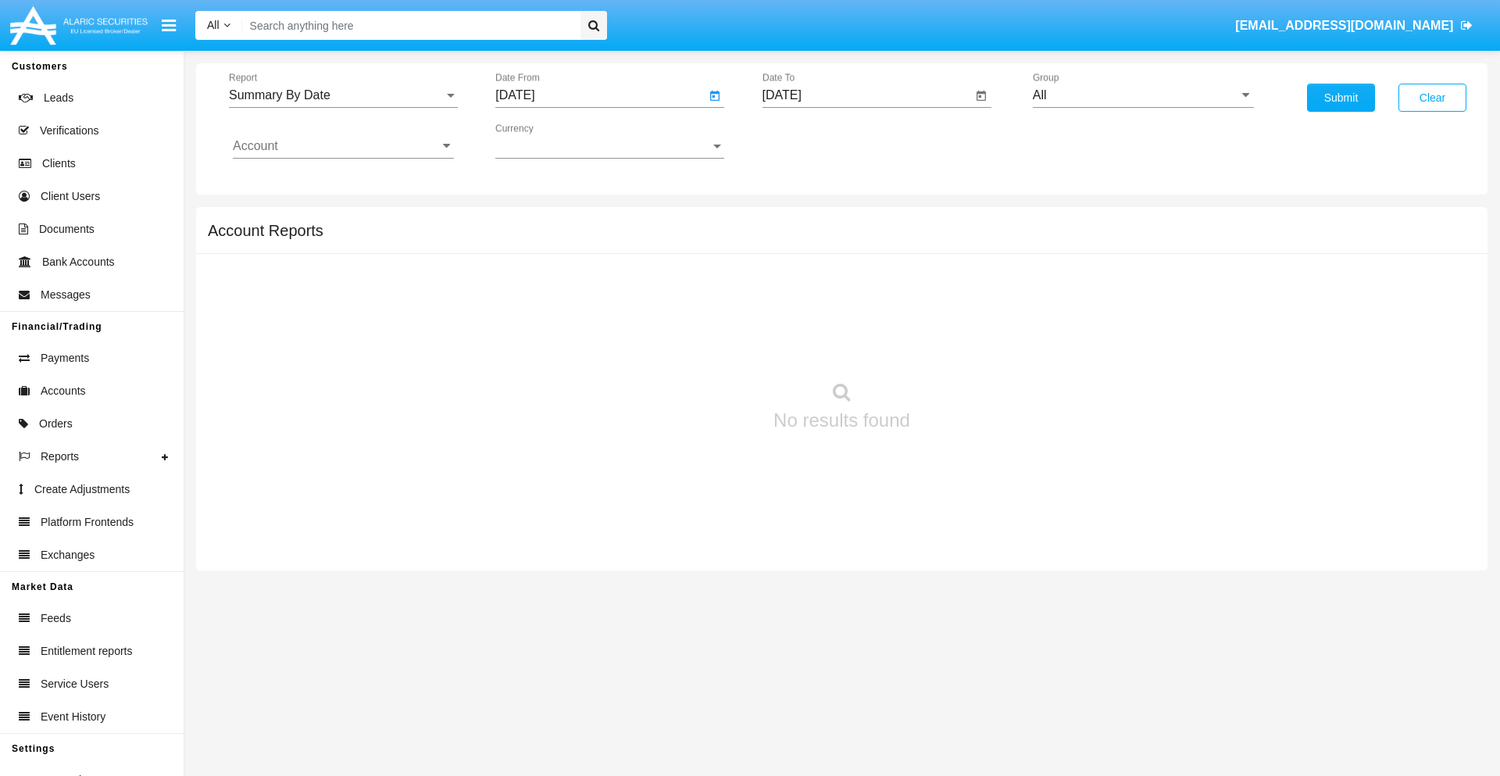
type input "[DATE]"
click at [867, 95] on input "[DATE]" at bounding box center [868, 95] width 210 height 14
click at [813, 141] on span "[DATE]" at bounding box center [800, 141] width 34 height 13
click at [854, 314] on div "2019" at bounding box center [854, 314] width 49 height 28
click at [799, 220] on div "JAN" at bounding box center [799, 220] width 49 height 28
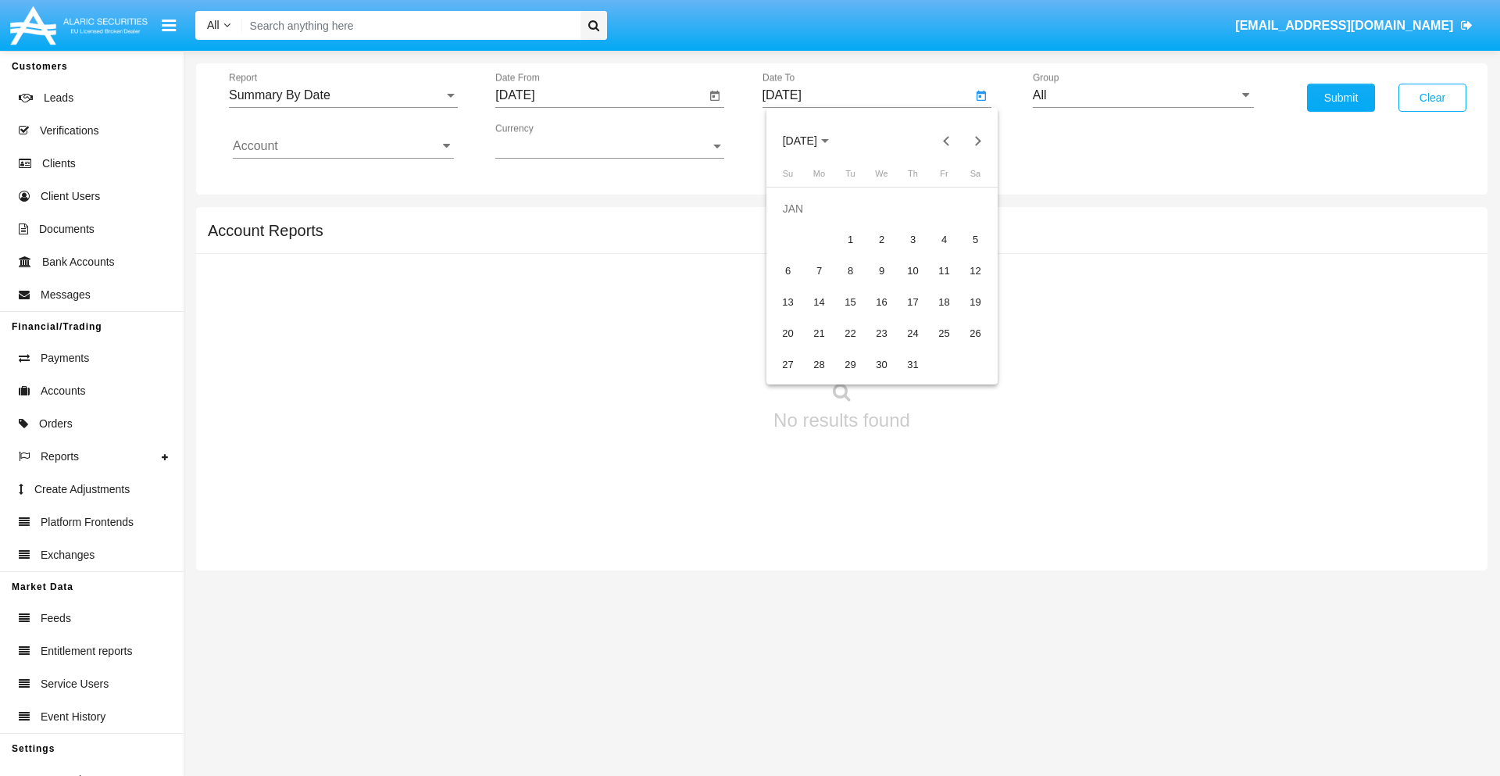
click at [850, 239] on div "1" at bounding box center [851, 240] width 28 height 28
type input "[DATE]"
click at [343, 146] on input "Account" at bounding box center [343, 146] width 221 height 14
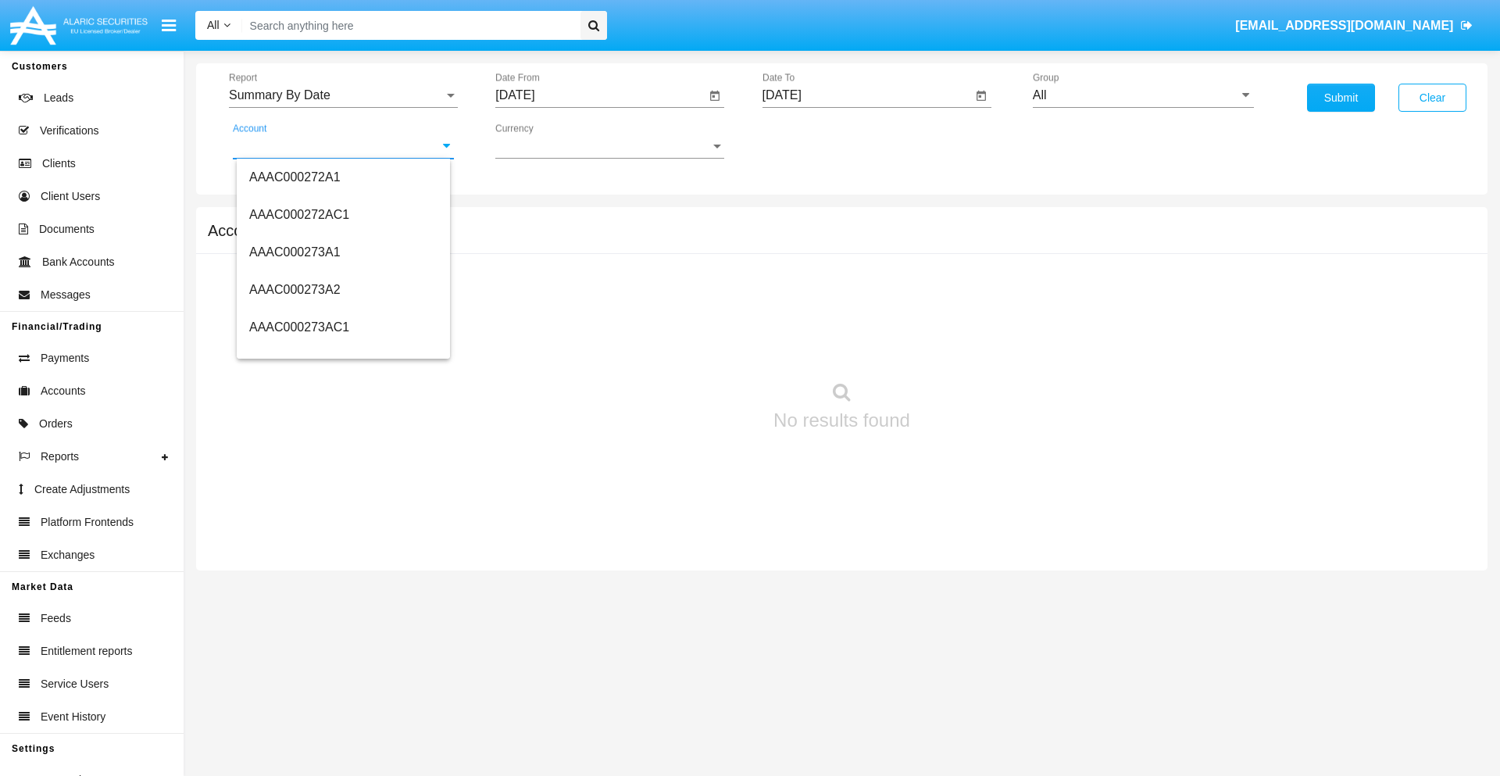
scroll to position [164986, 0]
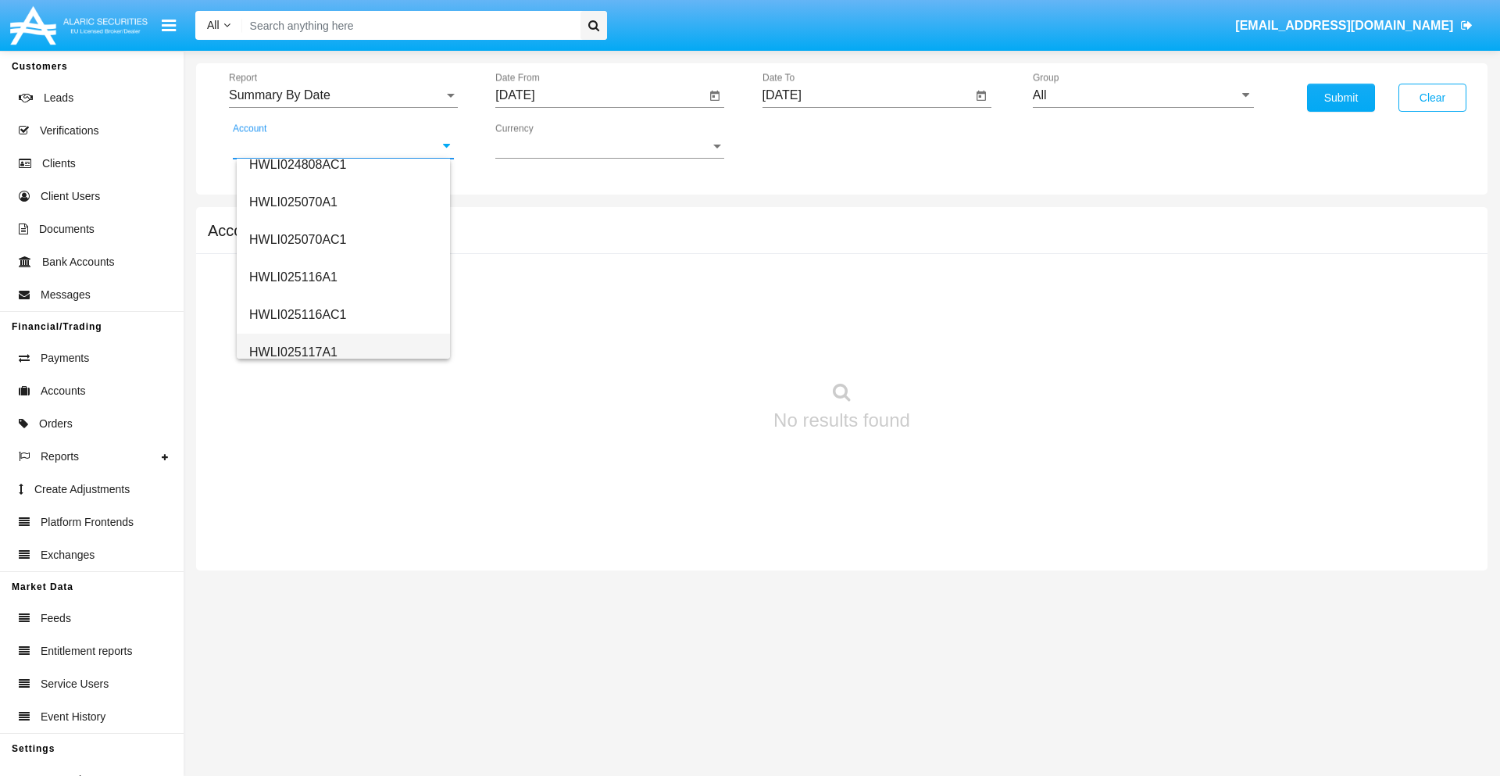
click at [292, 352] on span "HWLI025117A1" at bounding box center [293, 351] width 88 height 13
type input "HWLI025117A1"
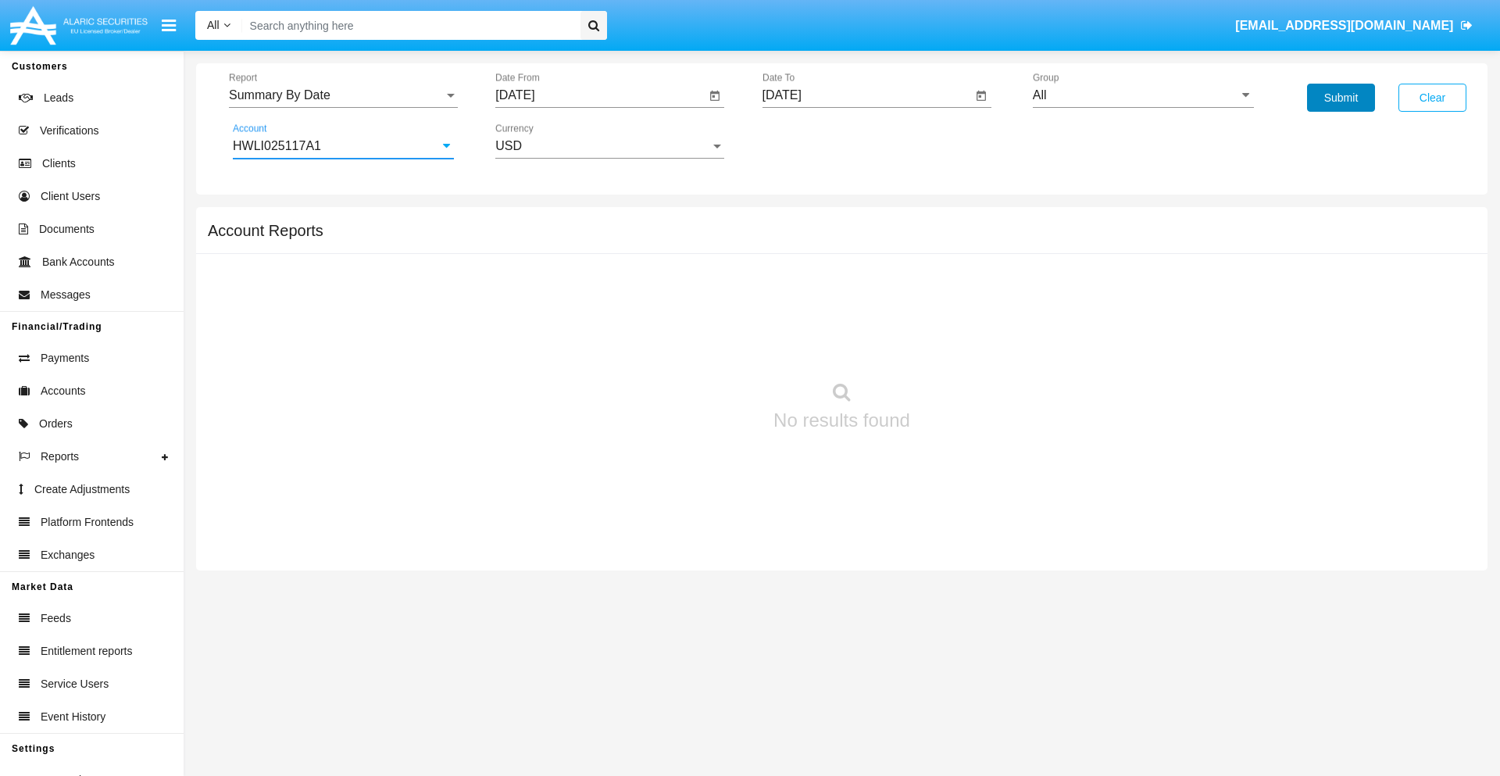
click at [1341, 98] on button "Submit" at bounding box center [1341, 98] width 68 height 28
click at [343, 95] on span "Report" at bounding box center [336, 95] width 215 height 14
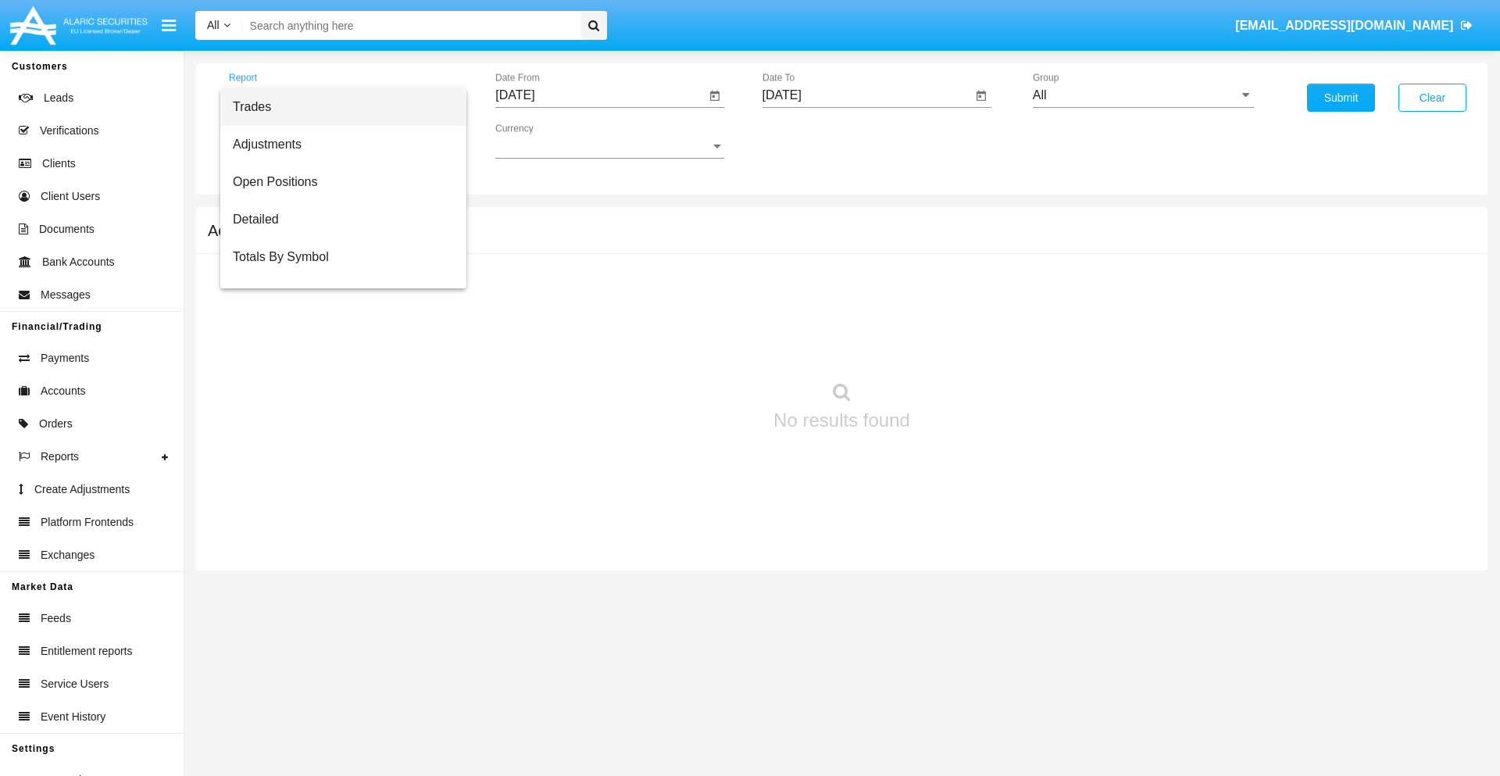
scroll to position [100, 0]
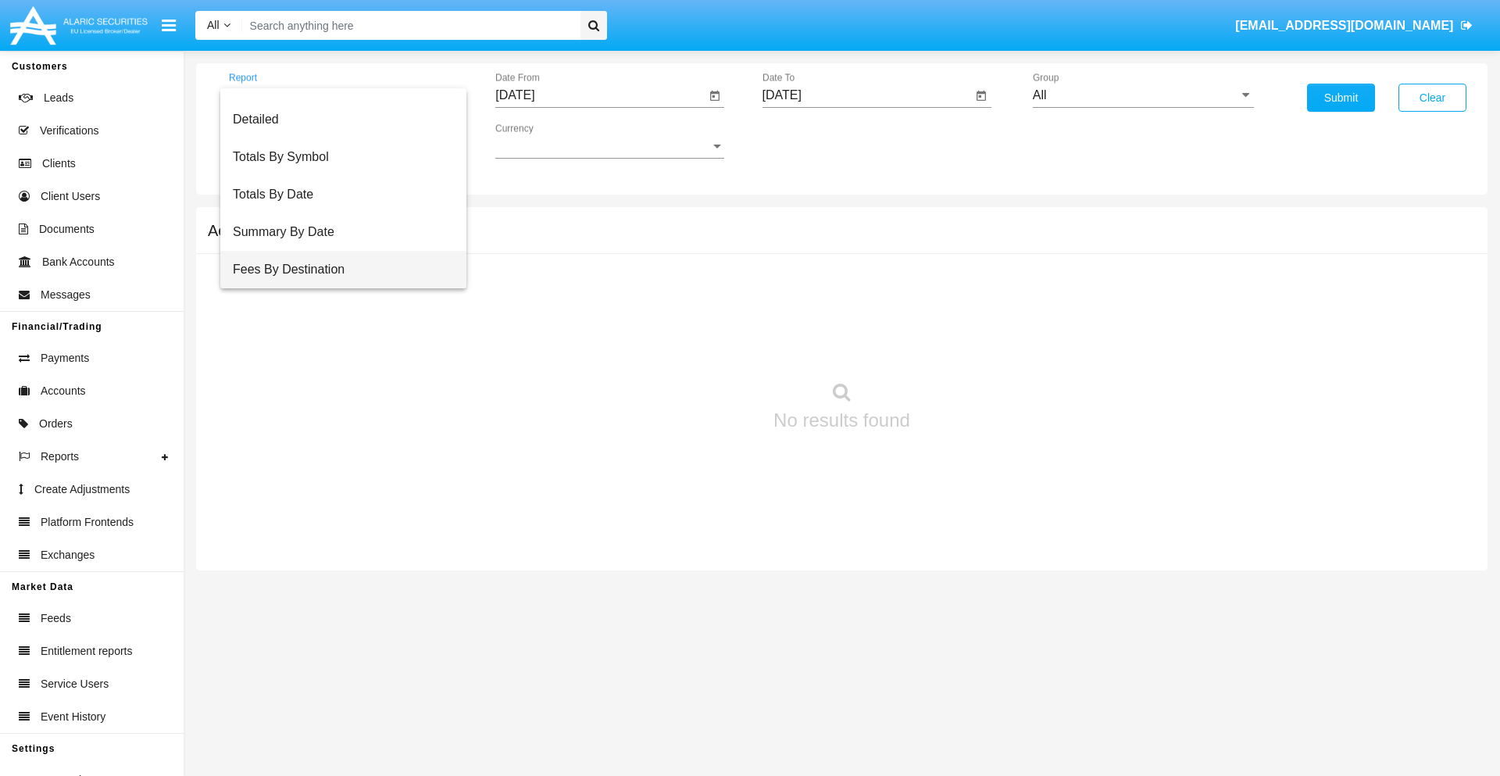
click at [337, 270] on span "Fees By Destination" at bounding box center [343, 270] width 221 height 38
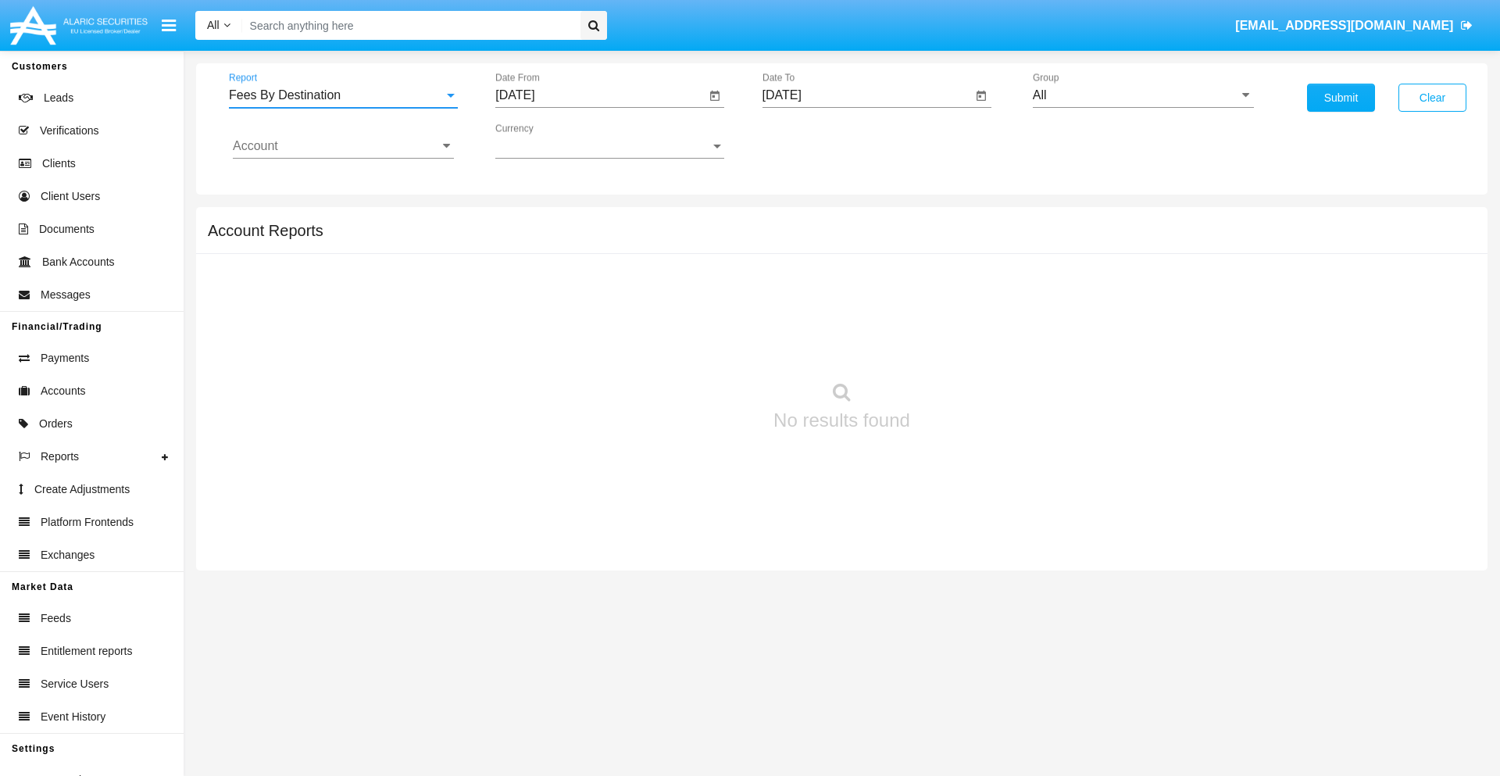
click at [600, 95] on input "[DATE]" at bounding box center [600, 95] width 210 height 14
click at [546, 141] on span "[DATE]" at bounding box center [533, 141] width 34 height 13
click at [588, 314] on div "2019" at bounding box center [587, 314] width 49 height 28
click at [533, 220] on div "JAN" at bounding box center [533, 220] width 49 height 28
click at [584, 239] on div "1" at bounding box center [584, 240] width 28 height 28
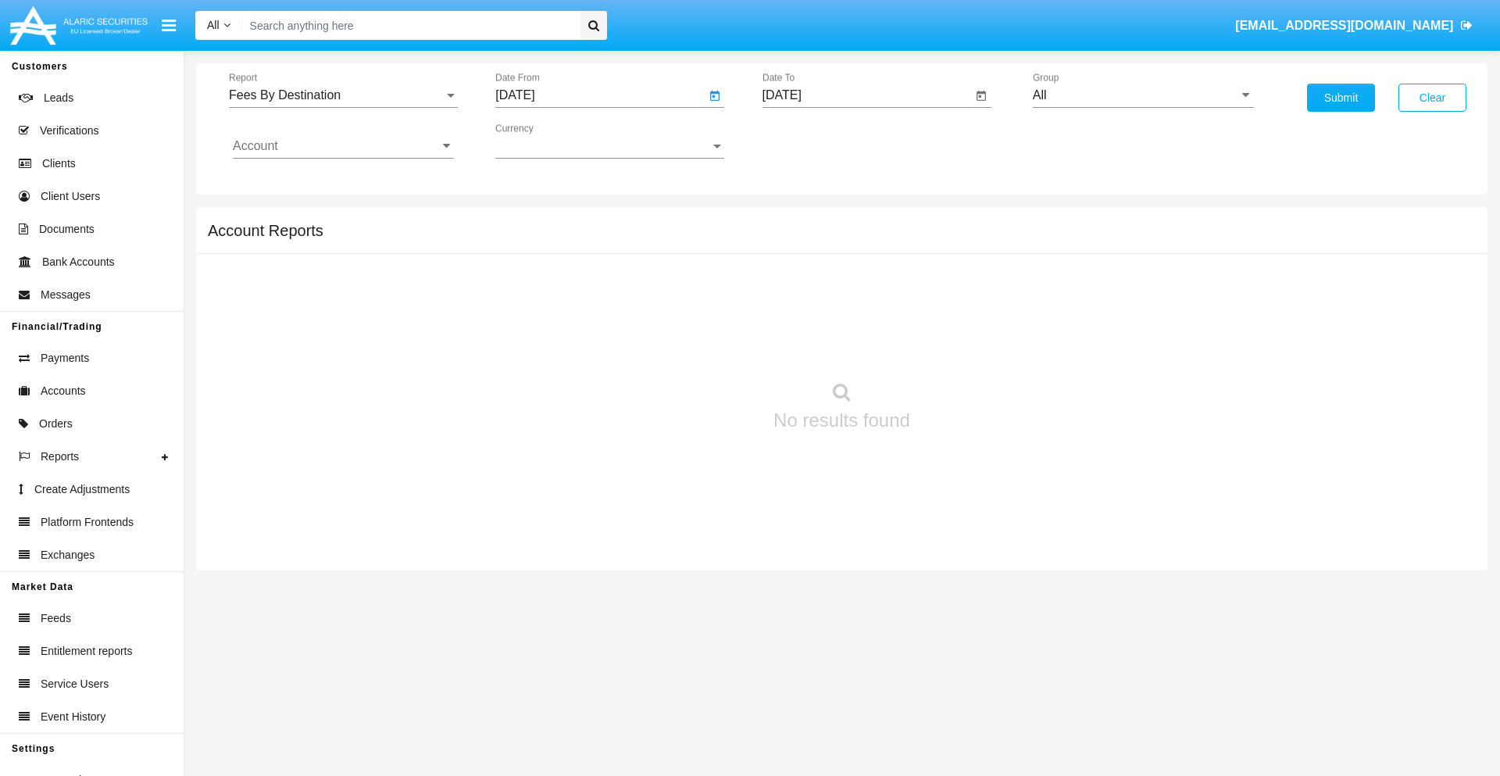
type input "[DATE]"
click at [867, 95] on input "[DATE]" at bounding box center [868, 95] width 210 height 14
click at [813, 141] on span "[DATE]" at bounding box center [800, 141] width 34 height 13
click at [854, 314] on div "2019" at bounding box center [854, 314] width 49 height 28
click at [799, 220] on div "JAN" at bounding box center [799, 220] width 49 height 28
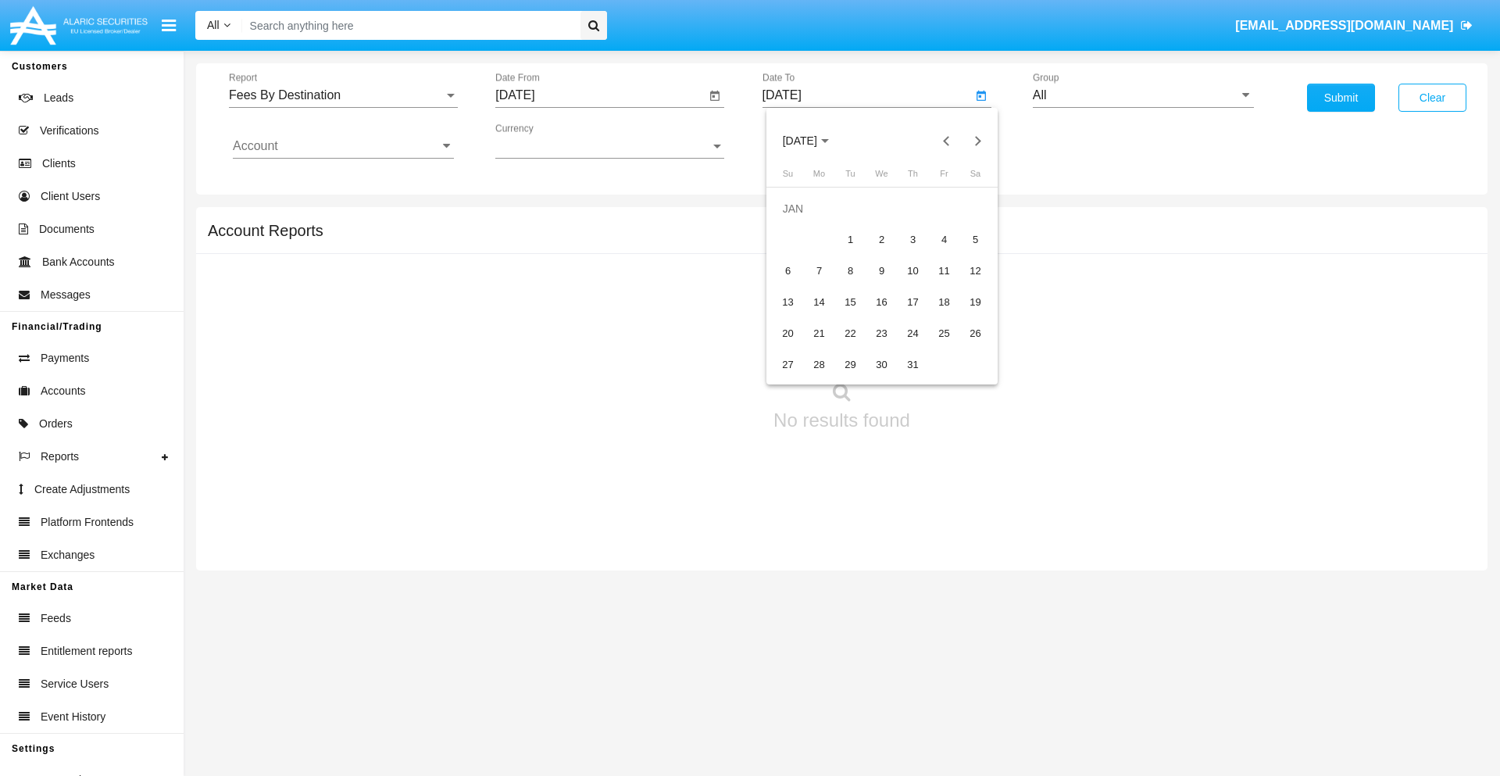
click at [850, 239] on div "1" at bounding box center [851, 240] width 28 height 28
type input "[DATE]"
click at [343, 146] on input "Account" at bounding box center [343, 146] width 221 height 14
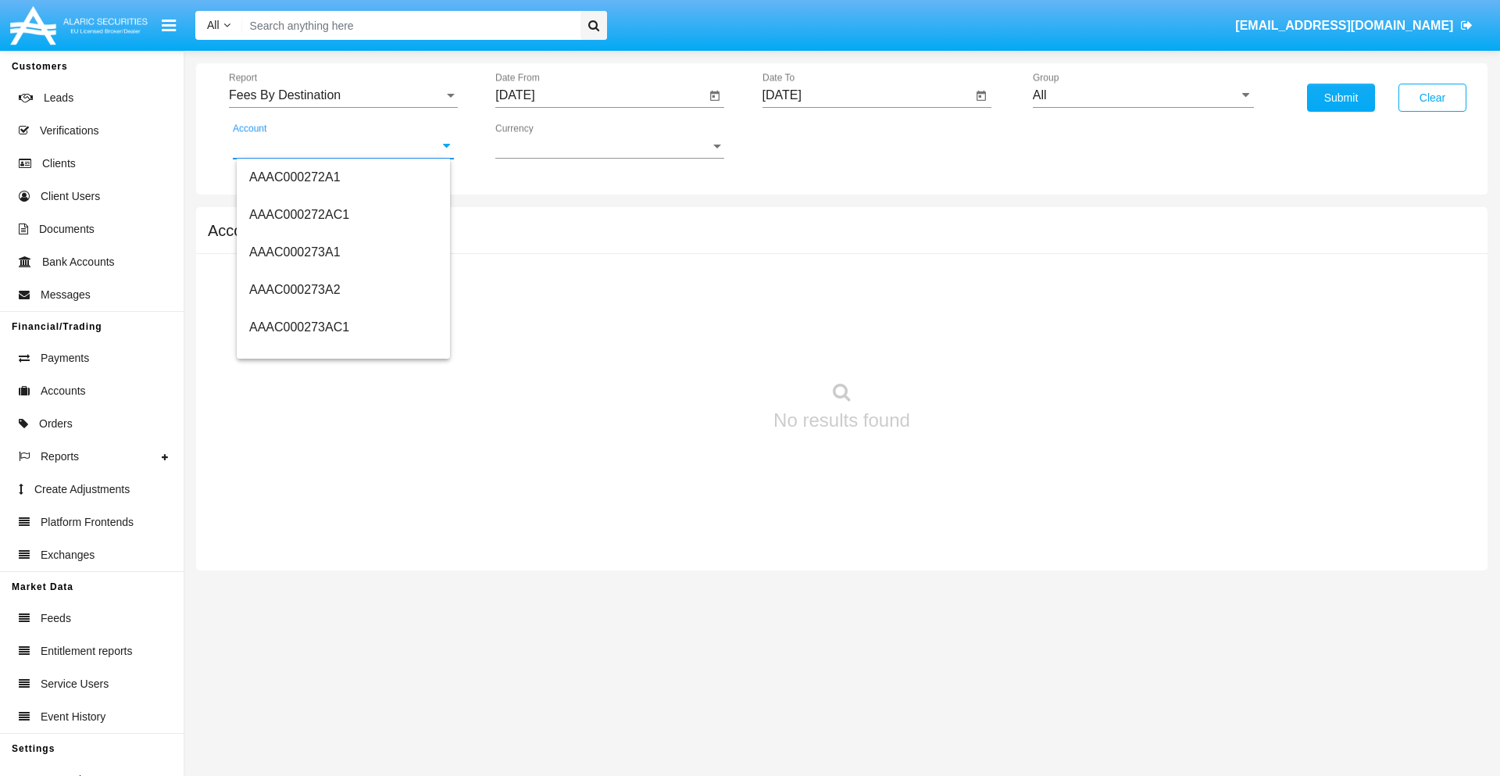
scroll to position [164986, 0]
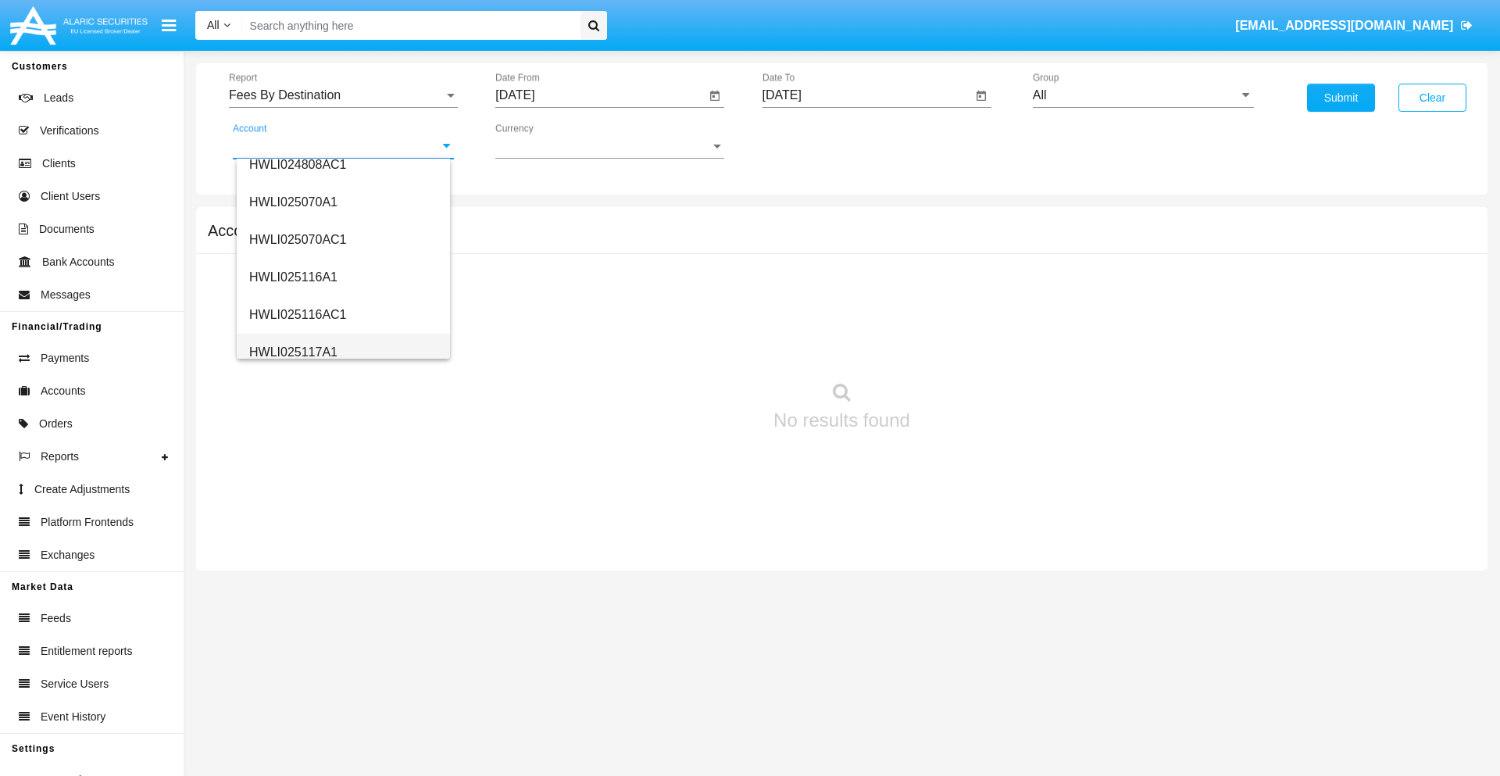
click at [292, 352] on span "HWLI025117A1" at bounding box center [293, 351] width 88 height 13
type input "HWLI025117A1"
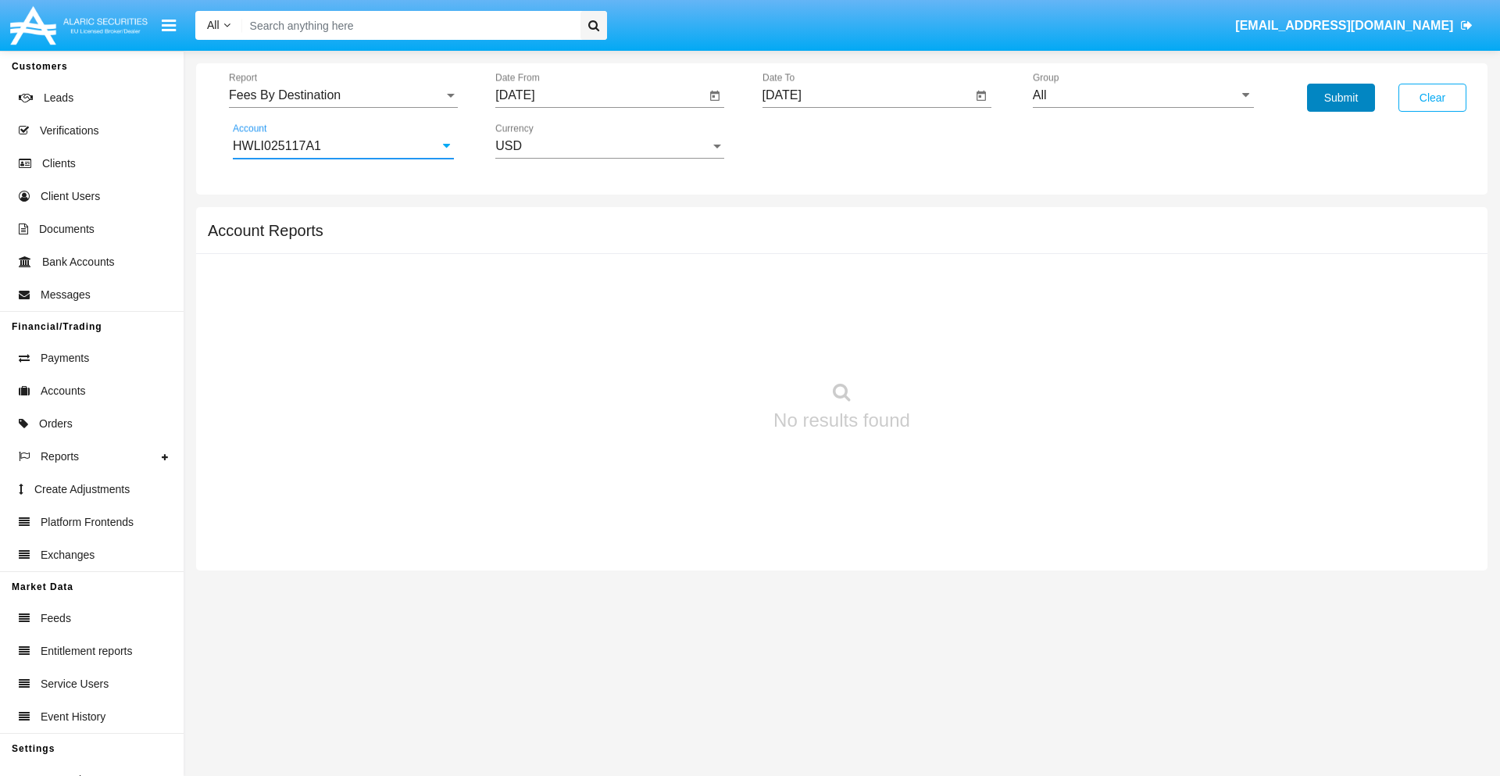
click at [1341, 98] on button "Submit" at bounding box center [1341, 98] width 68 height 28
click at [343, 95] on span "Report" at bounding box center [336, 95] width 215 height 14
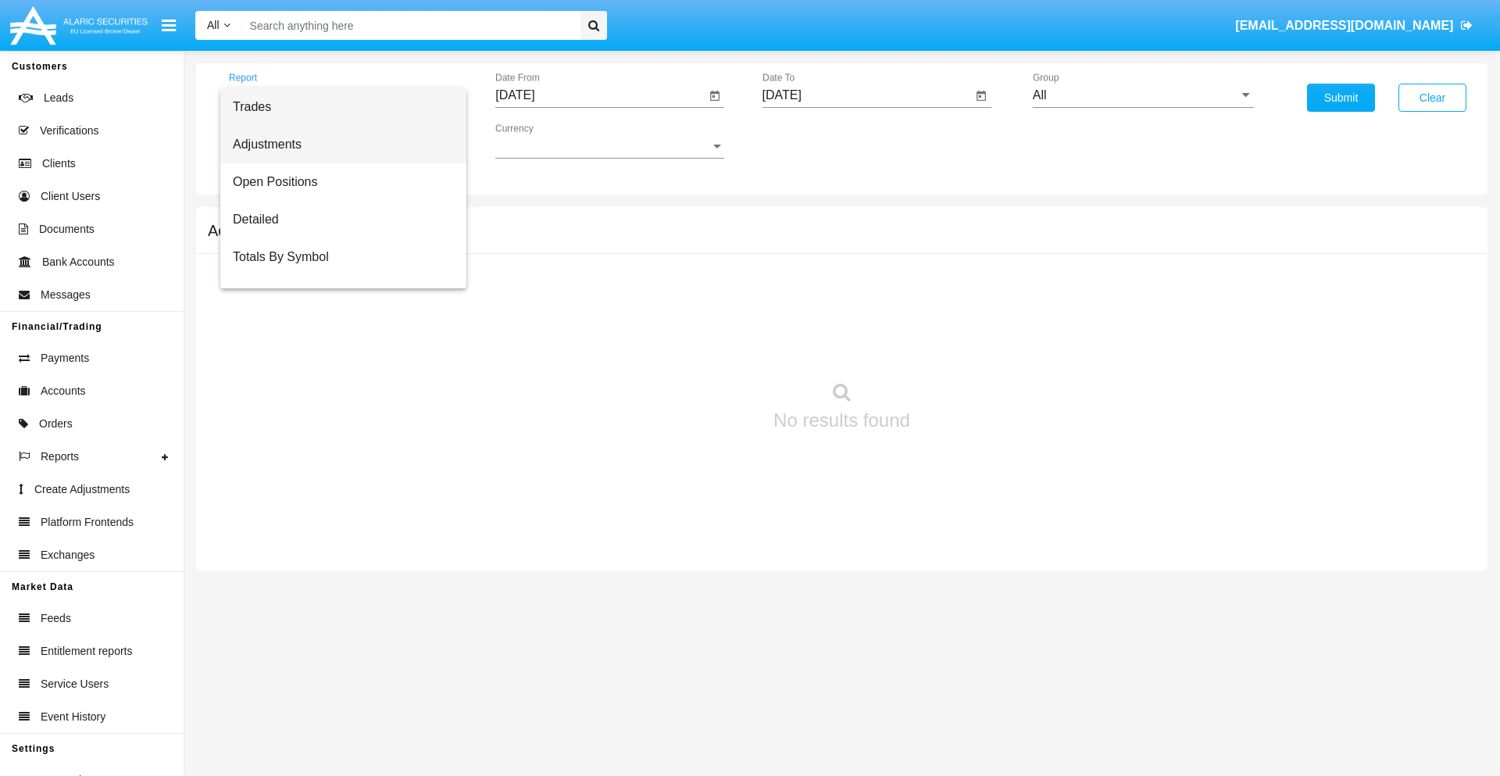
click at [337, 145] on span "Adjustments" at bounding box center [343, 145] width 221 height 38
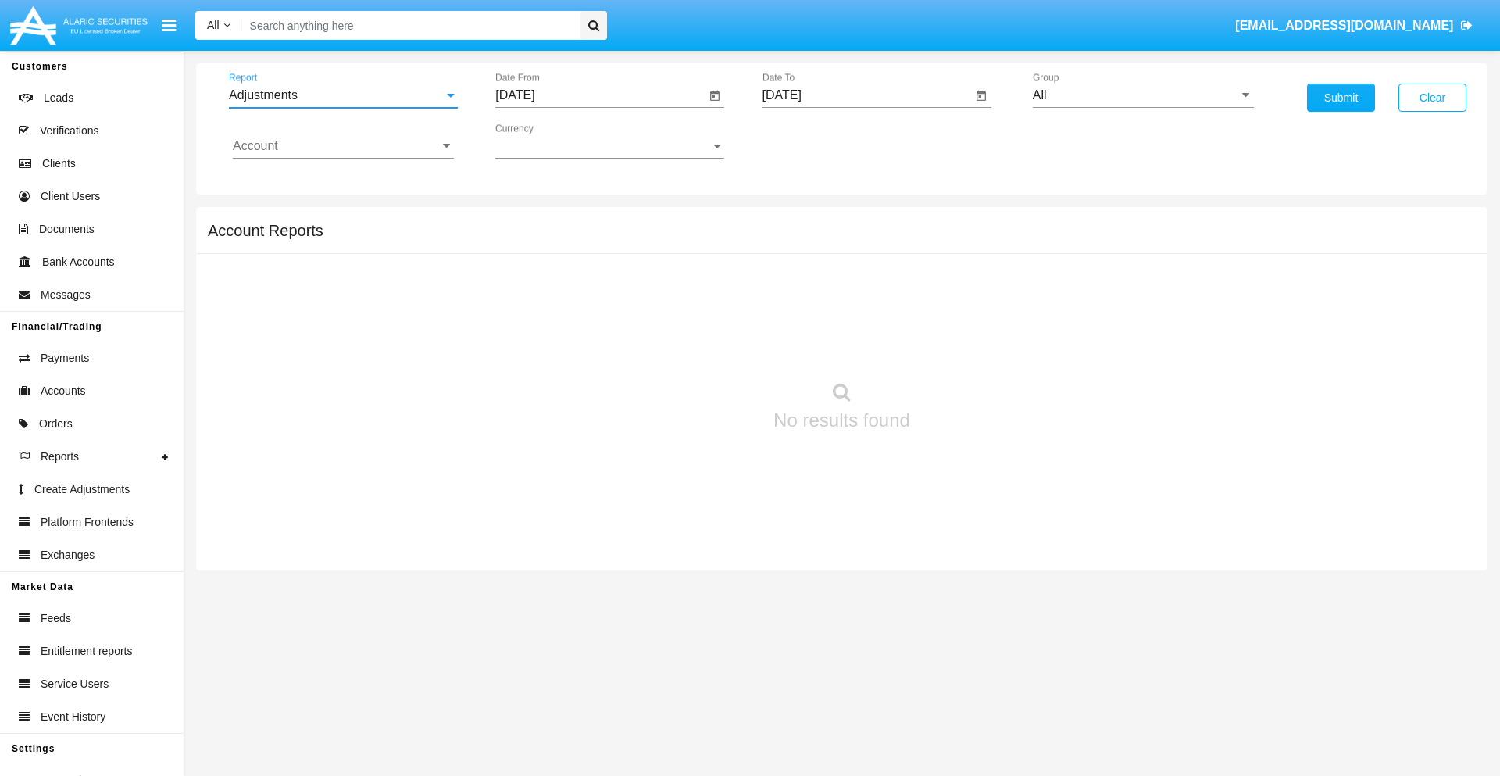
click at [600, 95] on input "[DATE]" at bounding box center [600, 95] width 210 height 14
click at [546, 141] on span "[DATE]" at bounding box center [533, 141] width 34 height 13
click at [697, 345] on div "2025" at bounding box center [697, 345] width 49 height 28
click at [697, 252] on div "AUG" at bounding box center [697, 252] width 49 height 28
click at [521, 239] on div "3" at bounding box center [521, 240] width 28 height 28
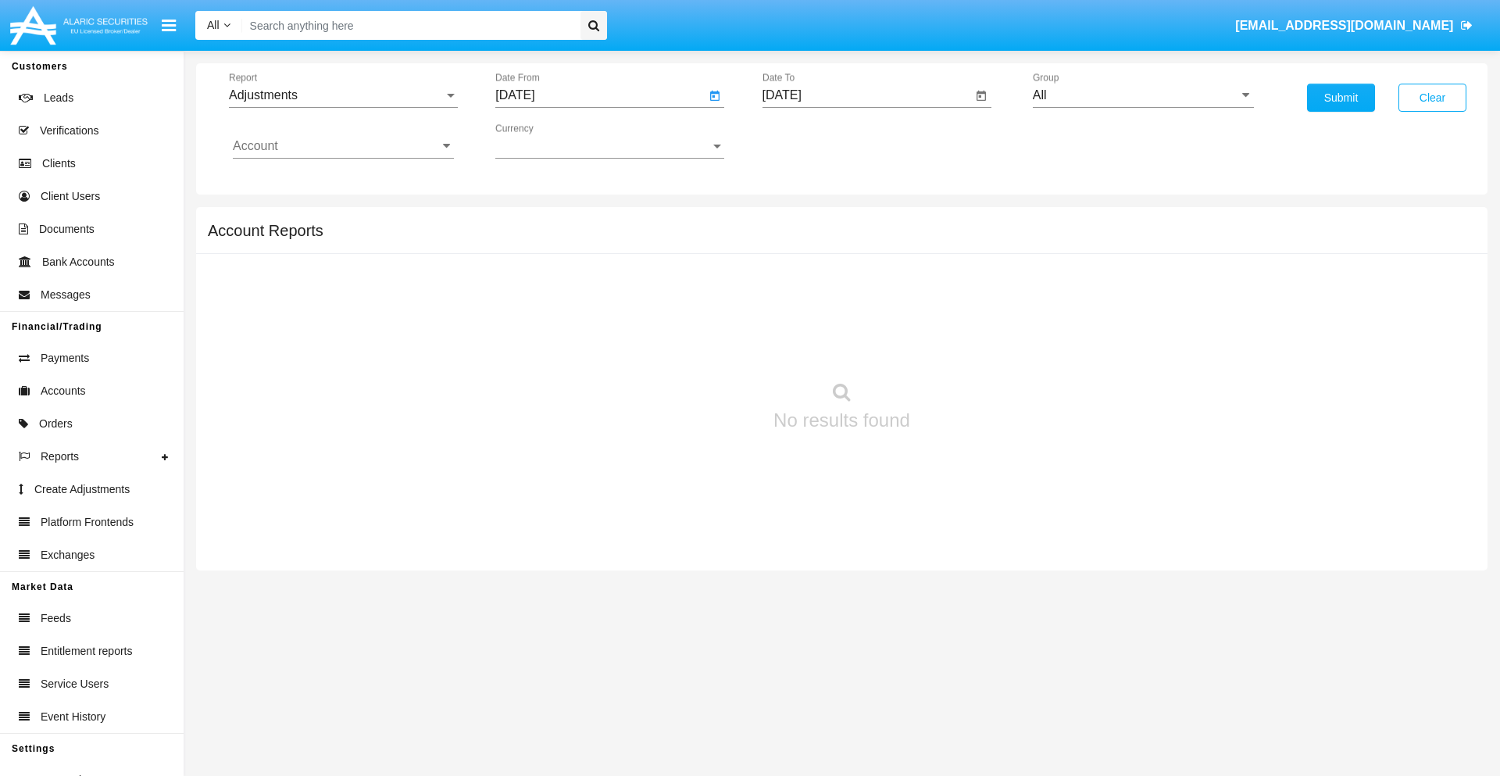
type input "[DATE]"
click at [867, 95] on input "[DATE]" at bounding box center [868, 95] width 210 height 14
click at [813, 141] on span "[DATE]" at bounding box center [800, 141] width 34 height 13
click at [964, 345] on div "2025" at bounding box center [963, 345] width 49 height 28
click at [799, 283] on div "SEP" at bounding box center [799, 283] width 49 height 28
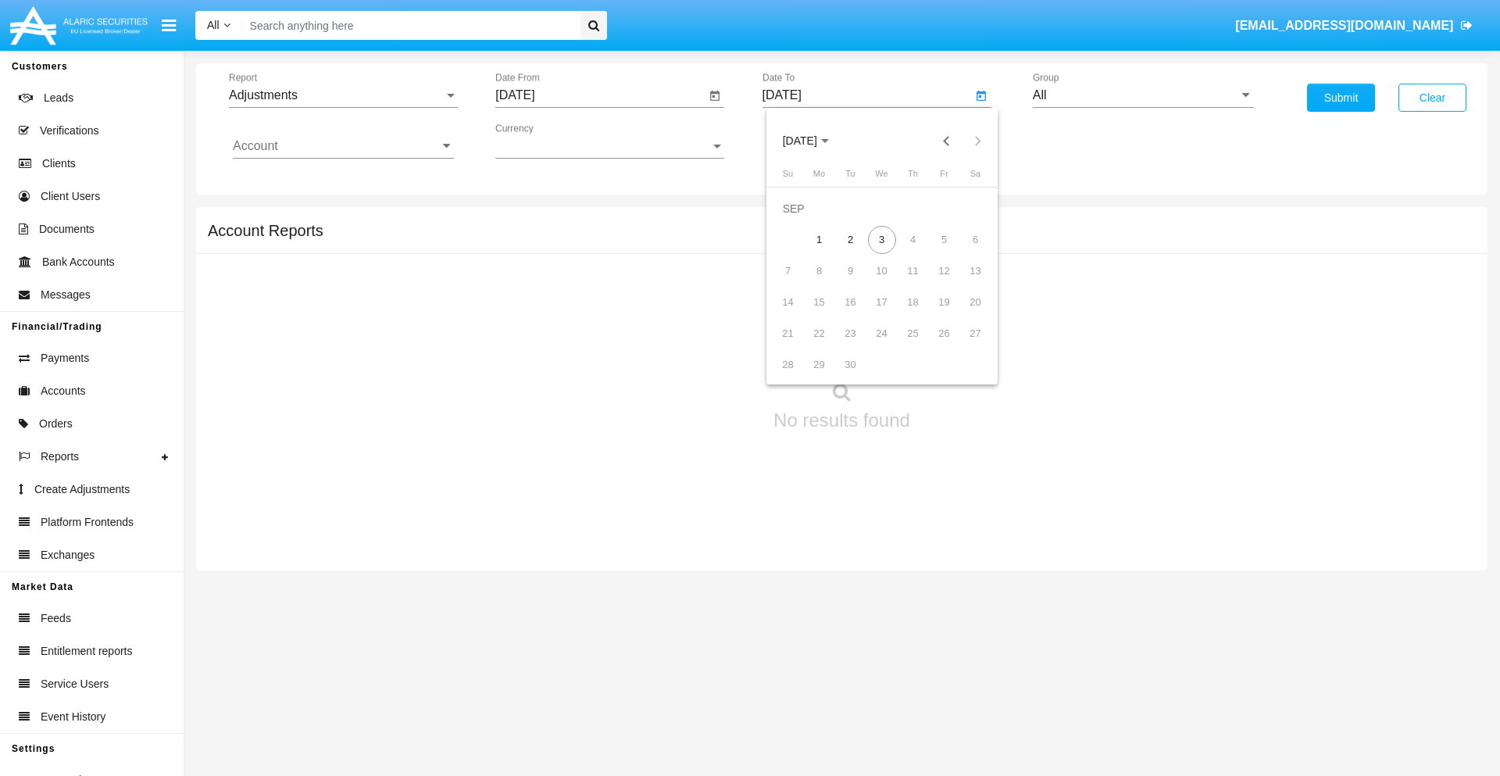
click at [882, 239] on div "3" at bounding box center [882, 240] width 28 height 28
type input "[DATE]"
click at [1143, 95] on input "All" at bounding box center [1143, 95] width 221 height 14
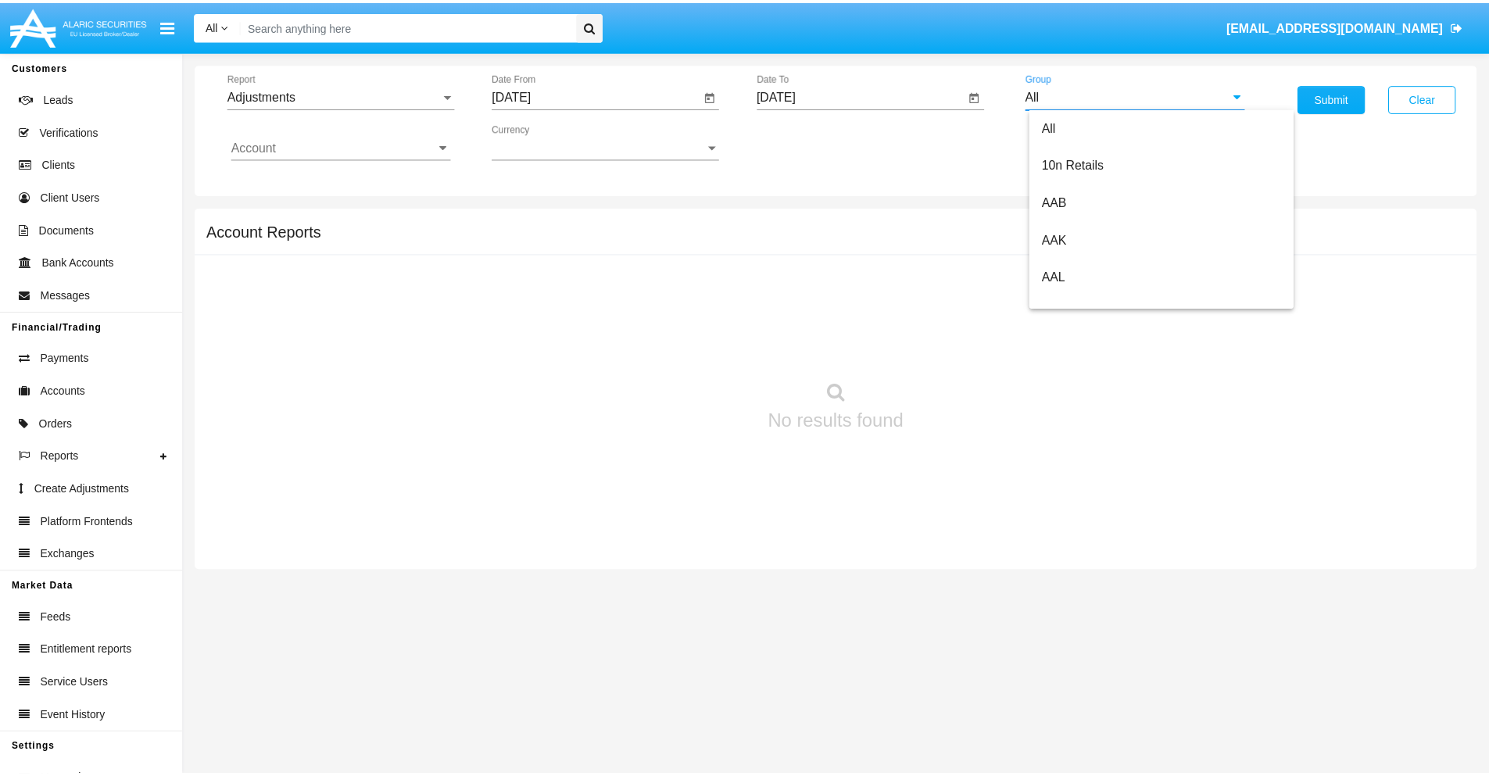
scroll to position [350, 0]
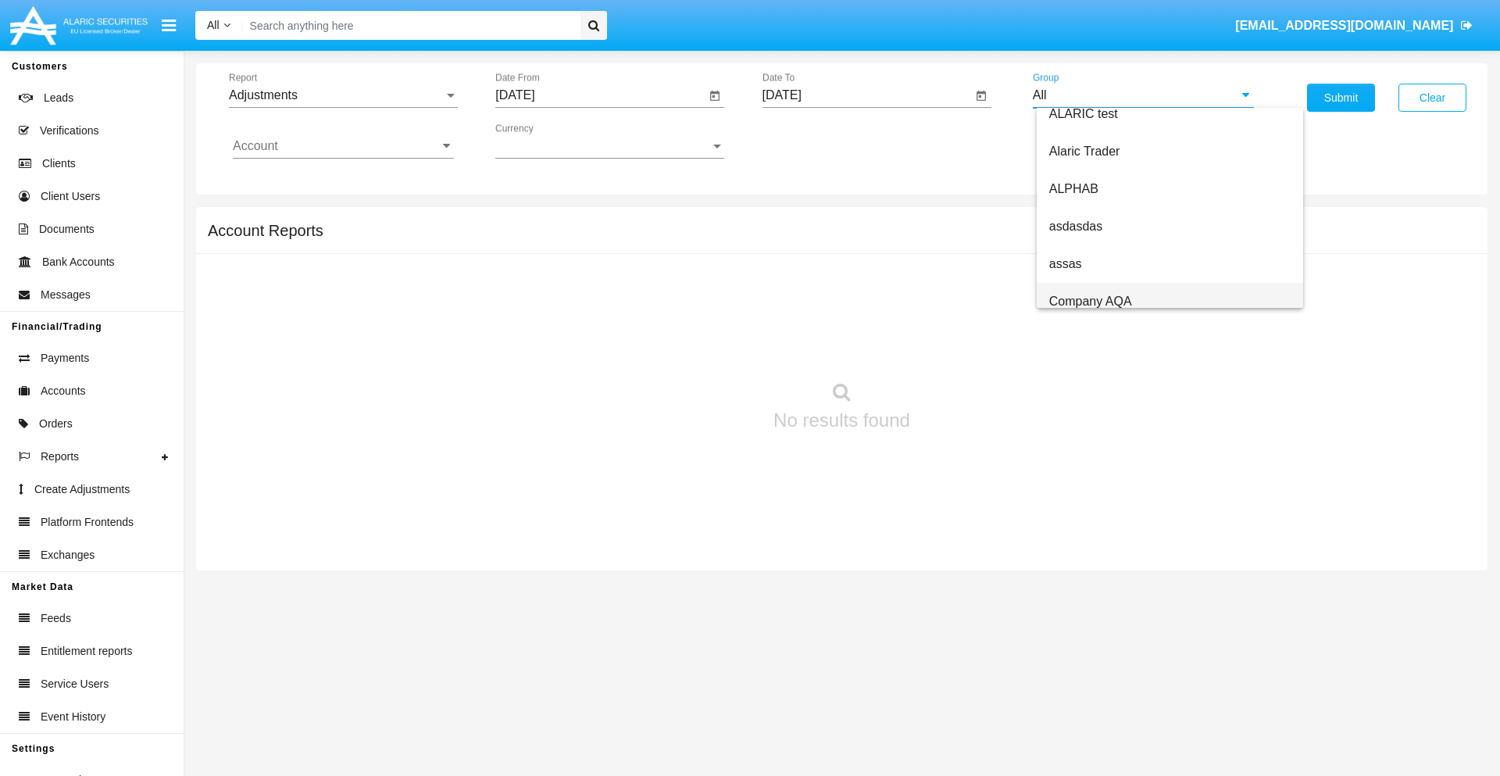
click at [1090, 301] on span "Company AQA" at bounding box center [1091, 301] width 83 height 13
type input "Company AQA"
click at [343, 146] on input "Account" at bounding box center [343, 146] width 221 height 14
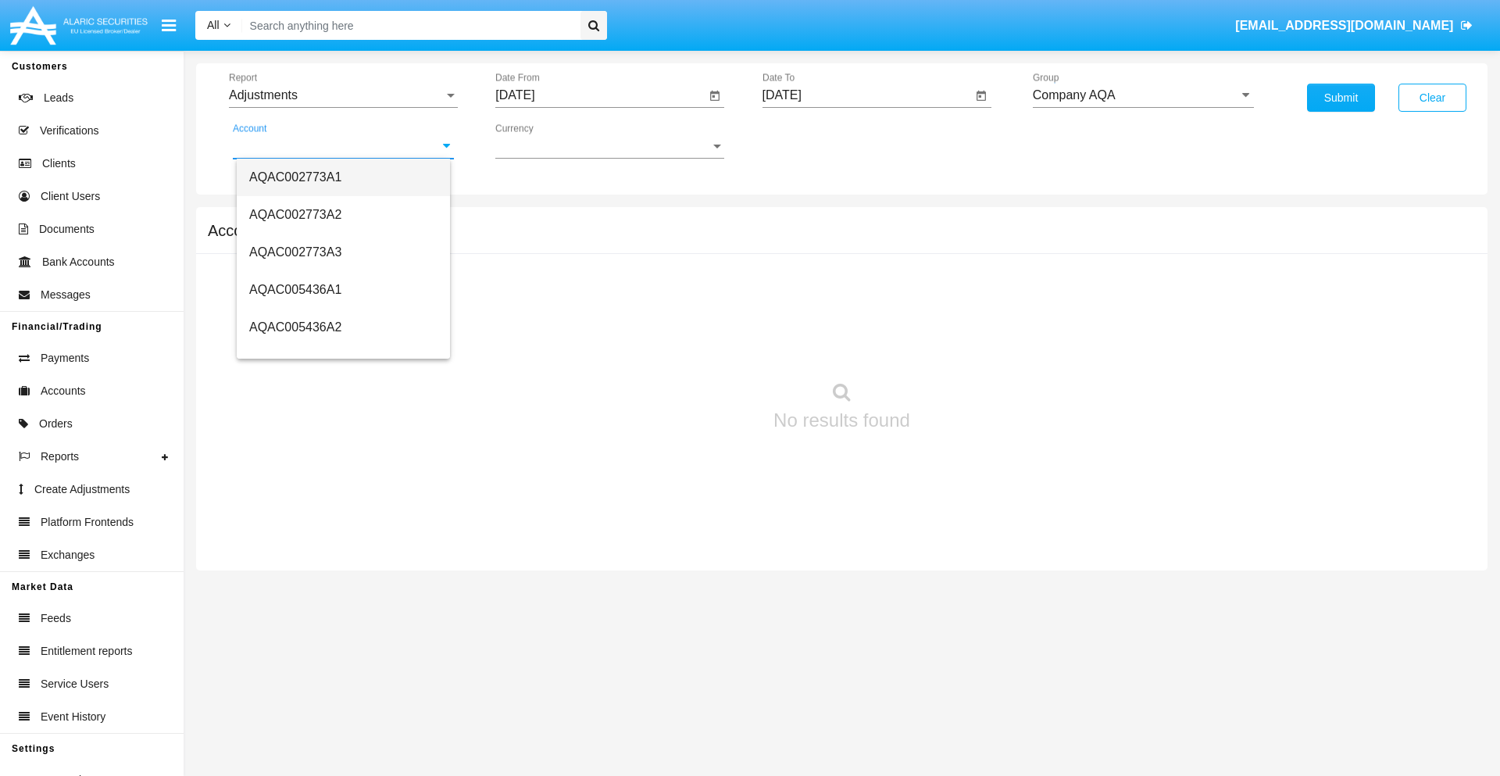
click at [295, 177] on span "AQAC002773A1" at bounding box center [295, 176] width 92 height 13
type input "AQAC002773A1"
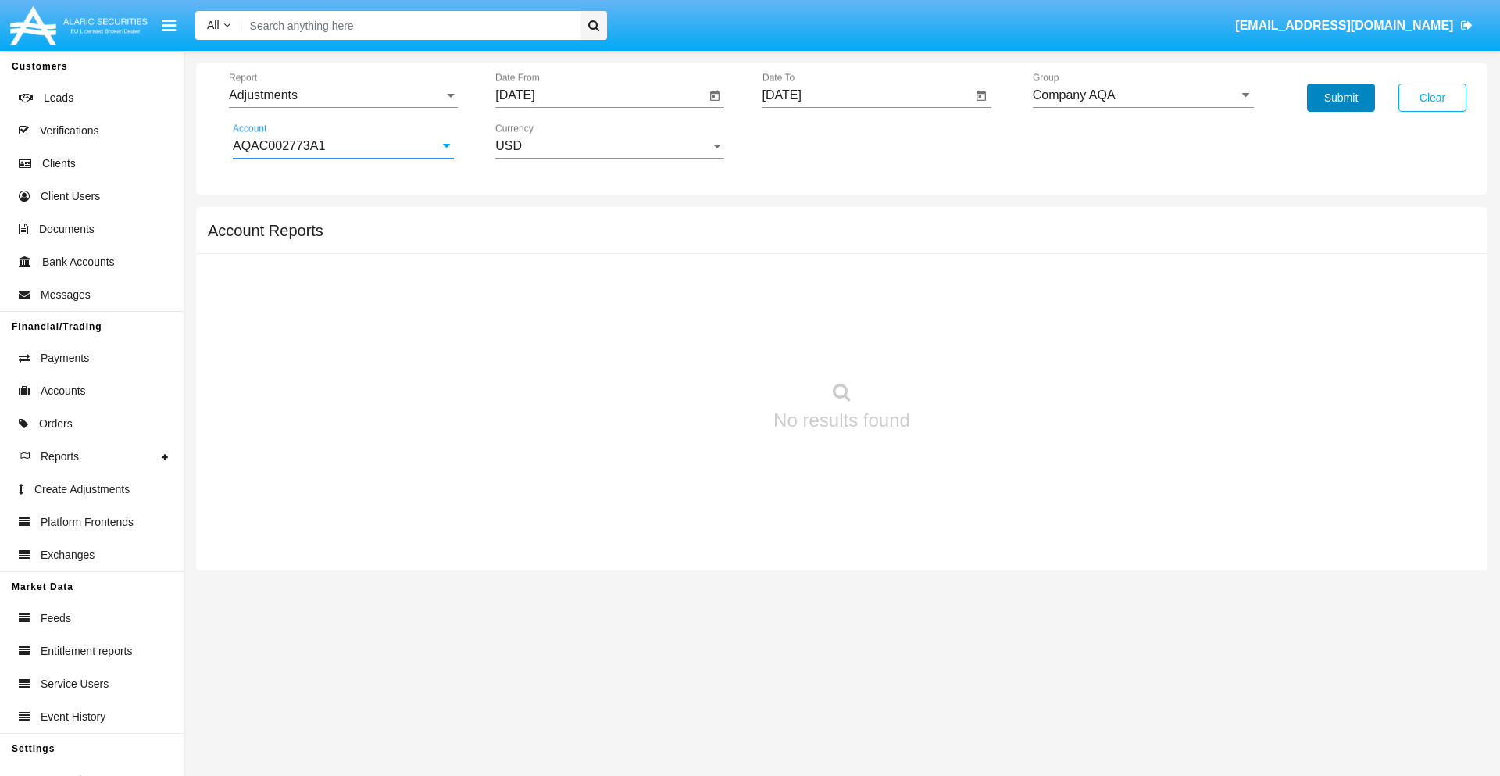
click at [1341, 98] on button "Submit" at bounding box center [1341, 98] width 68 height 28
click at [343, 95] on span "Report" at bounding box center [336, 95] width 215 height 14
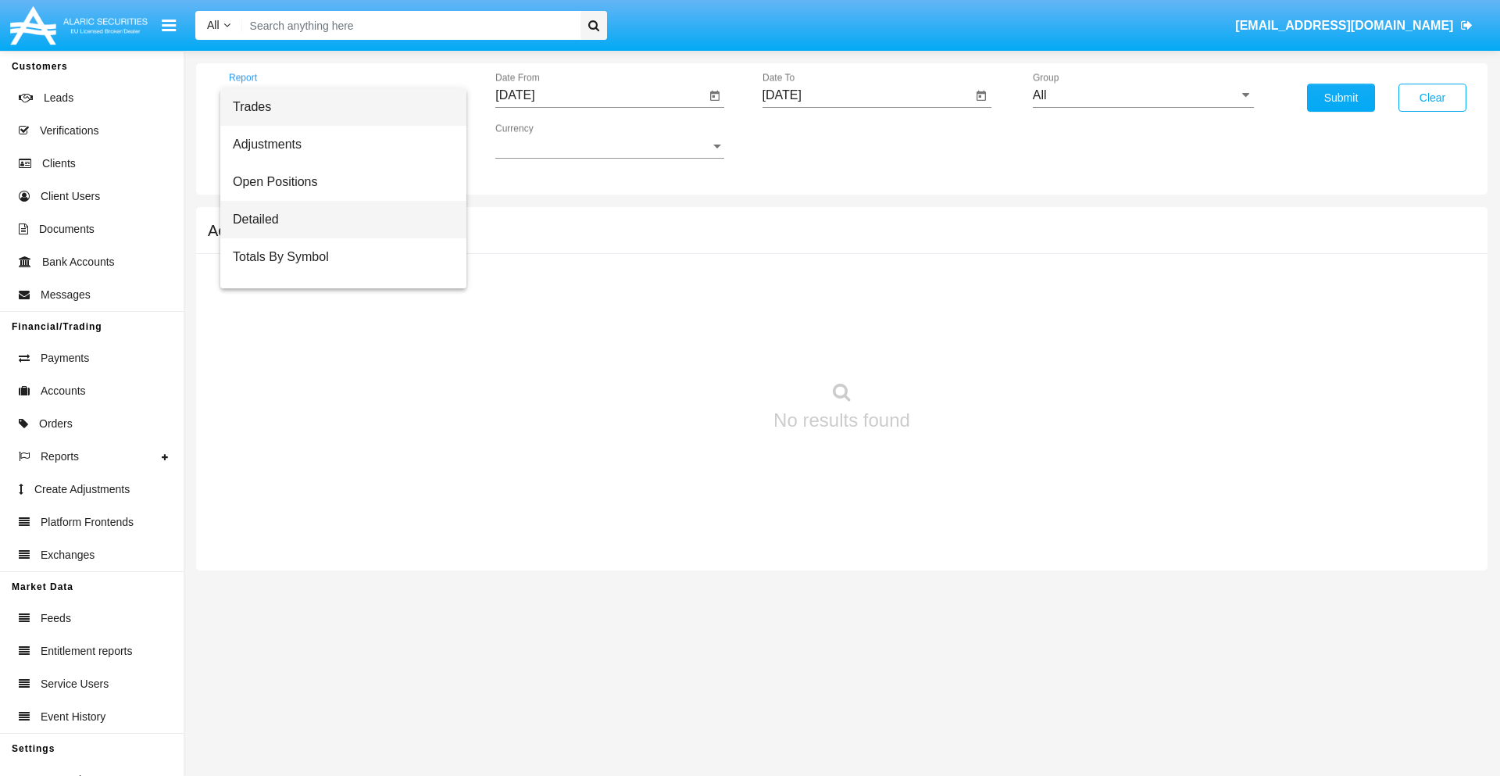
click at [337, 220] on span "Detailed" at bounding box center [343, 220] width 221 height 38
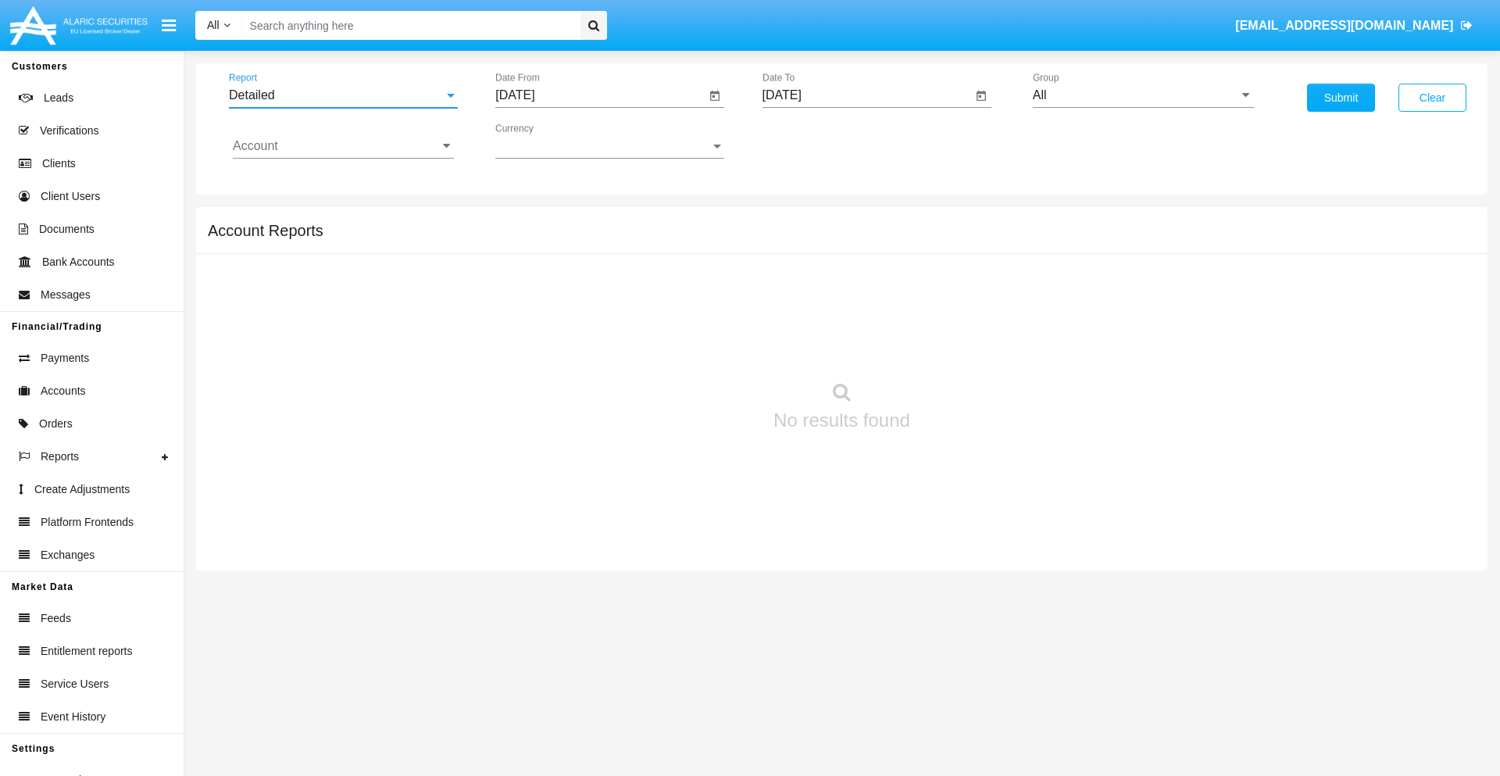
click at [600, 95] on input "[DATE]" at bounding box center [600, 95] width 210 height 14
click at [546, 141] on span "[DATE]" at bounding box center [533, 141] width 34 height 13
click at [697, 345] on div "2025" at bounding box center [697, 345] width 49 height 28
click at [697, 252] on div "AUG" at bounding box center [697, 252] width 49 height 28
click at [521, 333] on div "24" at bounding box center [521, 334] width 28 height 28
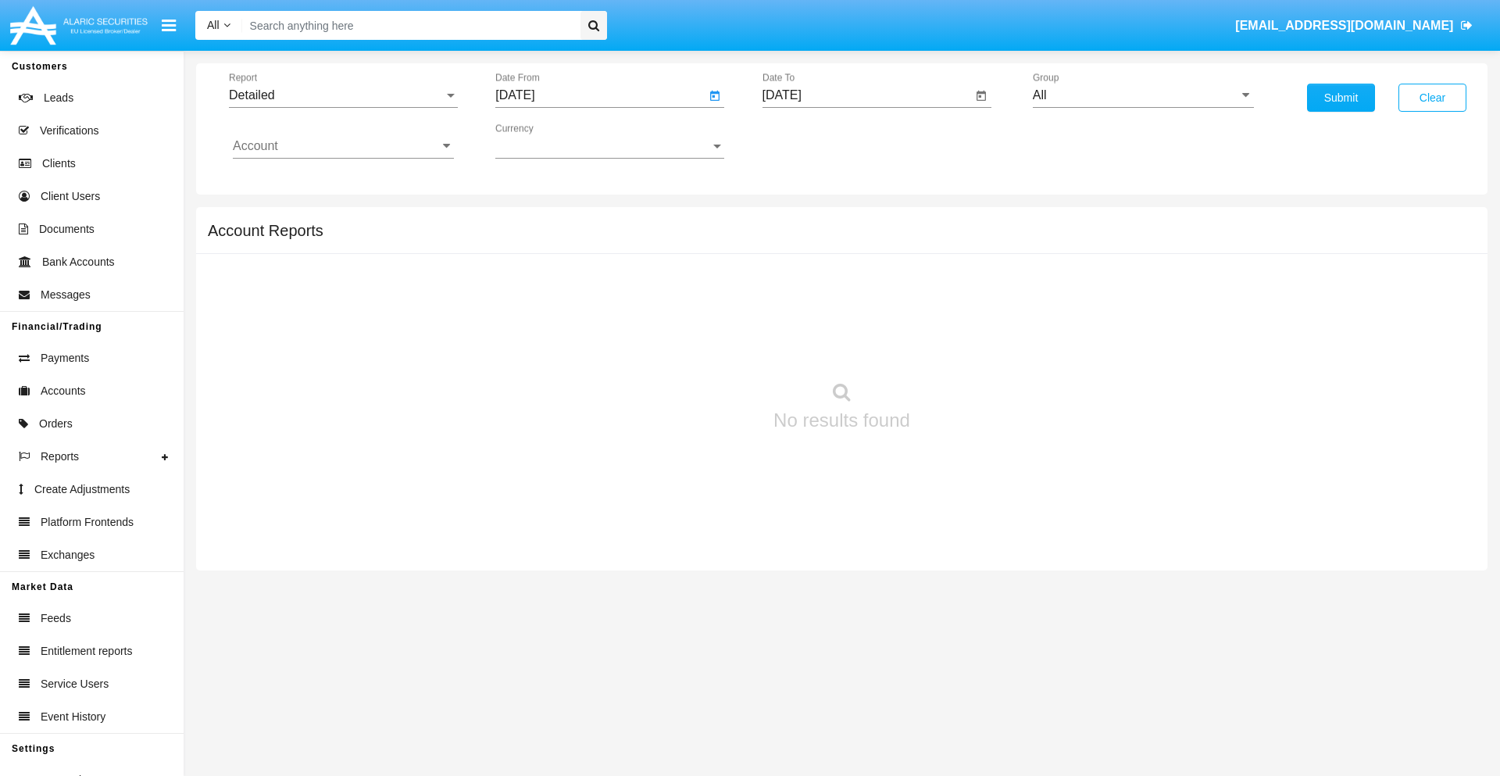
type input "[DATE]"
click at [867, 95] on input "[DATE]" at bounding box center [868, 95] width 210 height 14
click at [813, 141] on span "[DATE]" at bounding box center [800, 141] width 34 height 13
click at [964, 345] on div "2025" at bounding box center [963, 345] width 49 height 28
click at [799, 283] on div "SEP" at bounding box center [799, 283] width 49 height 28
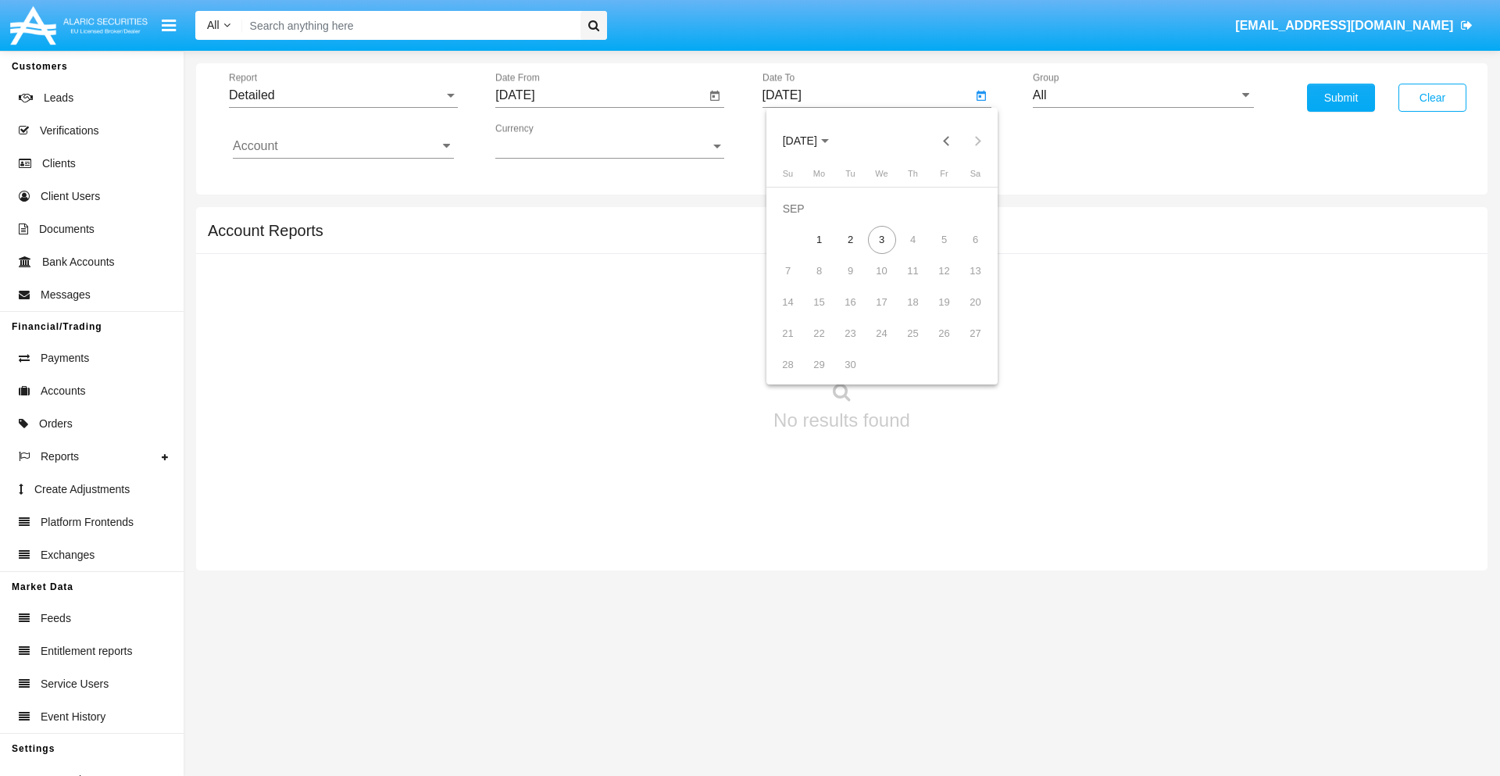
click at [882, 239] on div "3" at bounding box center [882, 240] width 28 height 28
type input "[DATE]"
click at [1143, 95] on input "All" at bounding box center [1143, 95] width 221 height 14
type input "Hammer Web Lite"
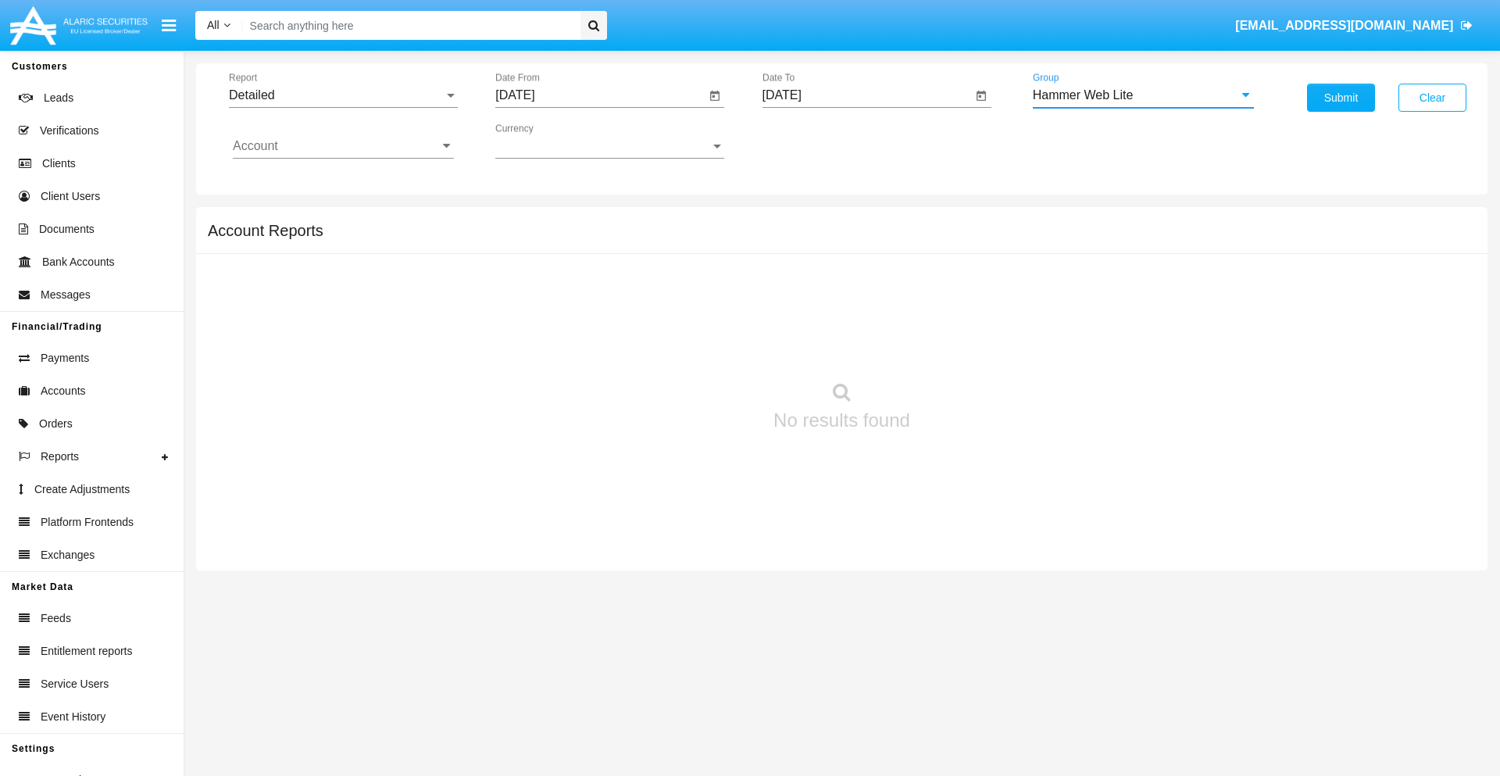
click at [343, 146] on input "Account" at bounding box center [343, 146] width 221 height 14
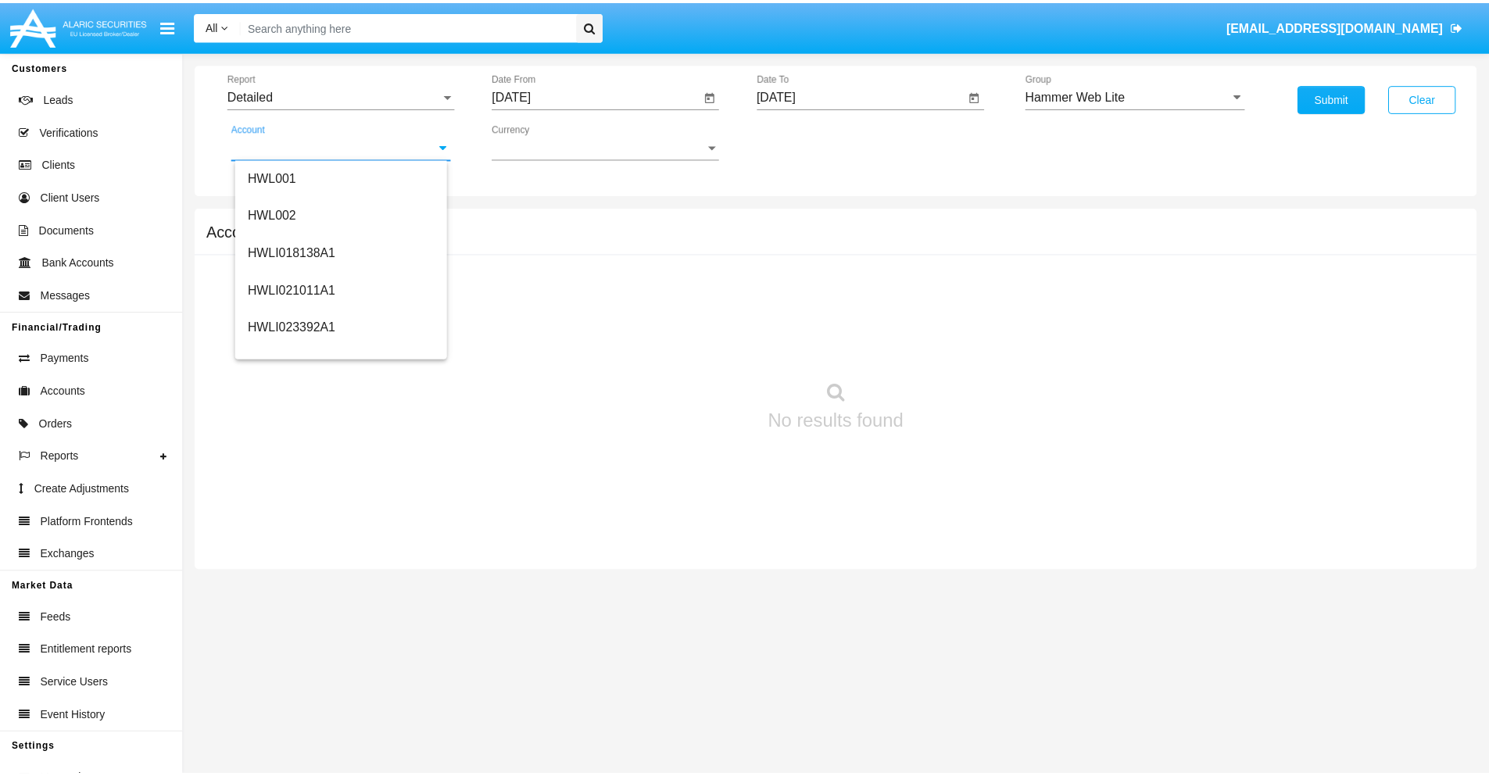
scroll to position [238, 0]
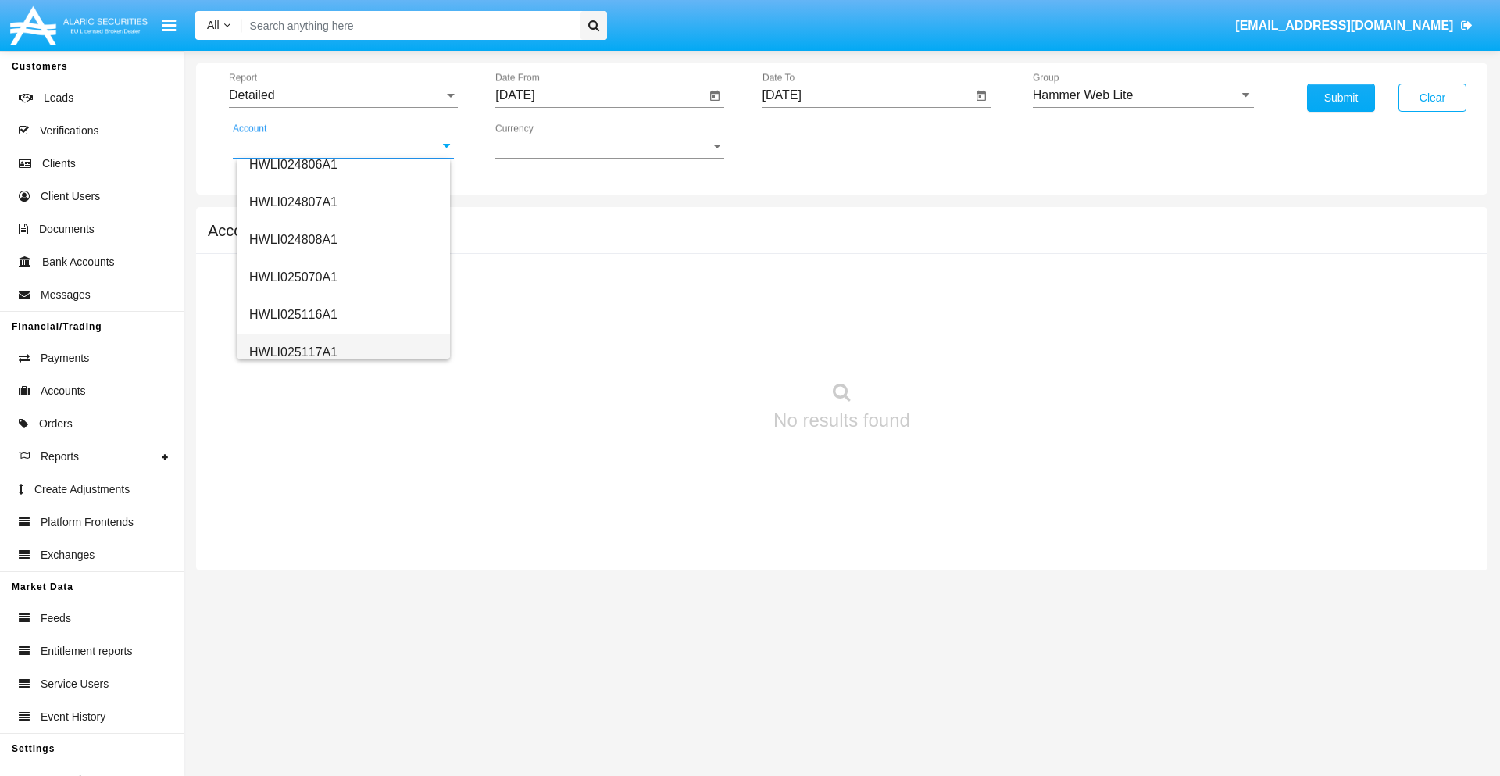
click at [292, 352] on span "HWLI025117A1" at bounding box center [293, 351] width 88 height 13
type input "HWLI025117A1"
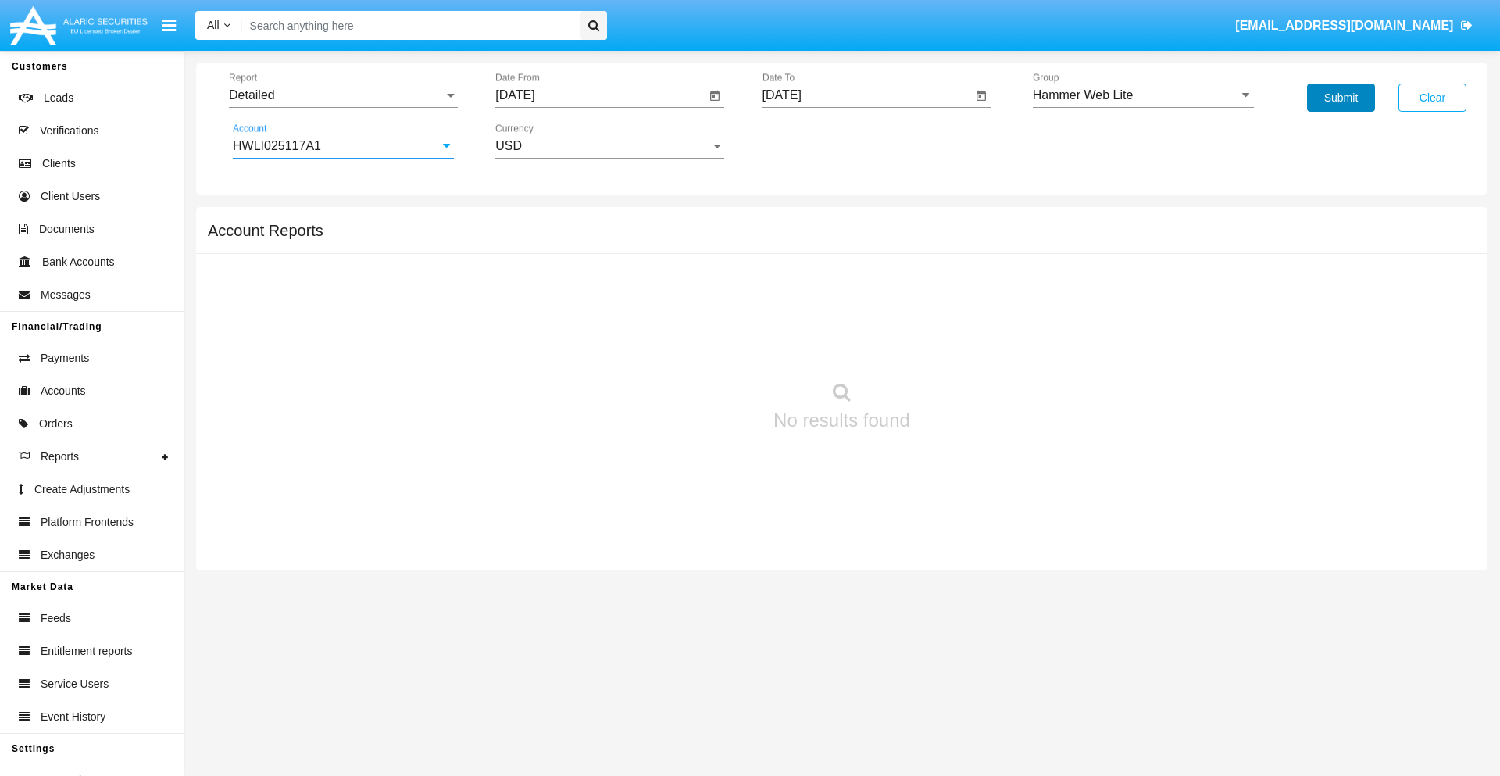
click at [1341, 98] on button "Submit" at bounding box center [1341, 98] width 68 height 28
click at [343, 95] on span "Report" at bounding box center [336, 95] width 215 height 14
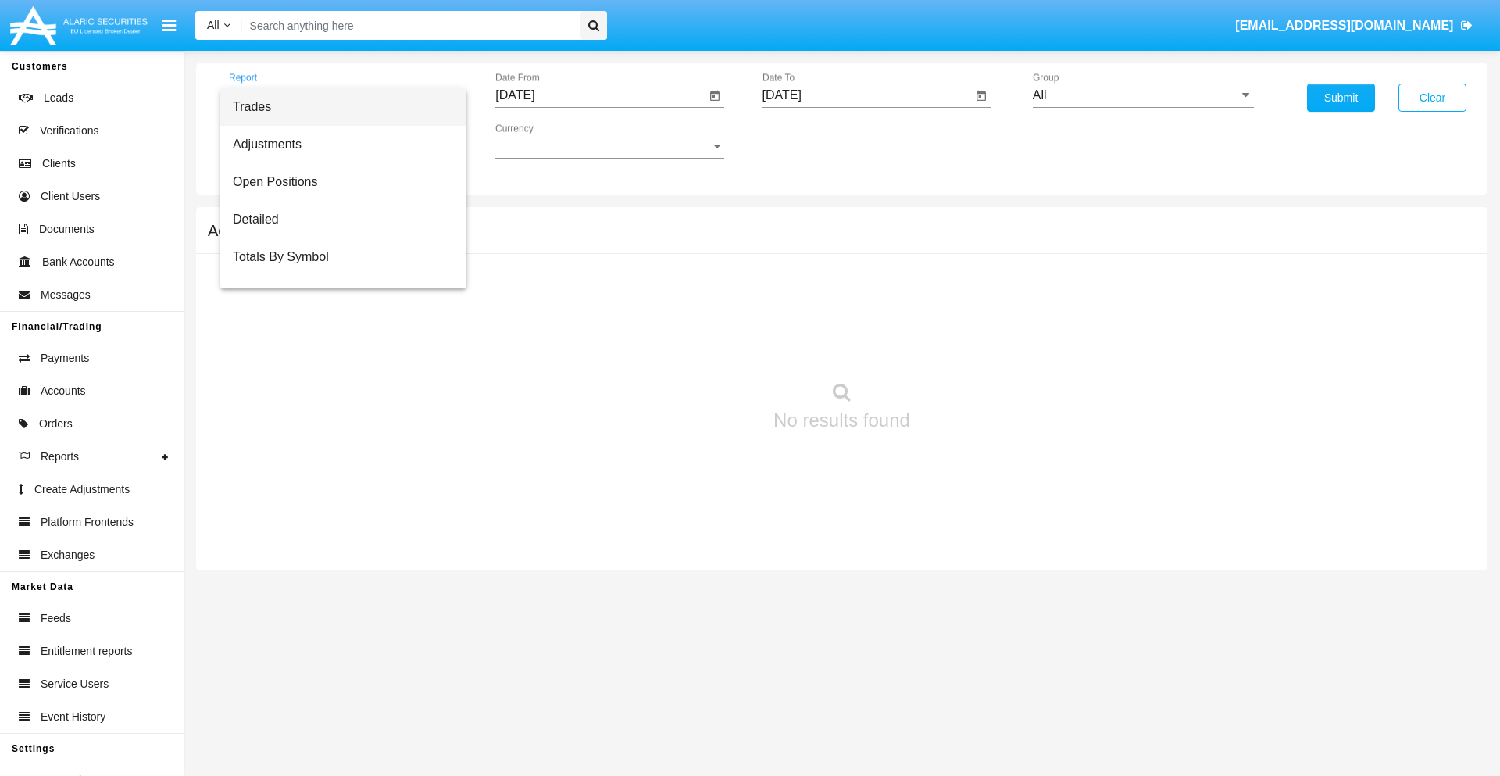
click at [337, 351] on span "Fees By Destination" at bounding box center [343, 370] width 221 height 38
click at [600, 95] on input "[DATE]" at bounding box center [600, 95] width 210 height 14
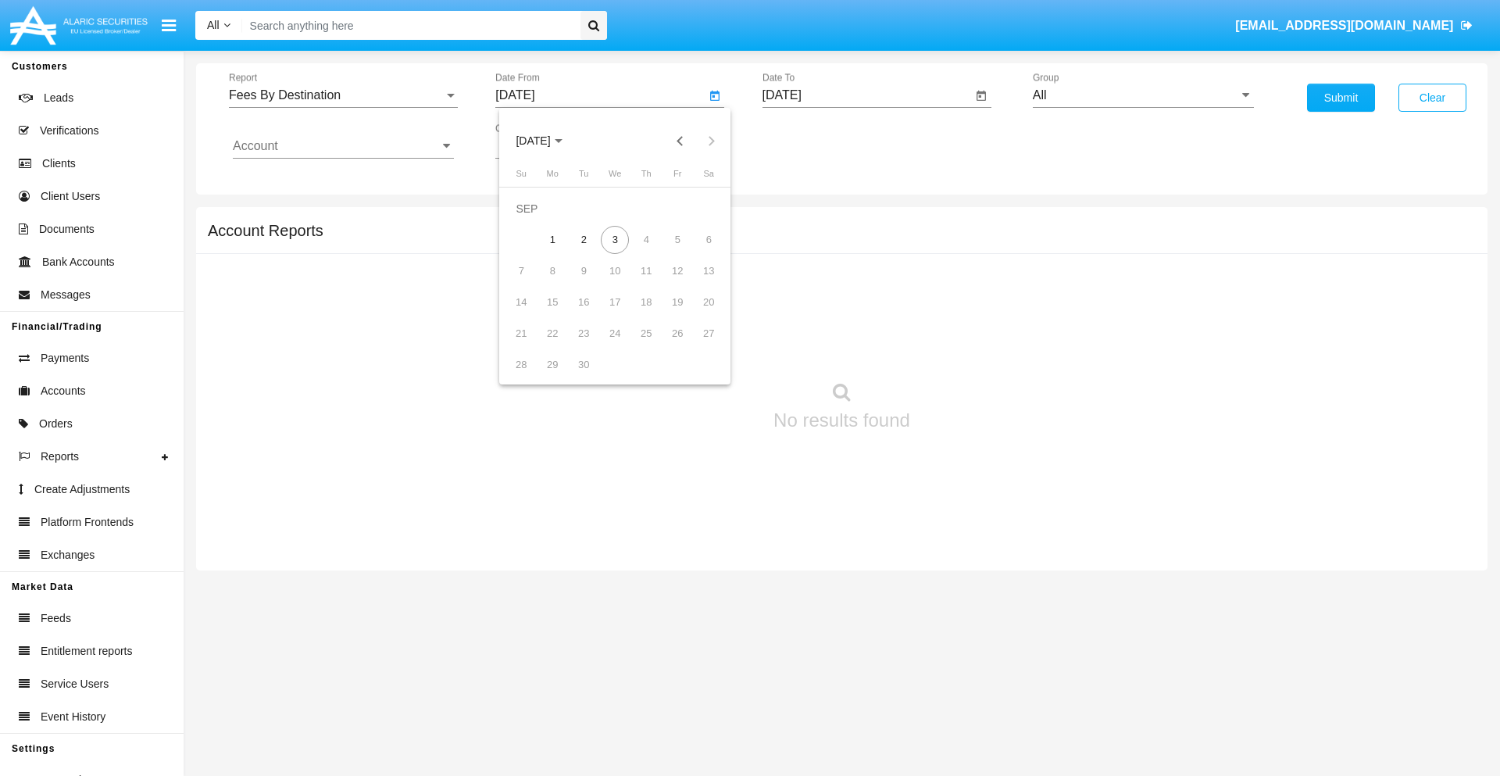
click at [546, 141] on span "[DATE]" at bounding box center [533, 141] width 34 height 13
click at [697, 345] on div "2025" at bounding box center [697, 345] width 49 height 28
click at [588, 252] on div "JUN" at bounding box center [587, 252] width 49 height 28
click at [584, 239] on div "3" at bounding box center [584, 240] width 28 height 28
type input "[DATE]"
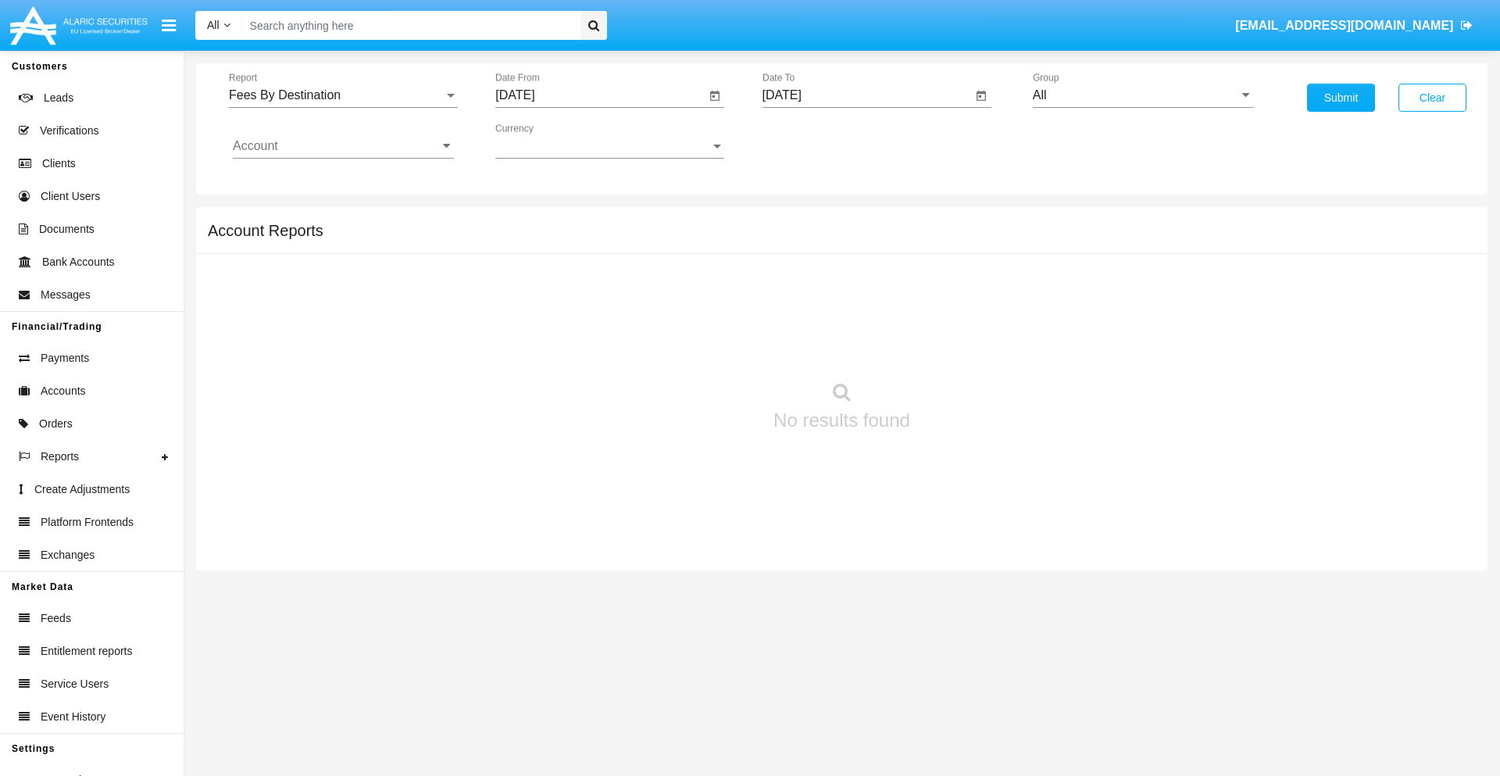
click at [867, 95] on input "[DATE]" at bounding box center [868, 95] width 210 height 14
click at [813, 141] on span "[DATE]" at bounding box center [800, 141] width 34 height 13
click at [964, 345] on div "2025" at bounding box center [963, 345] width 49 height 28
click at [799, 283] on div "SEP" at bounding box center [799, 283] width 49 height 28
click at [882, 239] on div "3" at bounding box center [882, 240] width 28 height 28
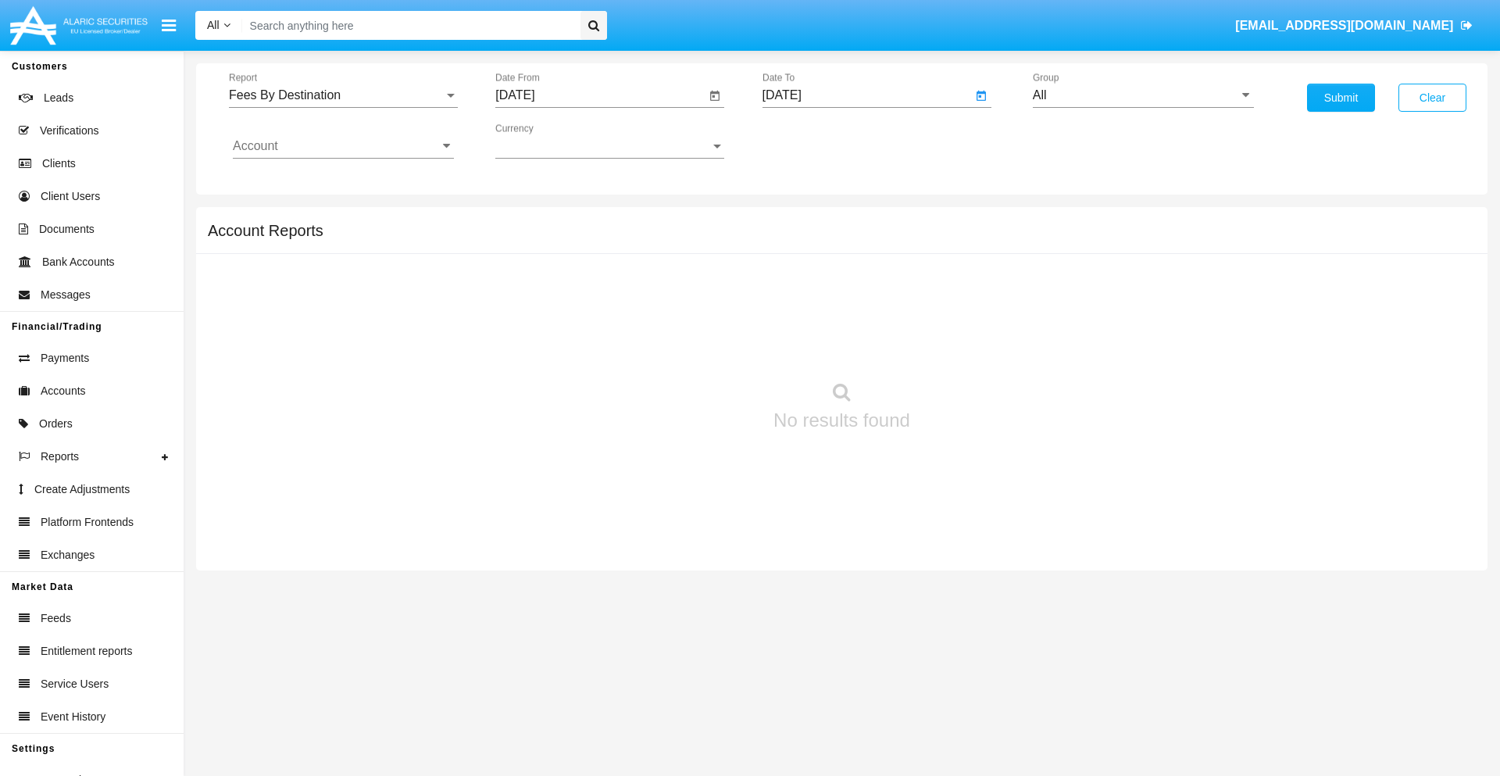
type input "[DATE]"
click at [1143, 95] on input "All" at bounding box center [1143, 95] width 221 height 14
click at [1100, 301] on span "Hammer Web Lite" at bounding box center [1100, 301] width 101 height 13
type input "Hammer Web Lite"
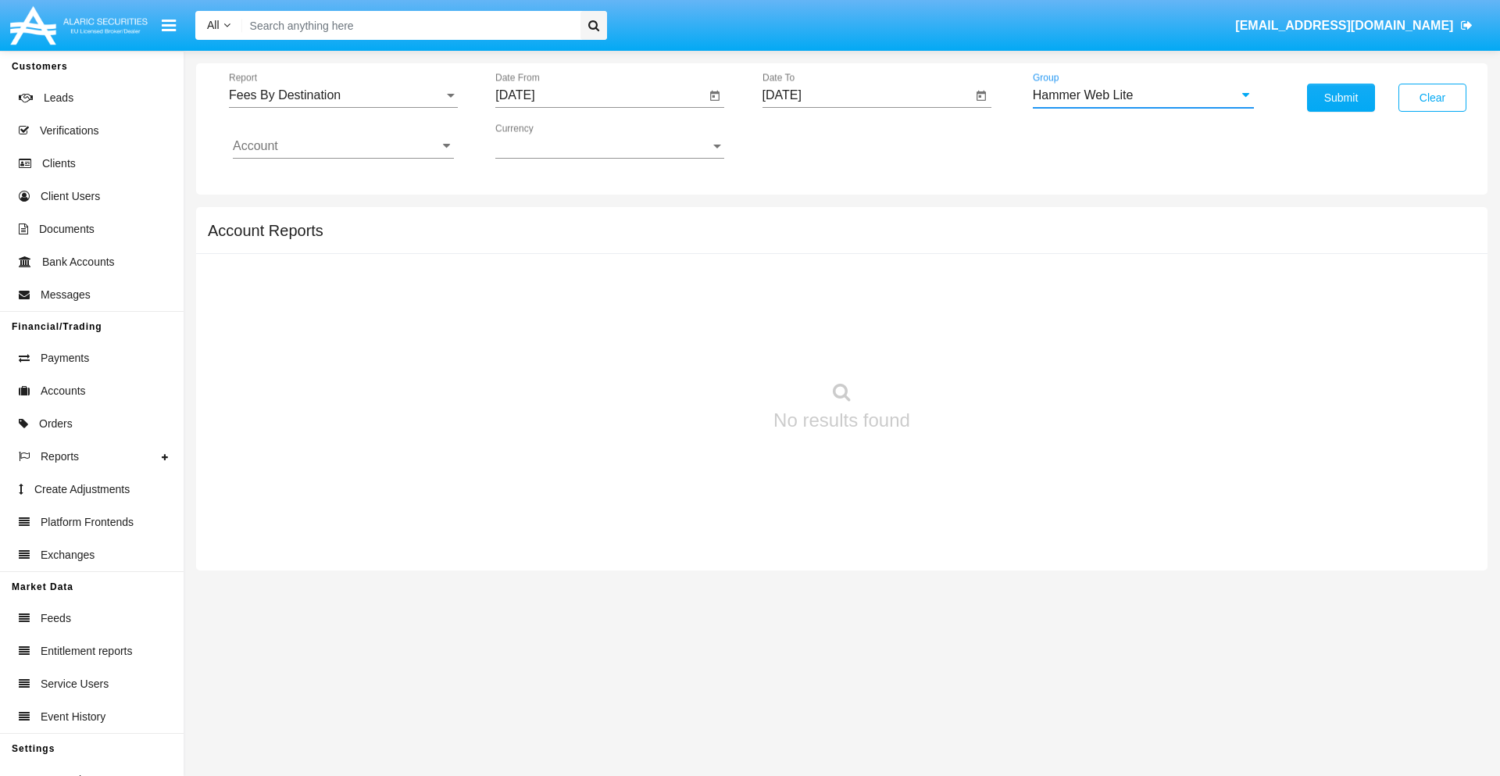
click at [343, 146] on input "Account" at bounding box center [343, 146] width 221 height 14
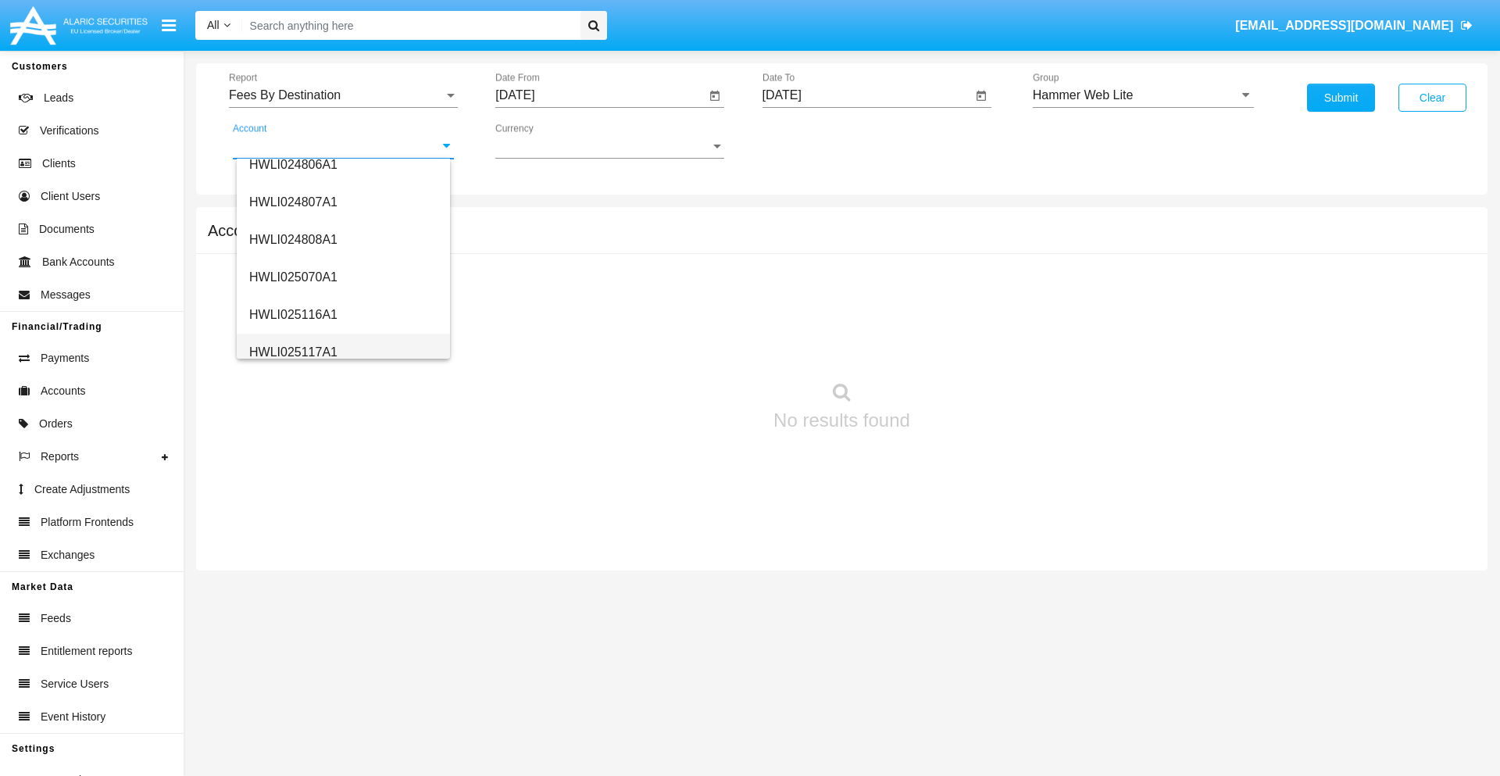
click at [292, 352] on span "HWLI025117A1" at bounding box center [293, 351] width 88 height 13
type input "HWLI025117A1"
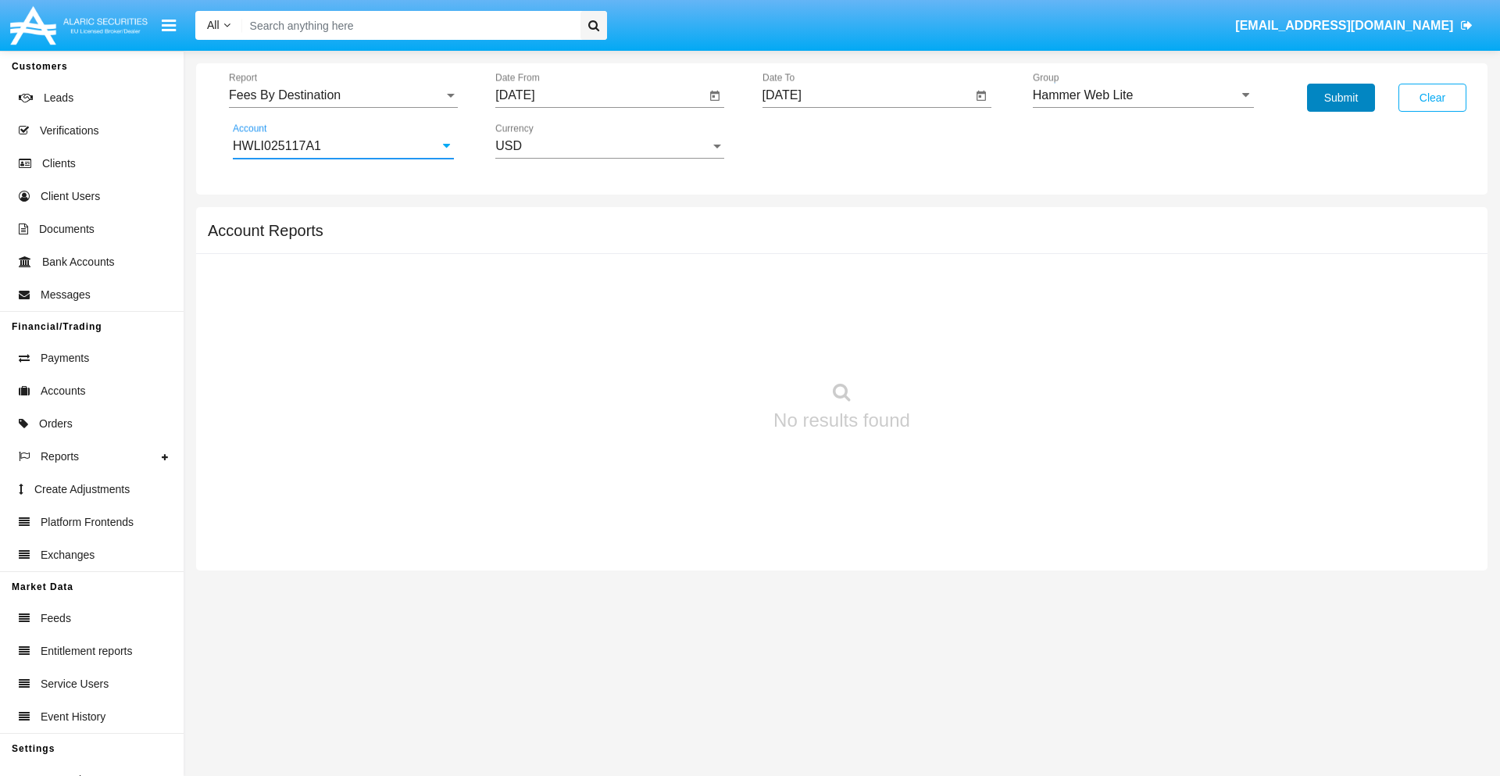
click at [1341, 98] on button "Submit" at bounding box center [1341, 98] width 68 height 28
click at [343, 95] on span "Report" at bounding box center [336, 95] width 215 height 14
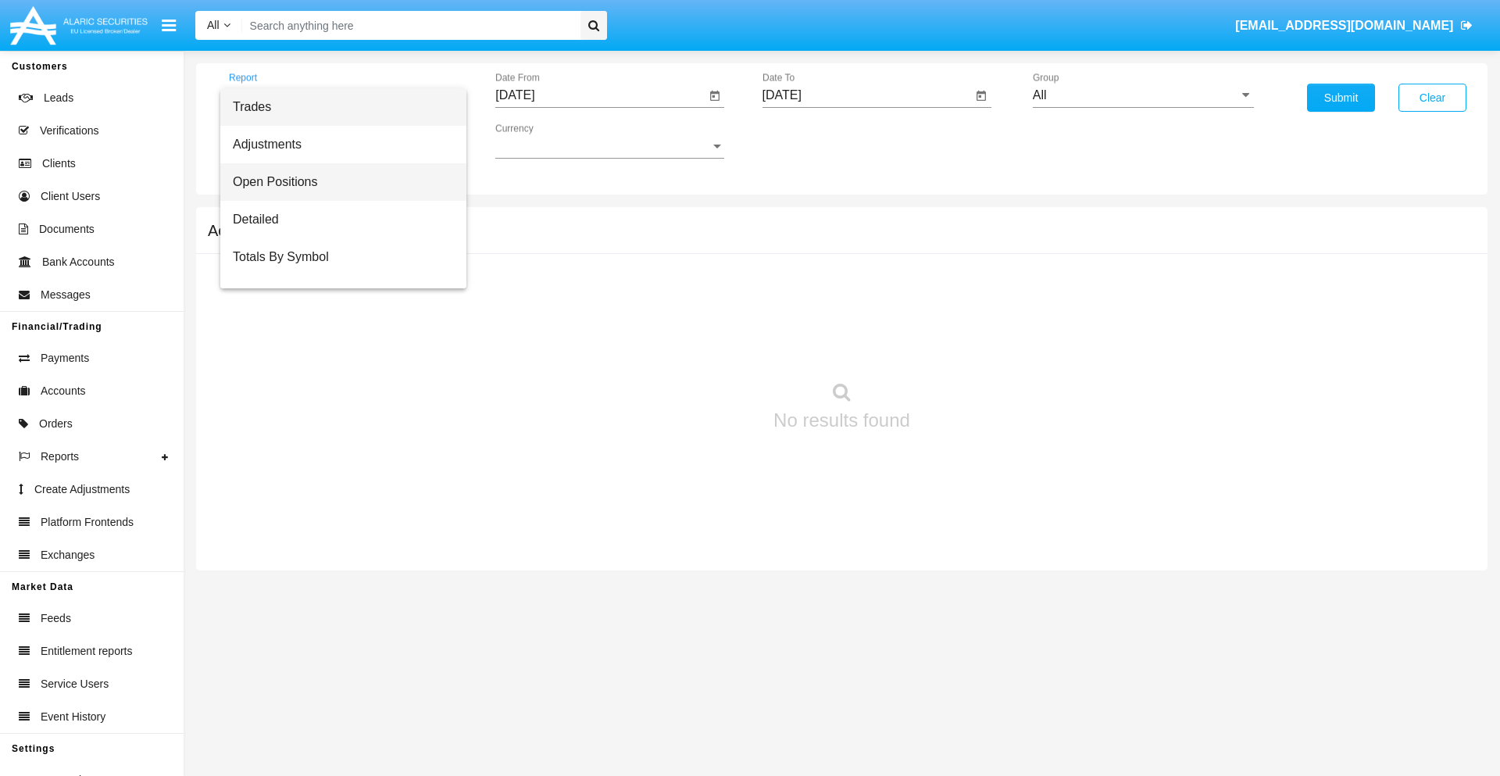
click at [337, 182] on span "Open Positions" at bounding box center [343, 182] width 221 height 38
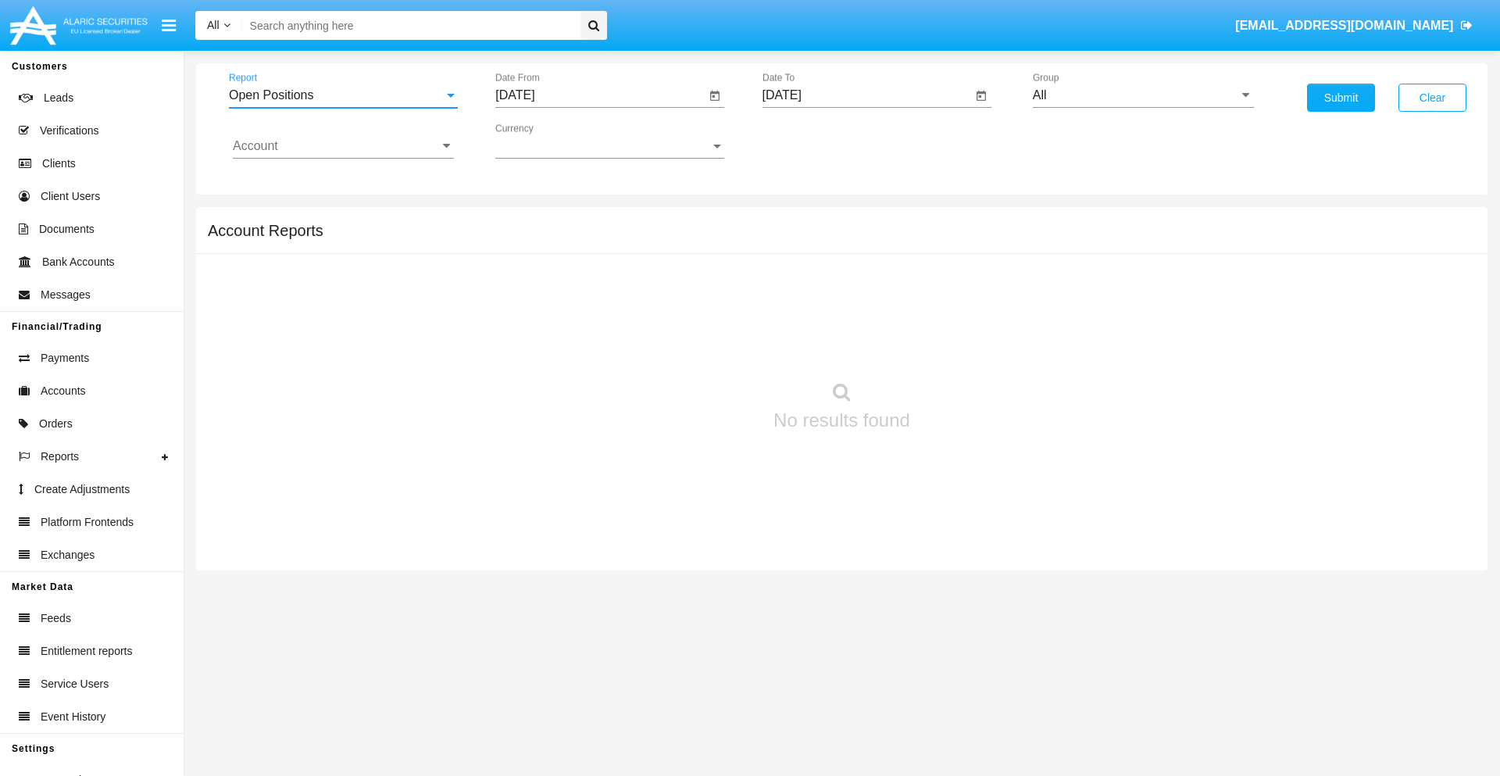
click at [600, 95] on input "[DATE]" at bounding box center [600, 95] width 210 height 14
click at [546, 141] on span "[DATE]" at bounding box center [533, 141] width 34 height 13
click at [697, 345] on div "2025" at bounding box center [697, 345] width 49 height 28
click at [697, 252] on div "AUG" at bounding box center [697, 252] width 49 height 28
click at [521, 239] on div "3" at bounding box center [521, 240] width 28 height 28
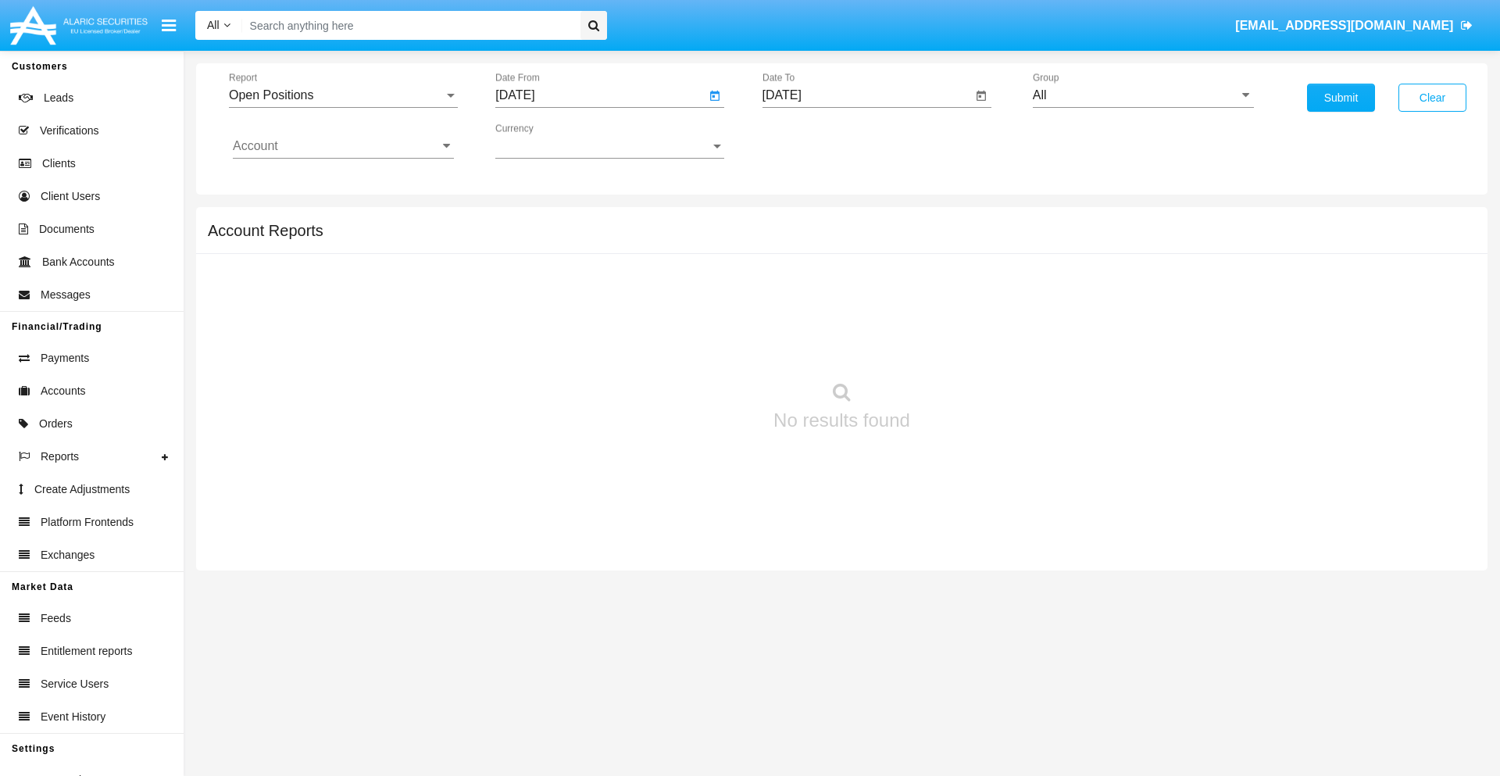
type input "08/03/25"
click at [867, 95] on input "[DATE]" at bounding box center [868, 95] width 210 height 14
click at [813, 141] on span "[DATE]" at bounding box center [800, 141] width 34 height 13
click at [964, 345] on div "2025" at bounding box center [963, 345] width 49 height 28
click at [799, 283] on div "SEP" at bounding box center [799, 283] width 49 height 28
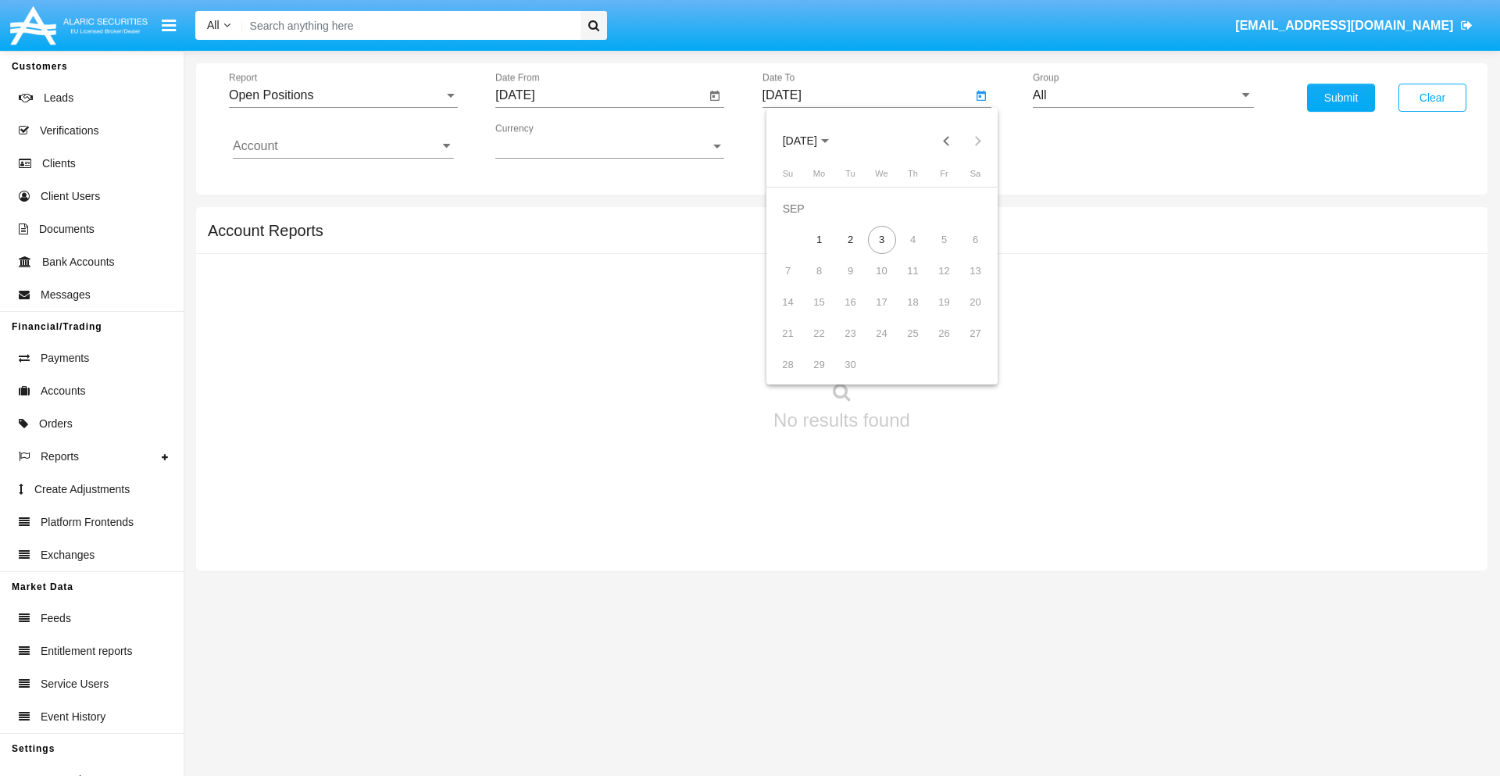
click at [882, 239] on div "3" at bounding box center [882, 240] width 28 height 28
type input "[DATE]"
click at [1143, 95] on input "All" at bounding box center [1143, 95] width 221 height 14
type input "Hammer Web Lite"
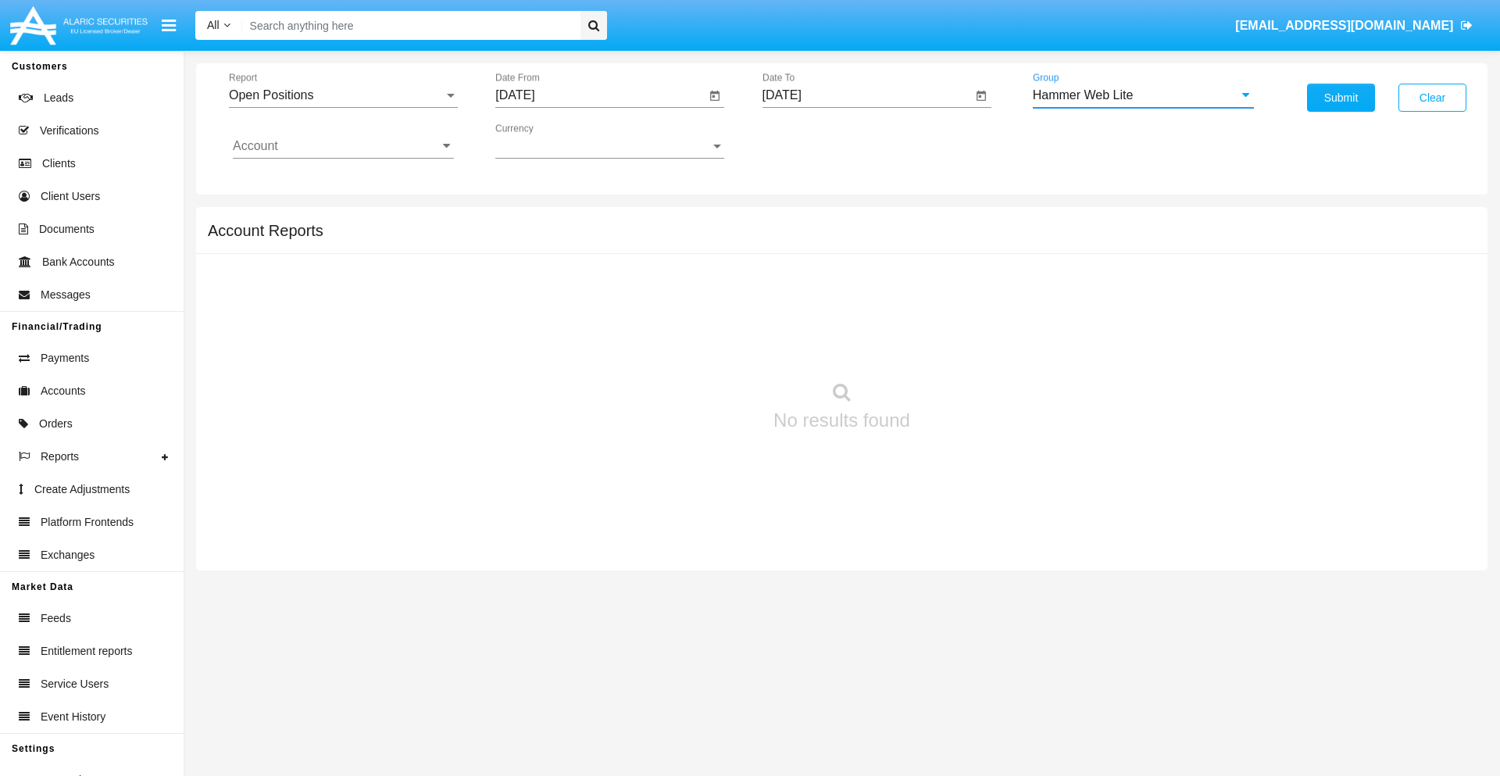
click at [343, 146] on input "Account" at bounding box center [343, 146] width 221 height 14
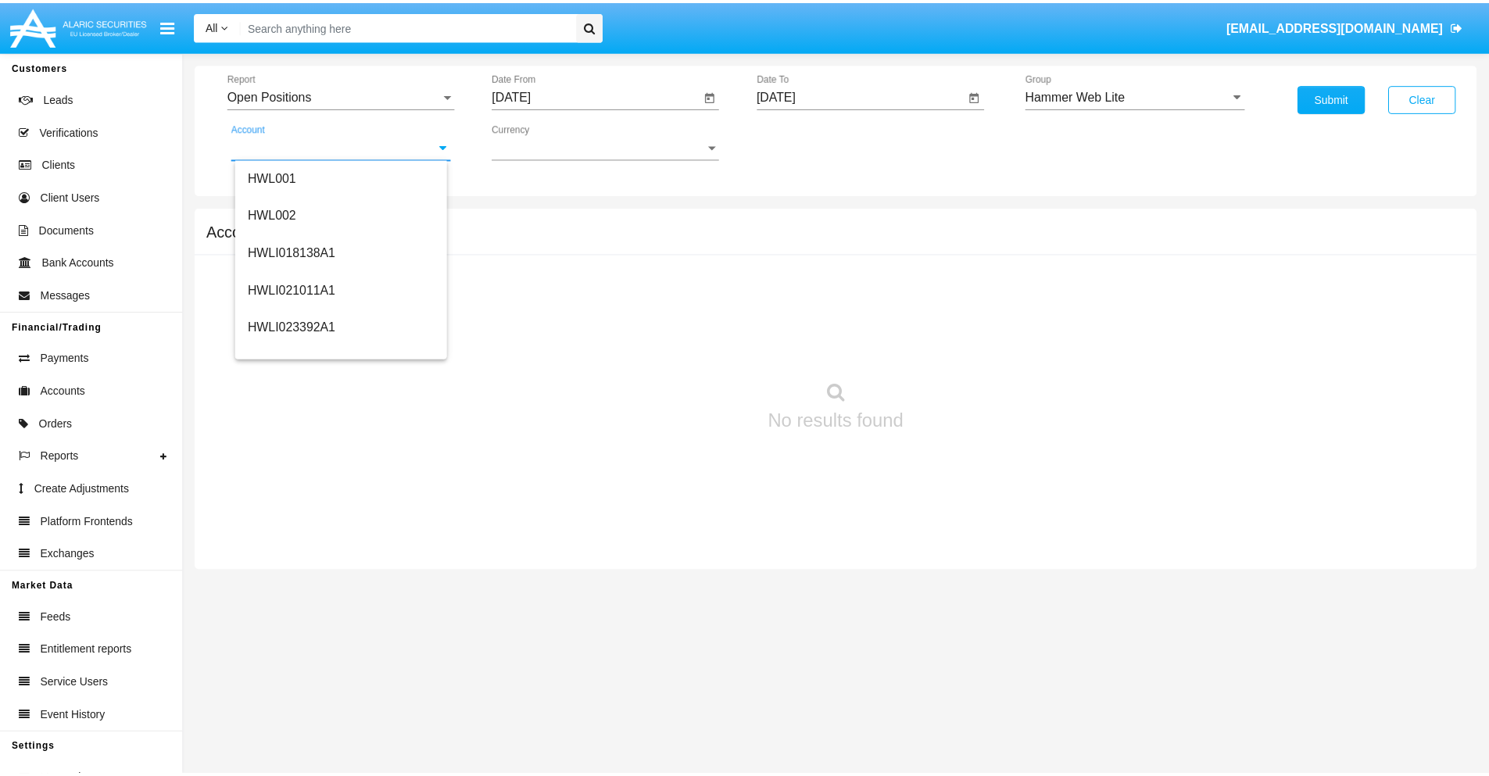
scroll to position [238, 0]
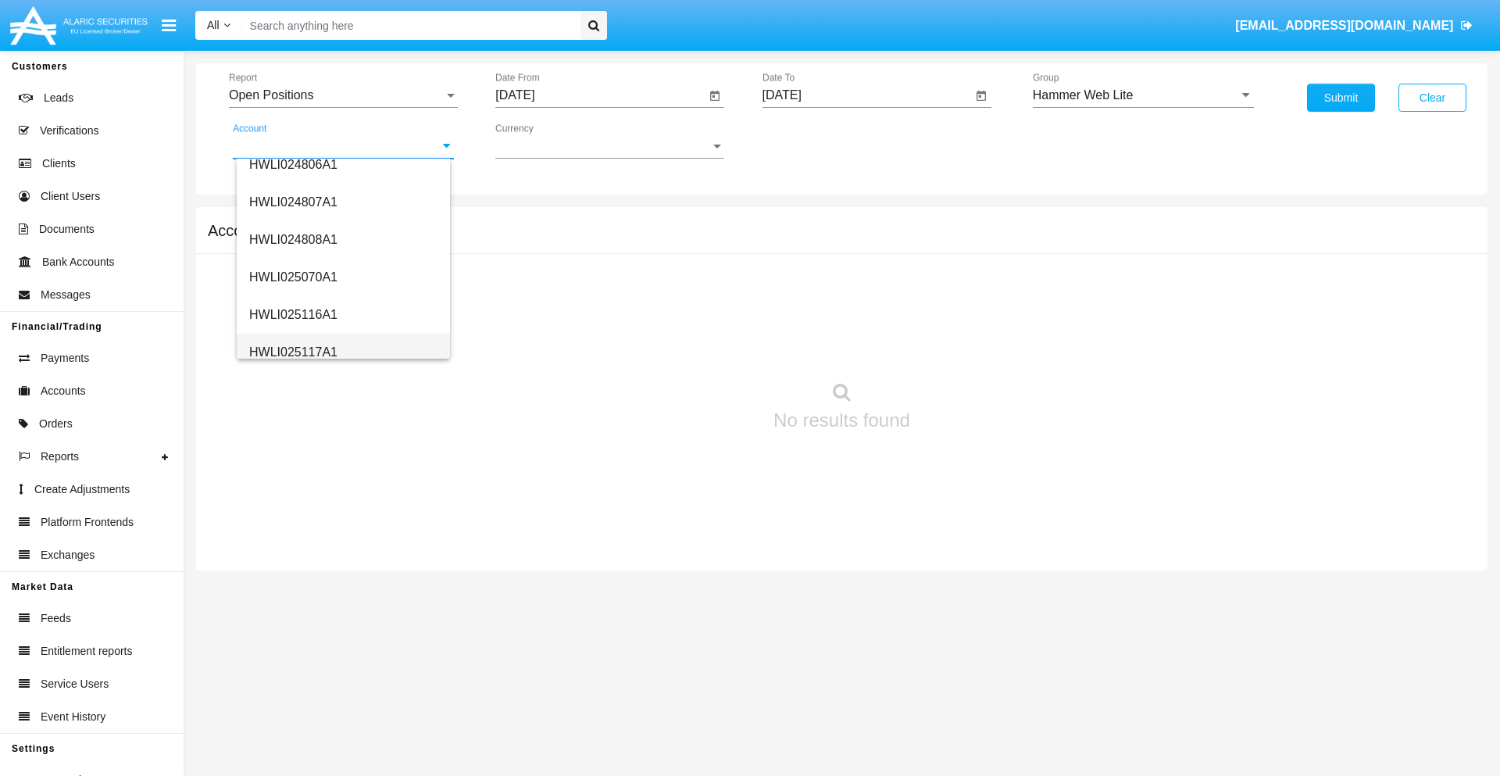
click at [292, 352] on span "HWLI025117A1" at bounding box center [293, 351] width 88 height 13
type input "HWLI025117A1"
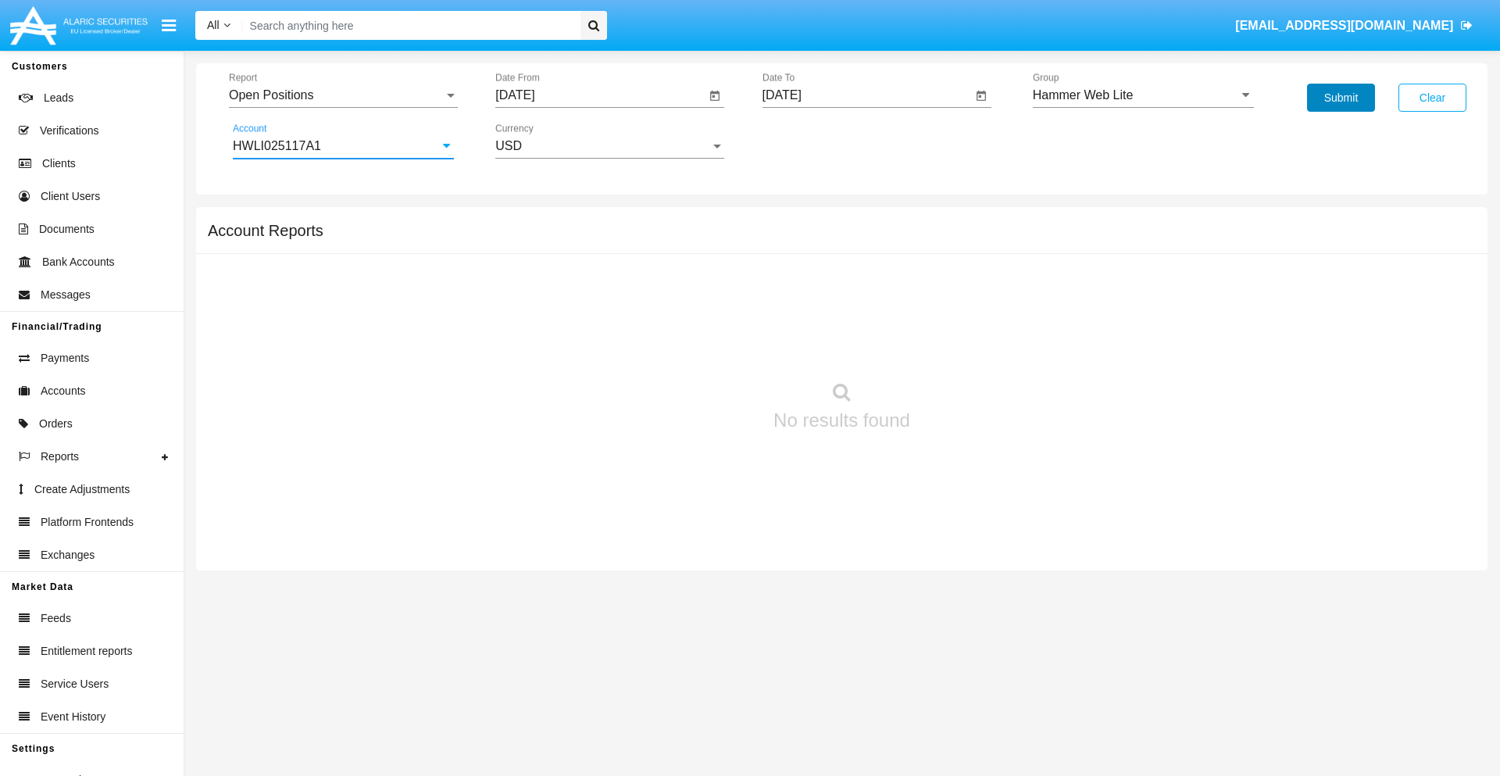
click at [1341, 98] on button "Submit" at bounding box center [1341, 98] width 68 height 28
click at [343, 95] on span "Report" at bounding box center [336, 95] width 215 height 14
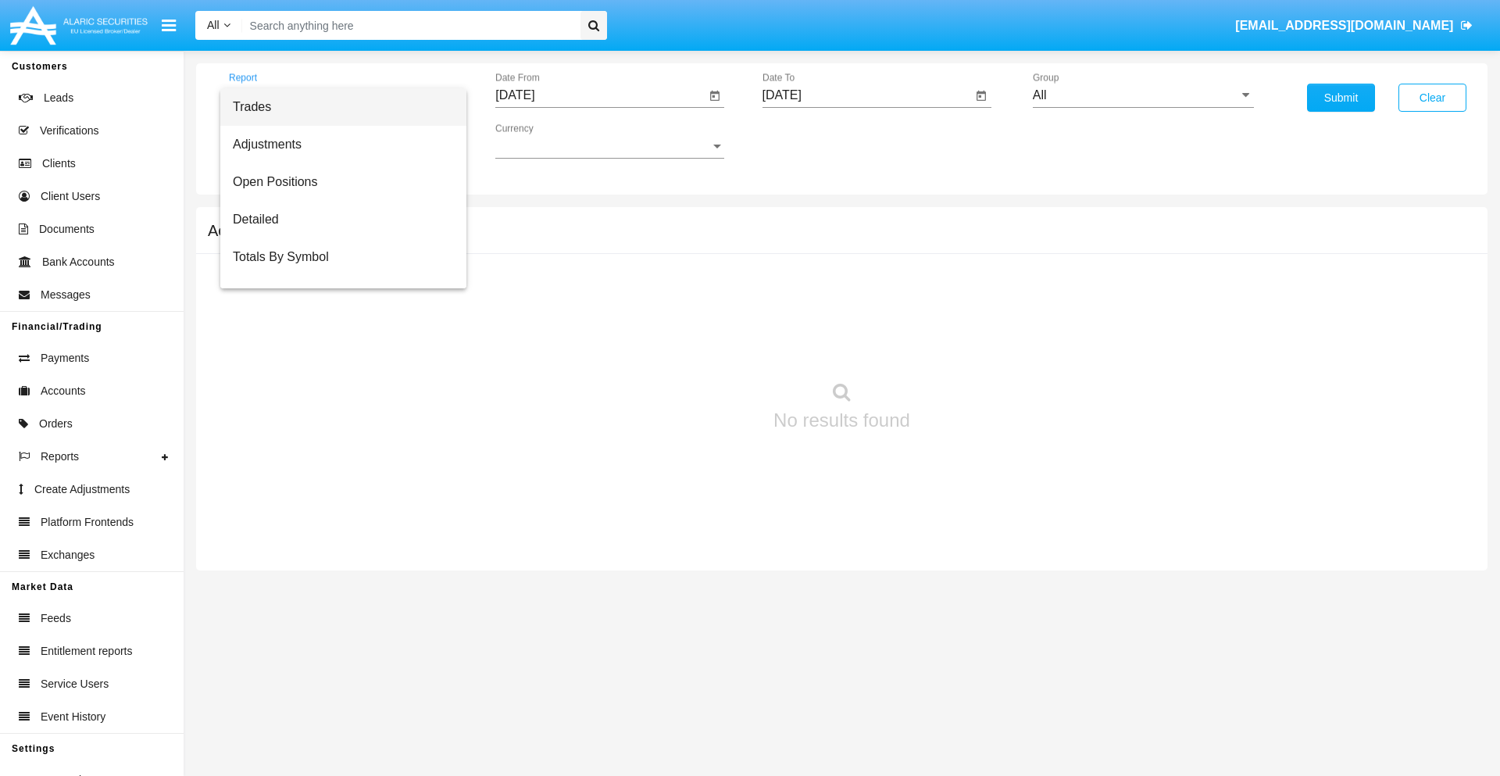
click at [337, 313] on span "Summary By Date" at bounding box center [343, 332] width 221 height 38
click at [600, 95] on input "[DATE]" at bounding box center [600, 95] width 210 height 14
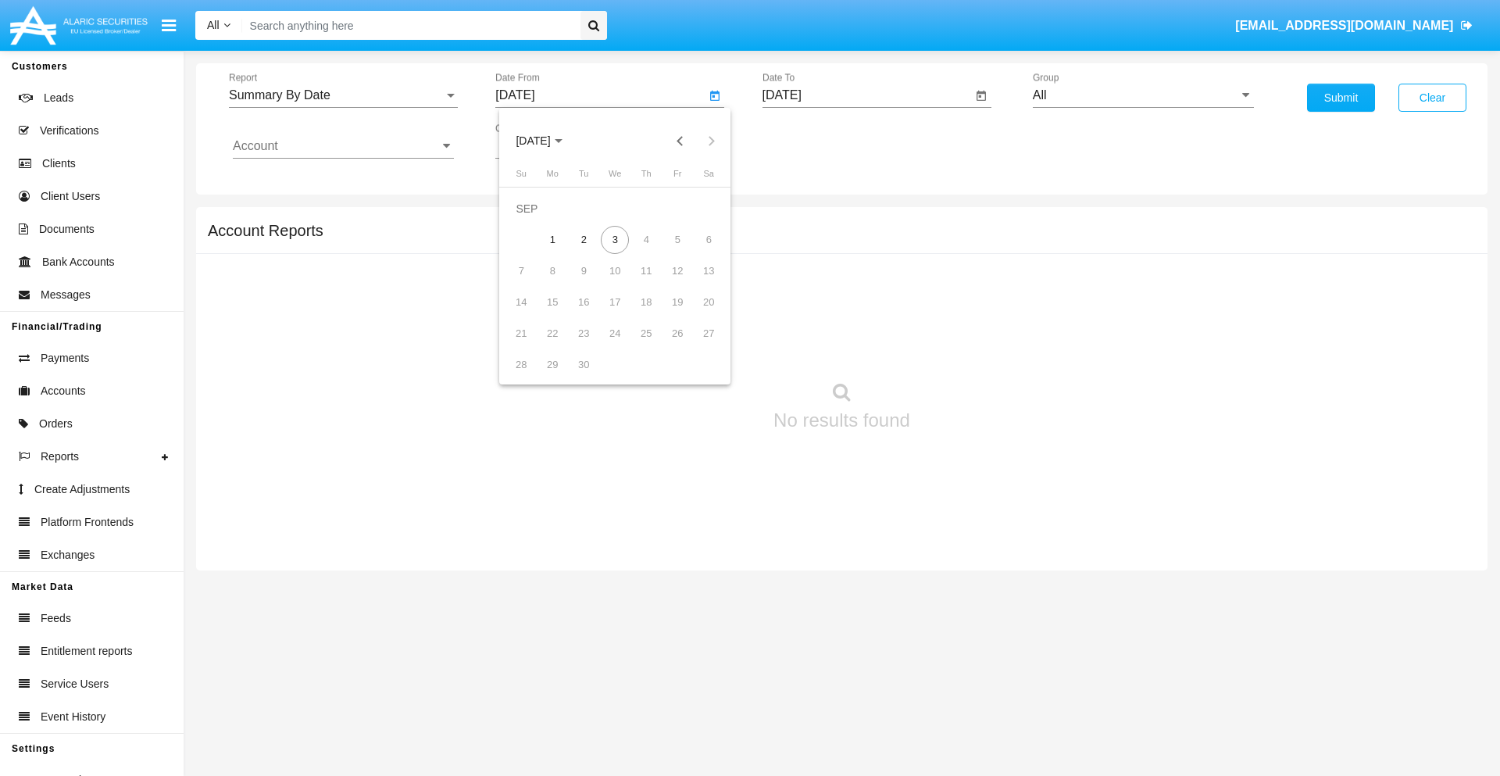
click at [546, 141] on span "[DATE]" at bounding box center [533, 141] width 34 height 13
click at [697, 345] on div "2025" at bounding box center [697, 345] width 49 height 28
click at [697, 252] on div "AUG" at bounding box center [697, 252] width 49 height 28
click at [584, 302] on div "19" at bounding box center [584, 302] width 28 height 28
type input "[DATE]"
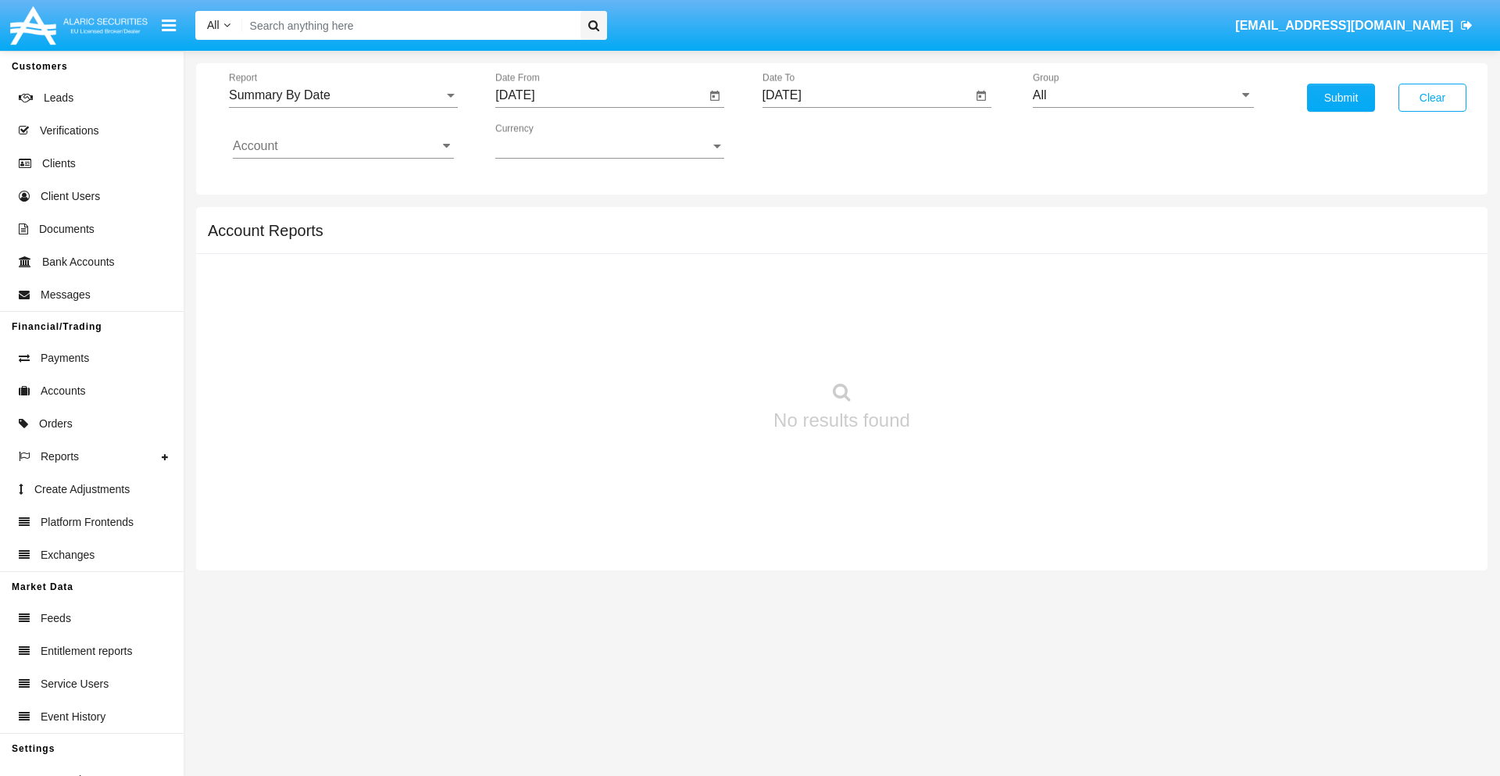
click at [867, 95] on input "[DATE]" at bounding box center [868, 95] width 210 height 14
click at [813, 141] on span "[DATE]" at bounding box center [800, 141] width 34 height 13
click at [964, 345] on div "2025" at bounding box center [963, 345] width 49 height 28
click at [799, 283] on div "SEP" at bounding box center [799, 283] width 49 height 28
click at [882, 239] on div "3" at bounding box center [882, 240] width 28 height 28
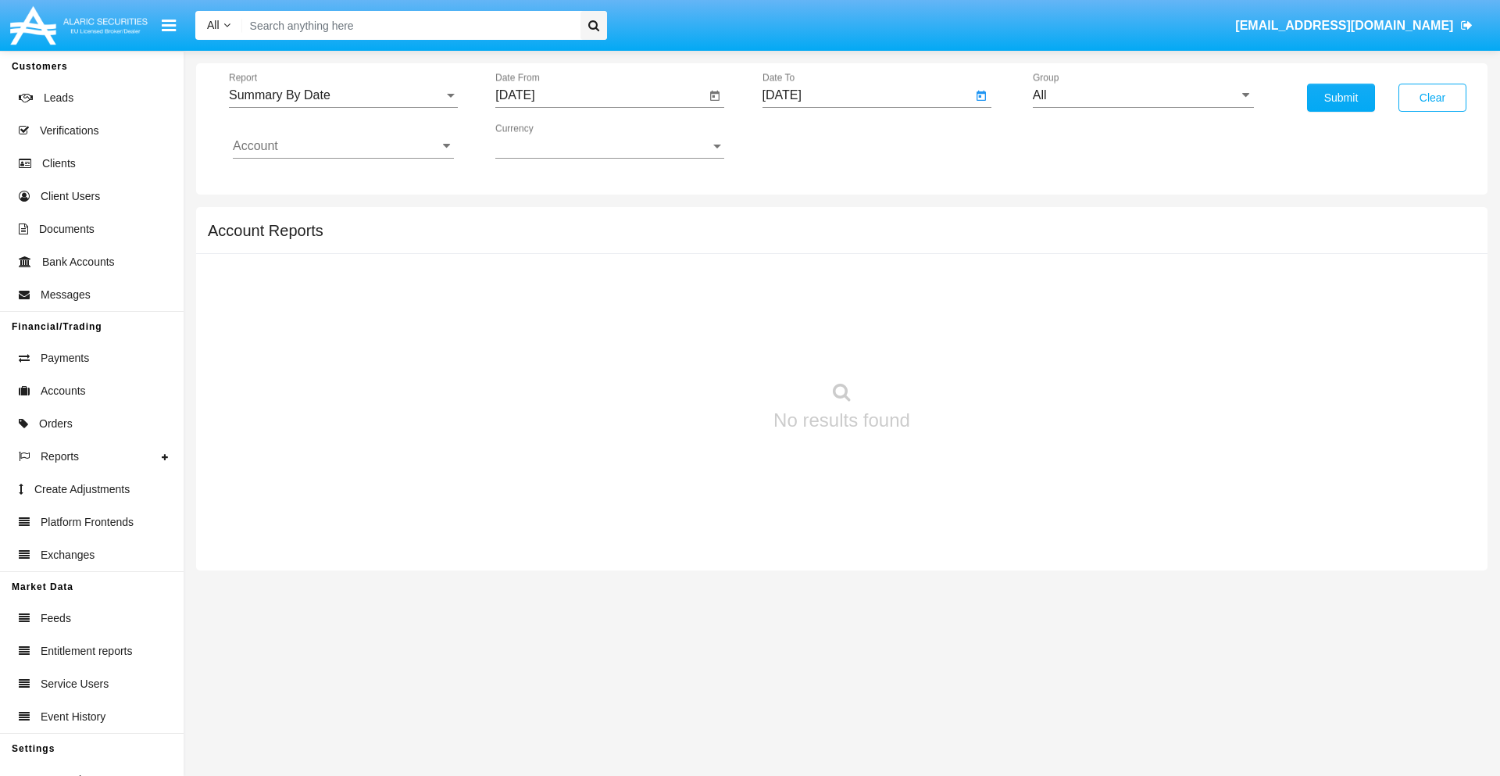
type input "[DATE]"
click at [1143, 95] on input "All" at bounding box center [1143, 95] width 221 height 14
click at [1100, 301] on span "Hammer Web Lite" at bounding box center [1100, 301] width 101 height 13
type input "Hammer Web Lite"
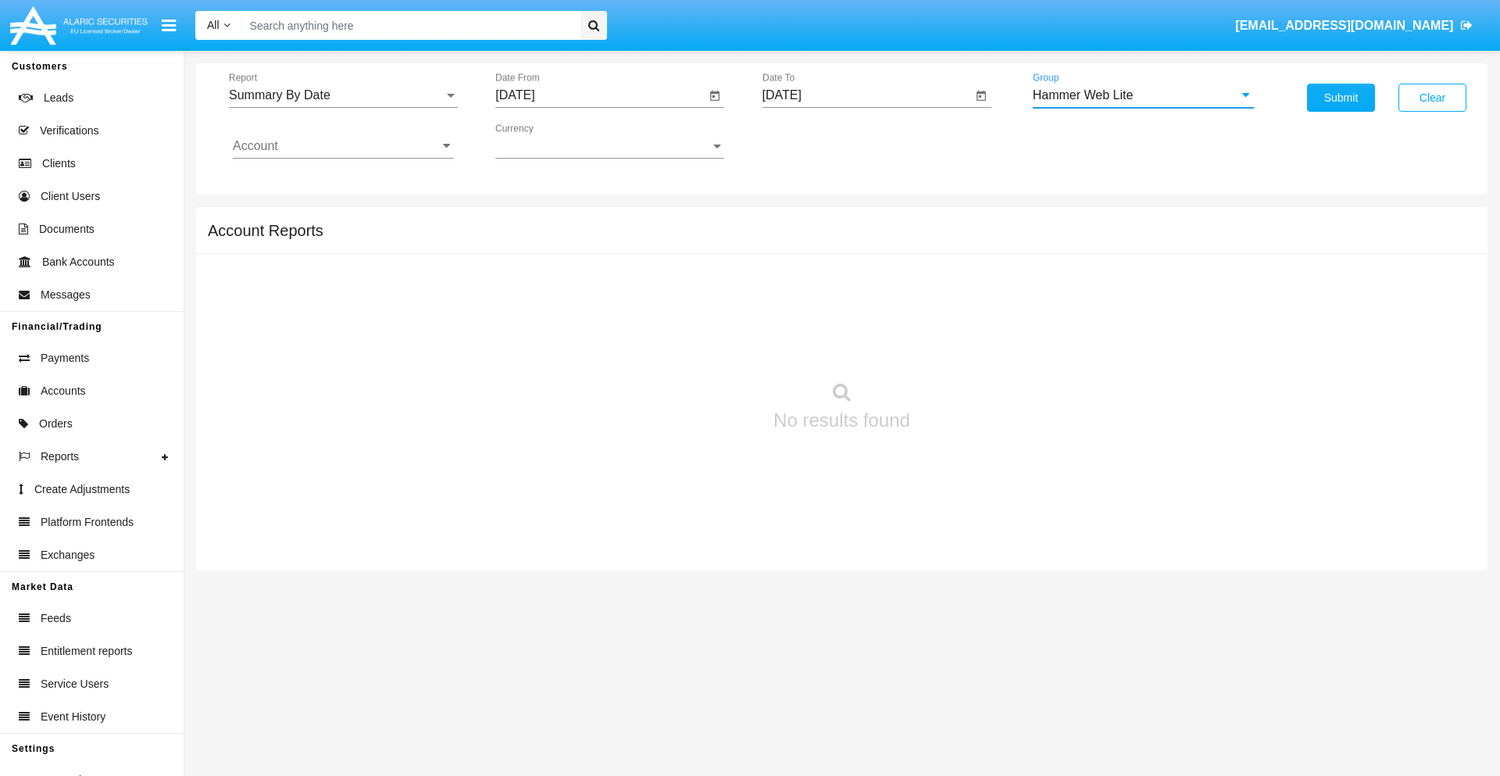
click at [343, 146] on input "Account" at bounding box center [343, 146] width 221 height 14
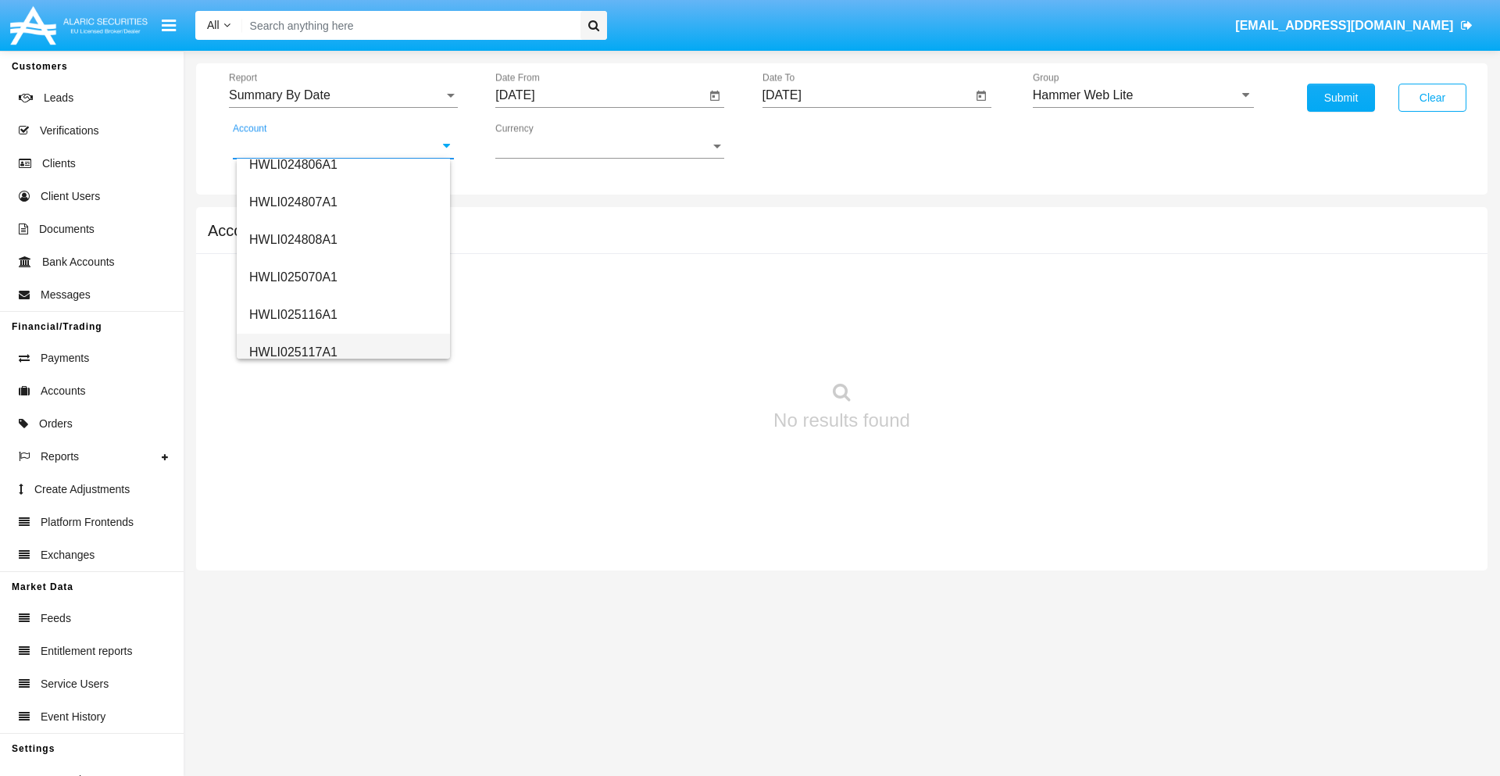
click at [292, 352] on span "HWLI025117A1" at bounding box center [293, 351] width 88 height 13
type input "HWLI025117A1"
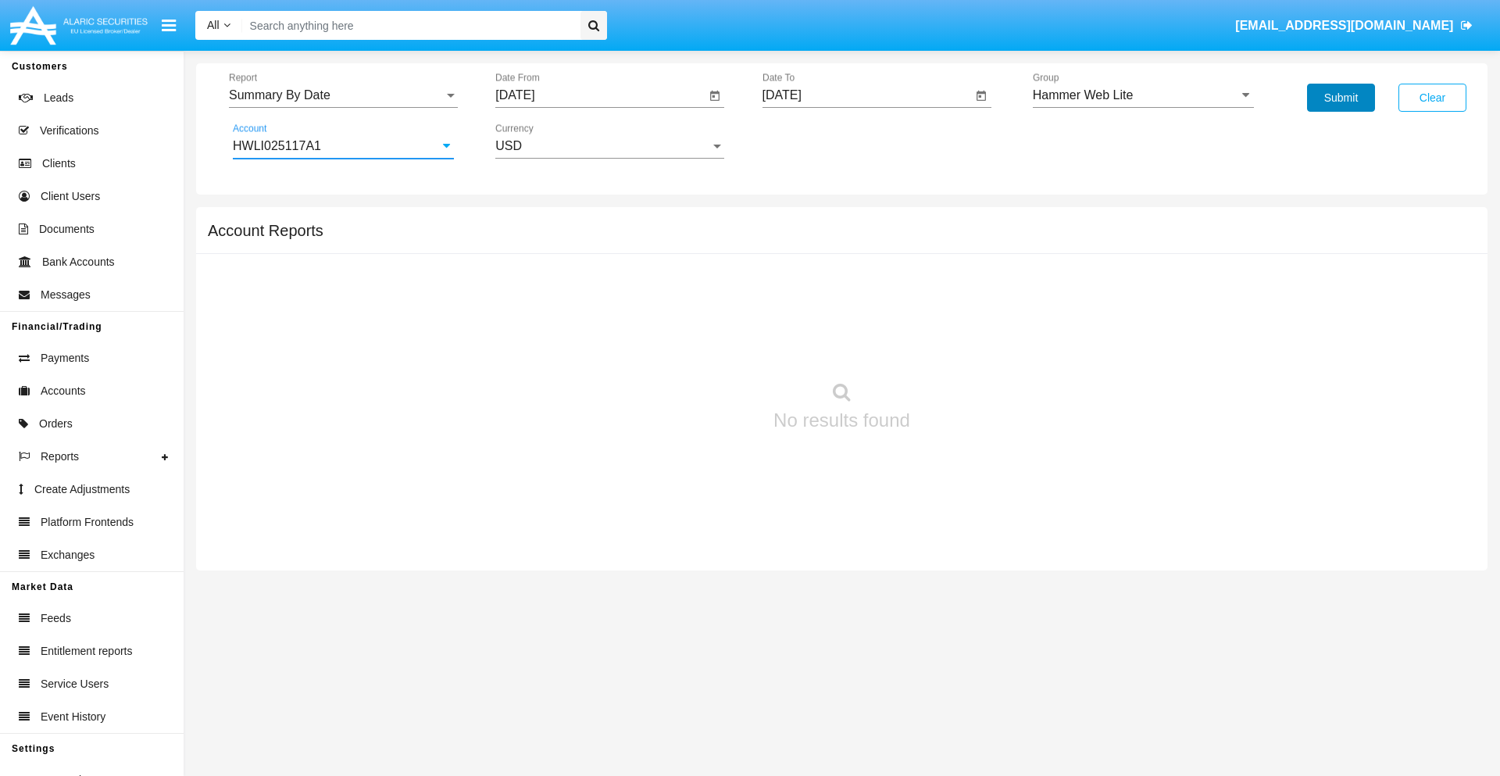
click at [1341, 98] on button "Submit" at bounding box center [1341, 98] width 68 height 28
click at [343, 95] on span "Report" at bounding box center [336, 95] width 215 height 14
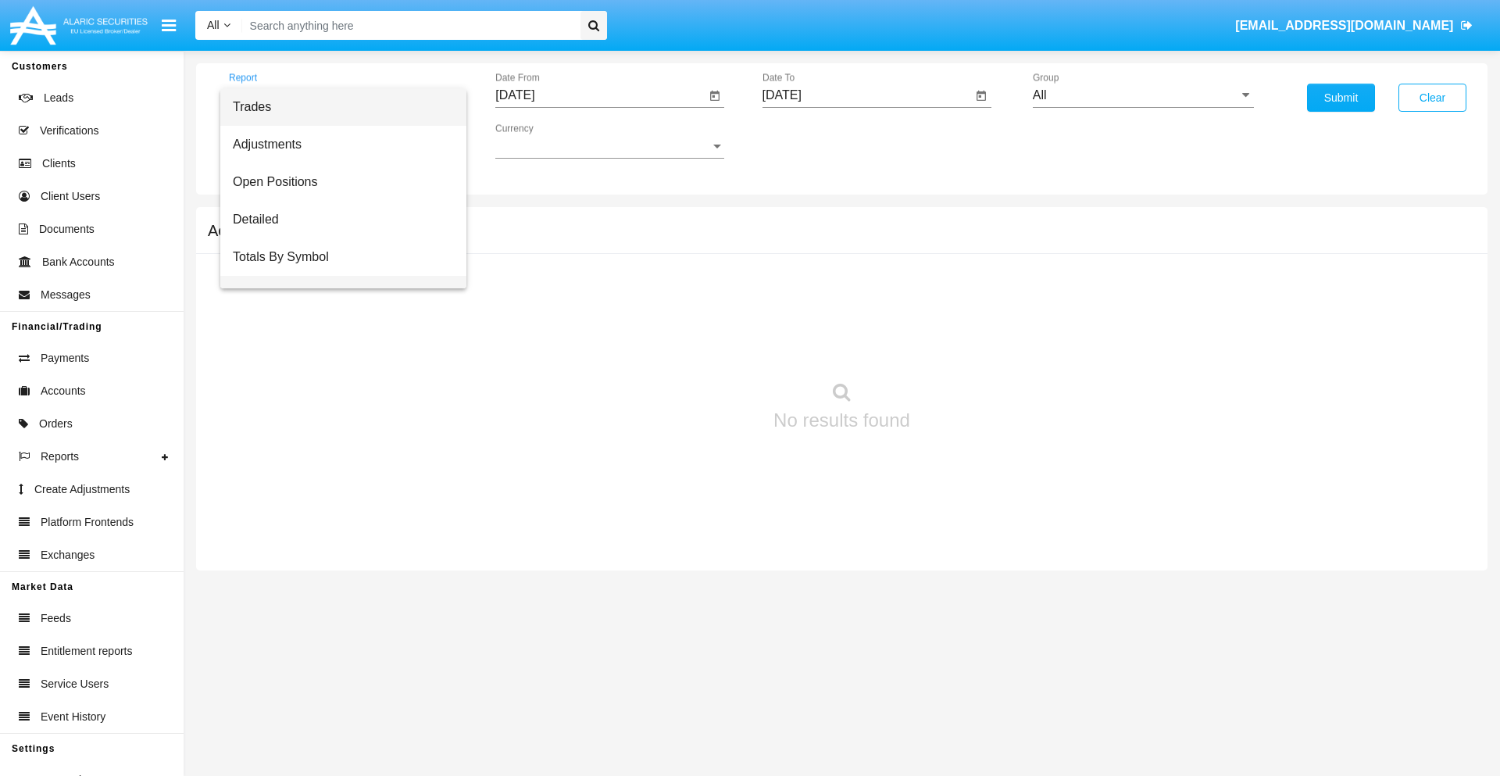
click at [337, 276] on span "Totals By Date" at bounding box center [343, 295] width 221 height 38
click at [600, 95] on input "[DATE]" at bounding box center [600, 95] width 210 height 14
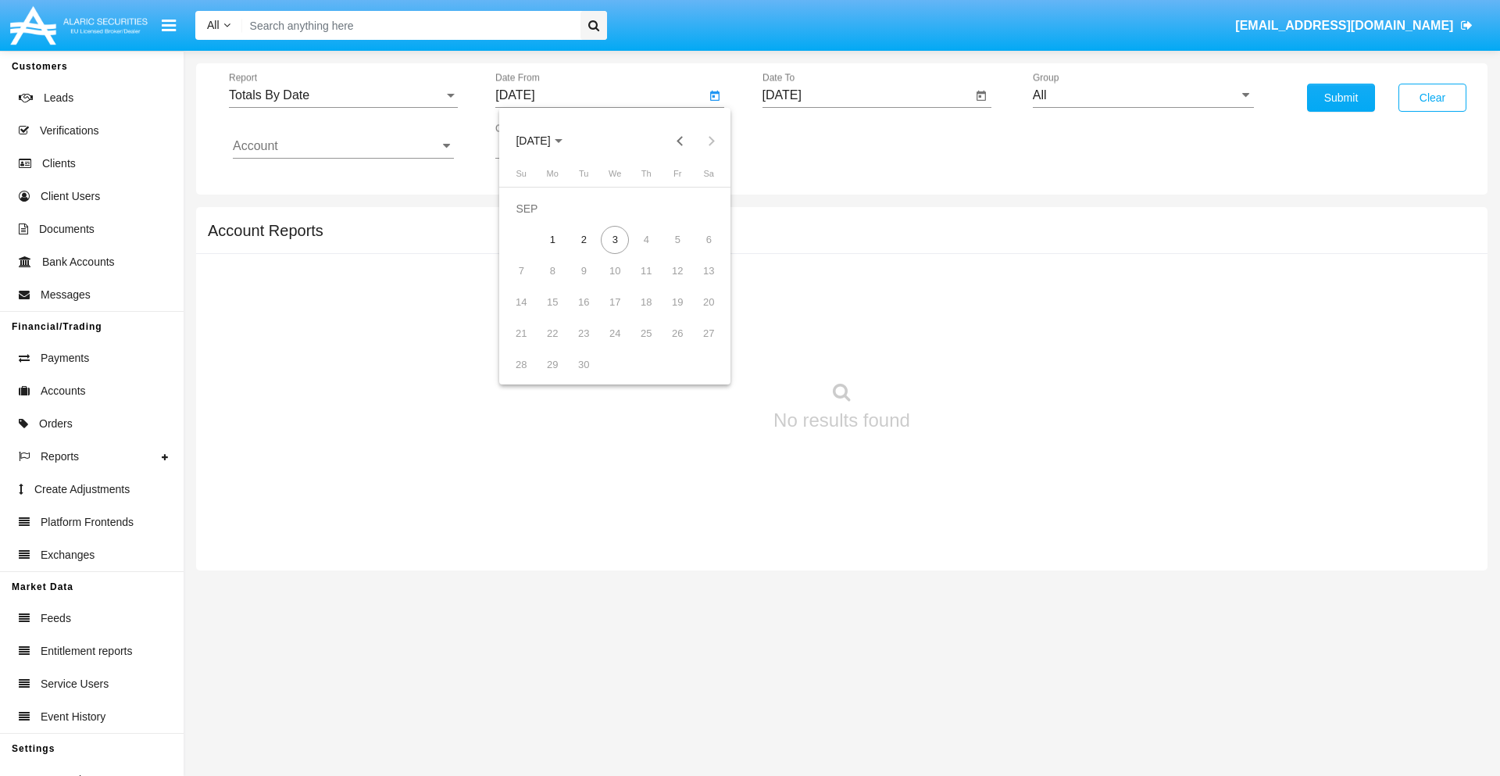
click at [546, 141] on span "[DATE]" at bounding box center [533, 141] width 34 height 13
click at [697, 345] on div "2025" at bounding box center [697, 345] width 49 height 28
click at [697, 252] on div "AUG" at bounding box center [697, 252] width 49 height 28
click at [584, 302] on div "19" at bounding box center [584, 302] width 28 height 28
type input "08/19/25"
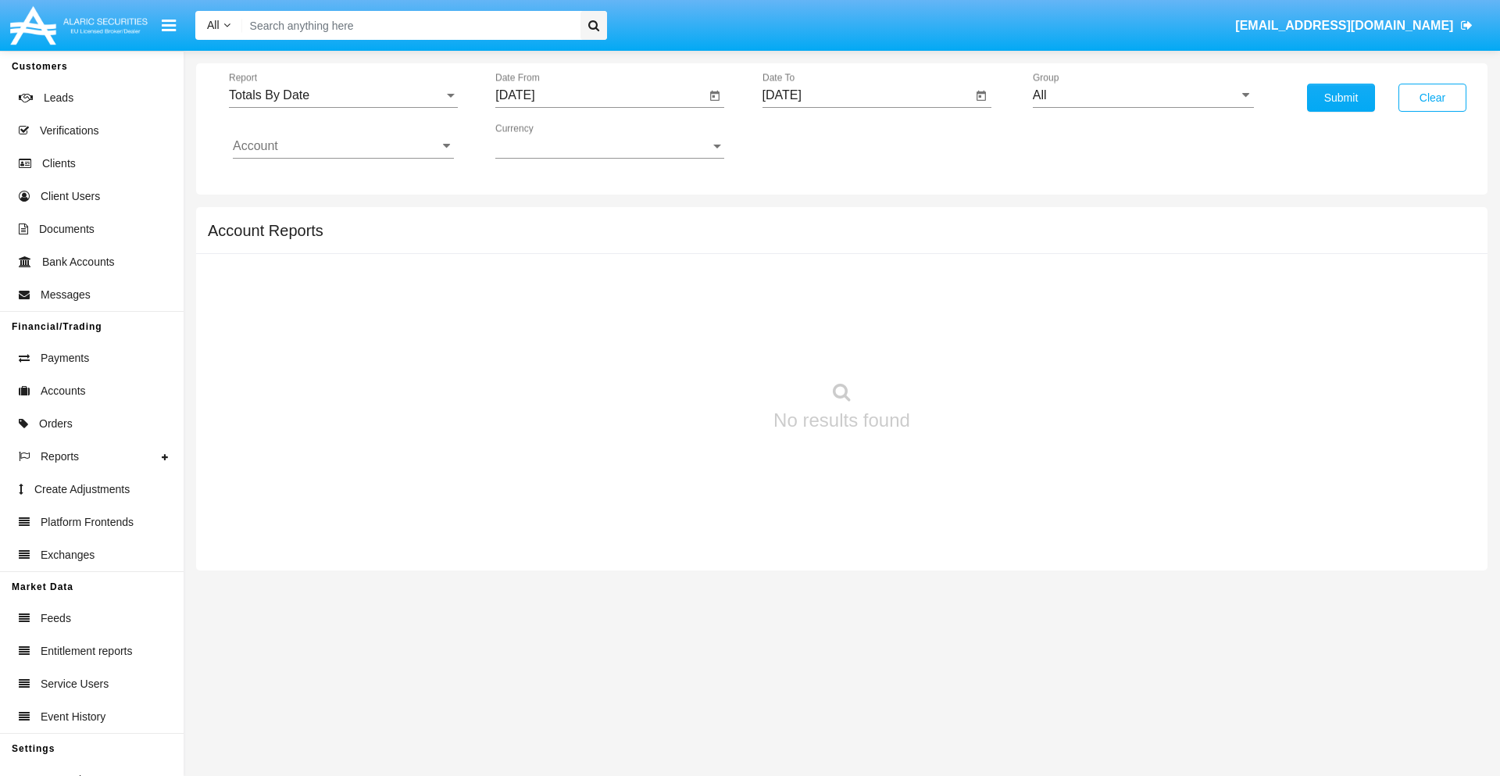
click at [867, 95] on input "[DATE]" at bounding box center [868, 95] width 210 height 14
click at [813, 141] on span "SEP 2025" at bounding box center [800, 141] width 34 height 13
click at [964, 345] on div "2025" at bounding box center [963, 345] width 49 height 28
click at [799, 283] on div "SEP" at bounding box center [799, 283] width 49 height 28
click at [882, 239] on div "3" at bounding box center [882, 240] width 28 height 28
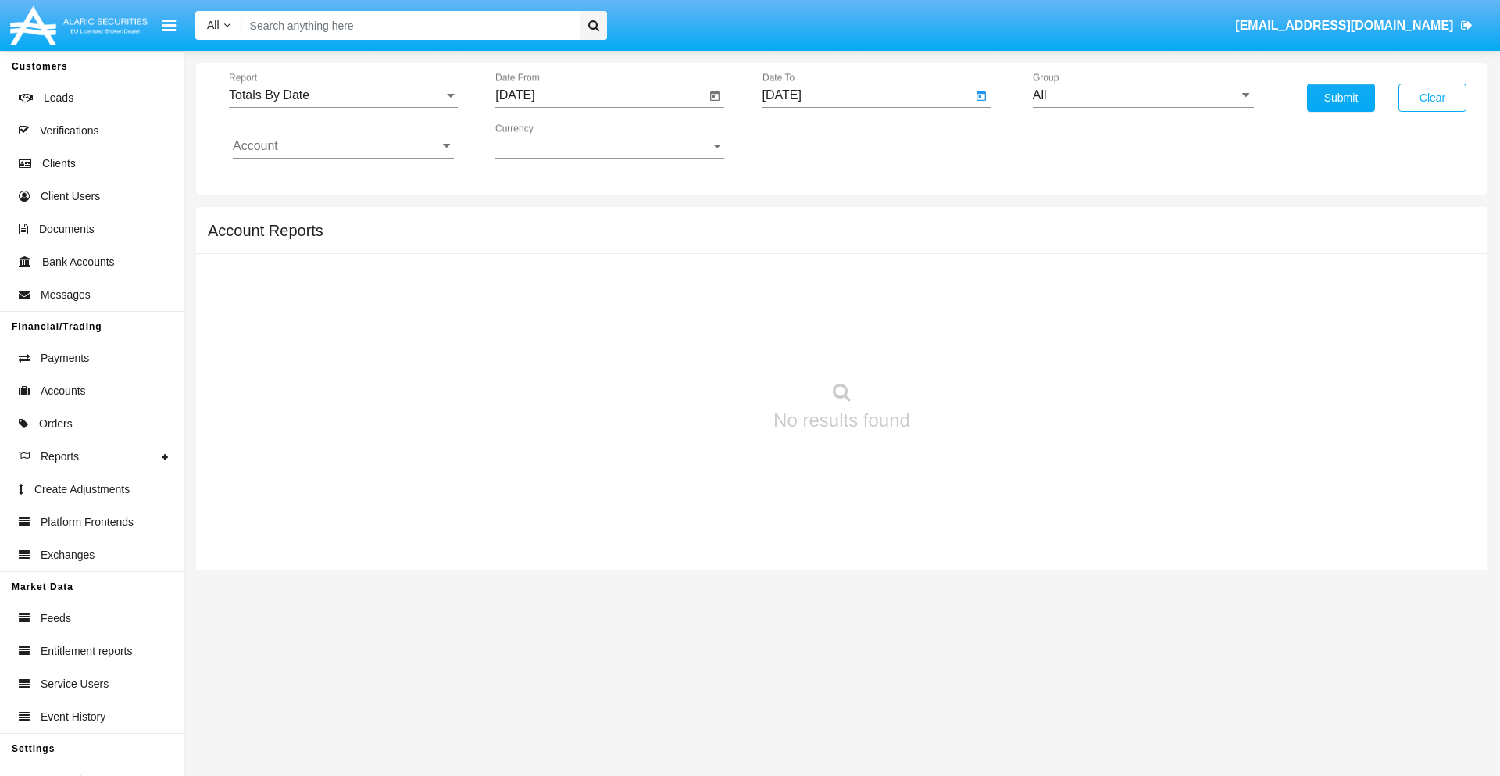
type input "09/03/25"
click at [1143, 95] on input "All" at bounding box center [1143, 95] width 221 height 14
click at [1100, 301] on span "Hammer Web Lite" at bounding box center [1100, 301] width 101 height 13
type input "Hammer Web Lite"
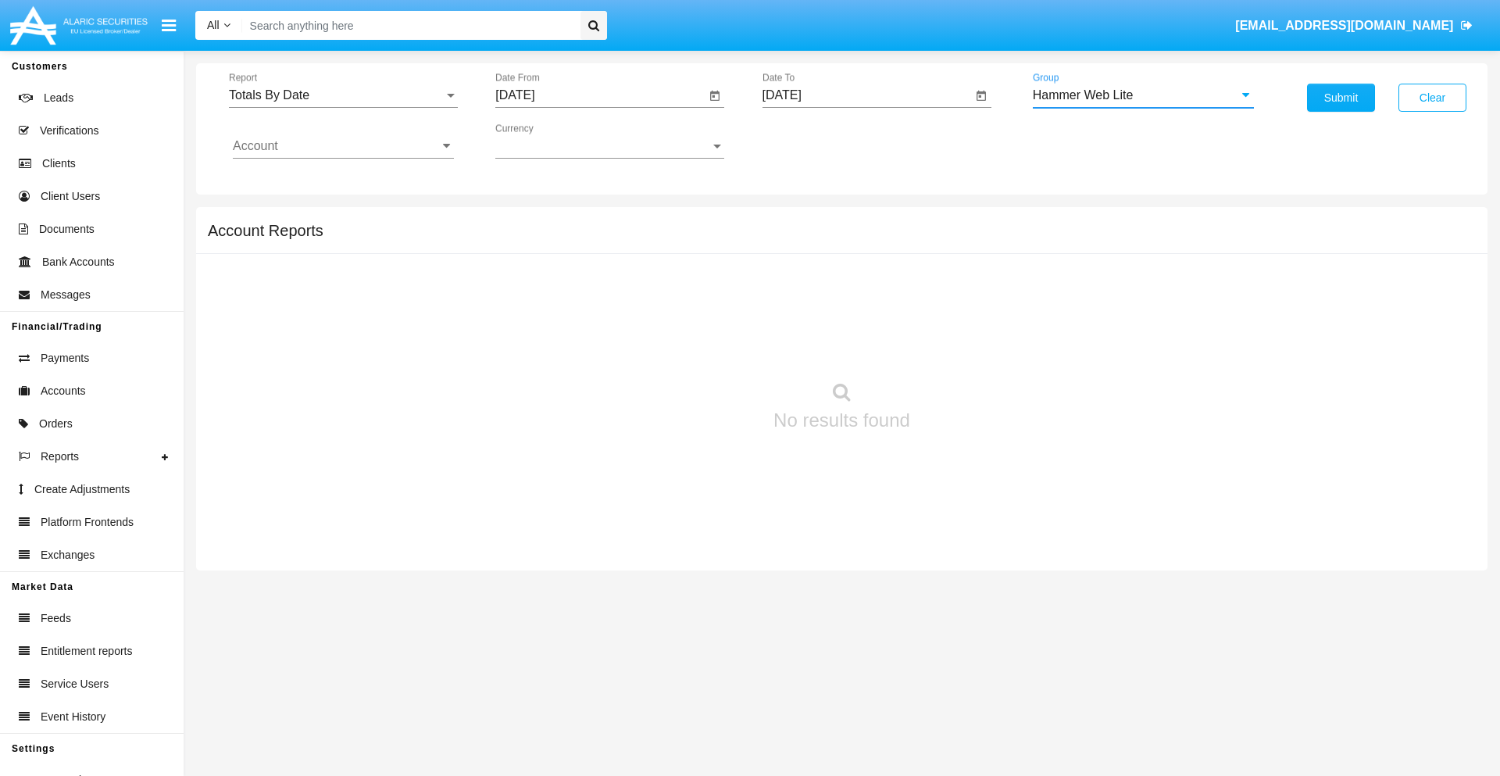
click at [343, 146] on input "Account" at bounding box center [343, 146] width 221 height 14
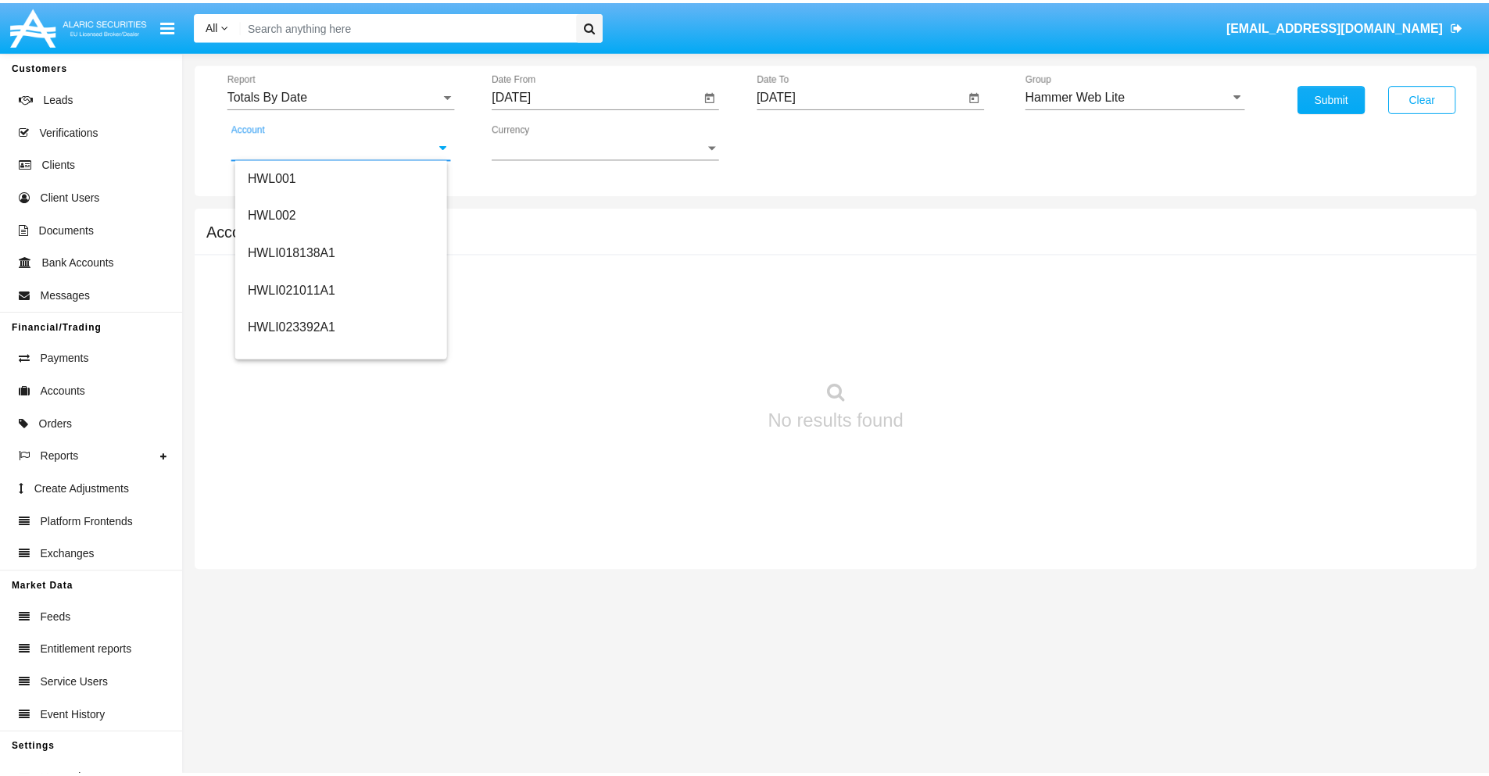
scroll to position [238, 0]
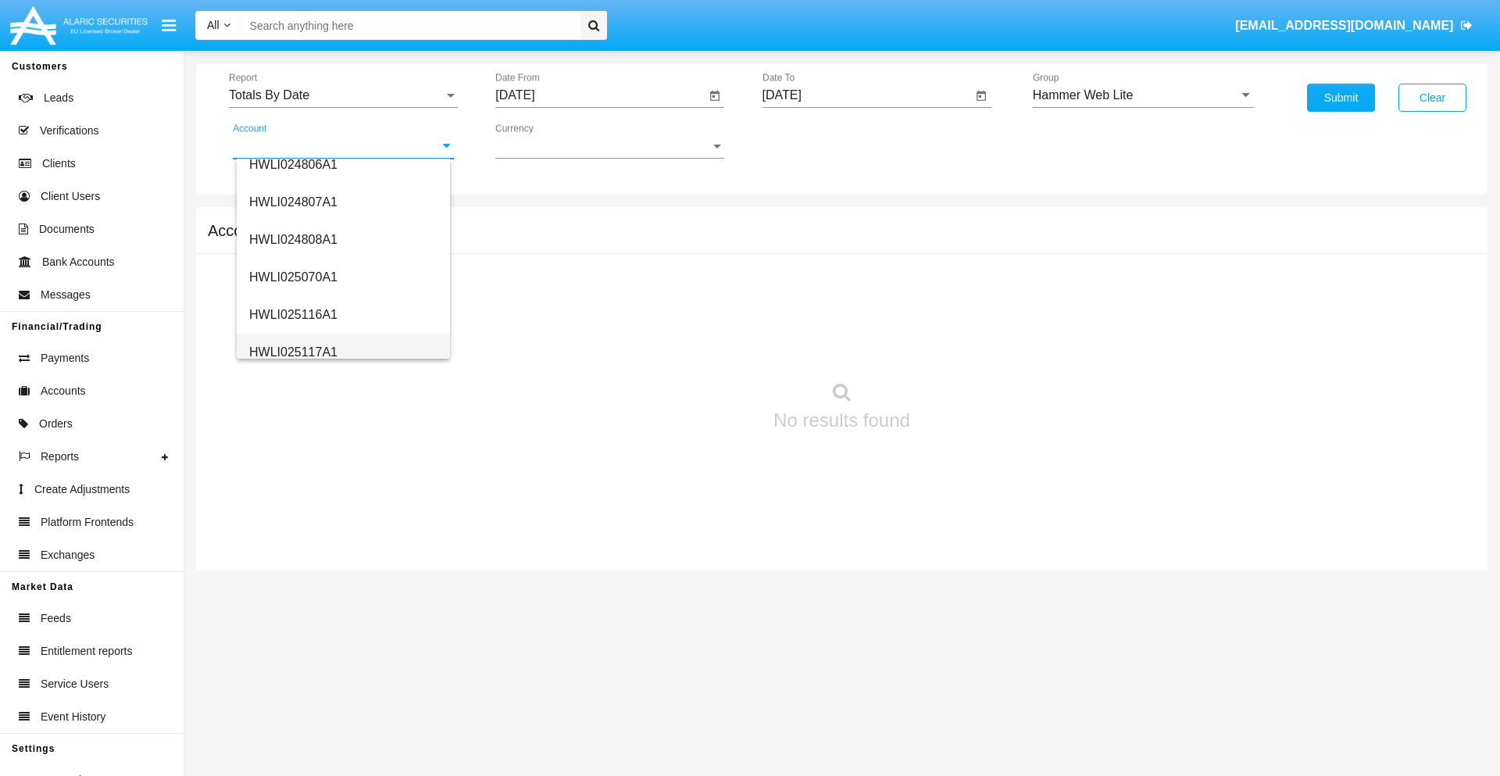
click at [292, 352] on span "HWLI025117A1" at bounding box center [293, 351] width 88 height 13
type input "HWLI025117A1"
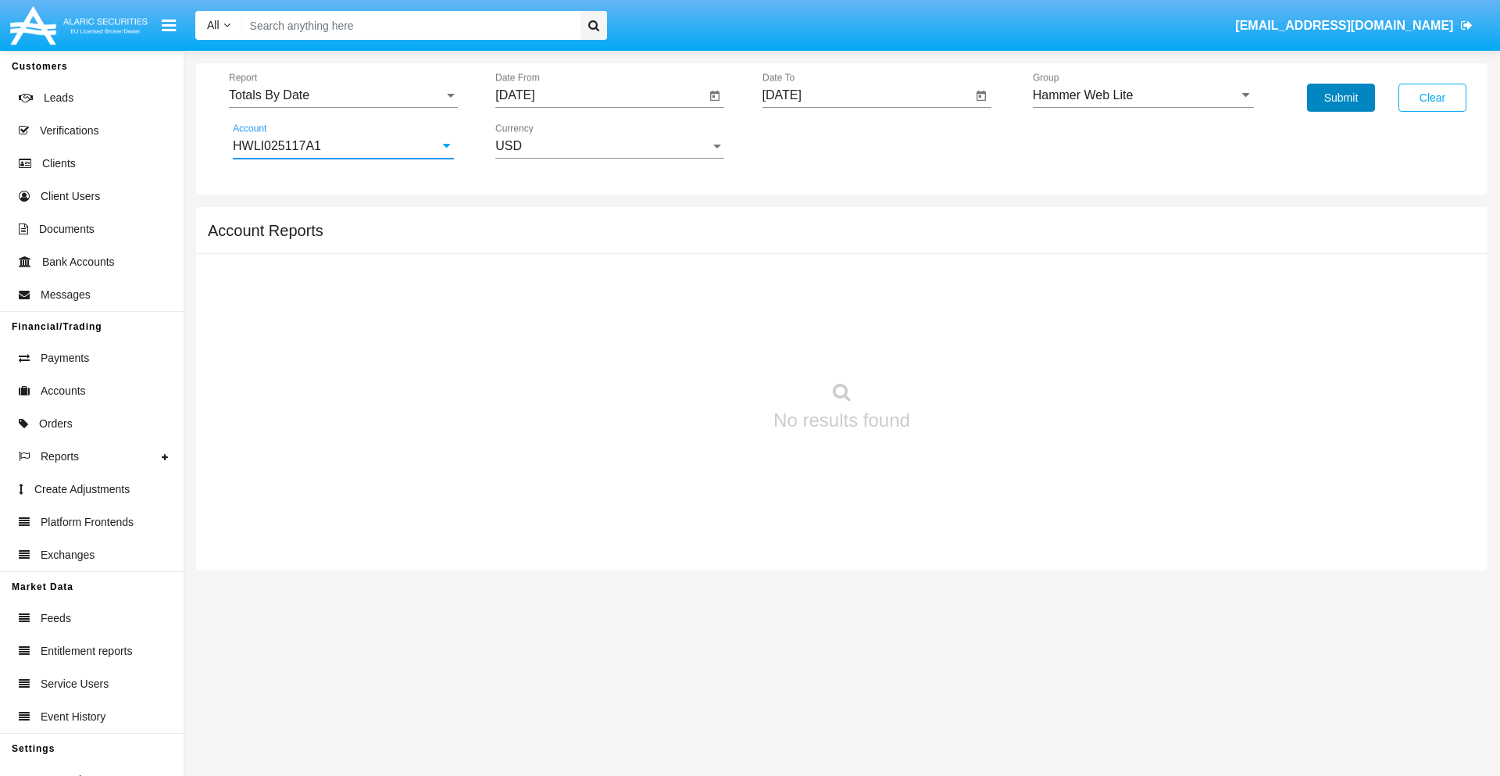
click at [1341, 98] on button "Submit" at bounding box center [1341, 98] width 68 height 28
click at [343, 95] on span "Report" at bounding box center [336, 95] width 215 height 14
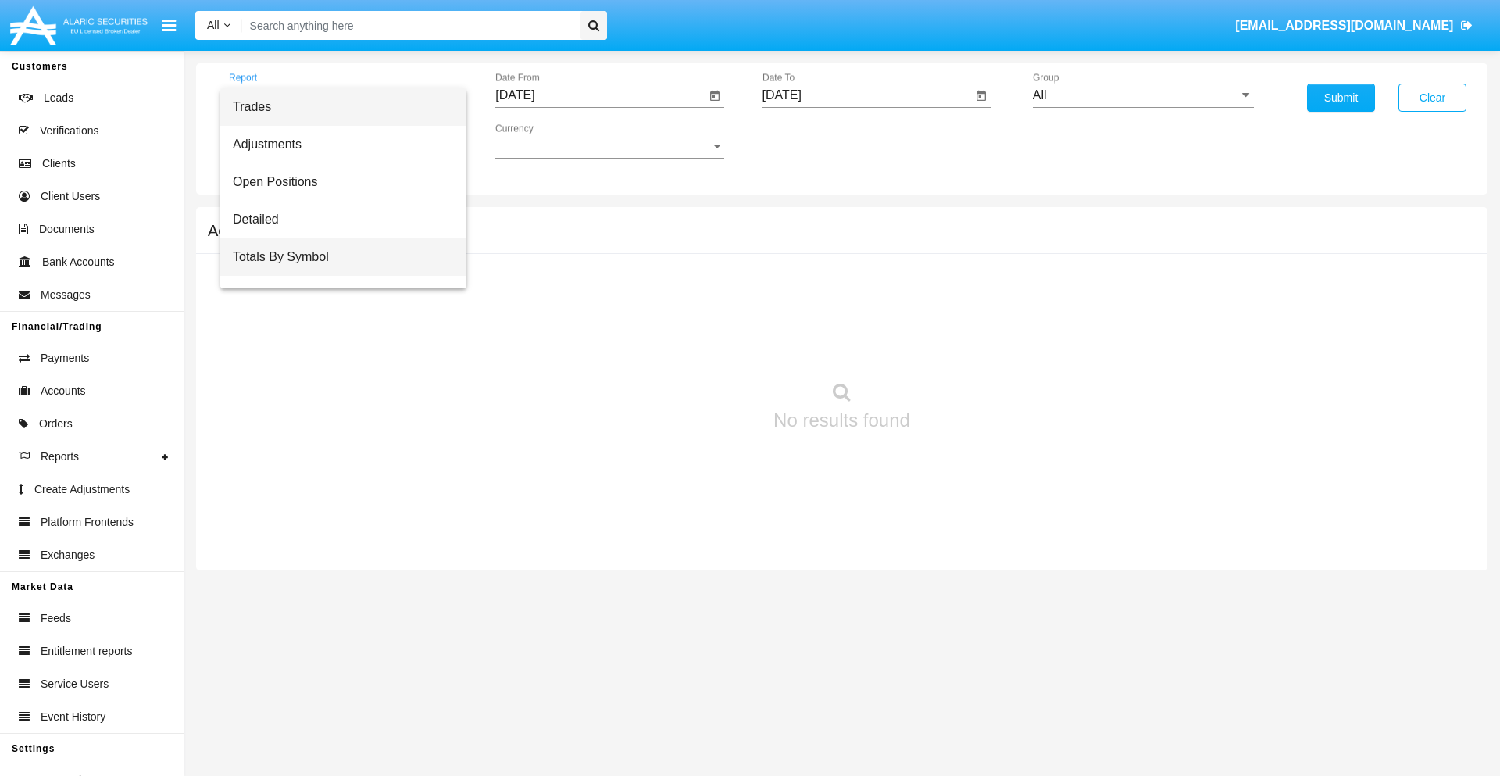
click at [337, 257] on span "Totals By Symbol" at bounding box center [343, 257] width 221 height 38
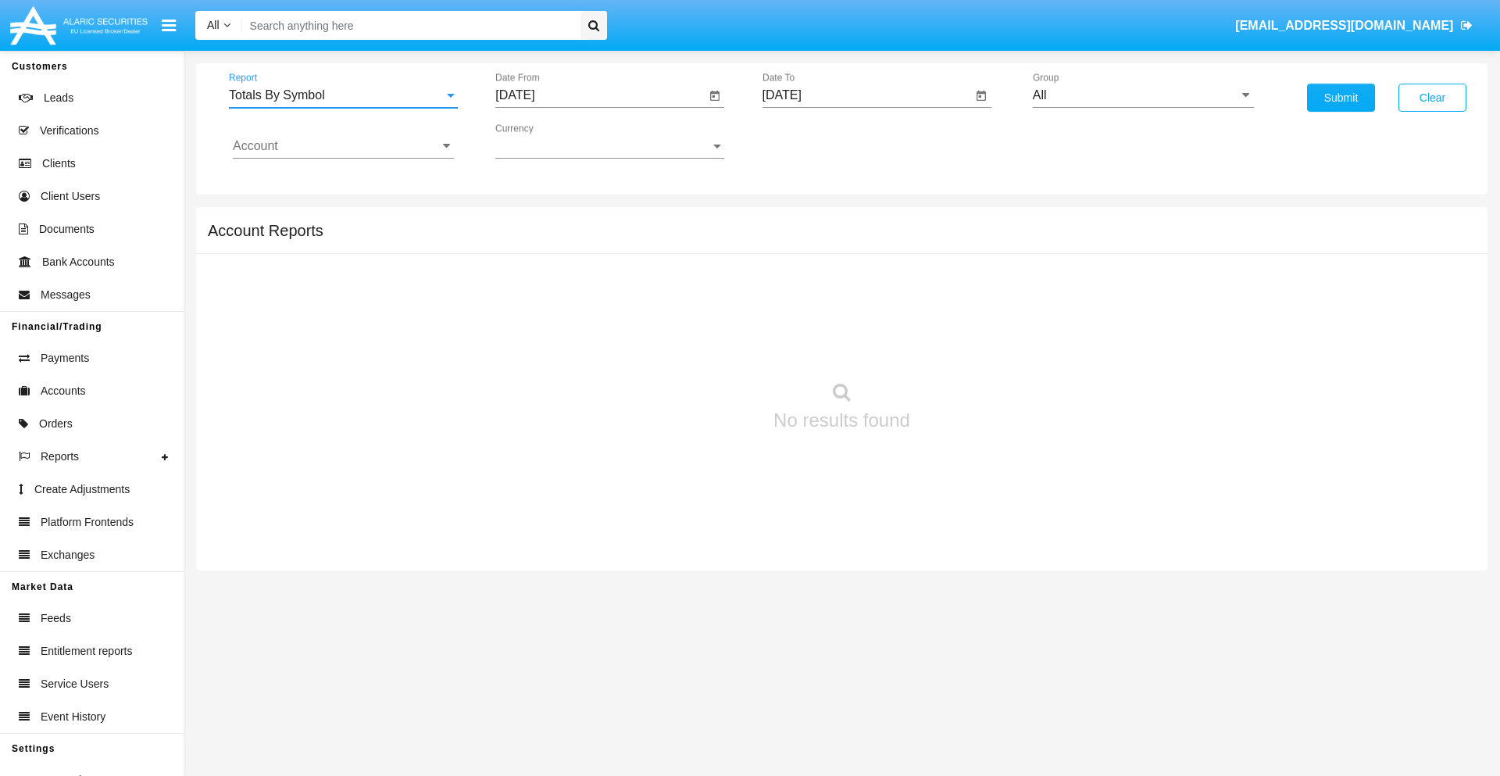
click at [600, 95] on input "[DATE]" at bounding box center [600, 95] width 210 height 14
click at [546, 141] on span "[DATE]" at bounding box center [533, 141] width 34 height 13
click at [697, 345] on div "2025" at bounding box center [697, 345] width 49 height 28
click at [697, 252] on div "AUG" at bounding box center [697, 252] width 49 height 28
click at [553, 239] on div "4" at bounding box center [552, 240] width 28 height 28
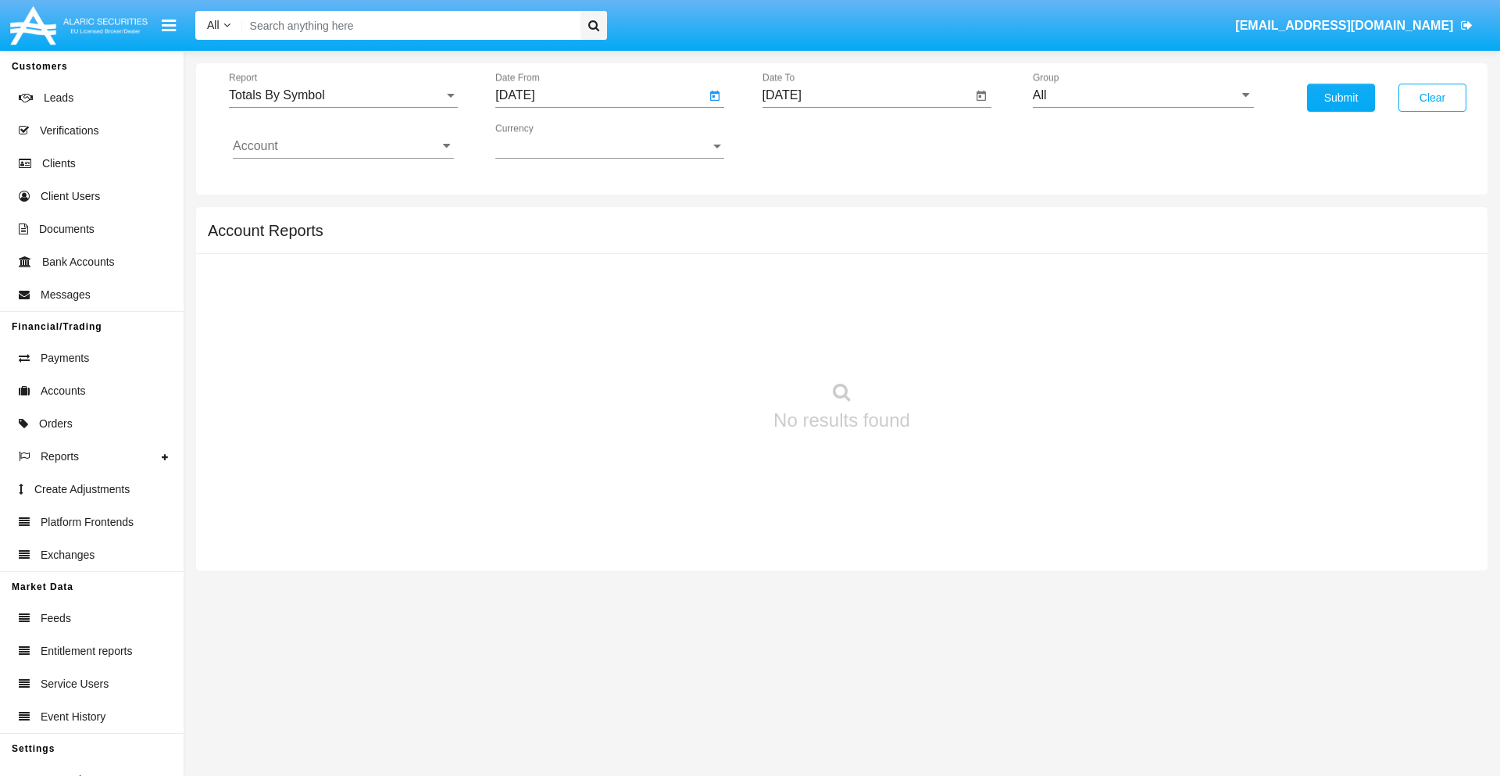
type input "08/04/25"
click at [867, 95] on input "[DATE]" at bounding box center [868, 95] width 210 height 14
click at [813, 141] on span "[DATE]" at bounding box center [800, 141] width 34 height 13
click at [964, 345] on div "2025" at bounding box center [963, 345] width 49 height 28
click at [799, 283] on div "SEP" at bounding box center [799, 283] width 49 height 28
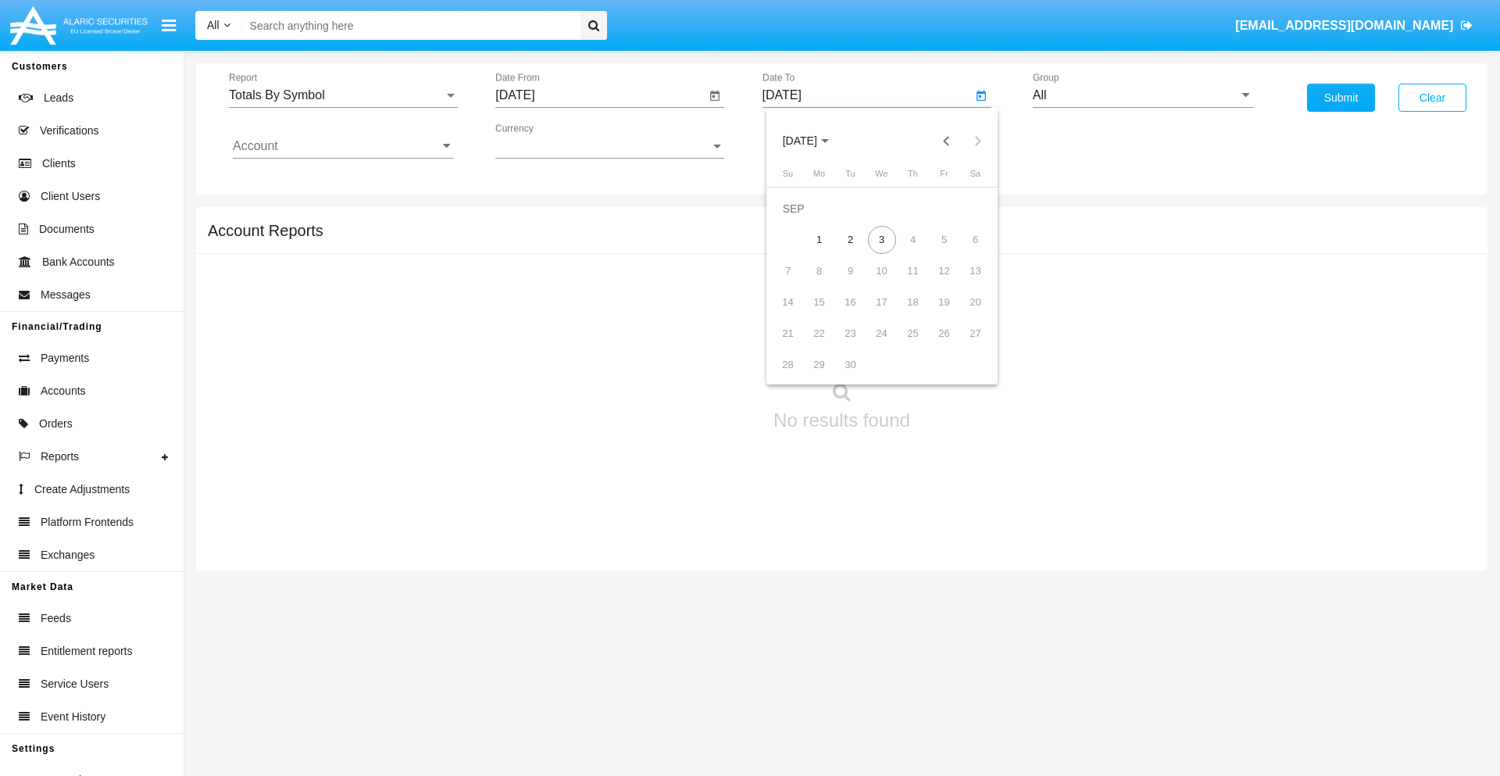
click at [882, 239] on div "3" at bounding box center [882, 240] width 28 height 28
type input "[DATE]"
click at [1143, 95] on input "All" at bounding box center [1143, 95] width 221 height 14
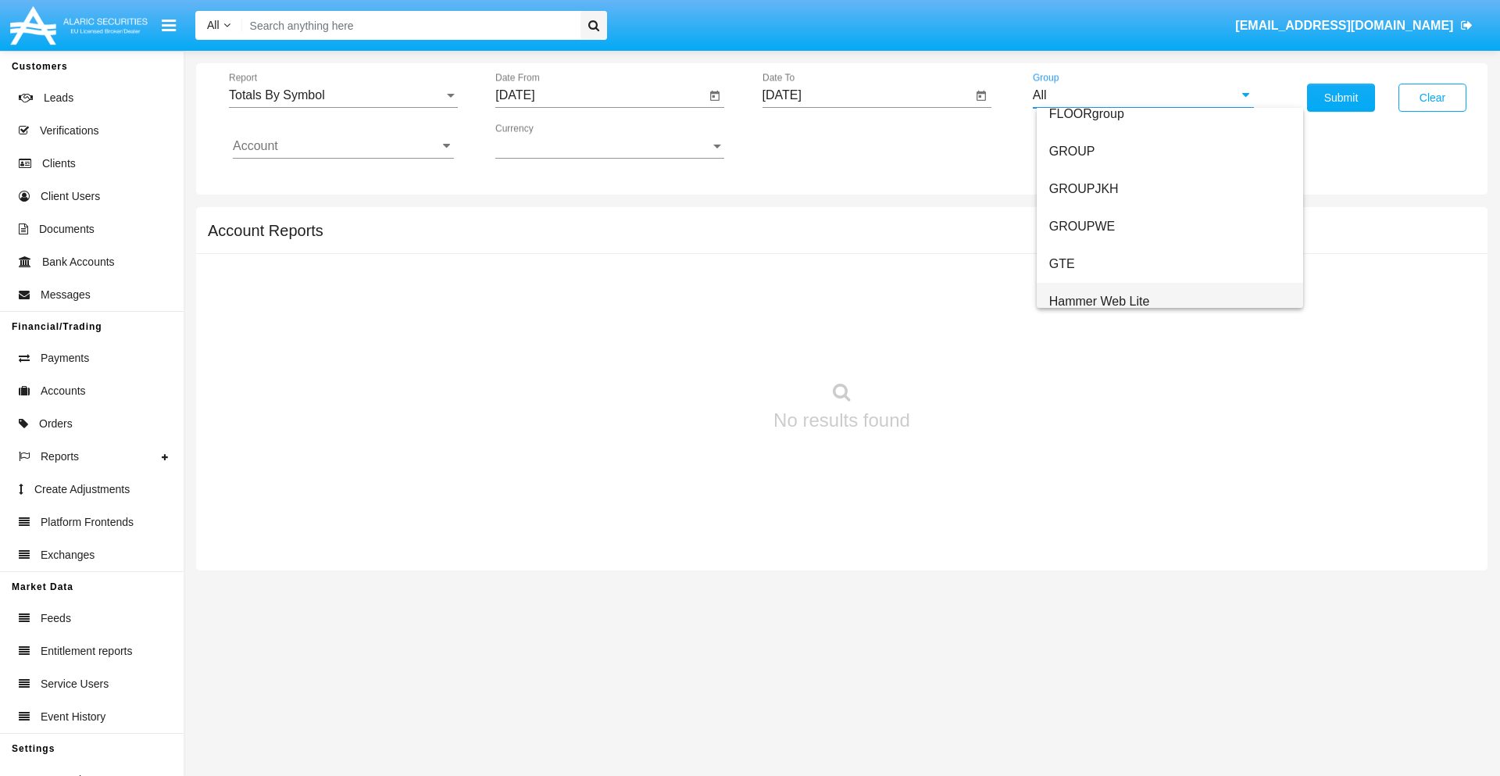
click at [1100, 301] on span "Hammer Web Lite" at bounding box center [1100, 301] width 101 height 13
type input "Hammer Web Lite"
click at [343, 146] on input "Account" at bounding box center [343, 146] width 221 height 14
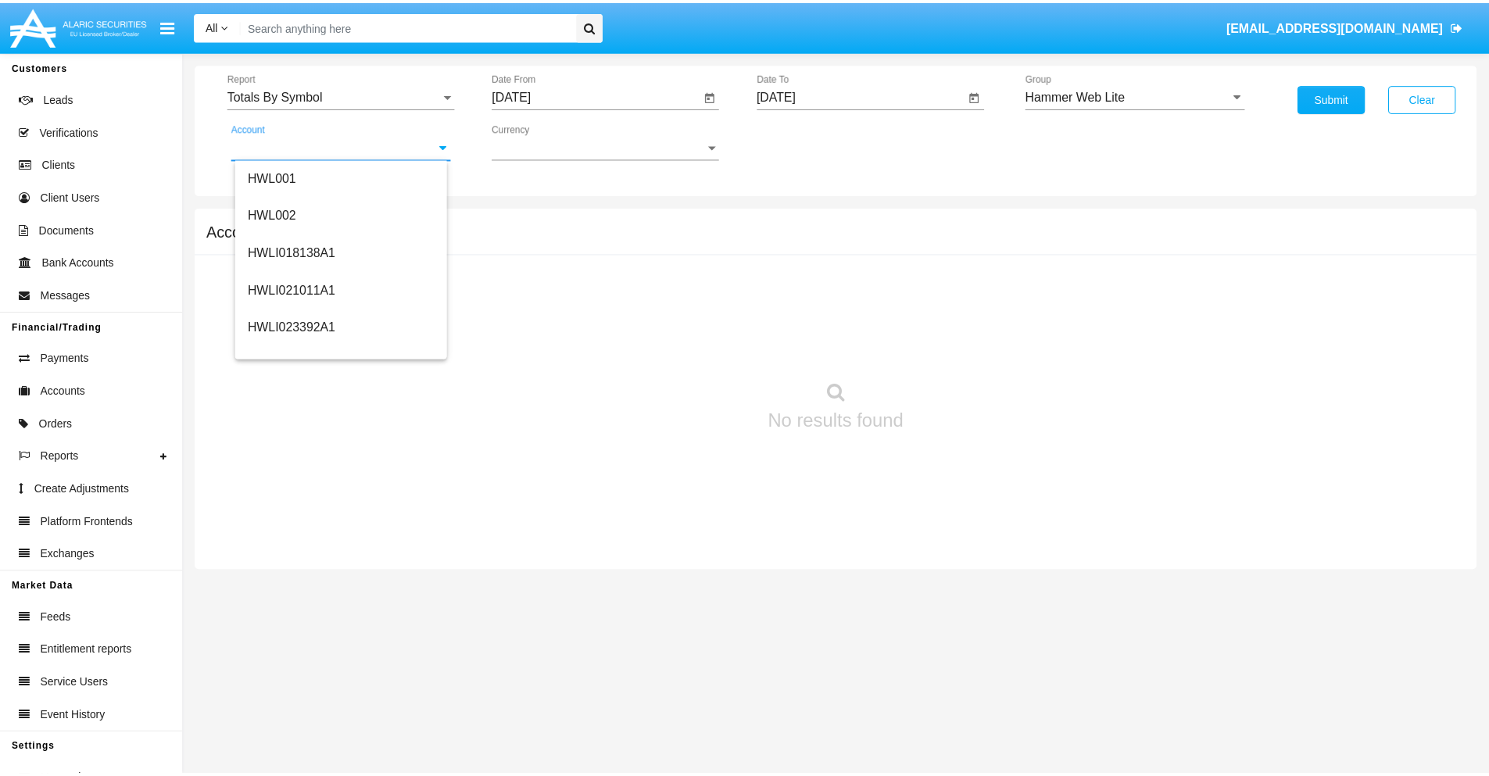
scroll to position [238, 0]
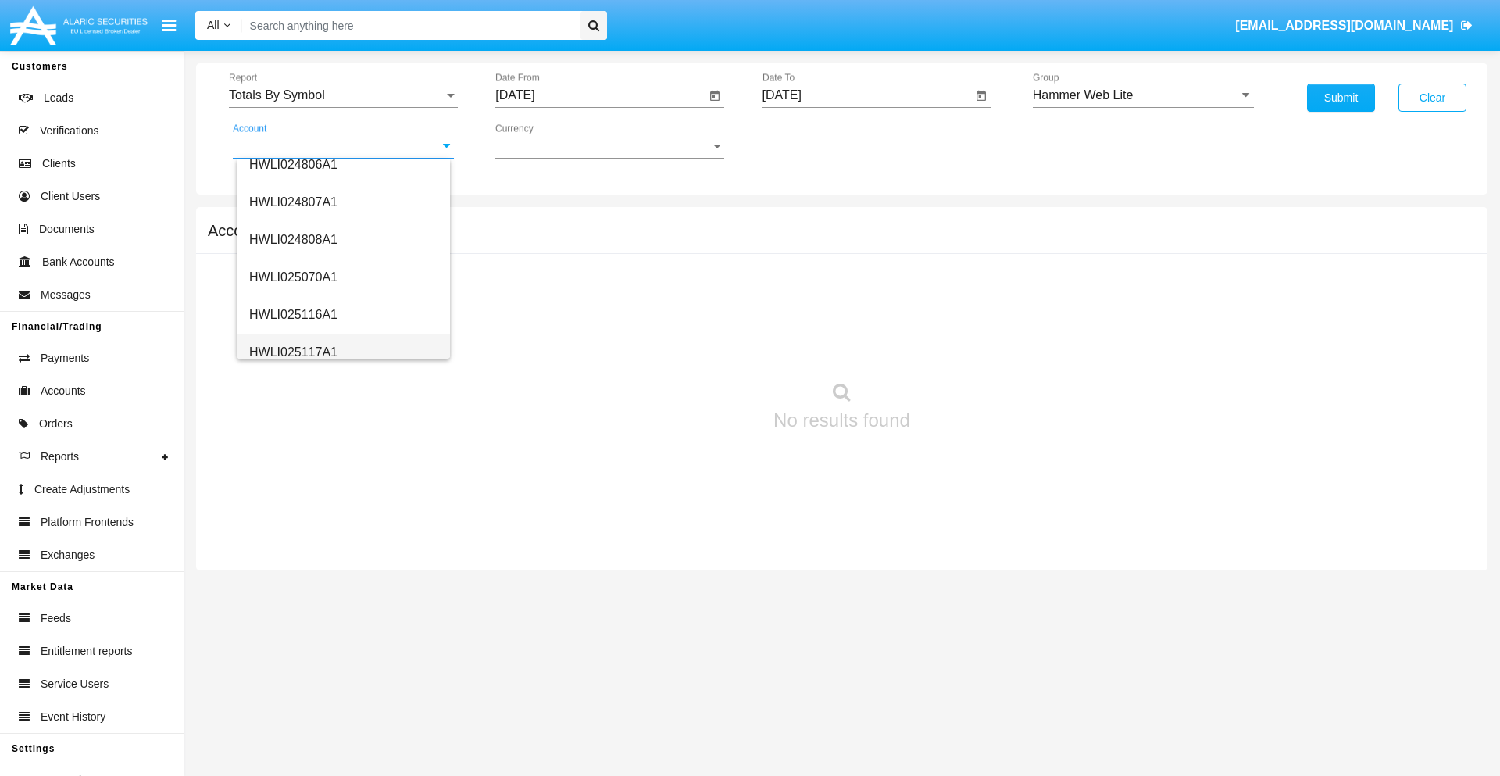
click at [292, 352] on span "HWLI025117A1" at bounding box center [293, 351] width 88 height 13
type input "HWLI025117A1"
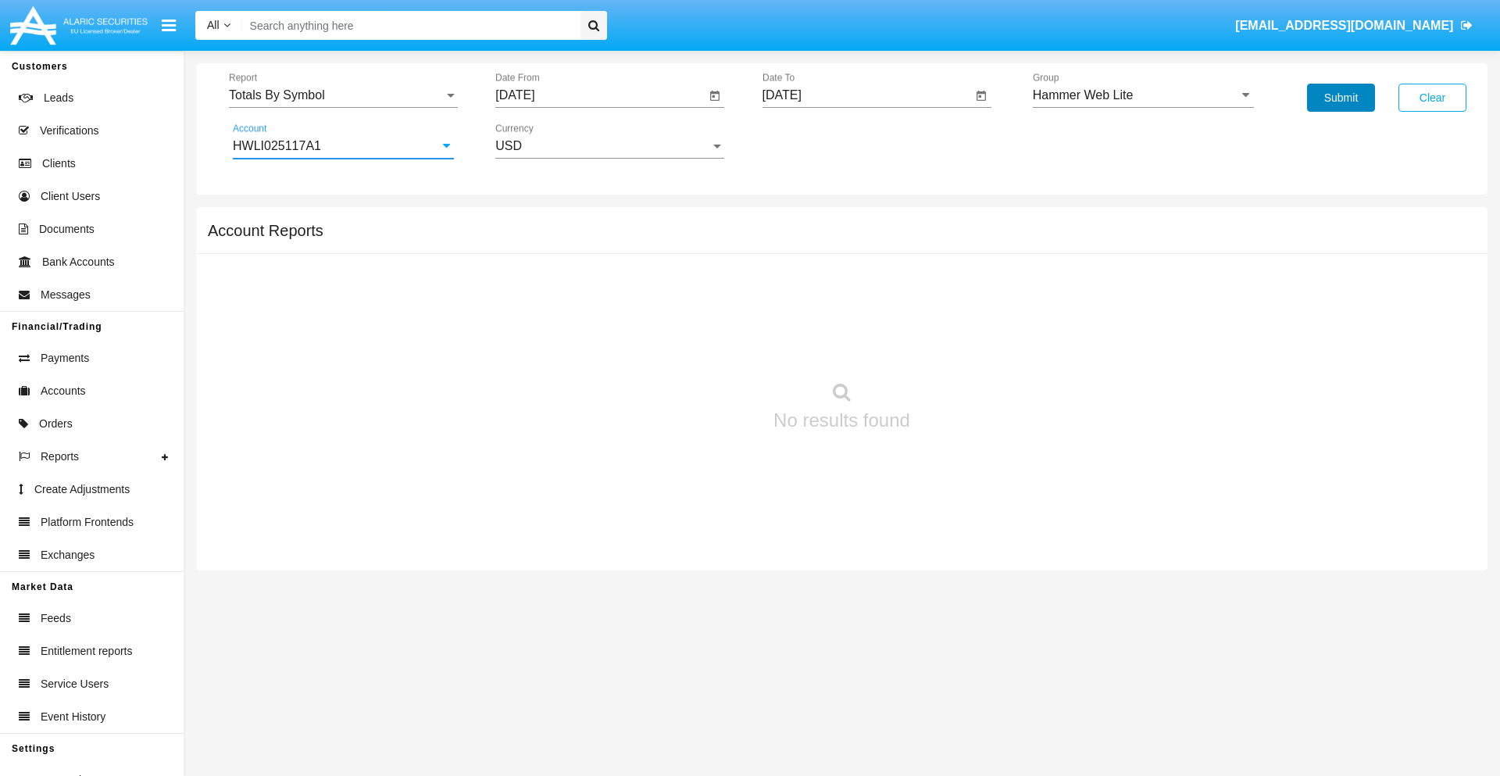
click at [1341, 98] on button "Submit" at bounding box center [1341, 98] width 68 height 28
click at [343, 95] on span "Report" at bounding box center [336, 95] width 215 height 14
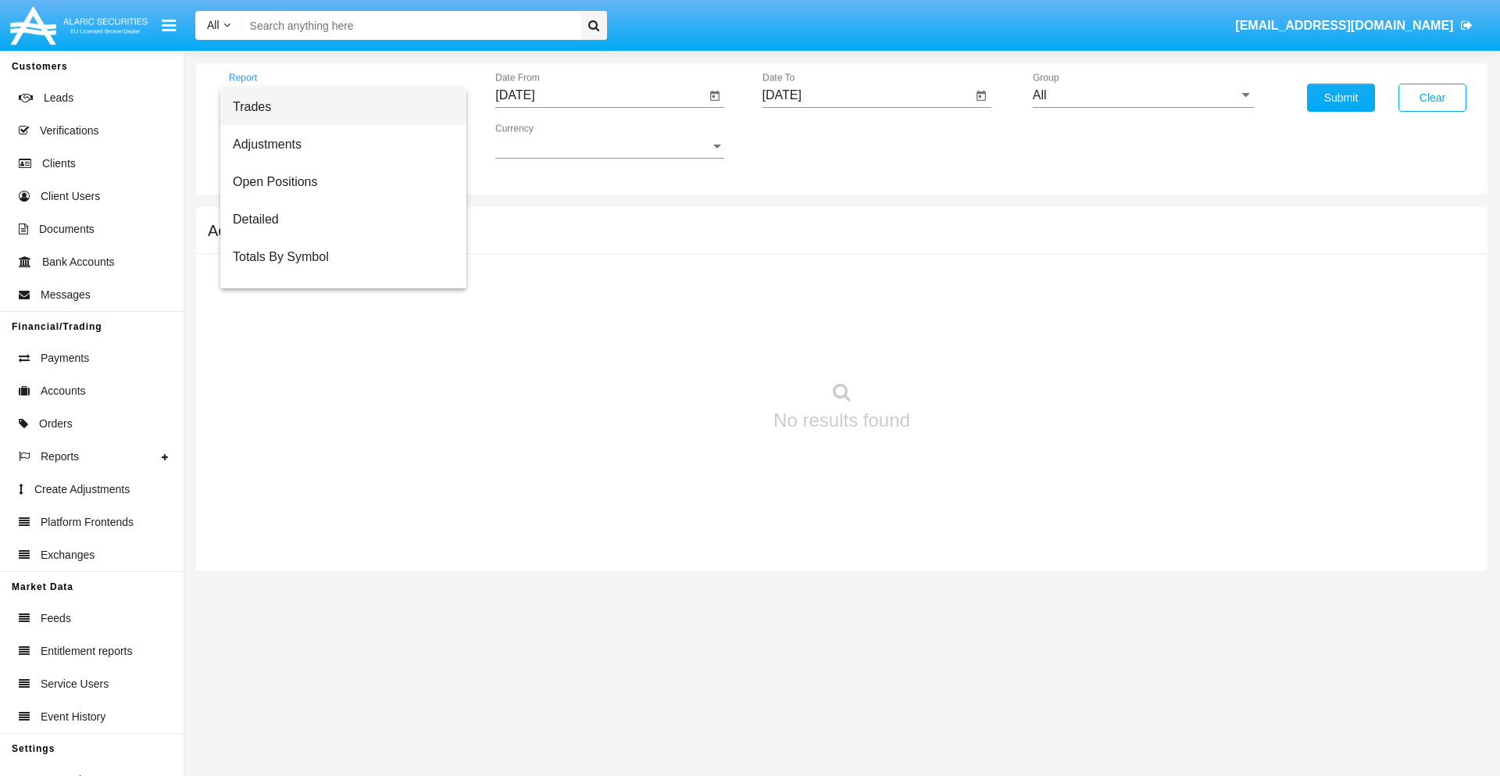
click at [337, 107] on span "Trades" at bounding box center [343, 107] width 221 height 38
click at [600, 95] on input "[DATE]" at bounding box center [600, 95] width 210 height 14
click at [546, 141] on span "[DATE]" at bounding box center [533, 141] width 34 height 13
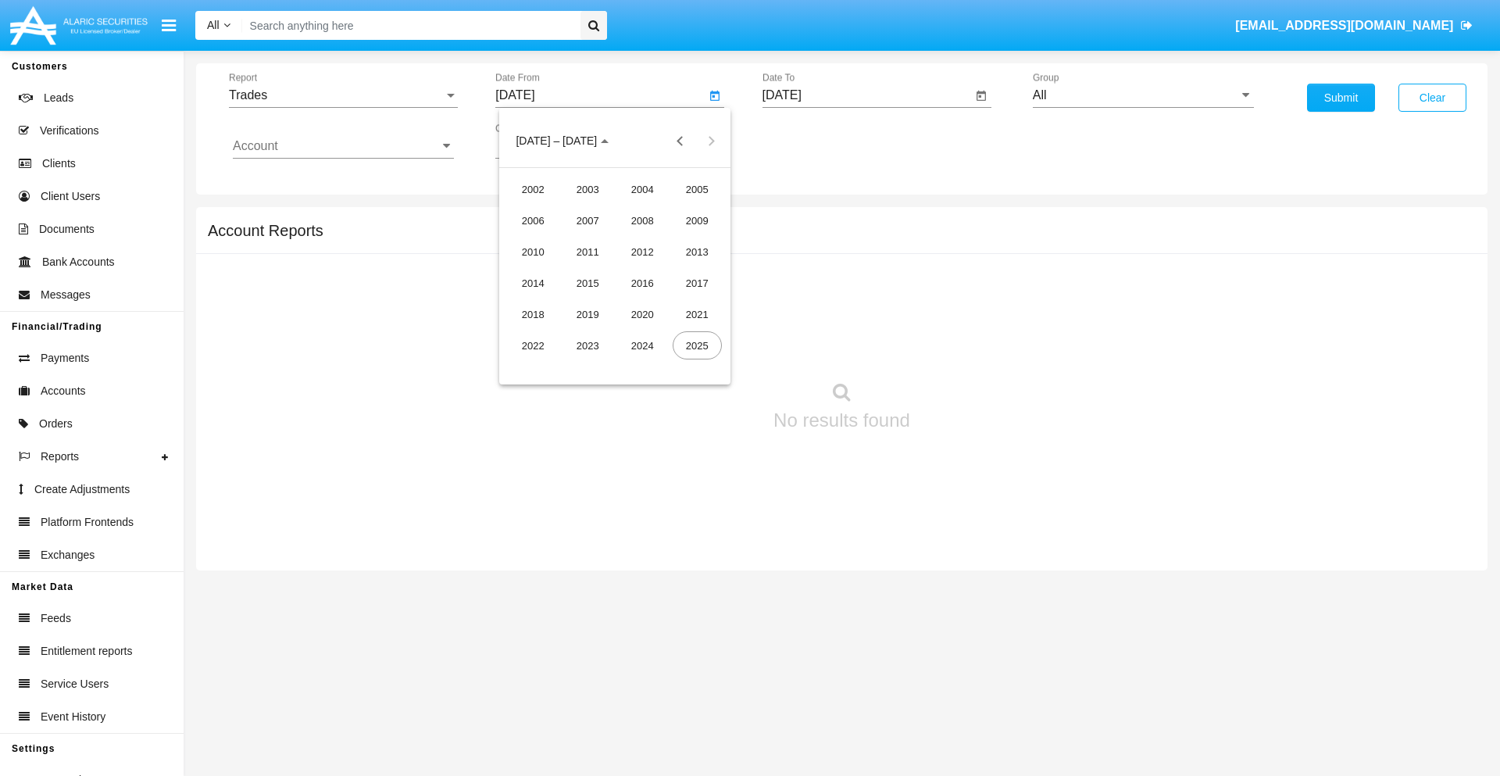
click at [697, 345] on div "2025" at bounding box center [697, 345] width 49 height 28
click at [588, 252] on div "JUN" at bounding box center [587, 252] width 49 height 28
click at [584, 239] on div "3" at bounding box center [584, 240] width 28 height 28
type input "[DATE]"
click at [867, 95] on input "[DATE]" at bounding box center [868, 95] width 210 height 14
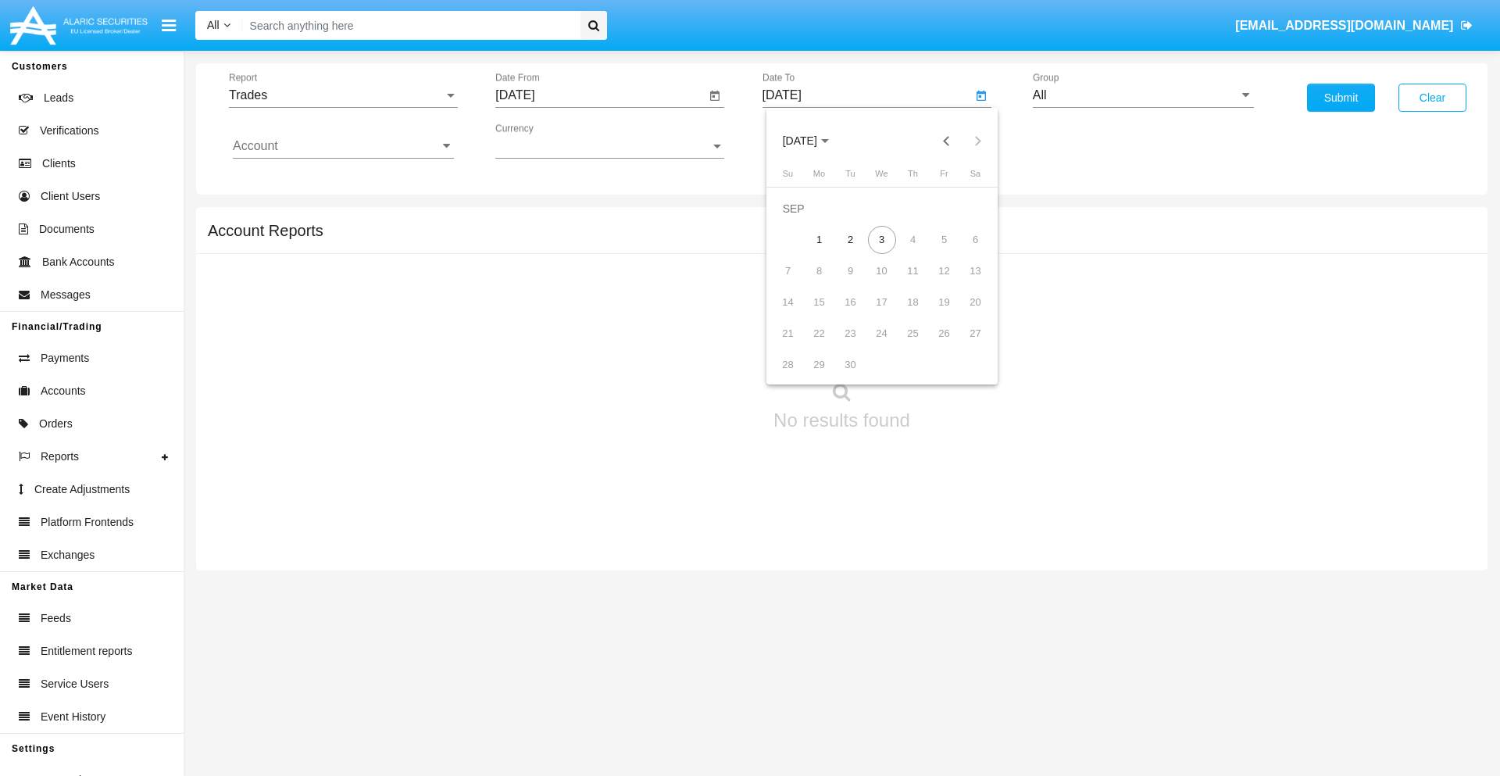
click at [813, 141] on span "[DATE]" at bounding box center [800, 141] width 34 height 13
click at [964, 345] on div "2025" at bounding box center [963, 345] width 49 height 28
click at [799, 283] on div "SEP" at bounding box center [799, 283] width 49 height 28
click at [882, 239] on div "3" at bounding box center [882, 240] width 28 height 28
type input "[DATE]"
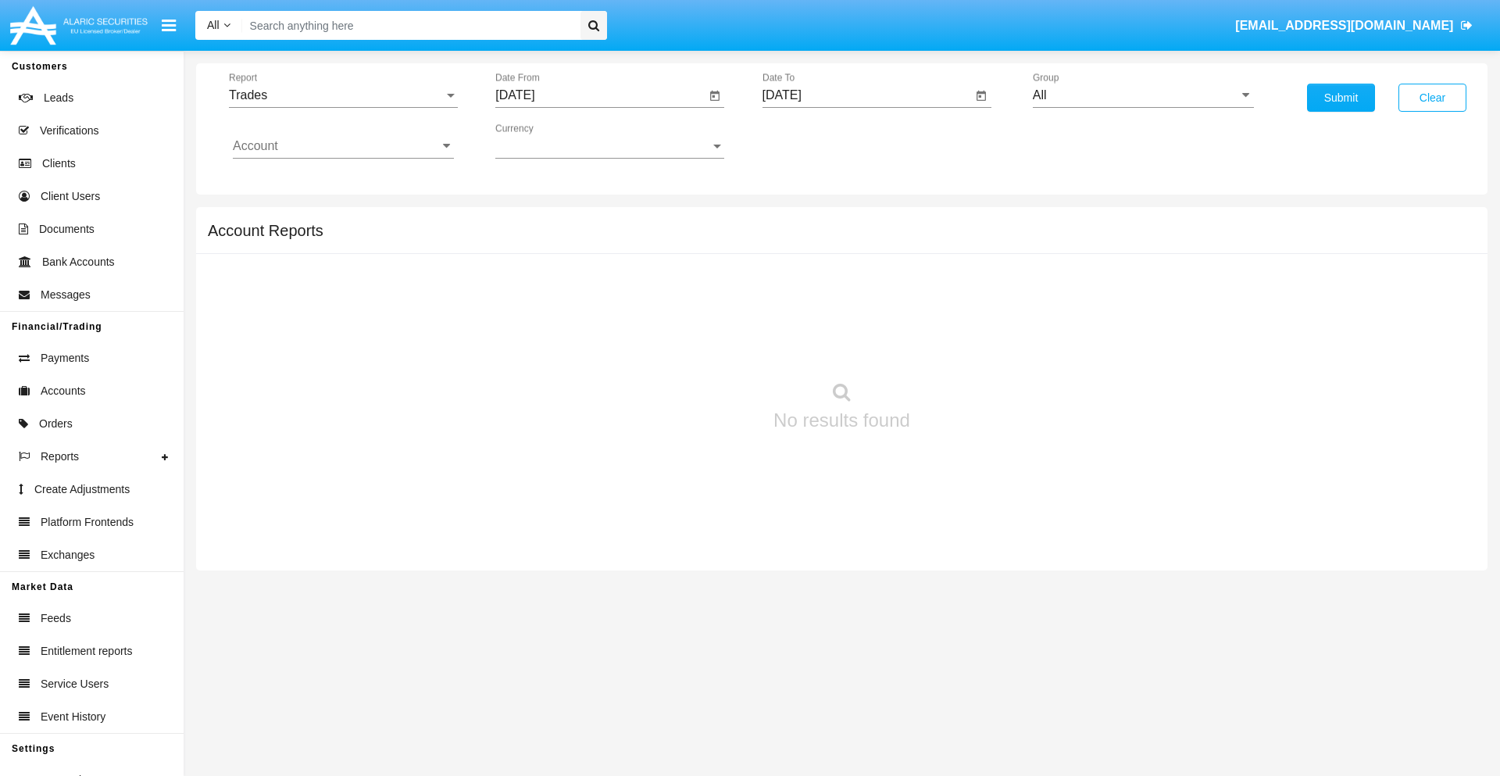
click at [1143, 95] on input "All" at bounding box center [1143, 95] width 221 height 14
click at [1100, 301] on span "Hammer Web Lite" at bounding box center [1100, 301] width 101 height 13
type input "Hammer Web Lite"
click at [343, 146] on input "Account" at bounding box center [343, 146] width 221 height 14
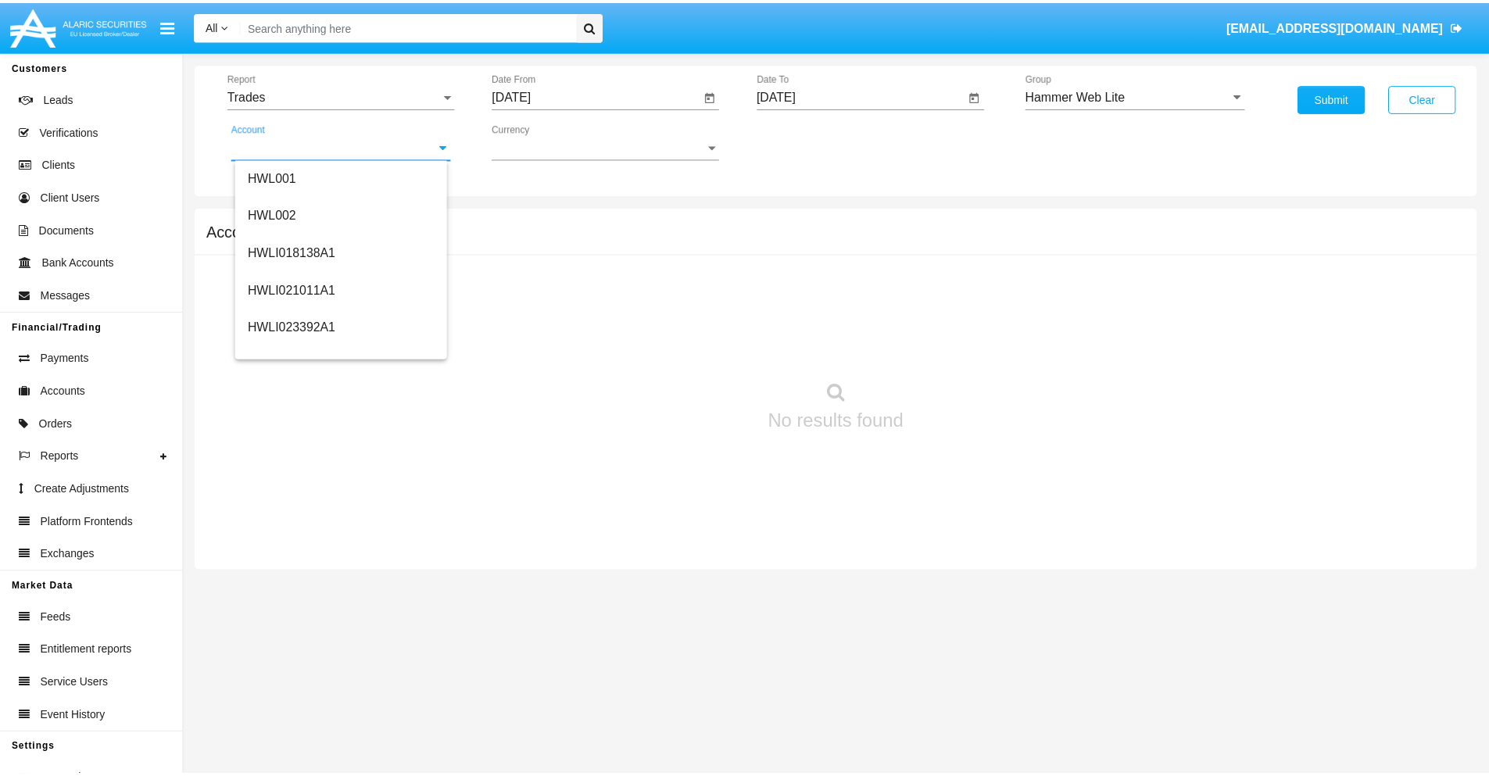
scroll to position [238, 0]
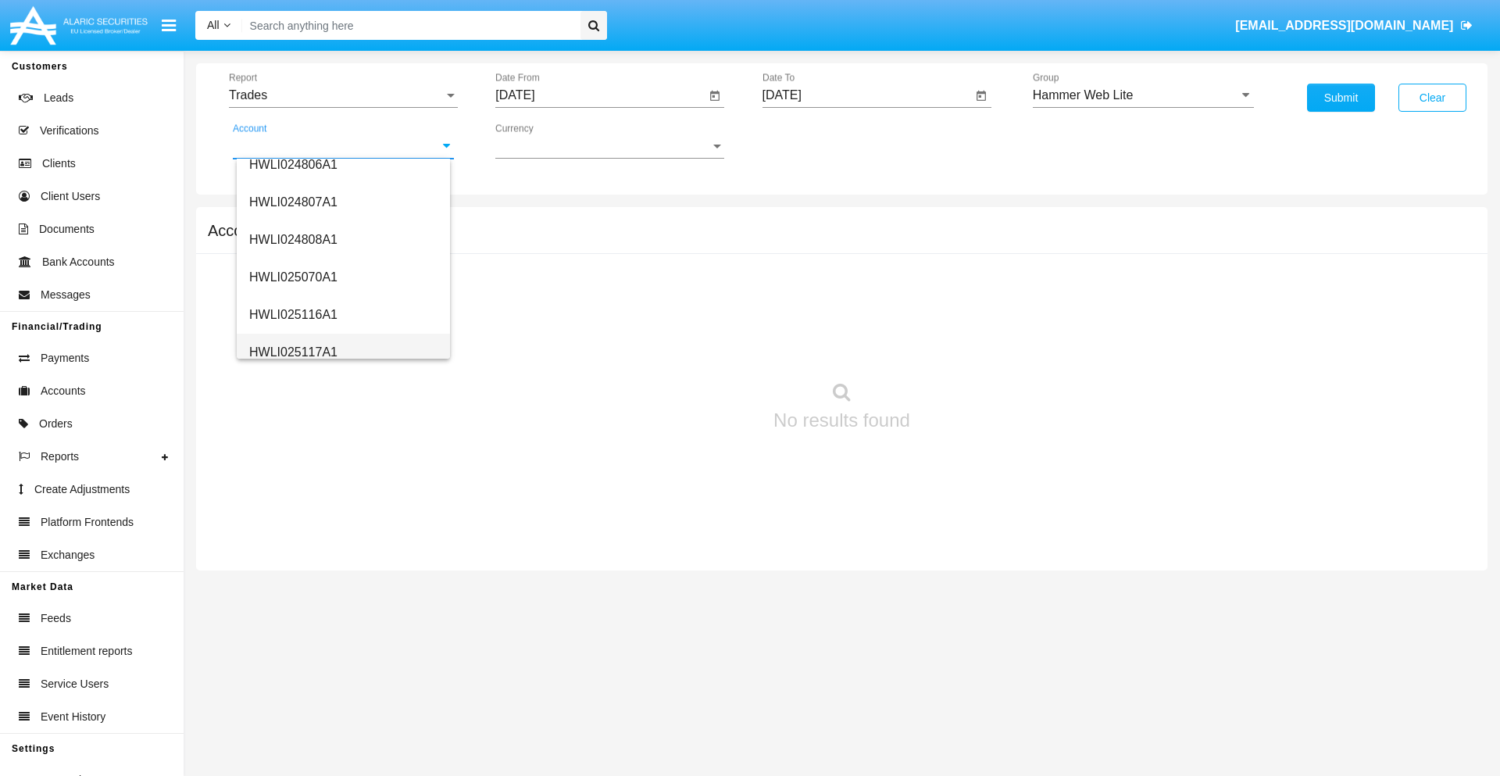
click at [292, 352] on span "HWLI025117A1" at bounding box center [293, 351] width 88 height 13
type input "HWLI025117A1"
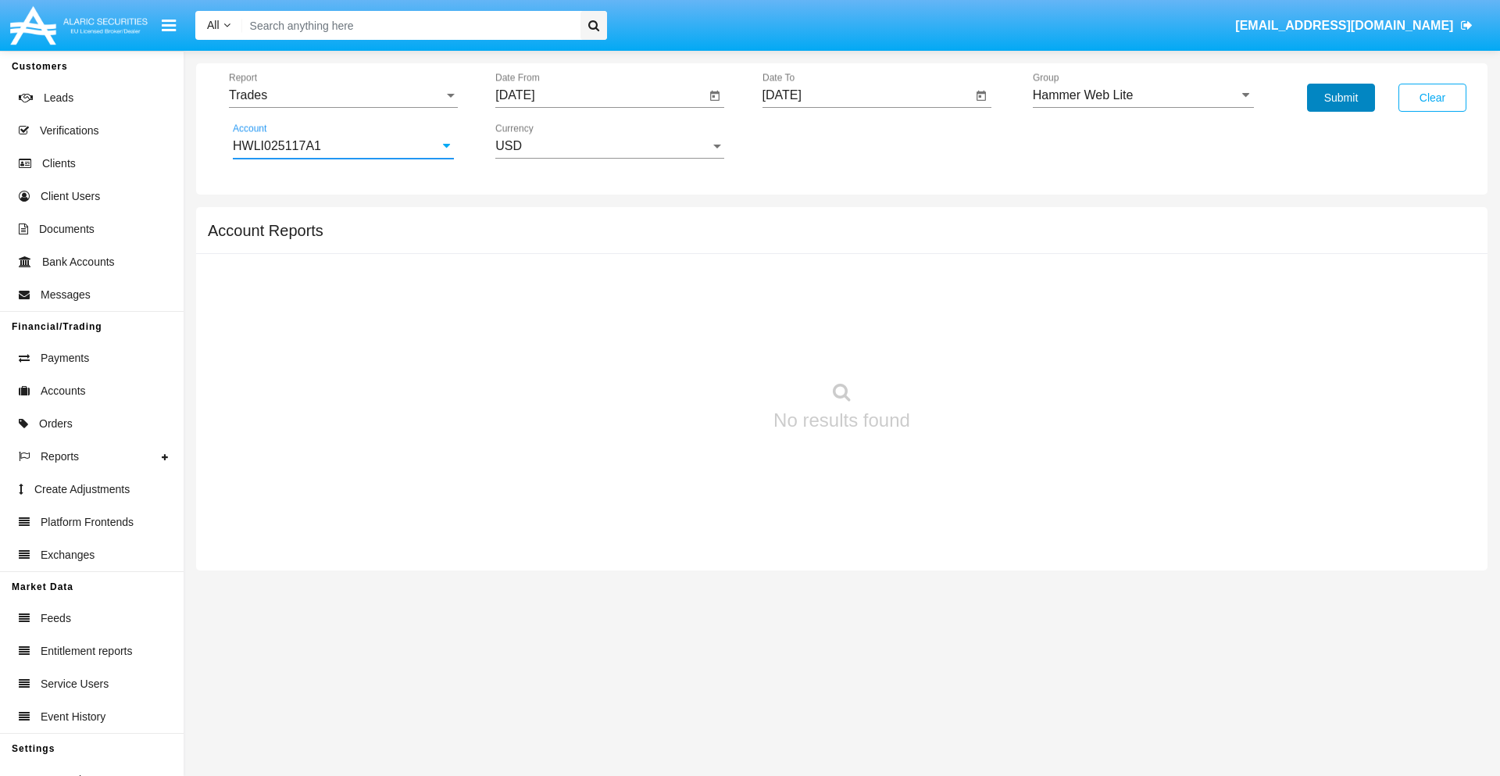
click at [1341, 98] on button "Submit" at bounding box center [1341, 98] width 68 height 28
click at [343, 95] on span "Report" at bounding box center [336, 95] width 215 height 14
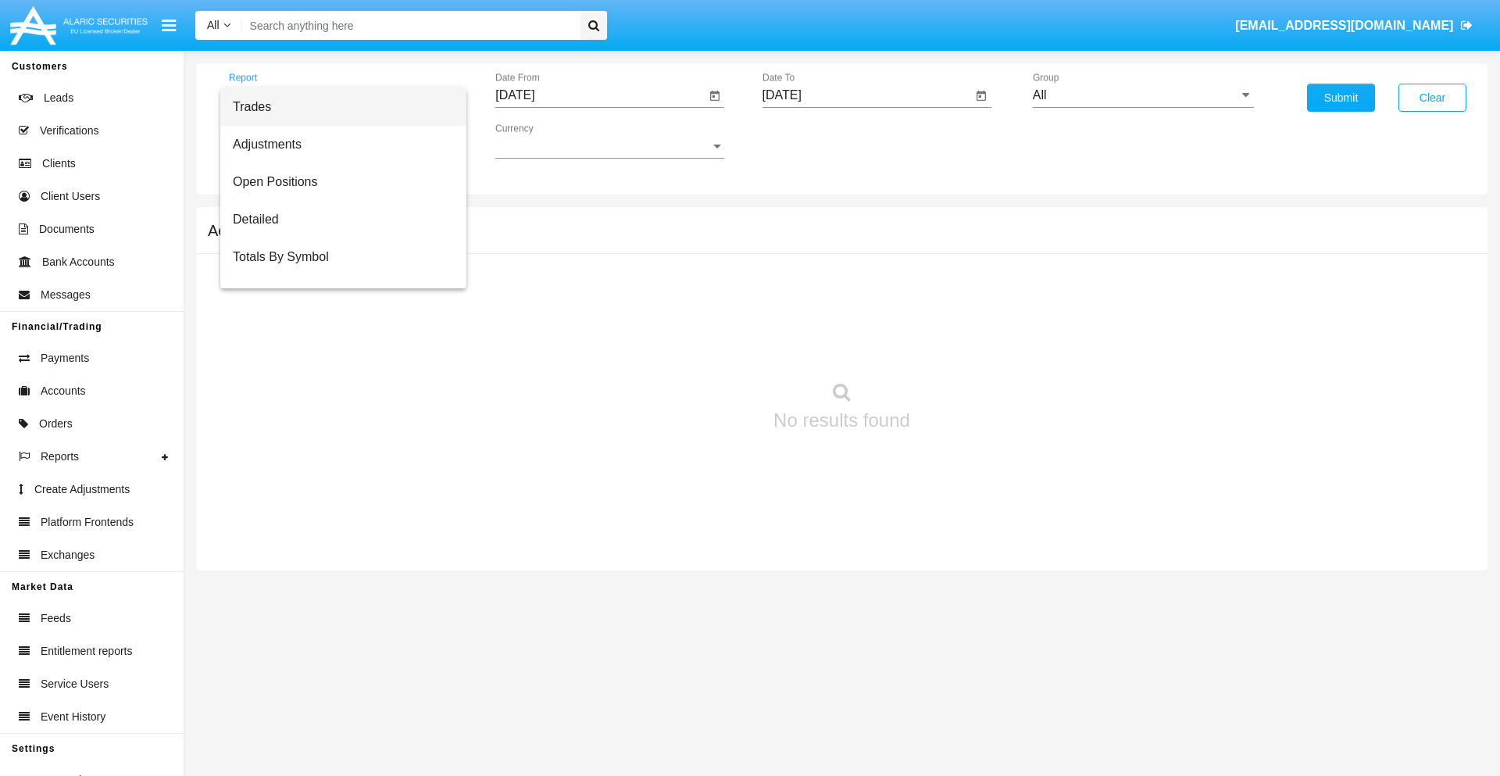
click at [337, 107] on span "Trades" at bounding box center [343, 107] width 221 height 38
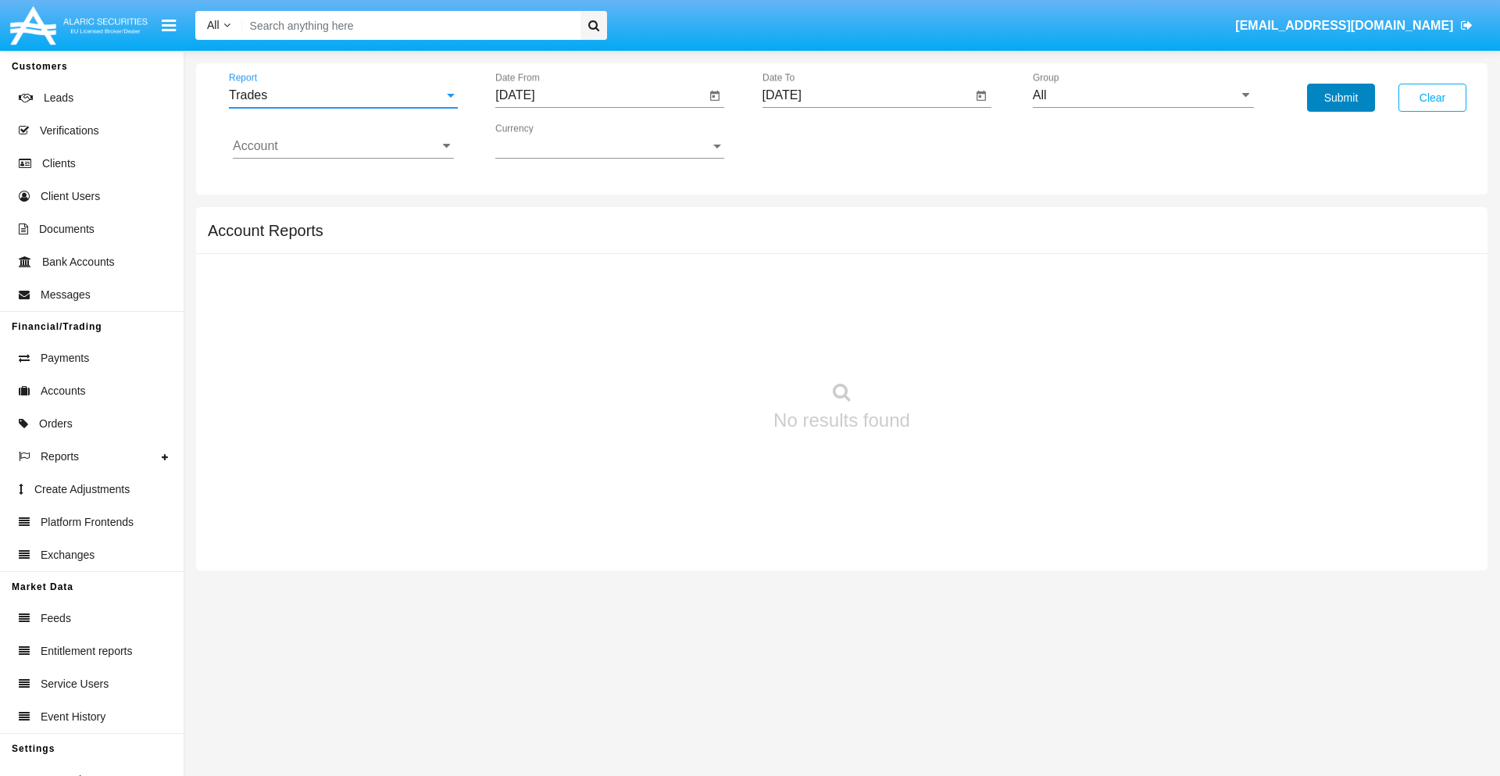
click at [1341, 98] on button "Submit" at bounding box center [1341, 98] width 68 height 28
click at [343, 95] on span "Report" at bounding box center [336, 95] width 215 height 14
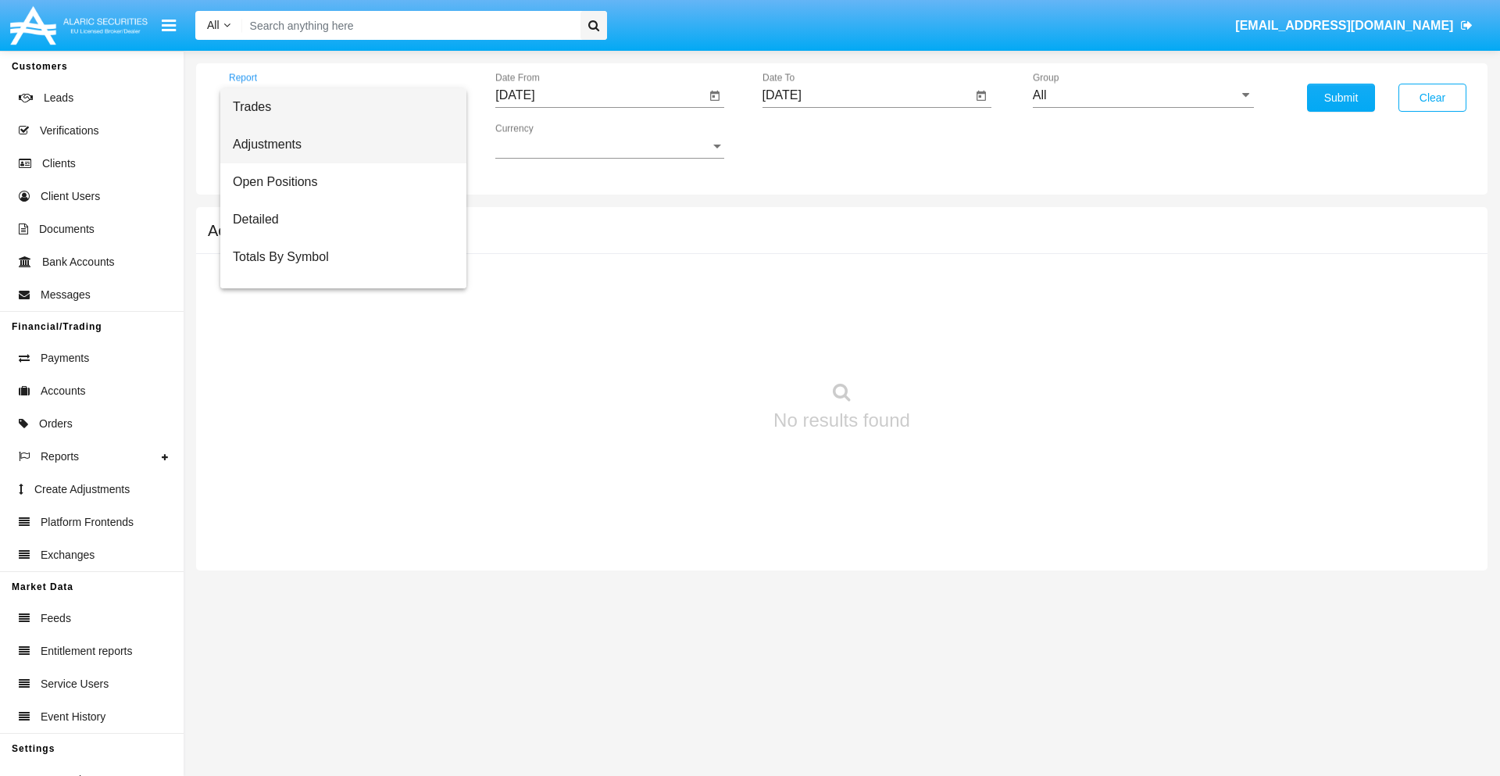
click at [337, 145] on span "Adjustments" at bounding box center [343, 145] width 221 height 38
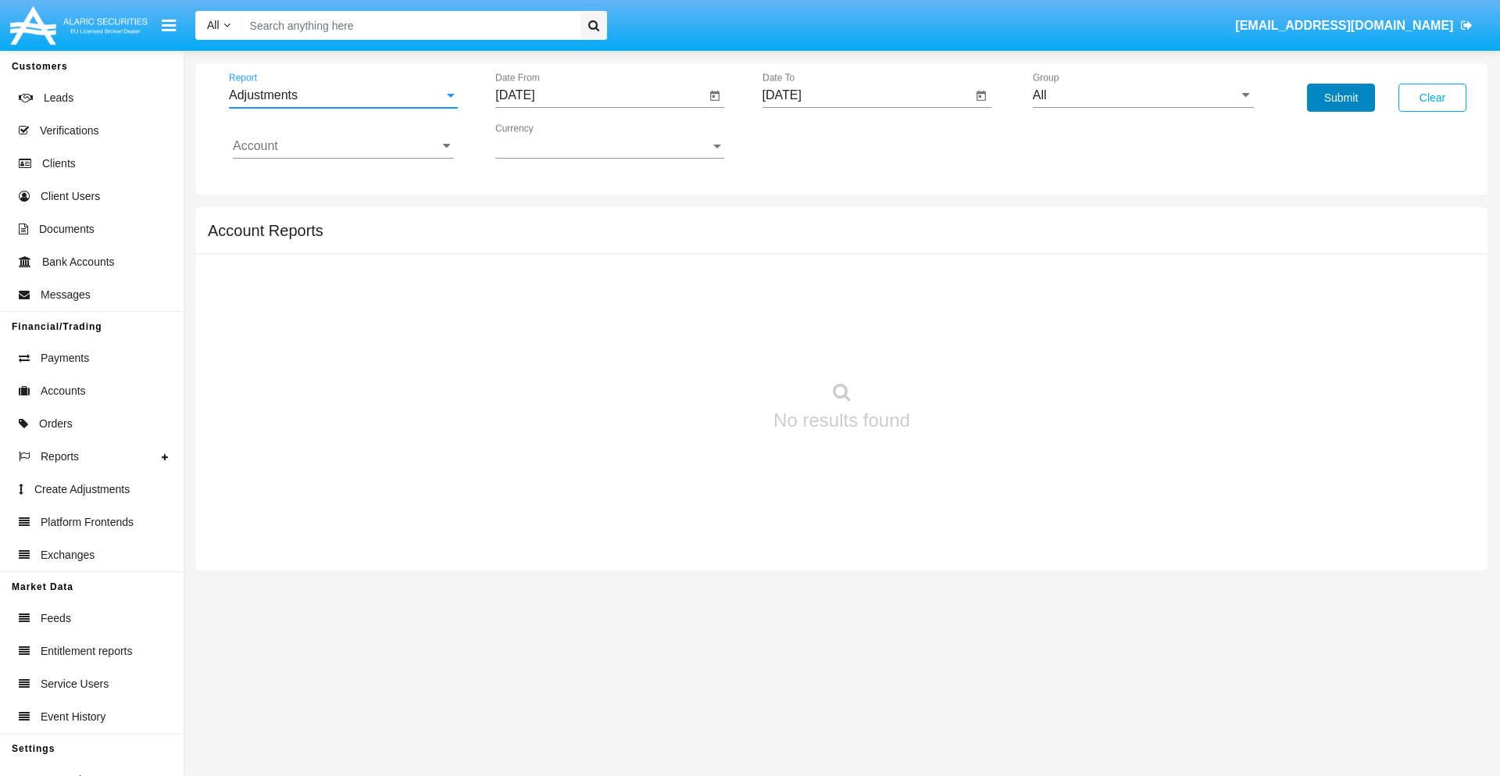
click at [1341, 98] on button "Submit" at bounding box center [1341, 98] width 68 height 28
click at [343, 95] on span "Report" at bounding box center [336, 95] width 215 height 14
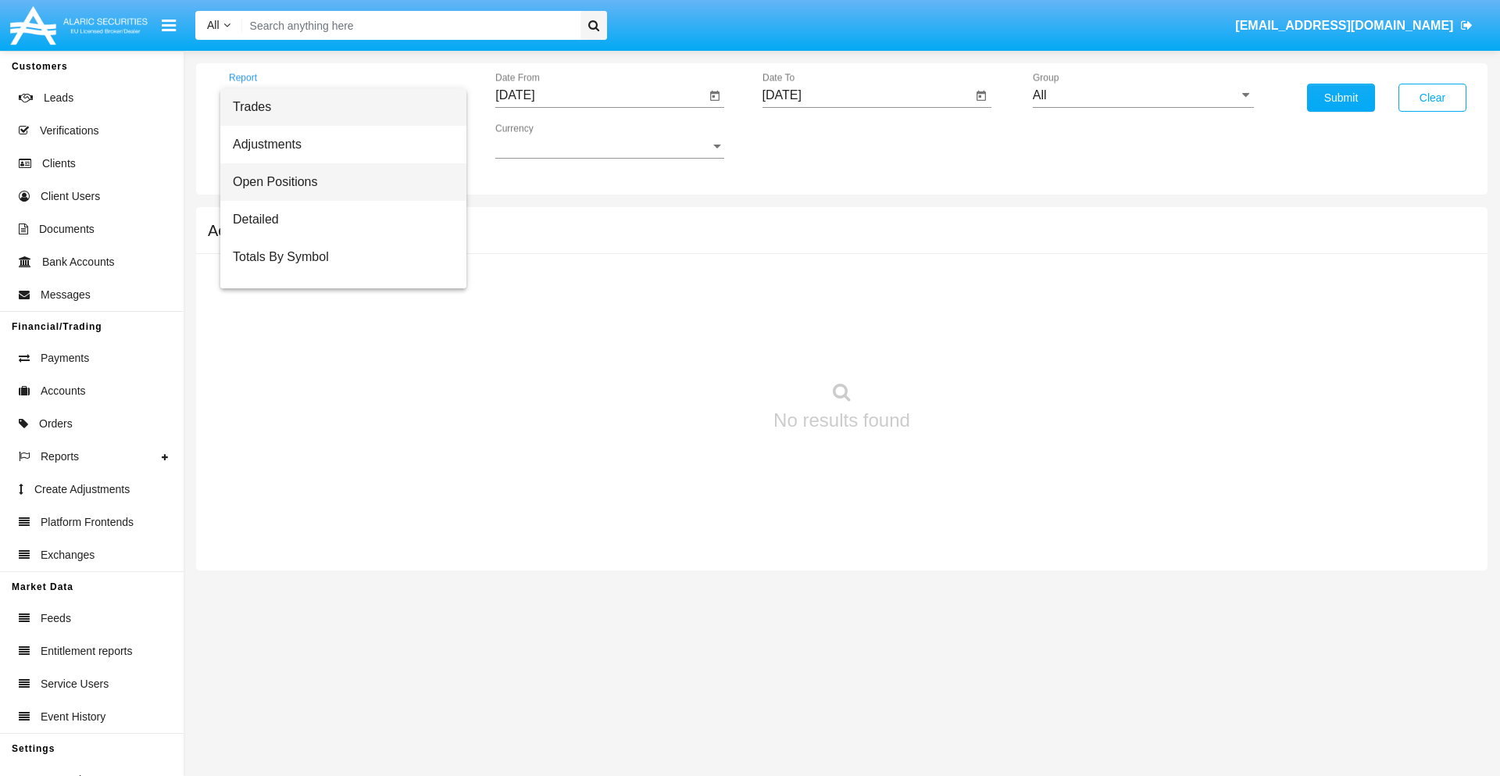
click at [337, 182] on span "Open Positions" at bounding box center [343, 182] width 221 height 38
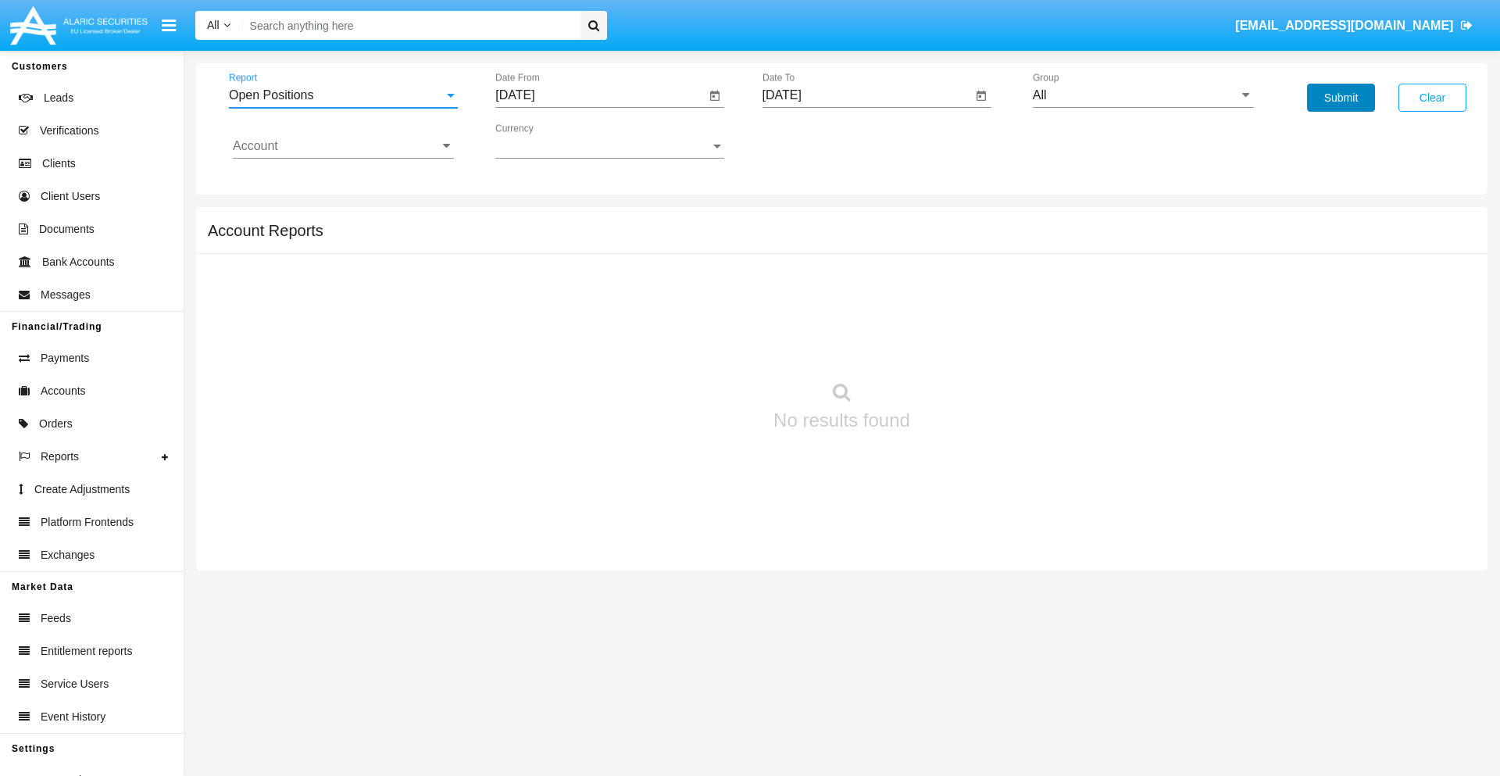
click at [1341, 98] on button "Submit" at bounding box center [1341, 98] width 68 height 28
click at [343, 95] on span "Report" at bounding box center [336, 95] width 215 height 14
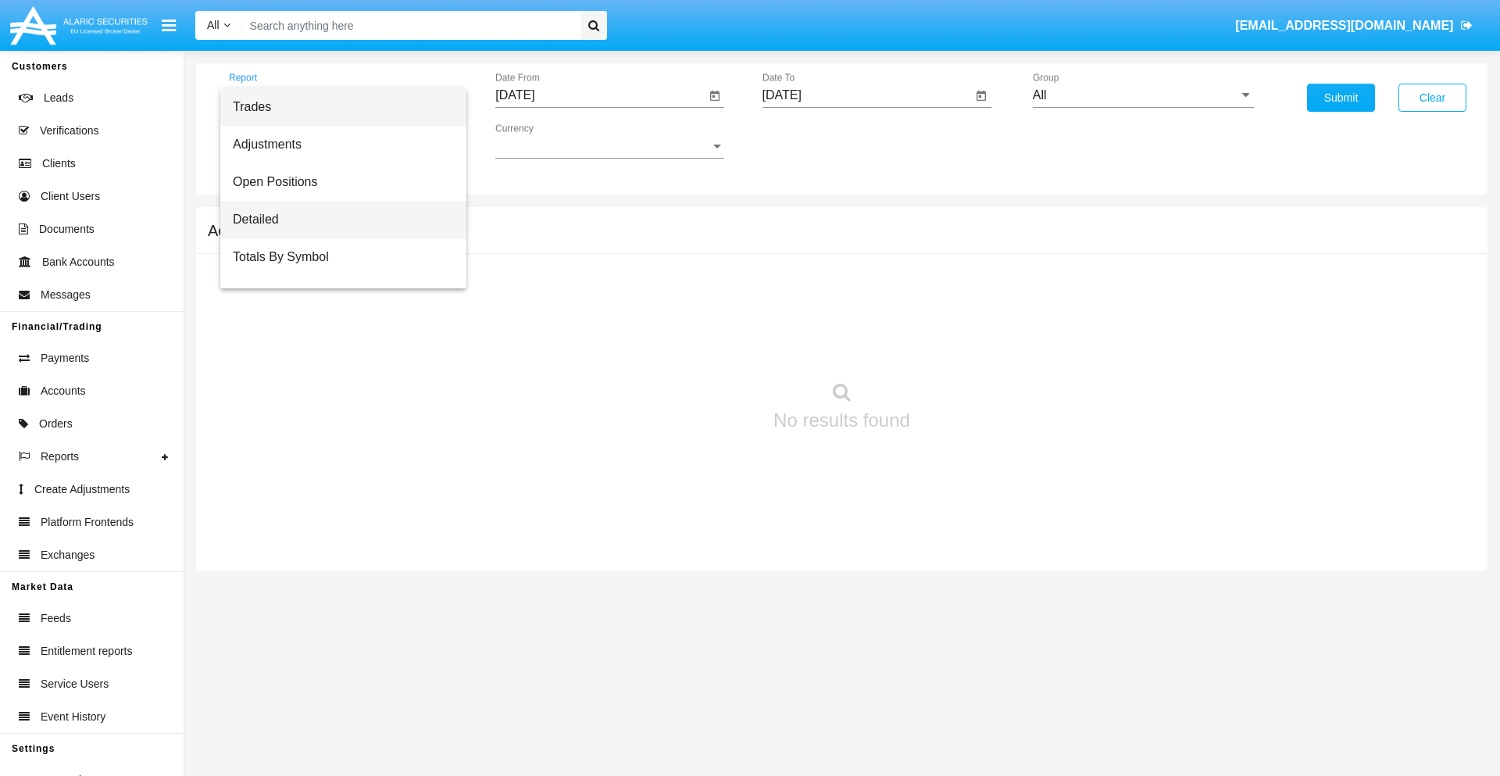
click at [337, 220] on span "Detailed" at bounding box center [343, 220] width 221 height 38
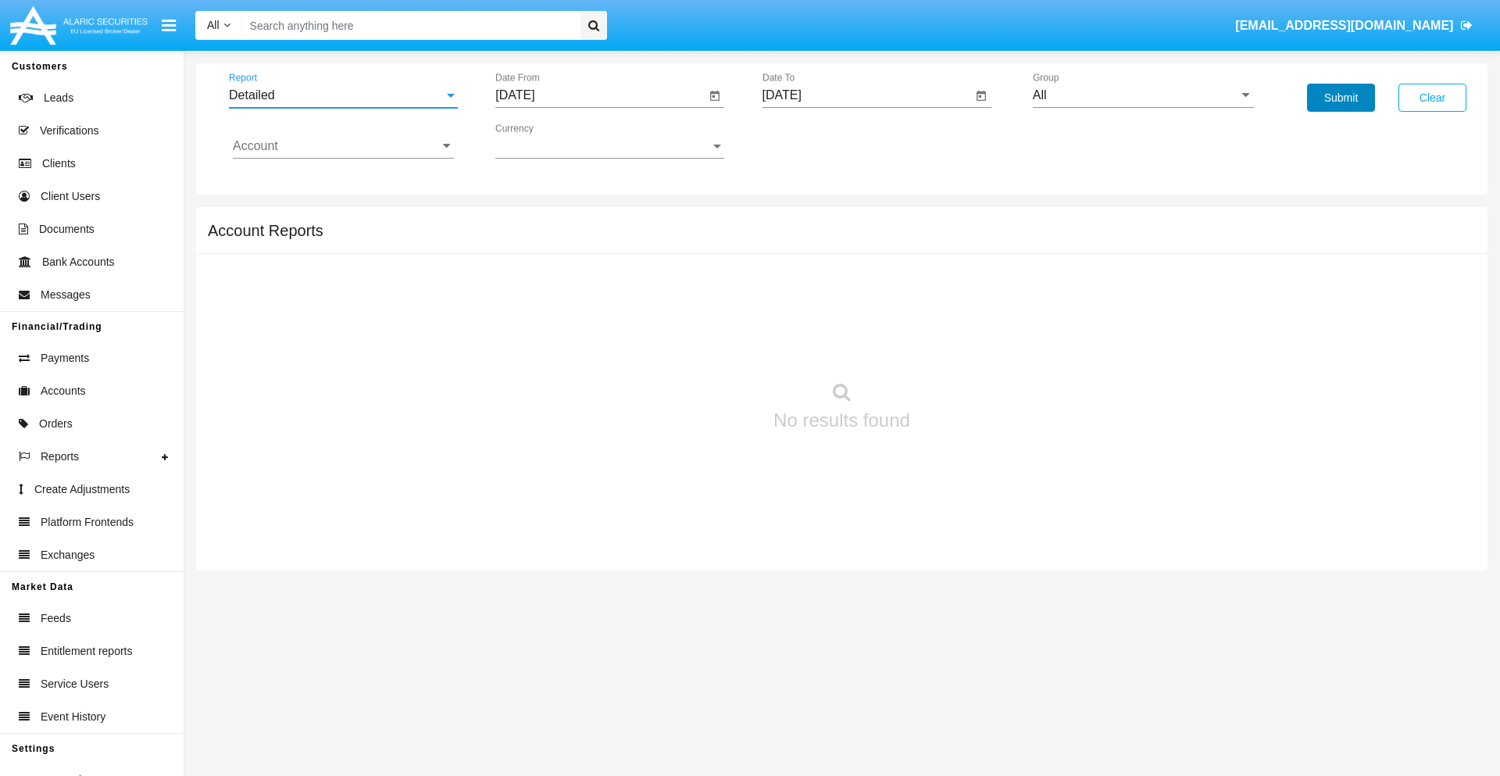
click at [1341, 98] on button "Submit" at bounding box center [1341, 98] width 68 height 28
click at [343, 95] on span "Report" at bounding box center [336, 95] width 215 height 14
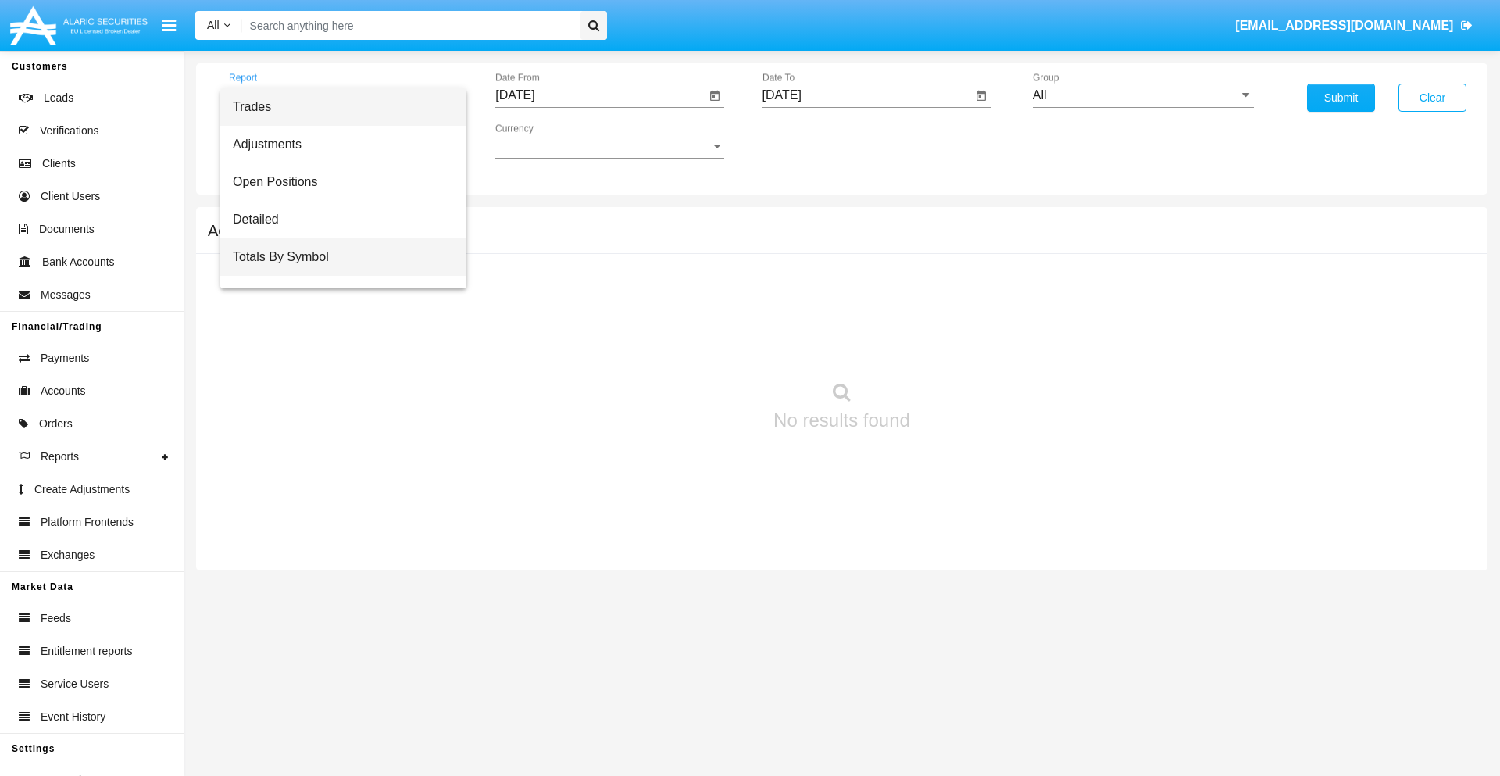
click at [337, 257] on span "Totals By Symbol" at bounding box center [343, 257] width 221 height 38
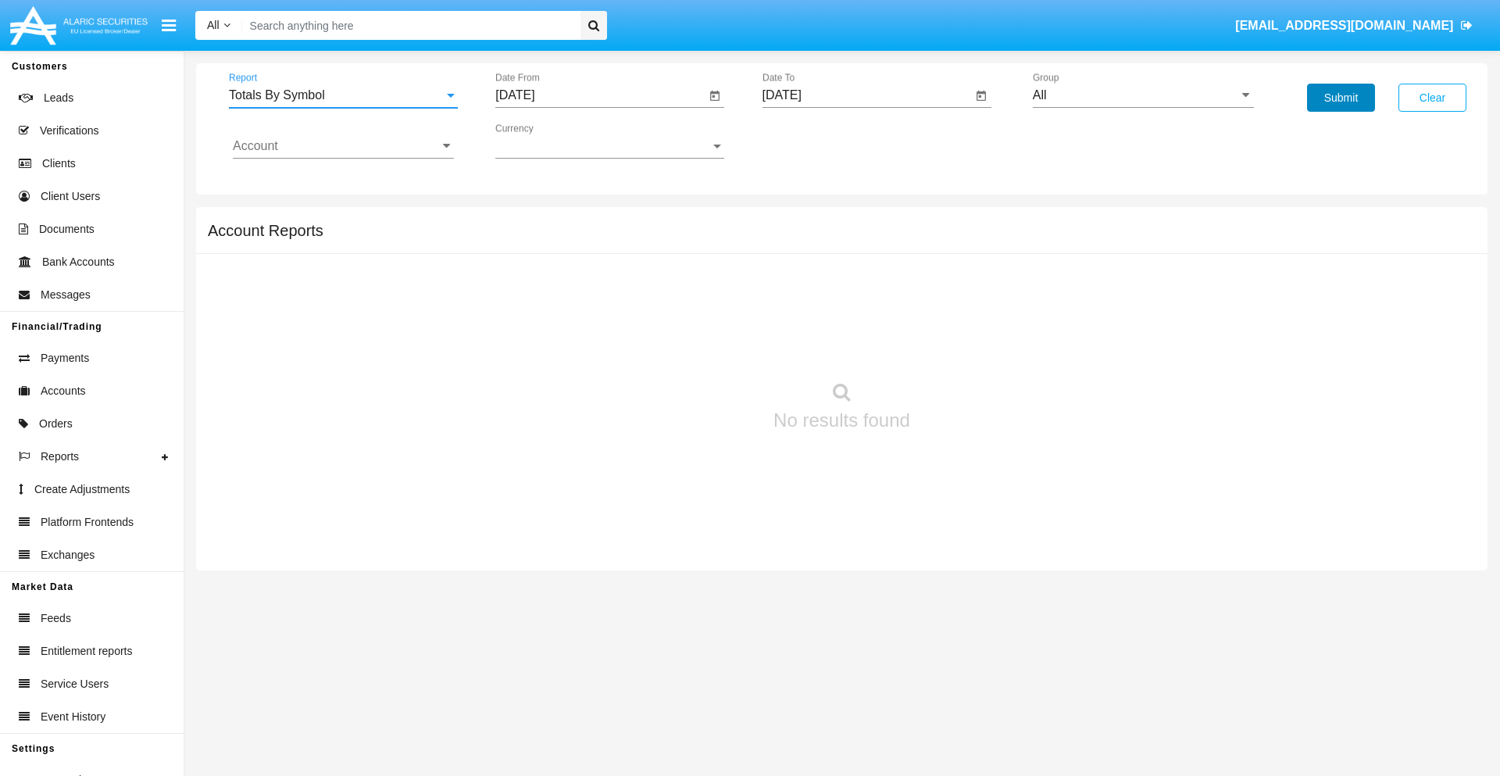
click at [1341, 98] on button "Submit" at bounding box center [1341, 98] width 68 height 28
click at [343, 95] on span "Report" at bounding box center [336, 95] width 215 height 14
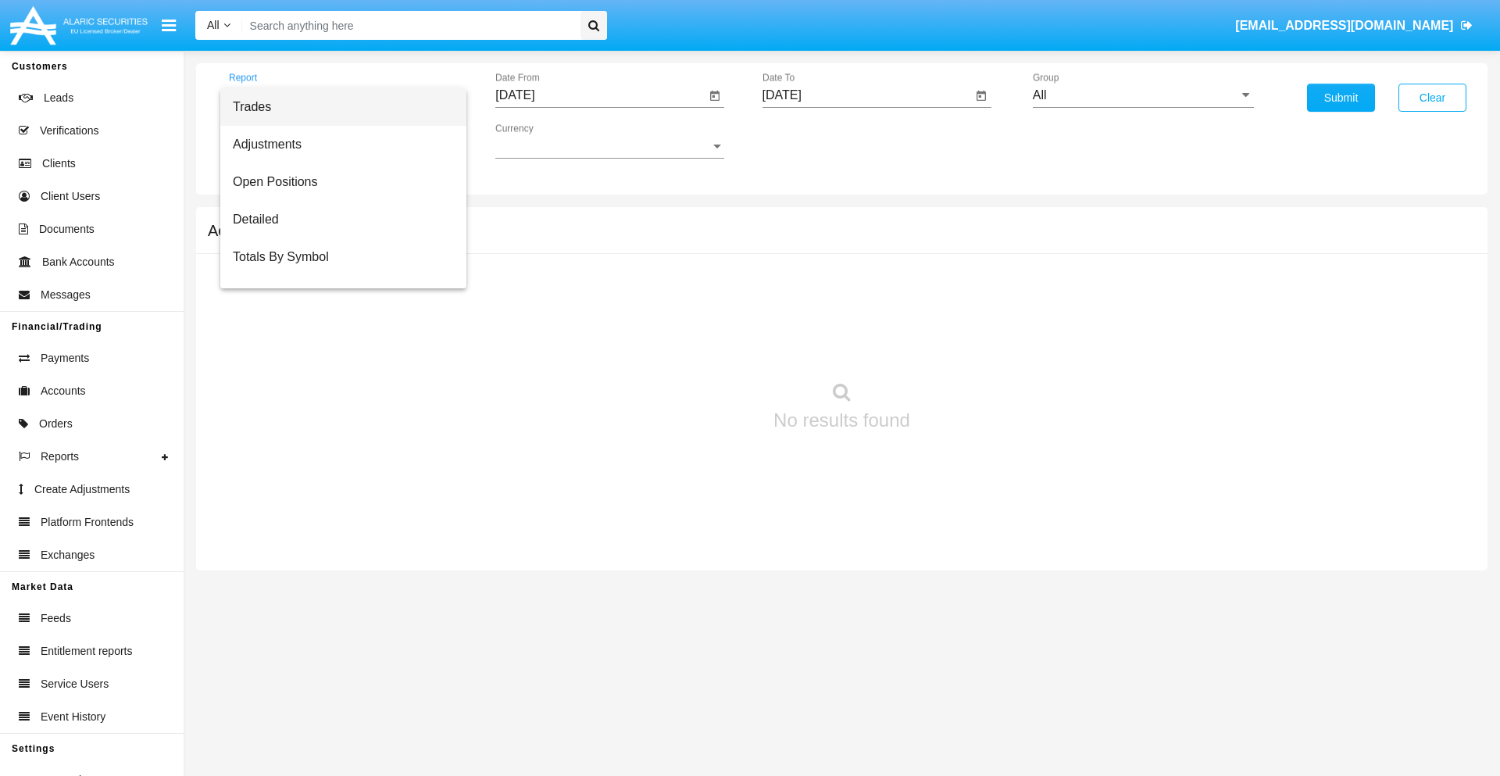
scroll to position [25, 0]
click at [337, 270] on span "Totals By Date" at bounding box center [343, 270] width 221 height 38
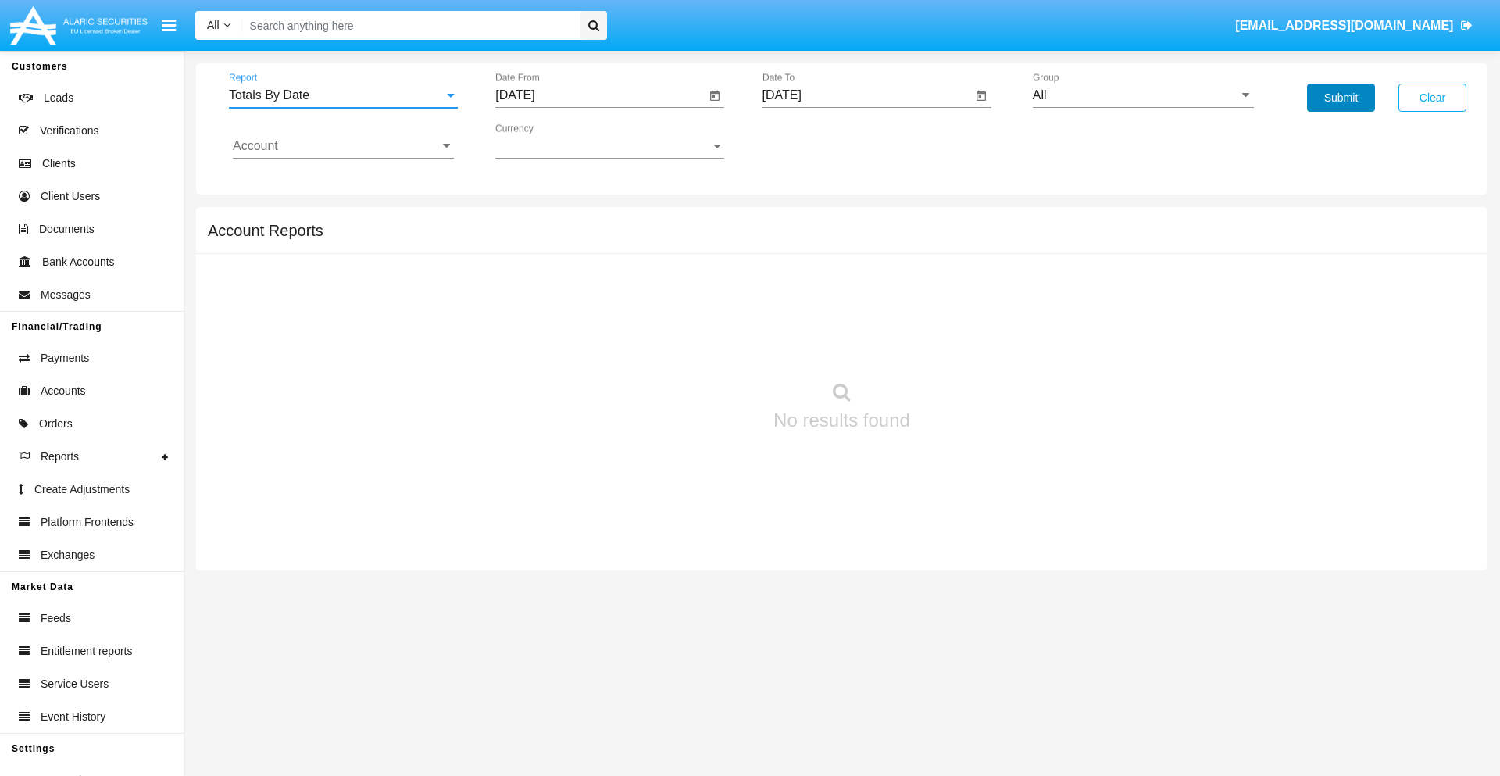
click at [1341, 98] on button "Submit" at bounding box center [1341, 98] width 68 height 28
click at [343, 95] on span "Report" at bounding box center [336, 95] width 215 height 14
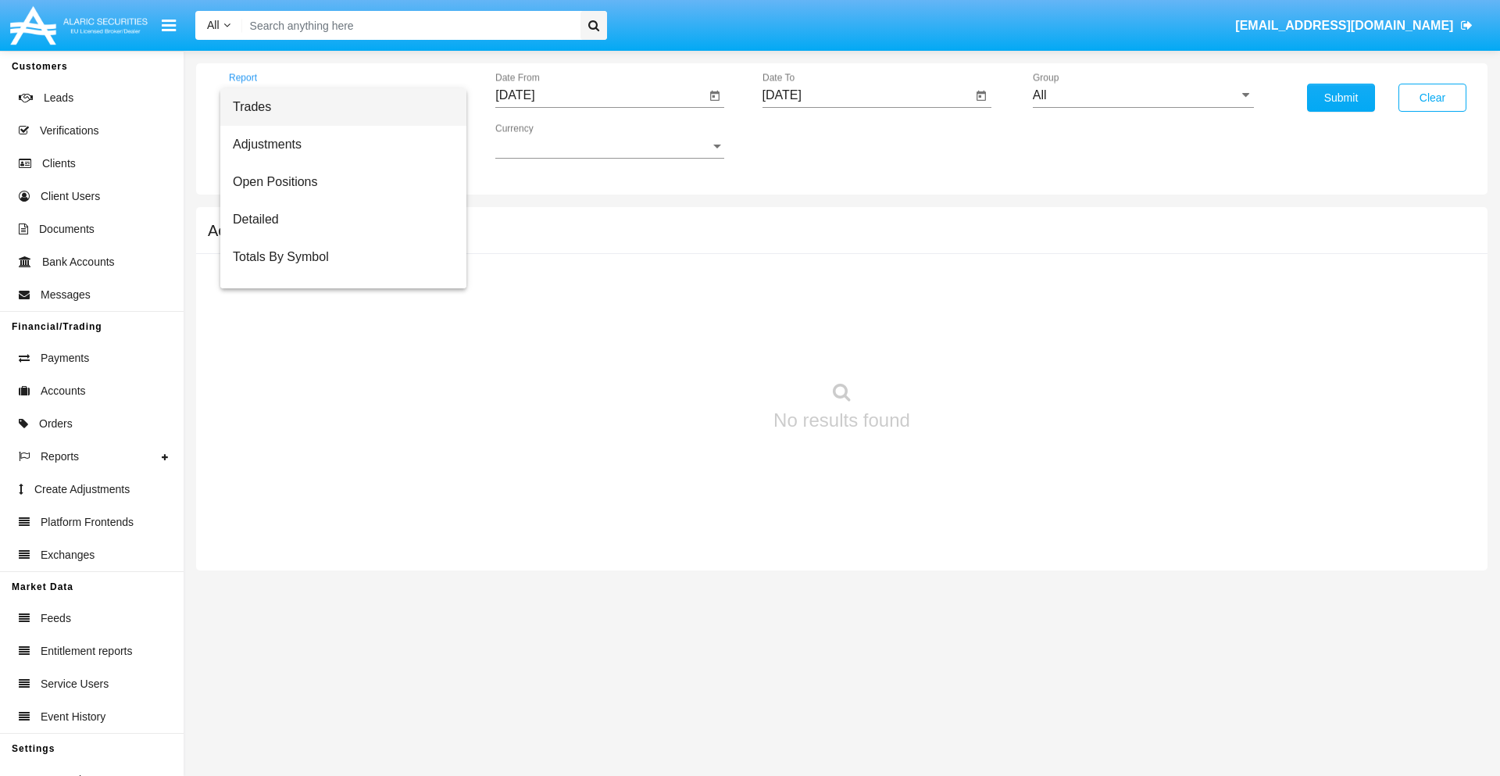
scroll to position [63, 0]
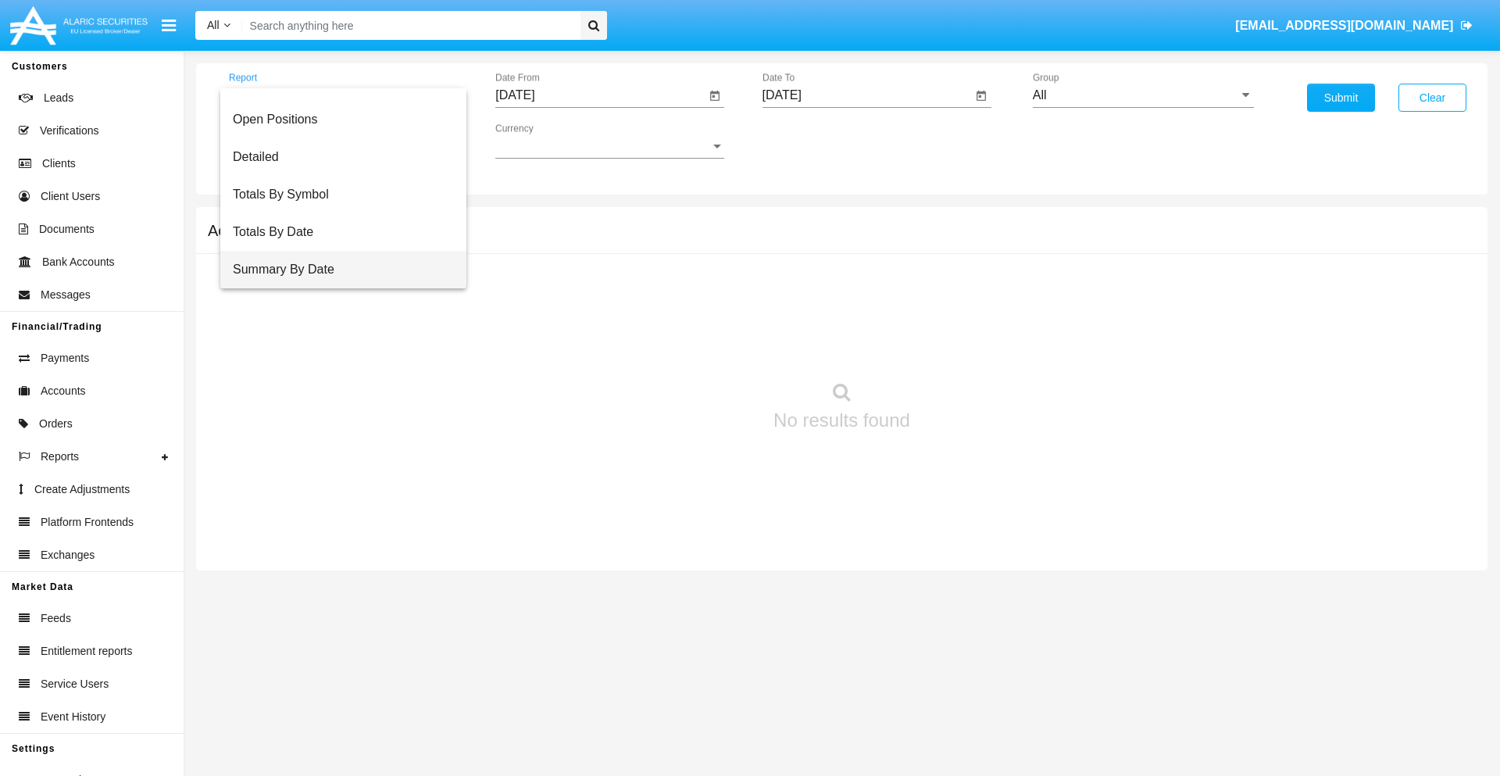
click at [337, 270] on span "Summary By Date" at bounding box center [343, 270] width 221 height 38
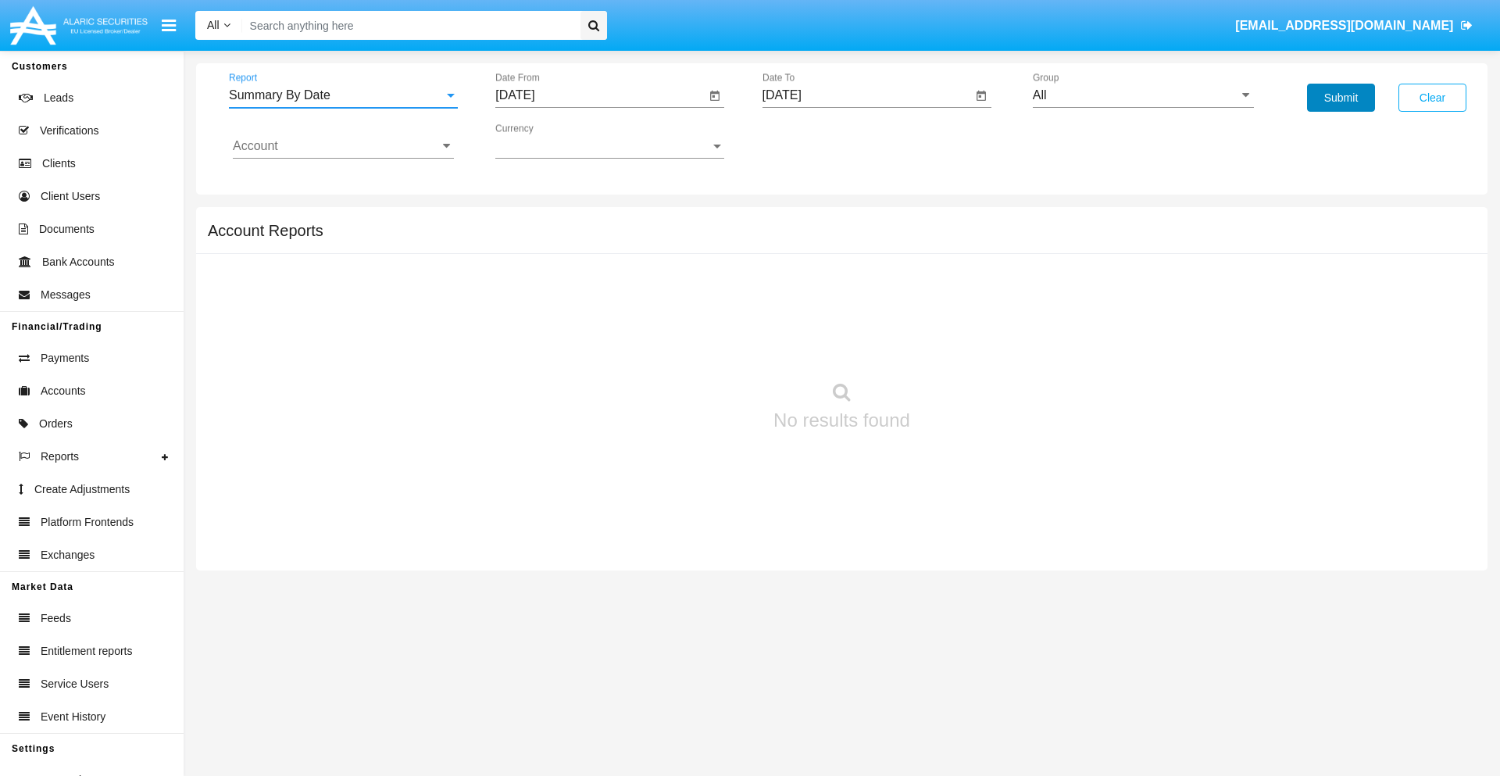
click at [1341, 98] on button "Submit" at bounding box center [1341, 98] width 68 height 28
